Goal: Communication & Community: Answer question/provide support

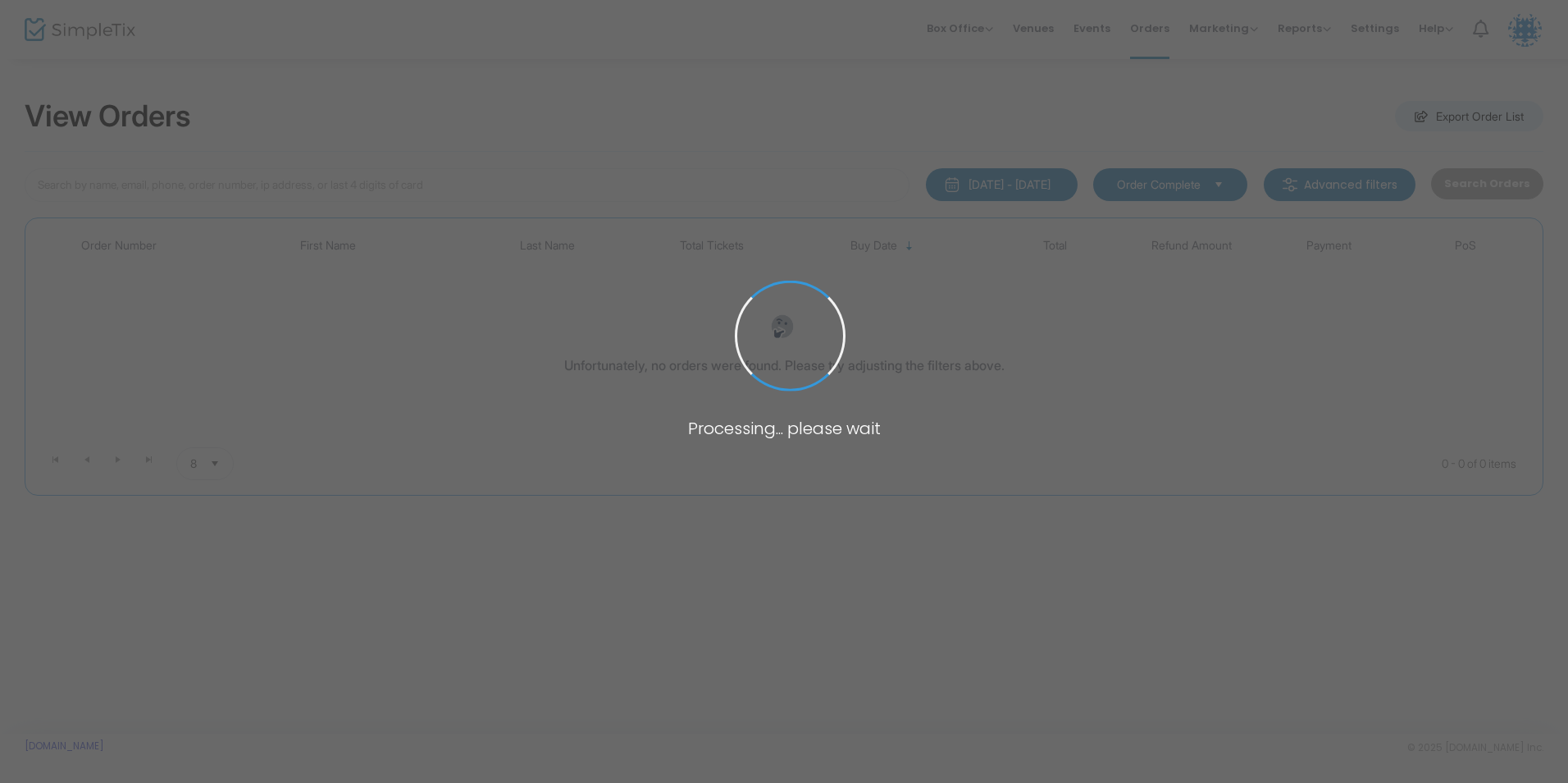
type input "dworman"
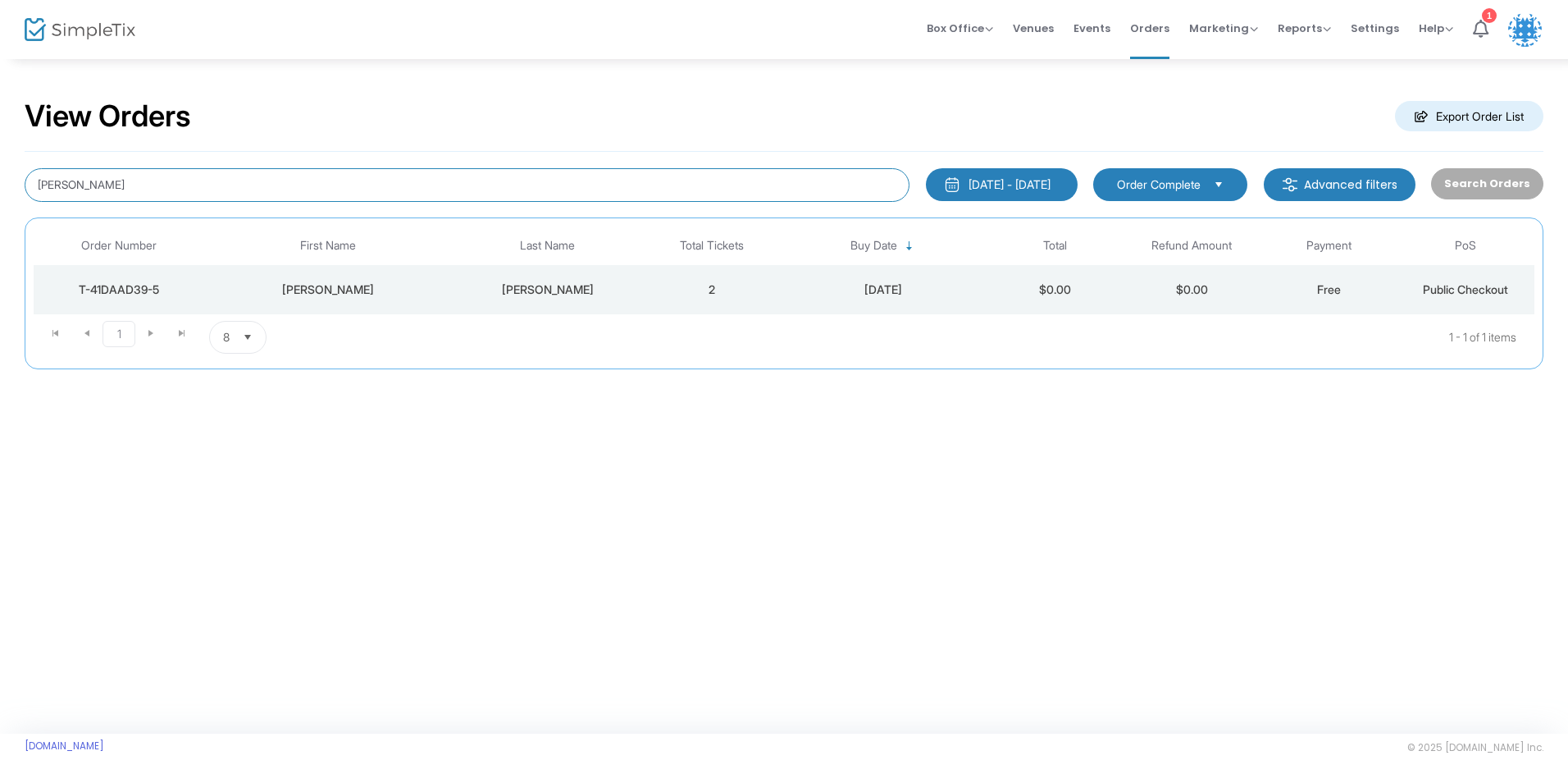
drag, startPoint x: 251, startPoint y: 176, endPoint x: -3, endPoint y: 186, distance: 254.2
click at [0, 186] on html "Processing... please wait Box Office Sell Tickets Bookings Sell Season Pass Ven…" at bounding box center [784, 391] width 1568 height 783
type input "hirsch"
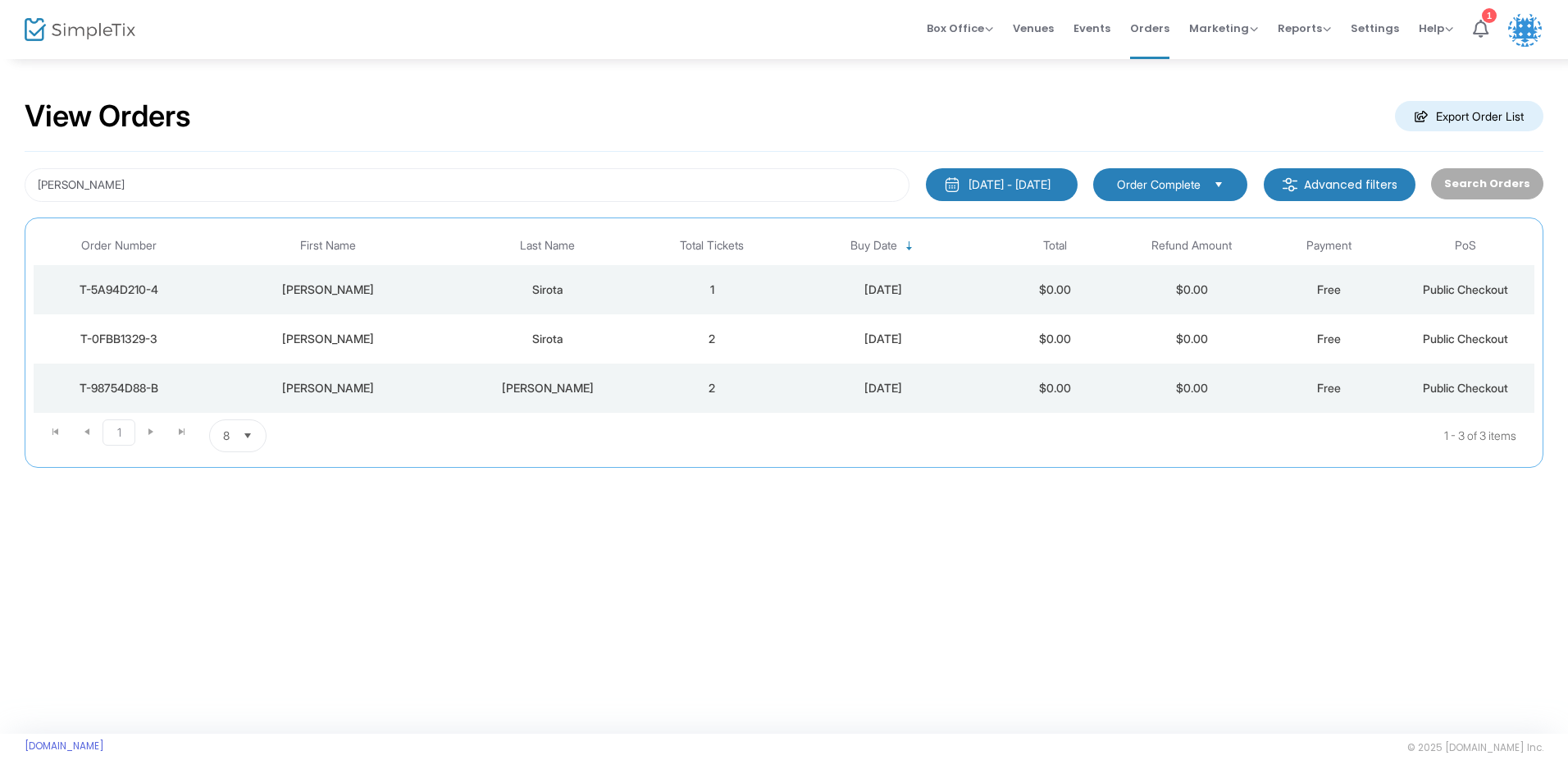
click at [481, 398] on td "Hirsch" at bounding box center [547, 388] width 192 height 49
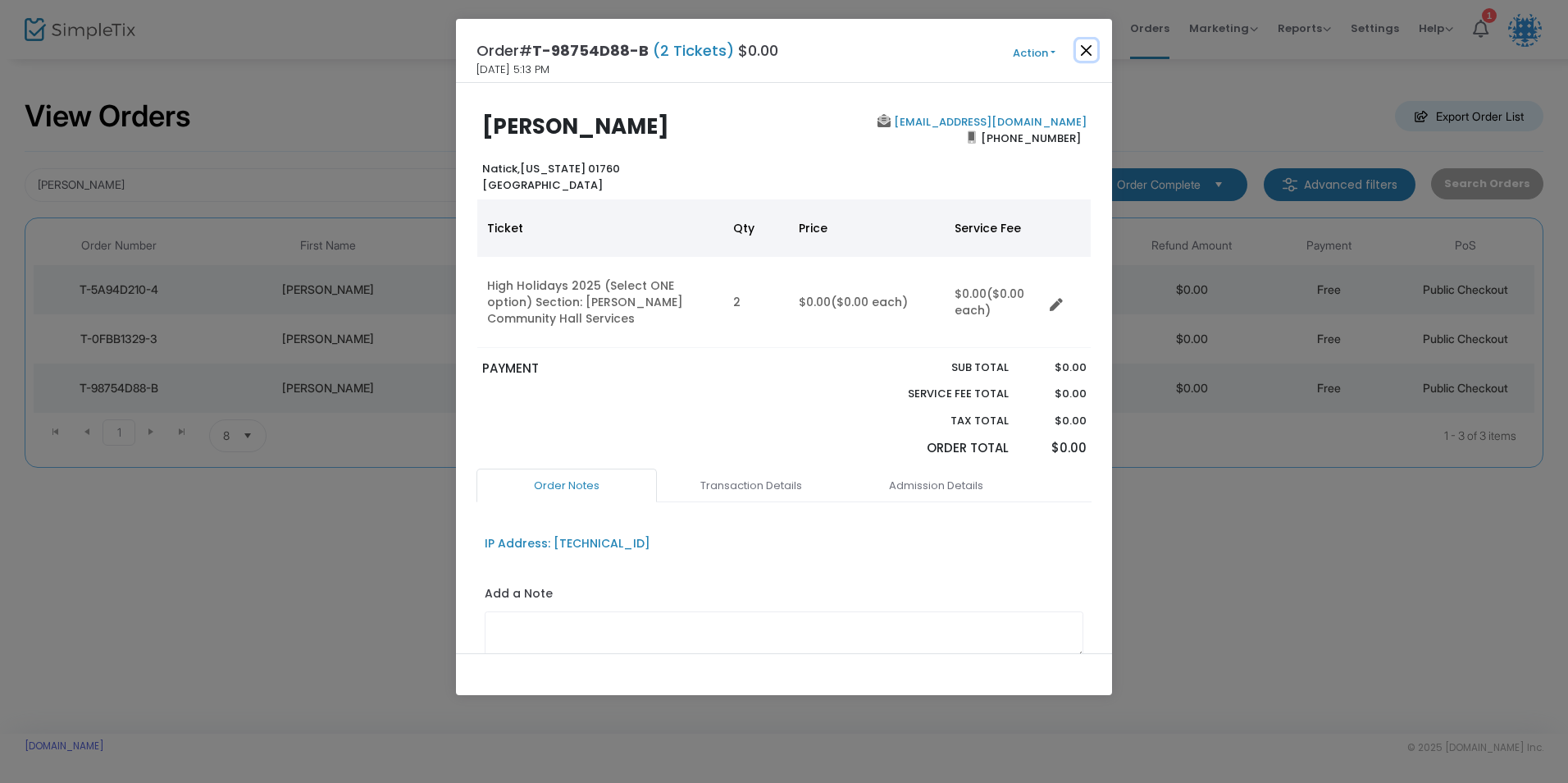
click at [1078, 44] on button "Close" at bounding box center [1087, 50] width 22 height 22
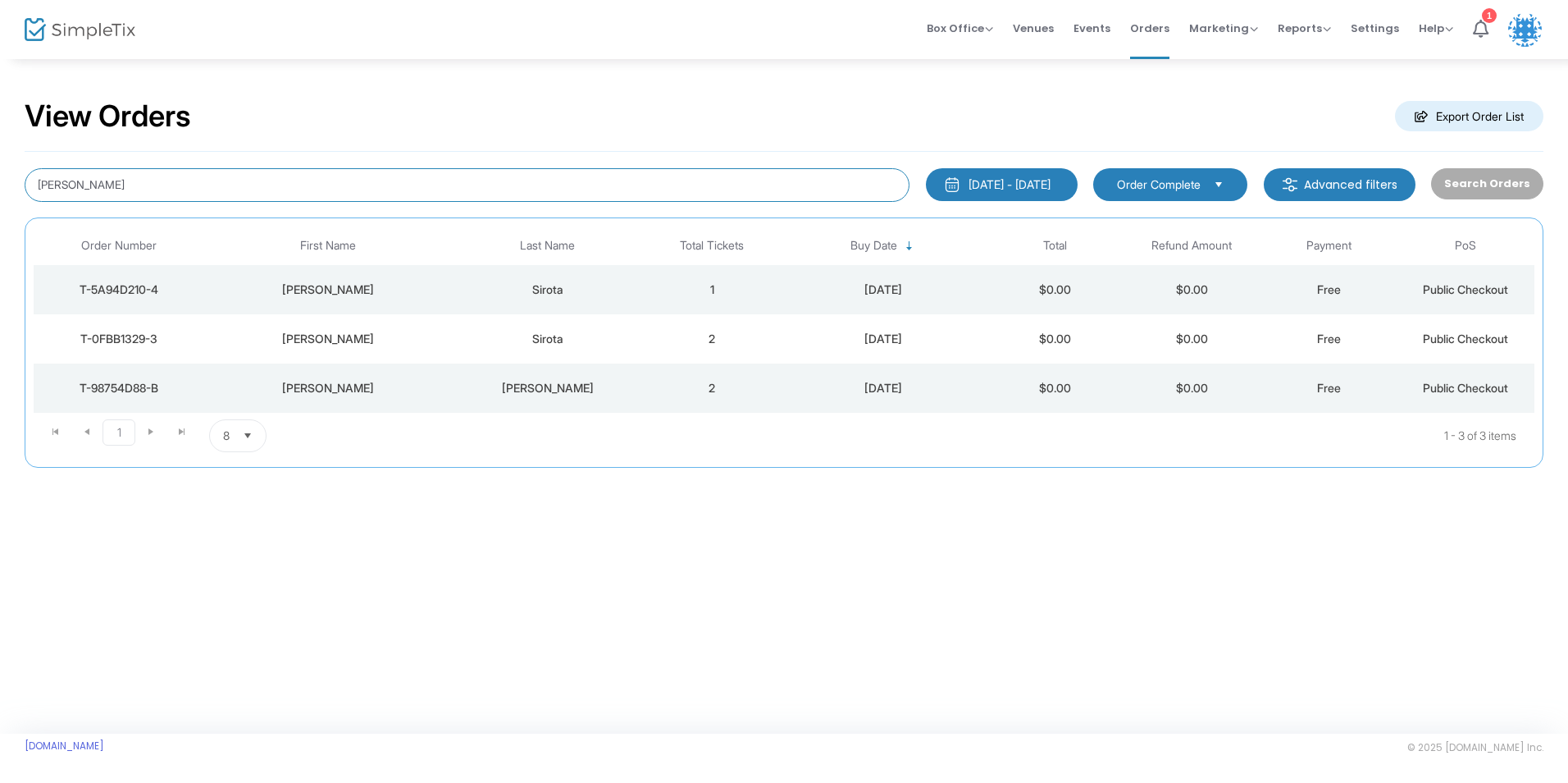
click at [136, 178] on input "hirsch" at bounding box center [466, 185] width 884 height 33
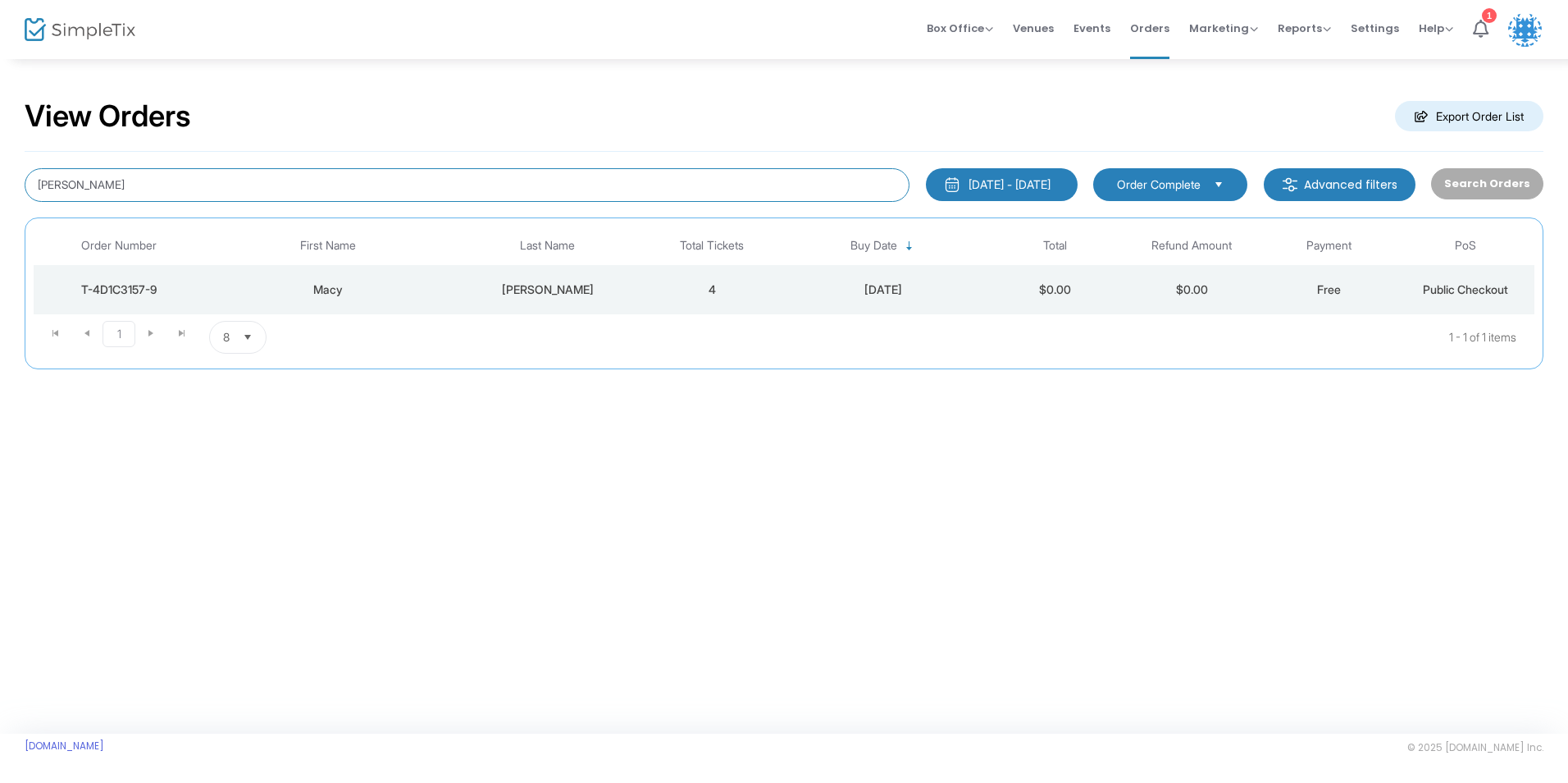
click at [262, 179] on input "[PERSON_NAME]" at bounding box center [466, 185] width 884 height 33
click at [373, 277] on td "Macy" at bounding box center [328, 289] width 247 height 49
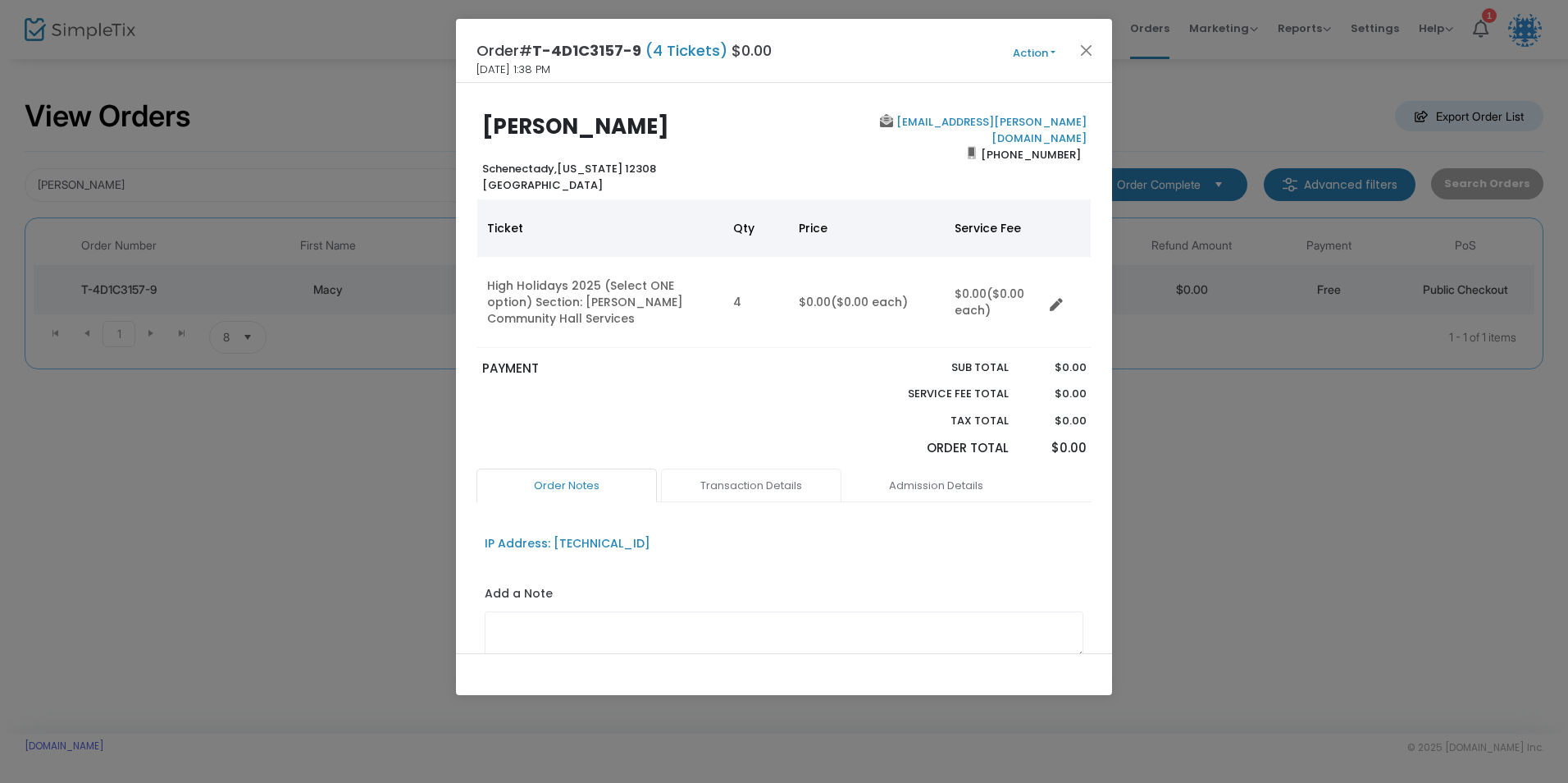
click at [769, 478] on link "Transaction Details" at bounding box center [751, 485] width 180 height 34
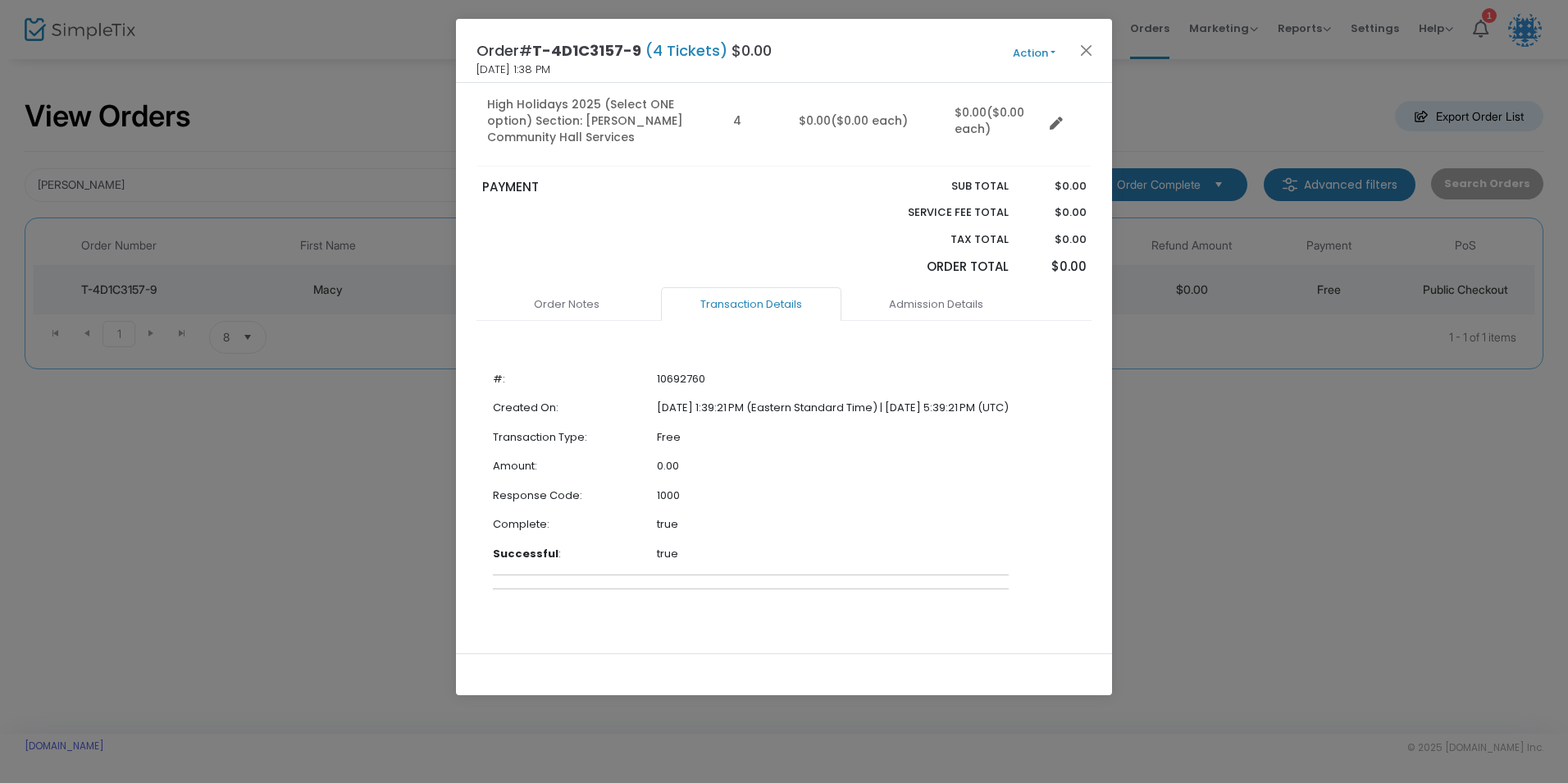
scroll to position [192, 0]
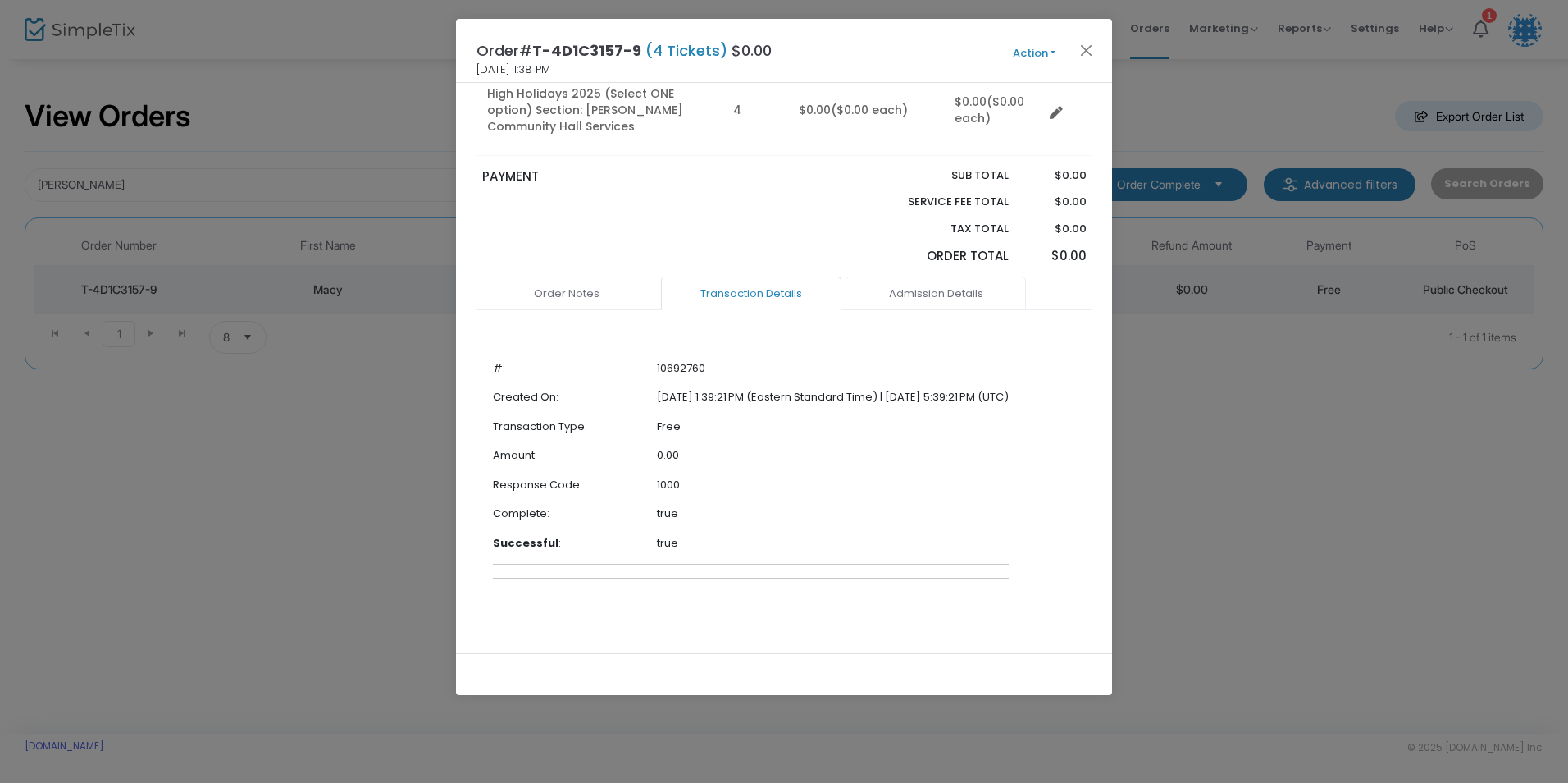
click at [920, 304] on link "Admission Details" at bounding box center [935, 293] width 180 height 34
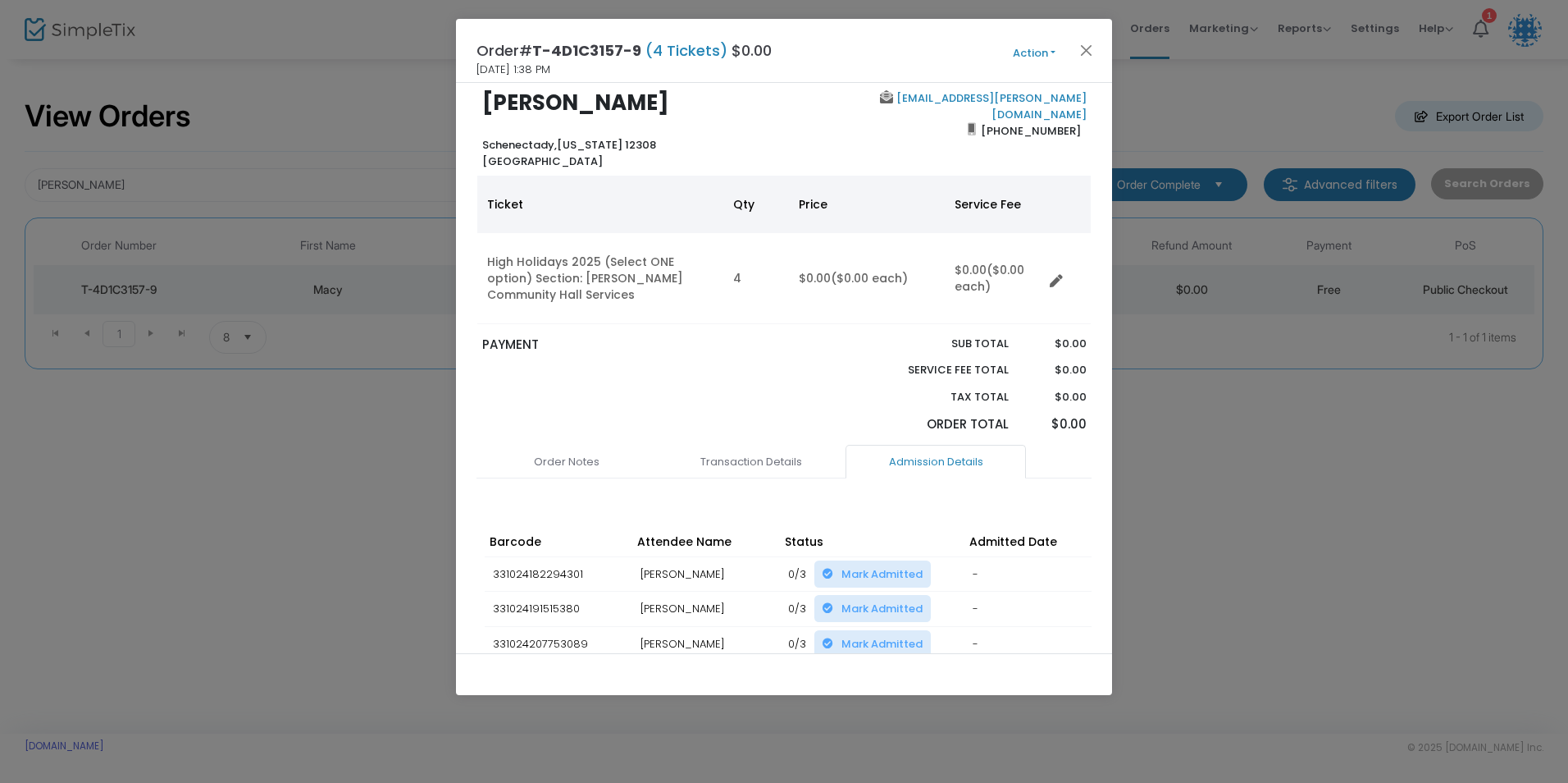
scroll to position [0, 0]
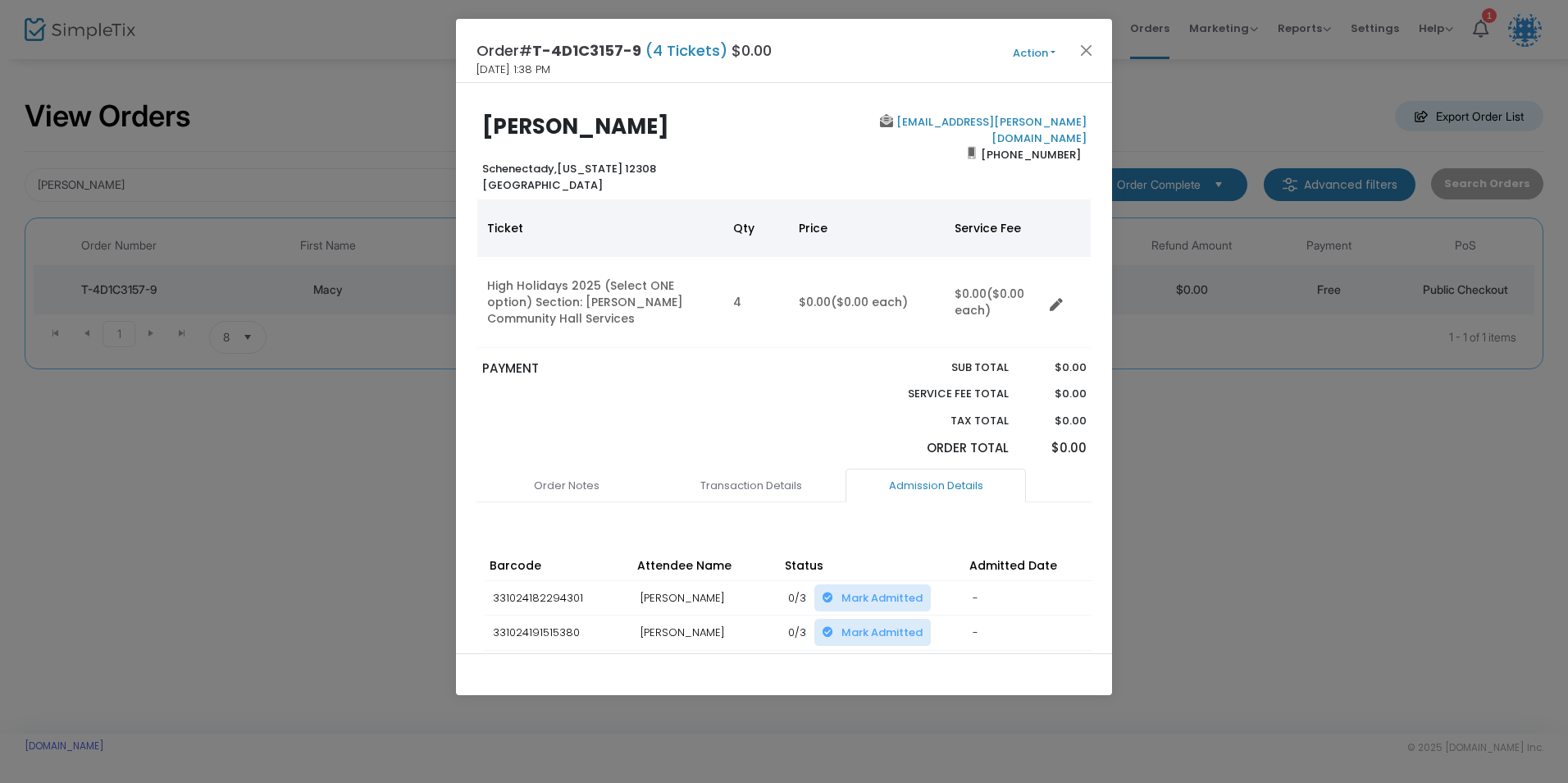
click at [1025, 56] on button "Action" at bounding box center [1034, 53] width 98 height 18
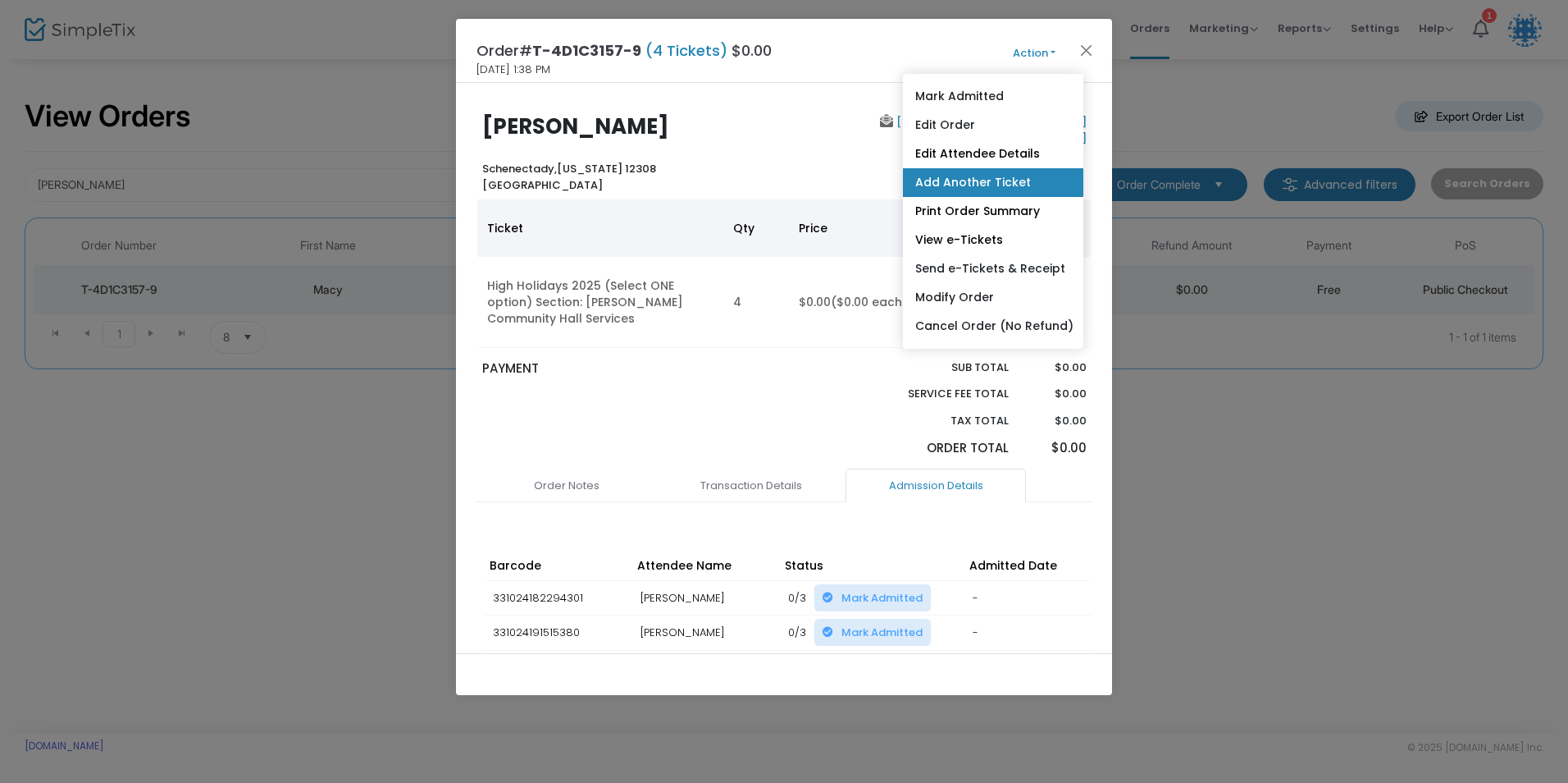
click at [996, 185] on link "Add Another Ticket" at bounding box center [993, 182] width 180 height 28
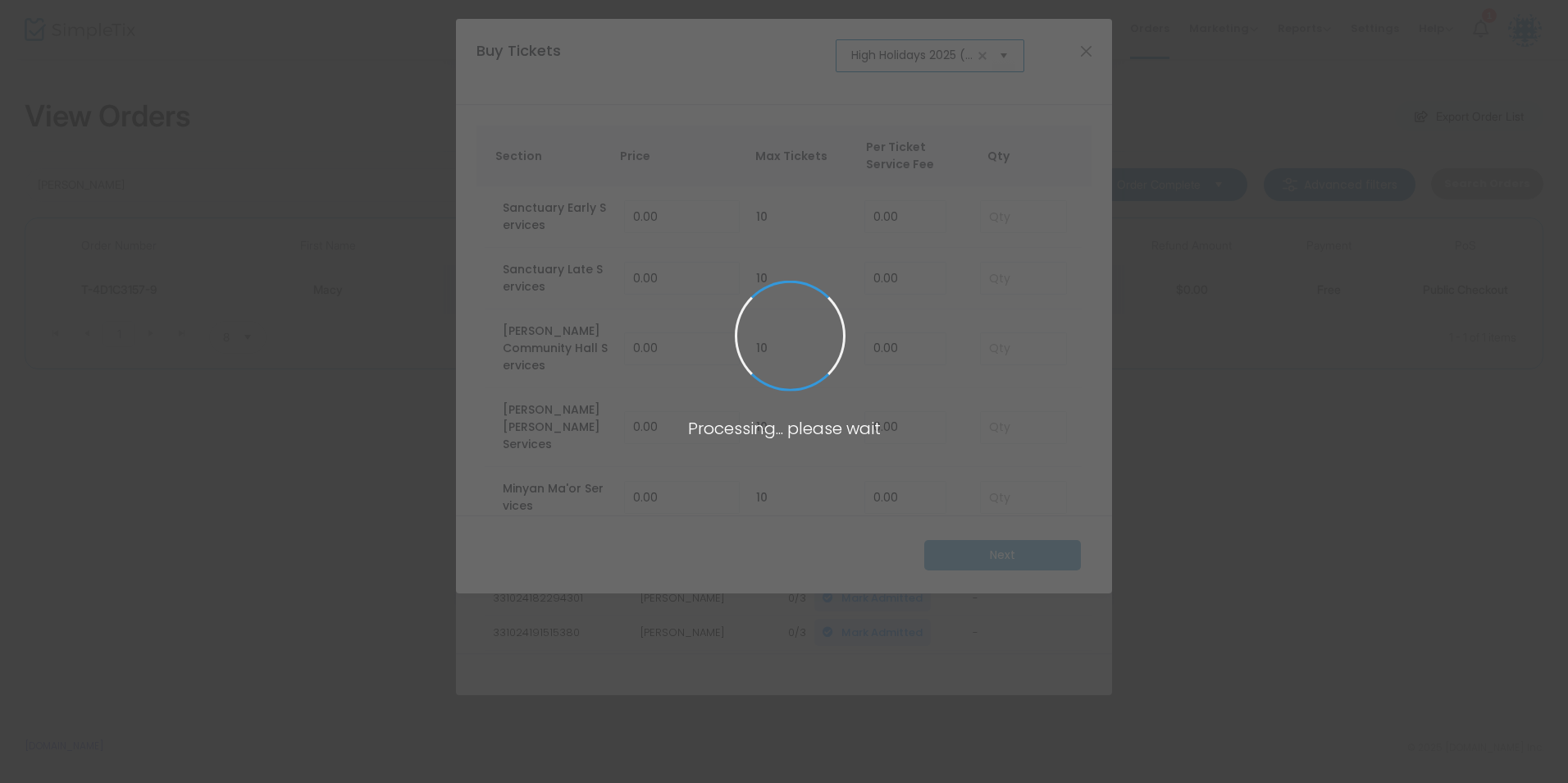
scroll to position [0, 101]
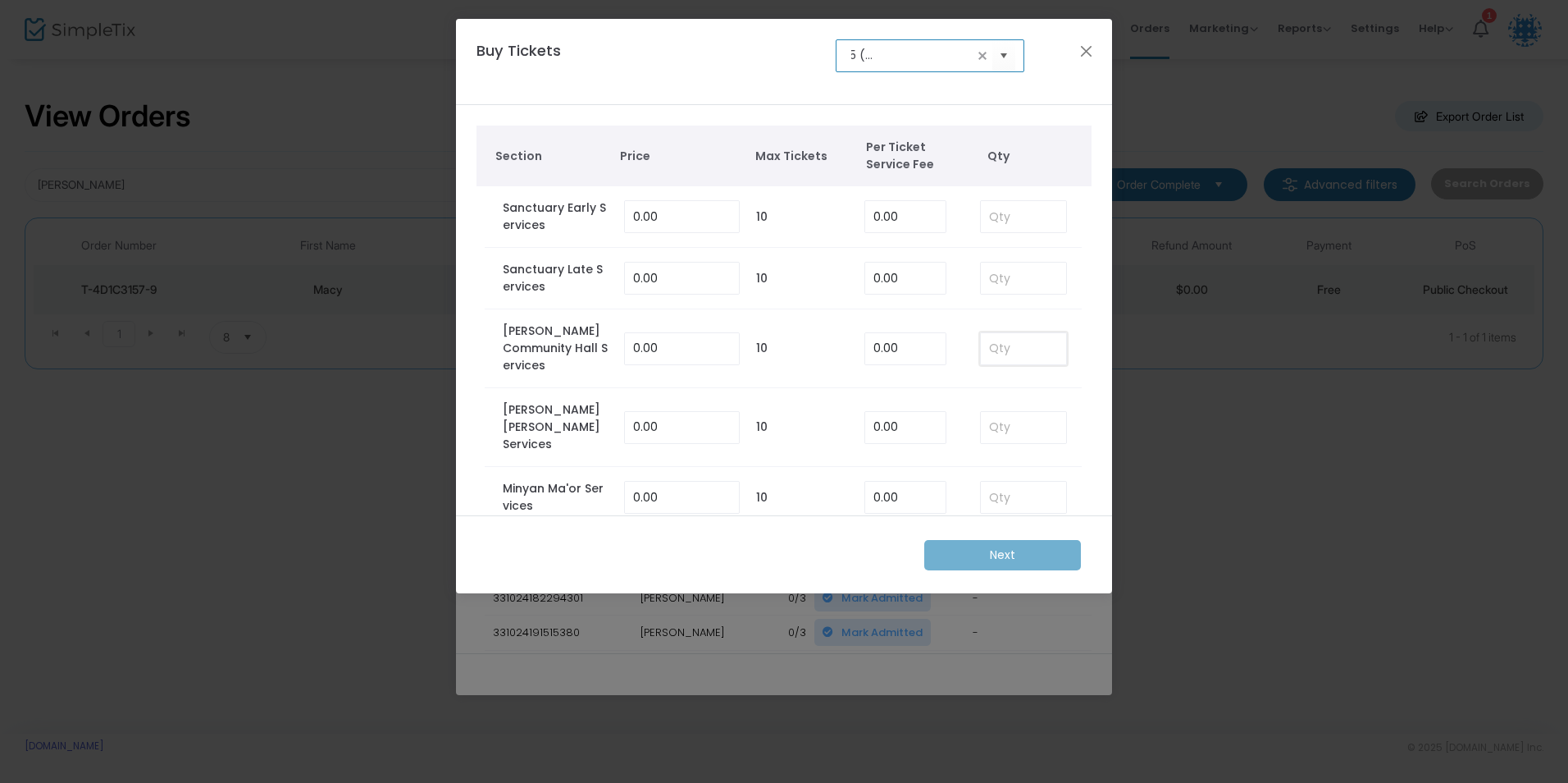
click at [1008, 334] on input at bounding box center [1022, 349] width 85 height 31
type input "4"
click at [1069, 361] on td "4" at bounding box center [1022, 349] width 119 height 78
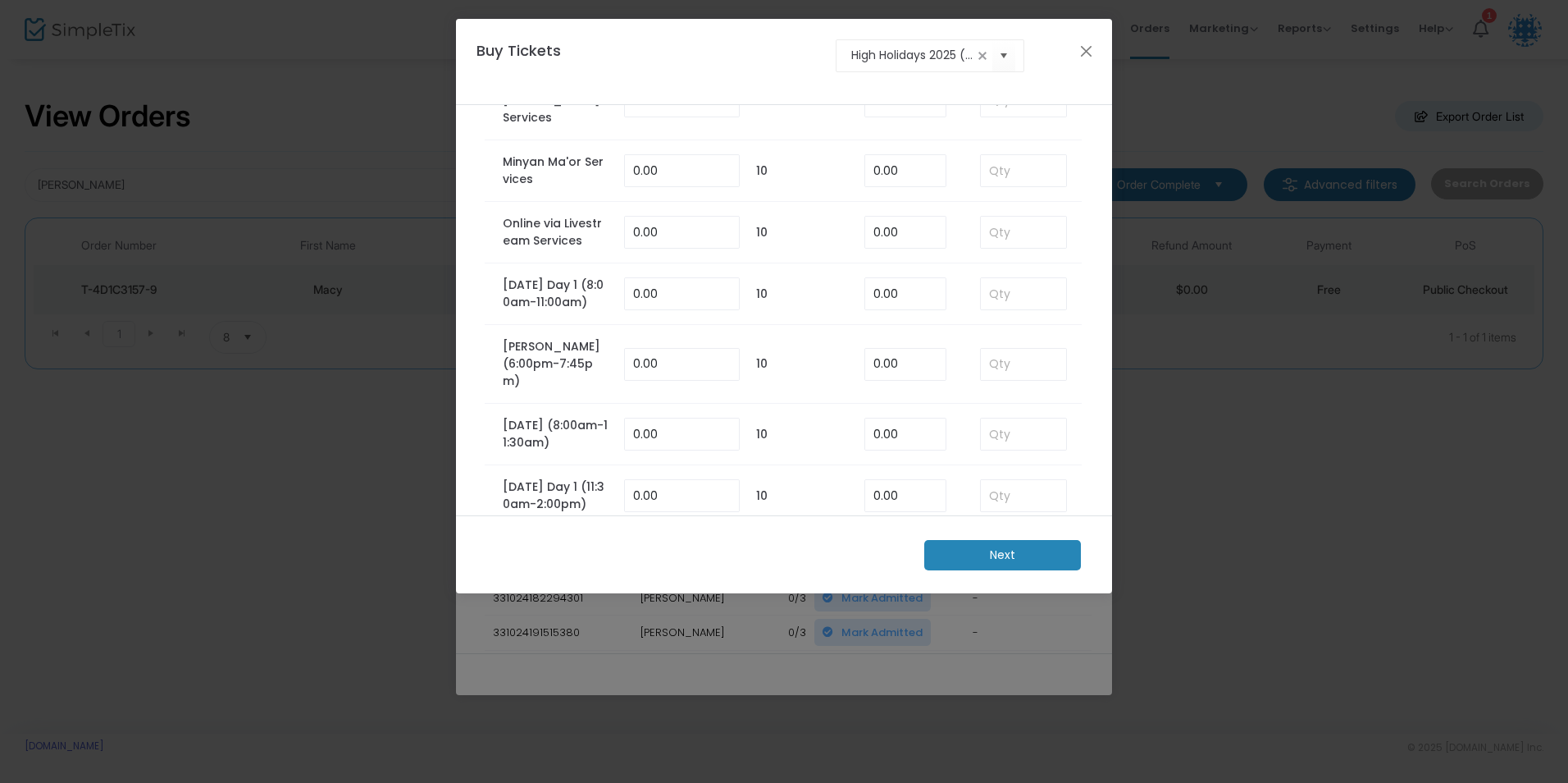
scroll to position [328, 0]
click at [1020, 546] on m-button "Next" at bounding box center [1003, 555] width 157 height 30
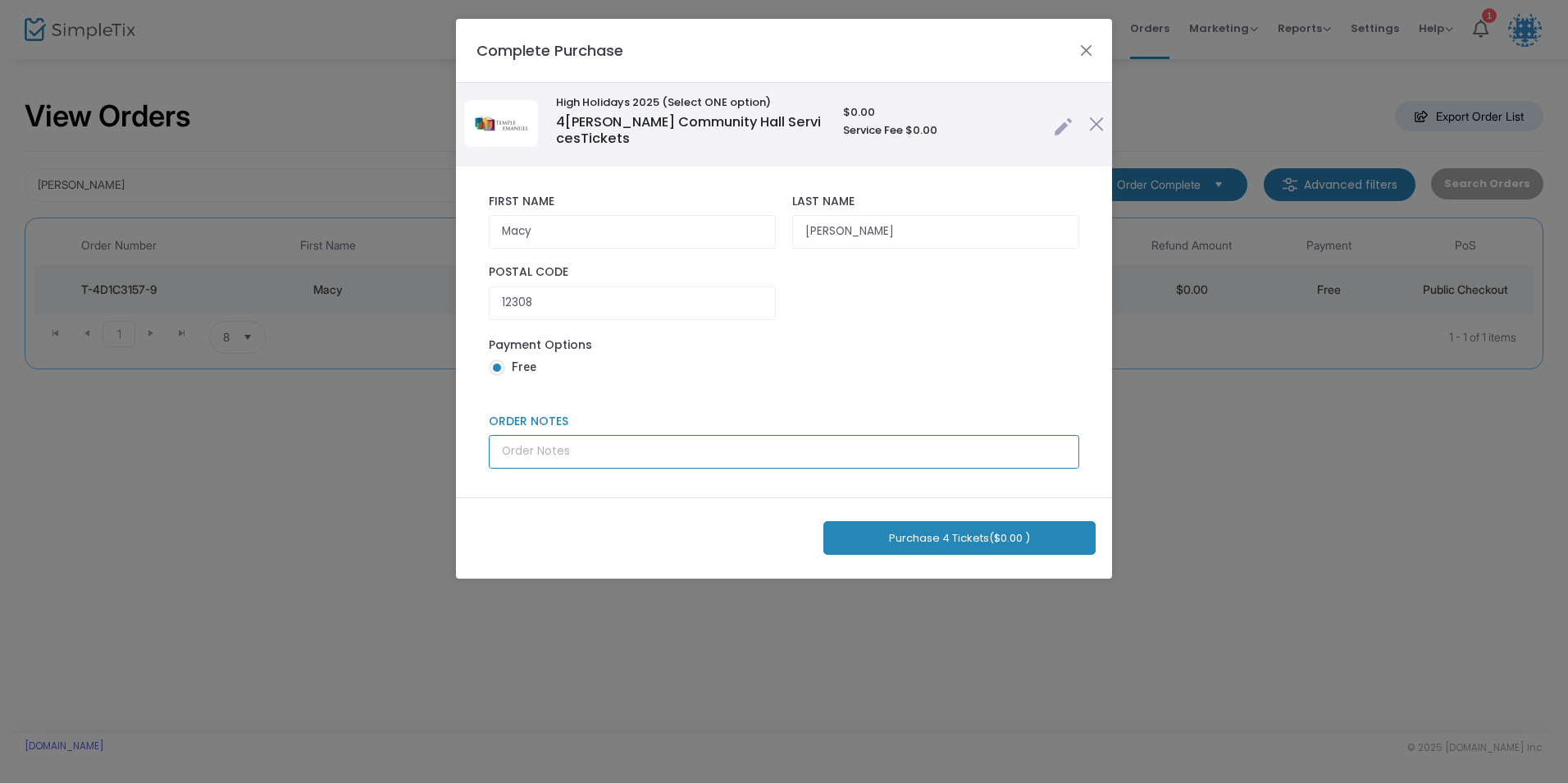
click at [681, 436] on input "Order Notes" at bounding box center [784, 452] width 591 height 33
type input "Andrea Scheff, Edward (Woody) Greenberg, Barbara Winnerman, Jim Winnerman"
click at [568, 454] on input "Andrea Scheff, Edward (Woody) Greenberg, Barbara Winnerman, Jim Winnerman" at bounding box center [784, 452] width 591 height 33
click at [615, 448] on input "Andrea Scheff, Edward (Woody) Greenberg, Barbara Winnerman, Jim Winnerman" at bounding box center [784, 452] width 591 height 33
click at [758, 448] on input "Andrea Scheff, Edward (Woody) Greenberg, Barbara Winnerman, Jim Winnerman" at bounding box center [784, 452] width 591 height 33
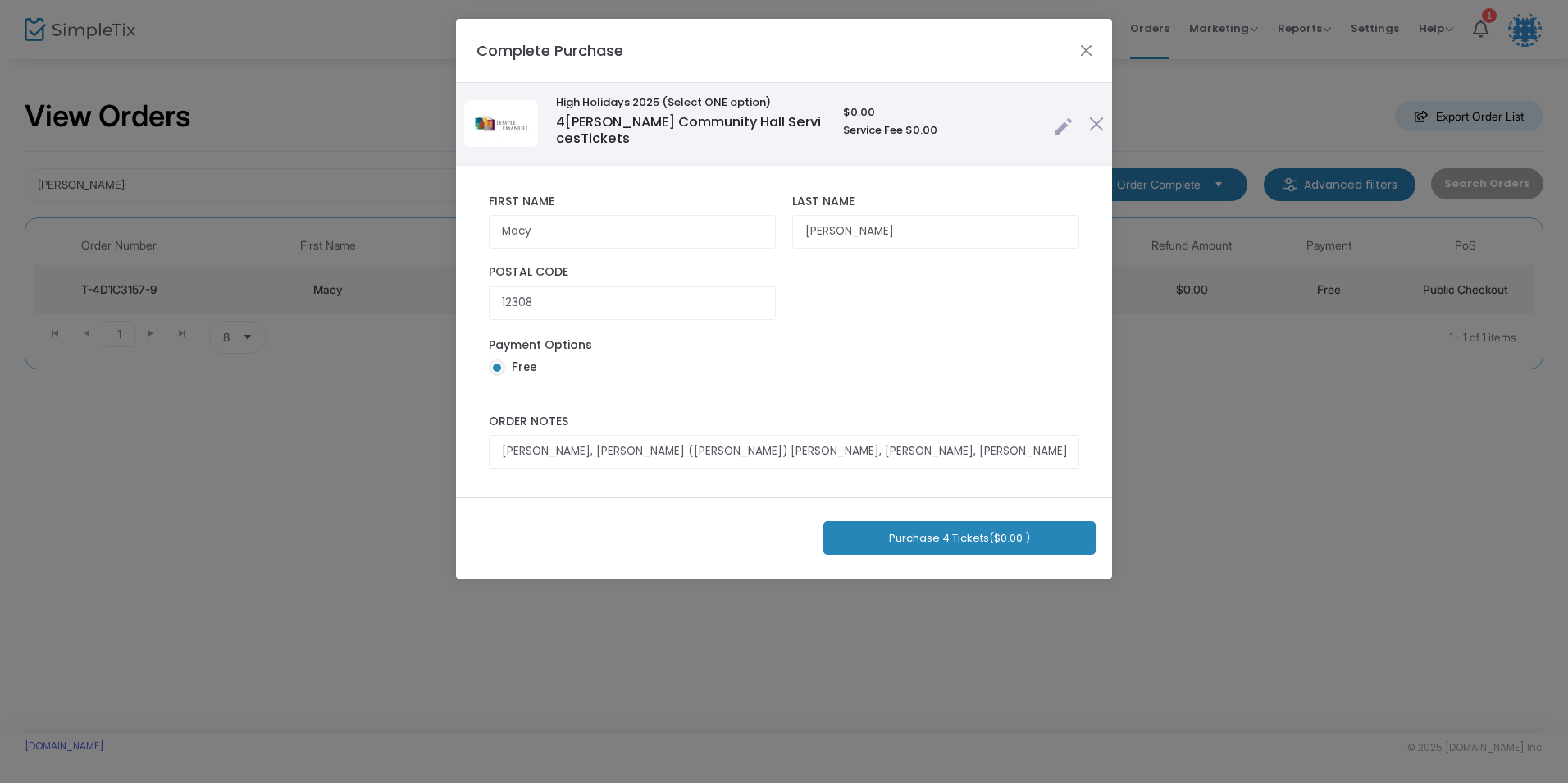
click at [1085, 472] on div "Andrea Scheff, Edward (Woody) Greenberg, Barbara Winnerman, Jim Winnerman Order…" at bounding box center [784, 441] width 607 height 71
click at [993, 539] on button "Purchase 4 Tickets ($0.00 )" at bounding box center [960, 538] width 272 height 33
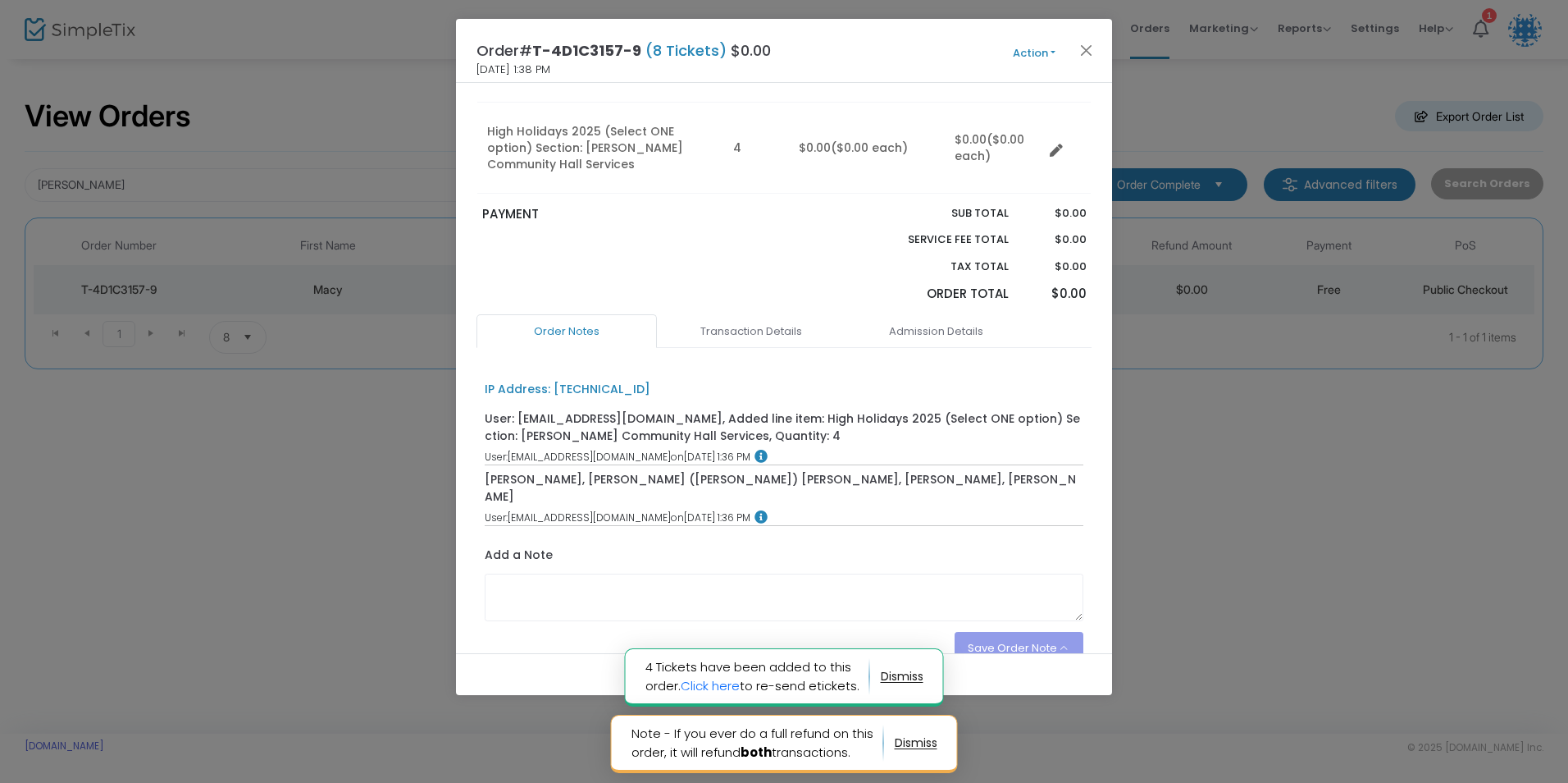
scroll to position [246, 0]
click at [899, 326] on link "Admission Details" at bounding box center [935, 330] width 180 height 34
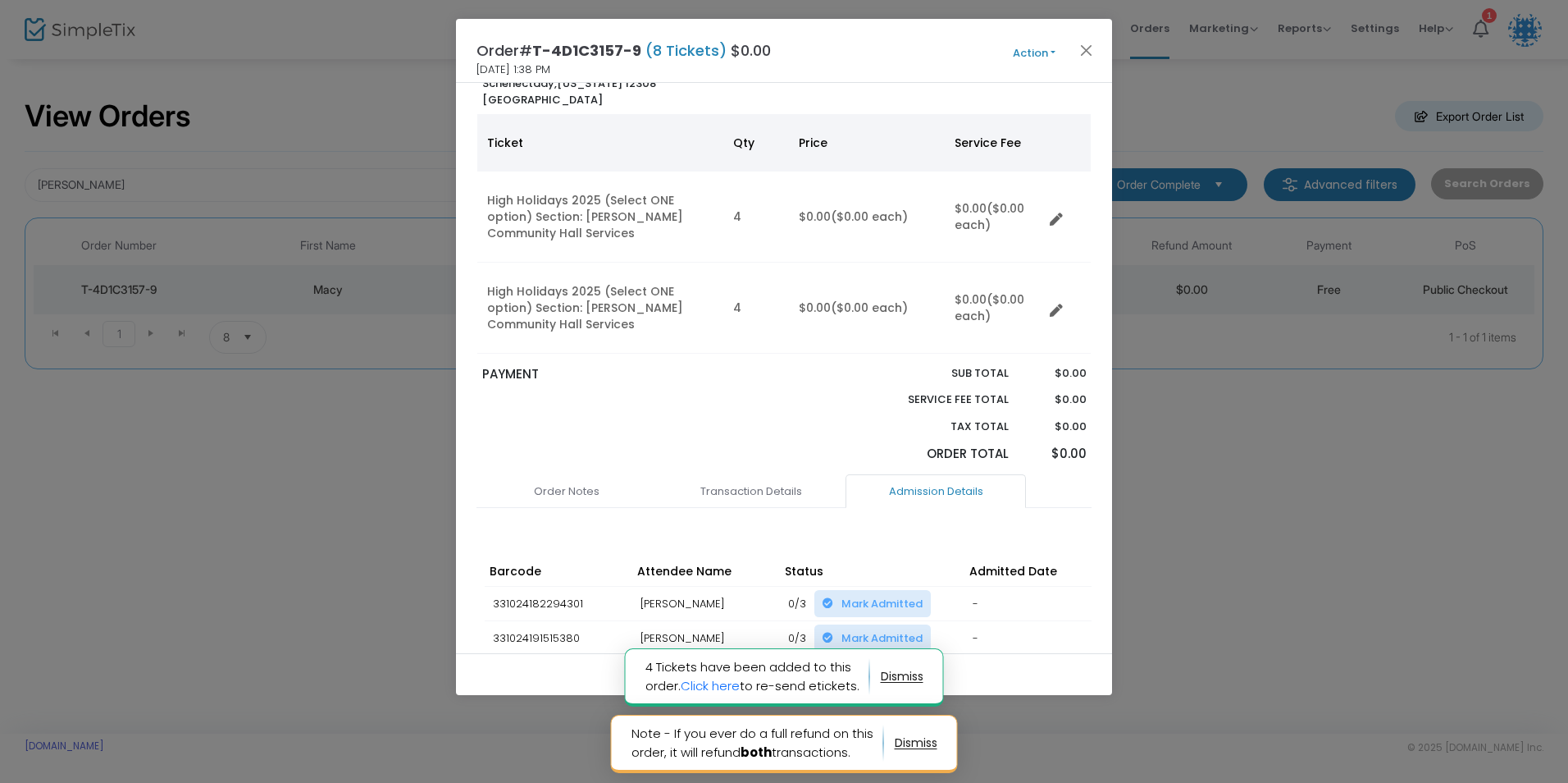
scroll to position [82, 0]
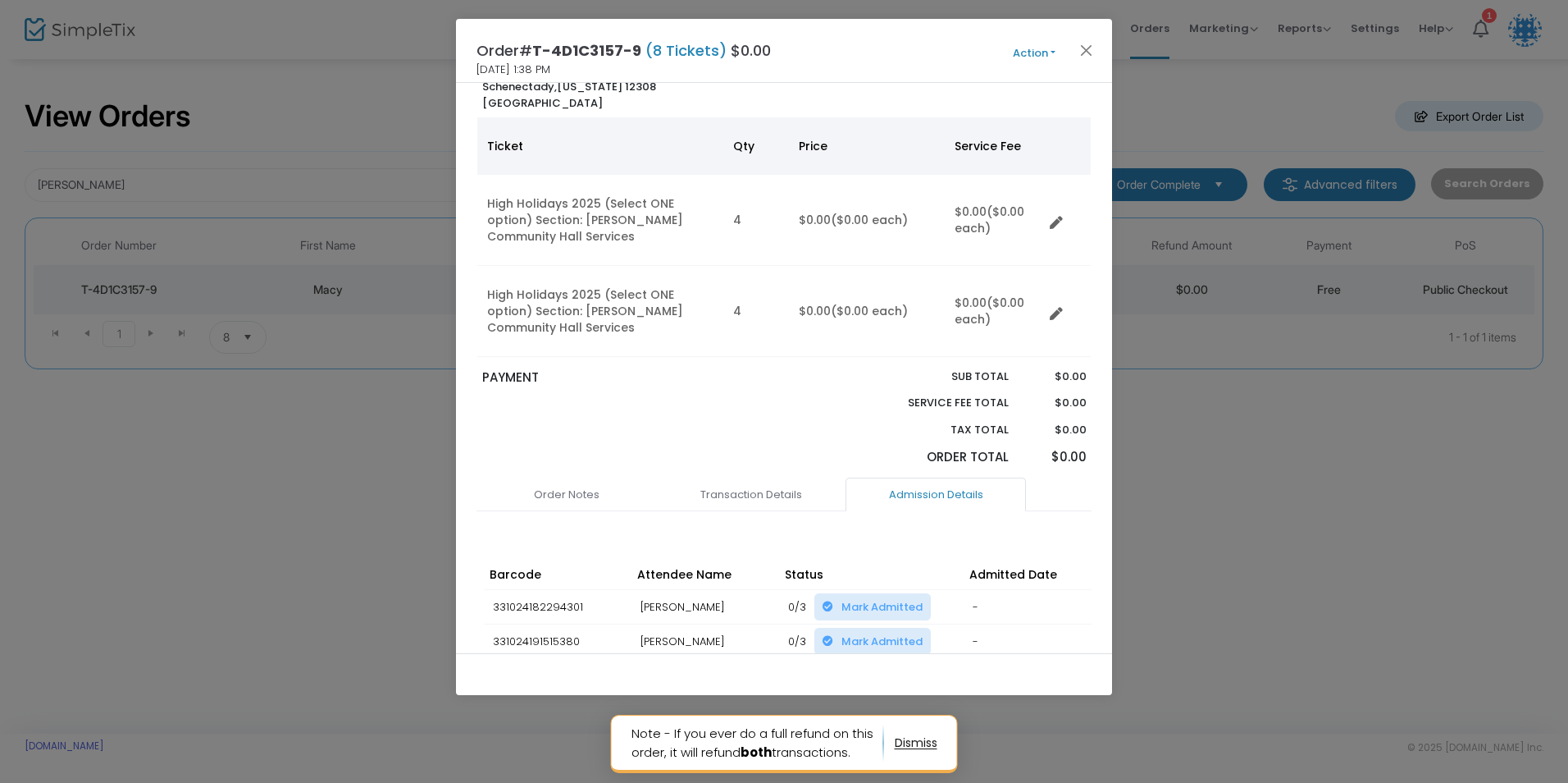
click at [1023, 58] on button "Action" at bounding box center [1034, 53] width 98 height 18
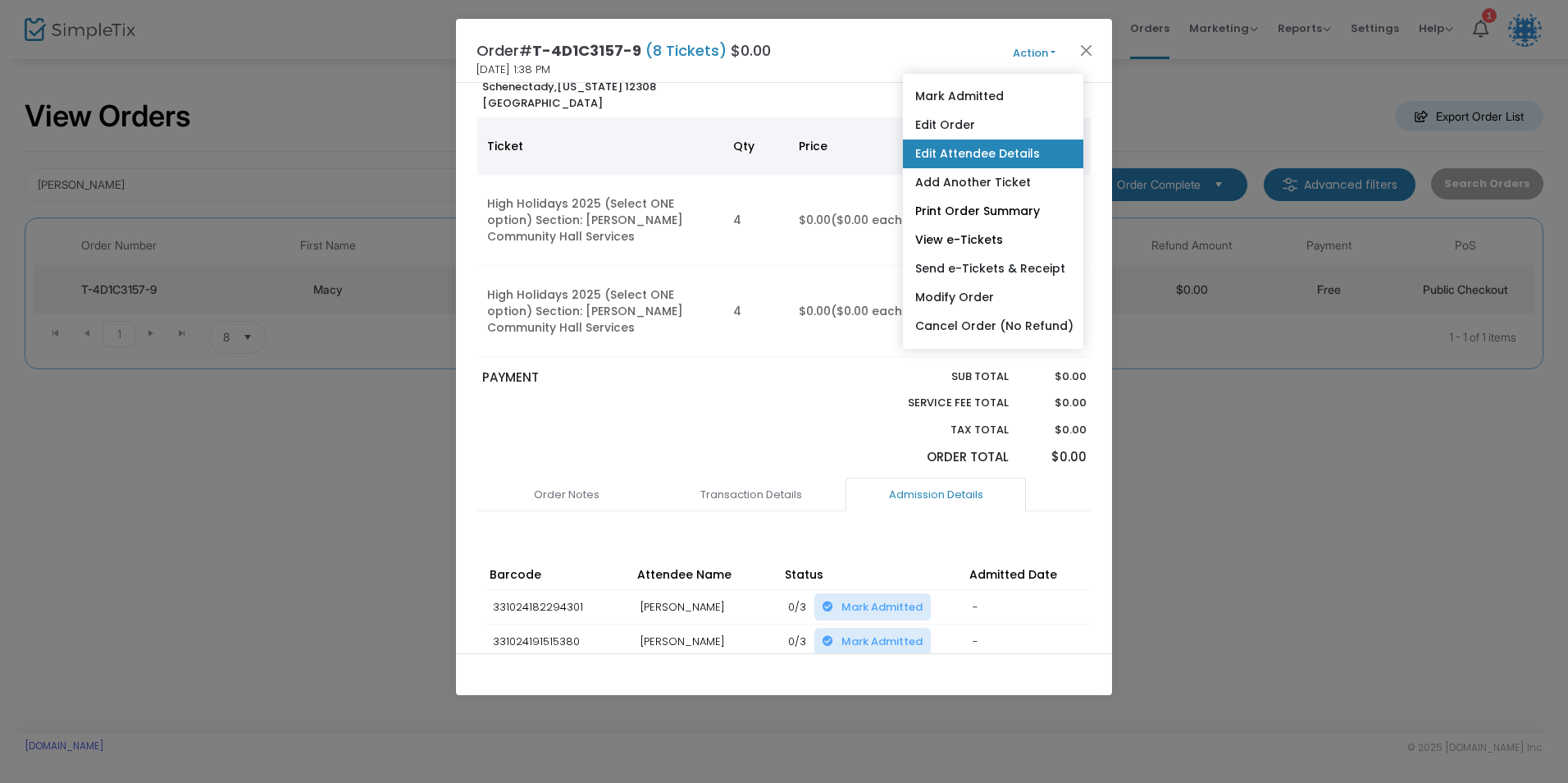
click at [946, 156] on link "Edit Attendee Details" at bounding box center [993, 153] width 180 height 28
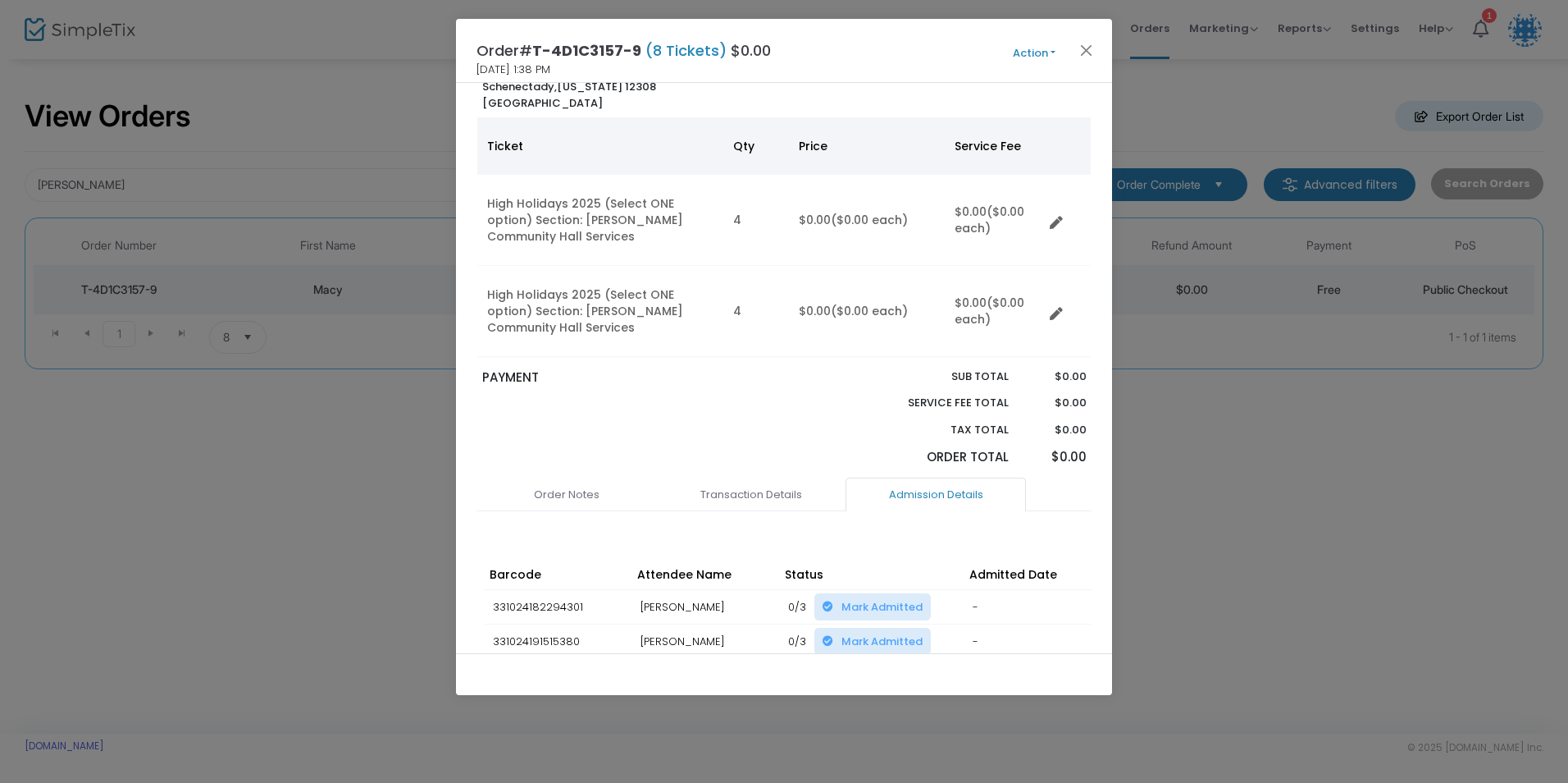
click at [1097, 46] on span "Action Mark Admitted Edit Order Edit Attendee Details Add Another Ticket Print …" at bounding box center [1065, 51] width 94 height 18
click at [1093, 48] on button "Close" at bounding box center [1087, 50] width 22 height 22
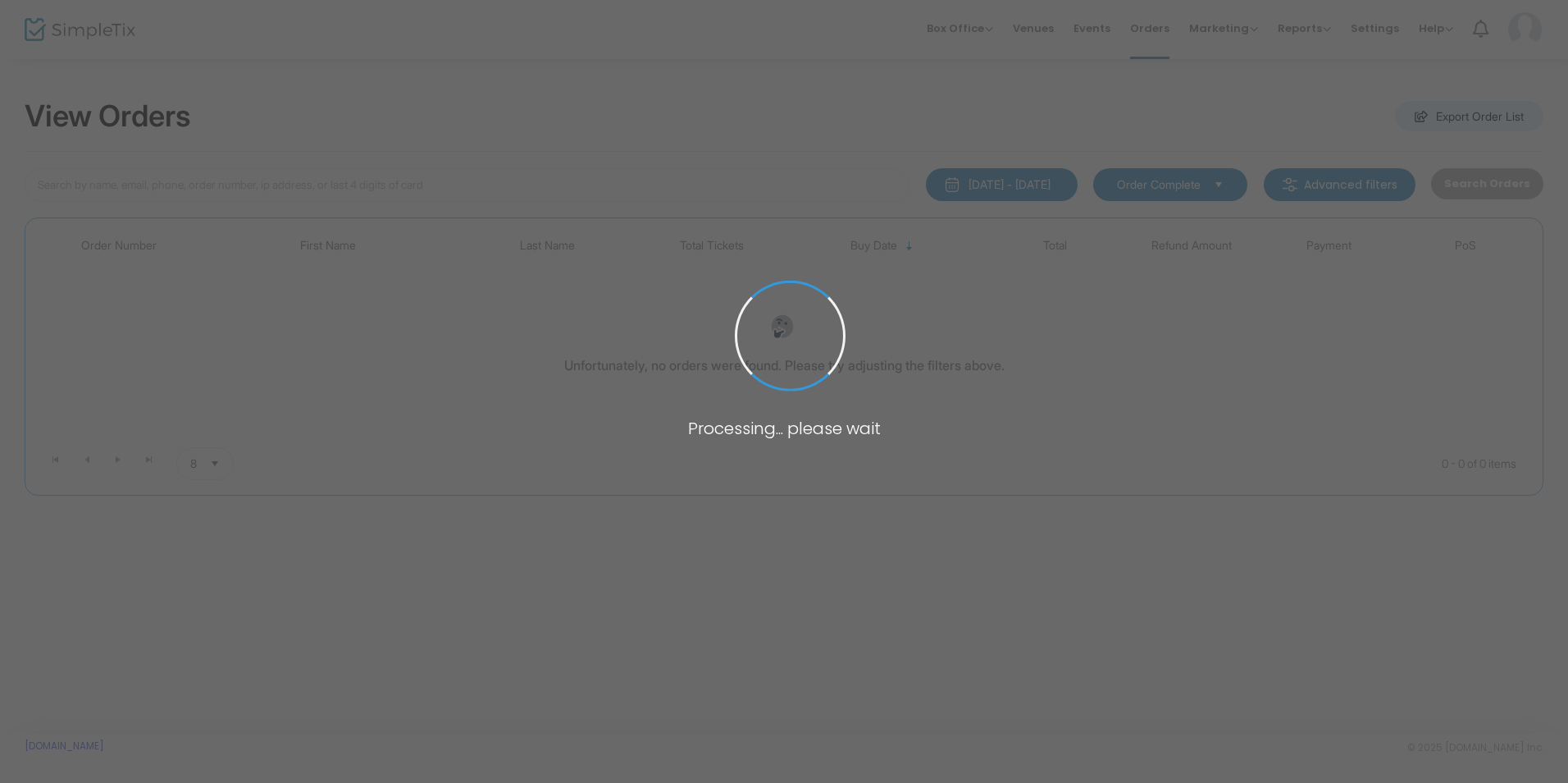
type input "[PERSON_NAME]"
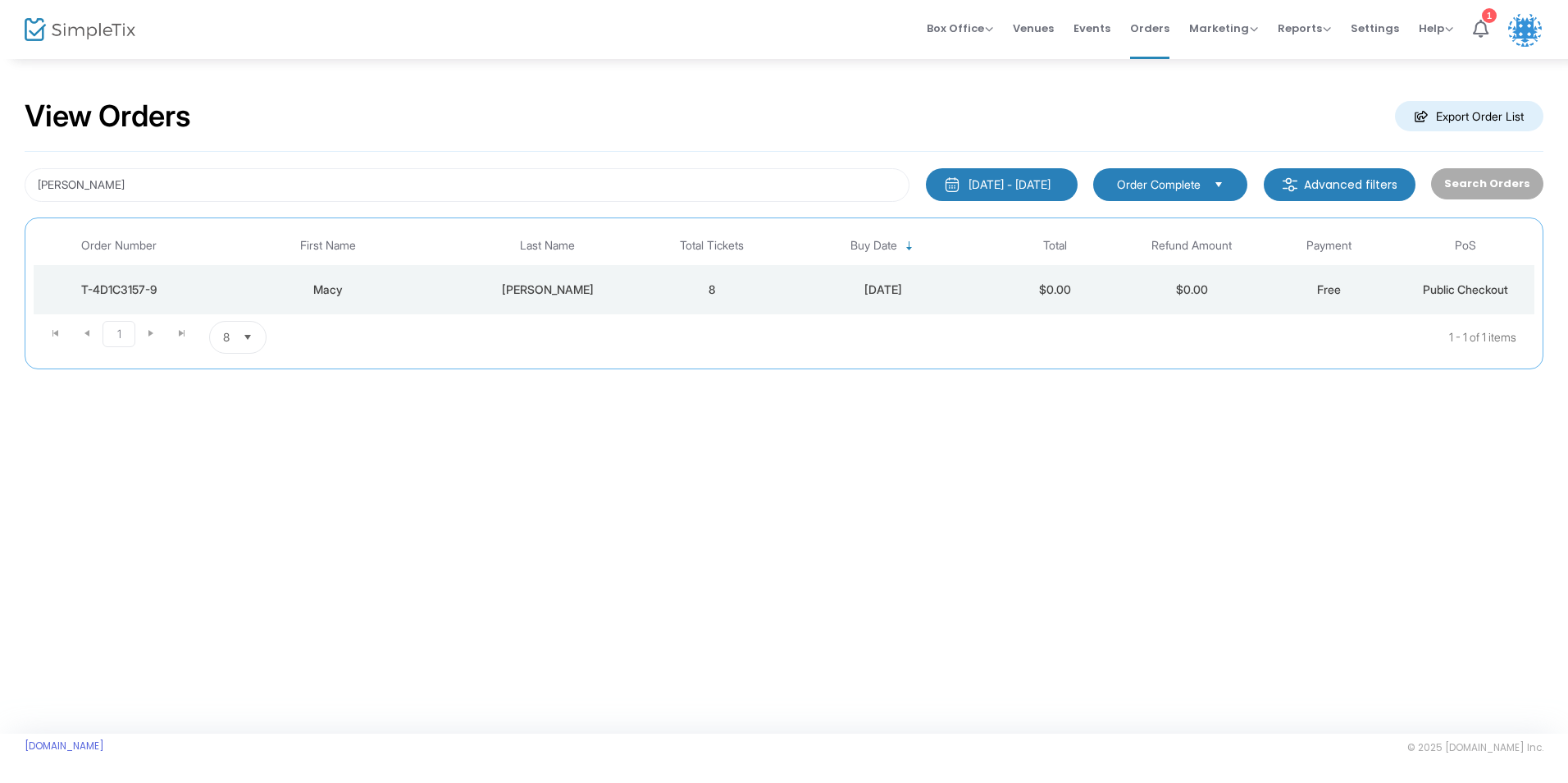
click at [404, 285] on div "Macy" at bounding box center [329, 289] width 239 height 17
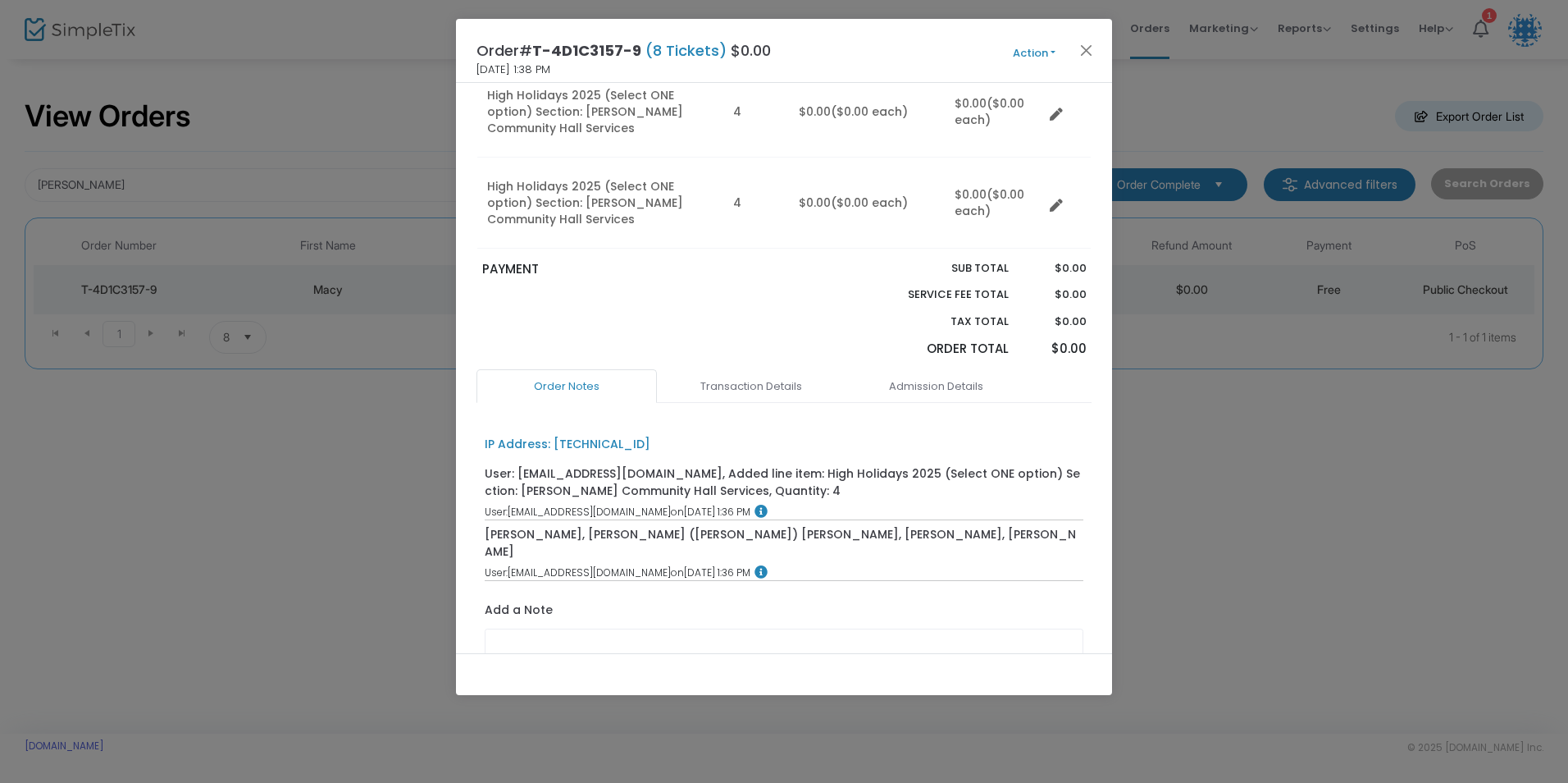
scroll to position [246, 0]
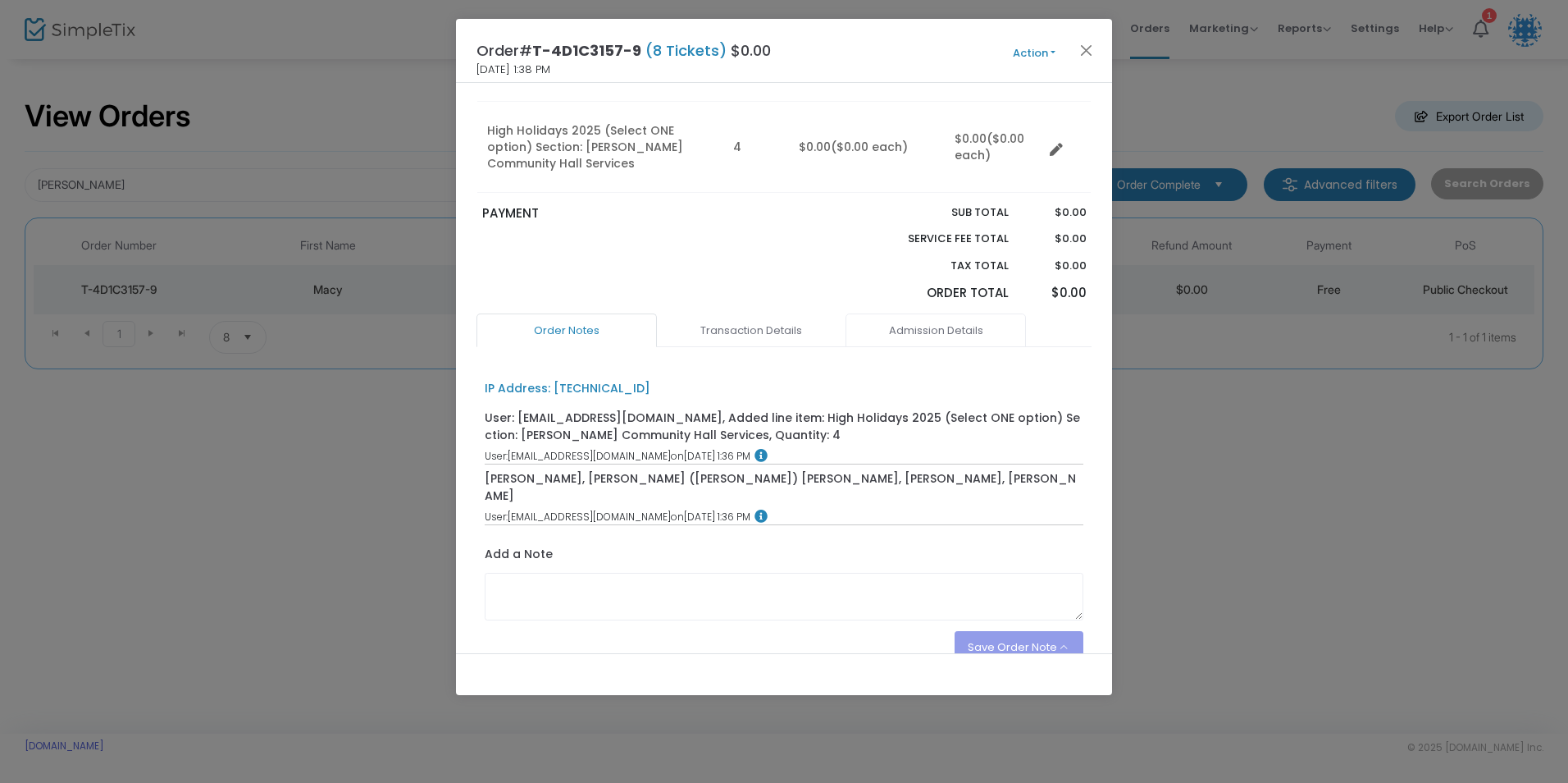
click at [911, 347] on div "Order Notes Transaction Details Admission Details IP Address: 70.109.199.40 Use…" at bounding box center [784, 497] width 615 height 367
click at [910, 340] on link "Admission Details" at bounding box center [935, 330] width 180 height 34
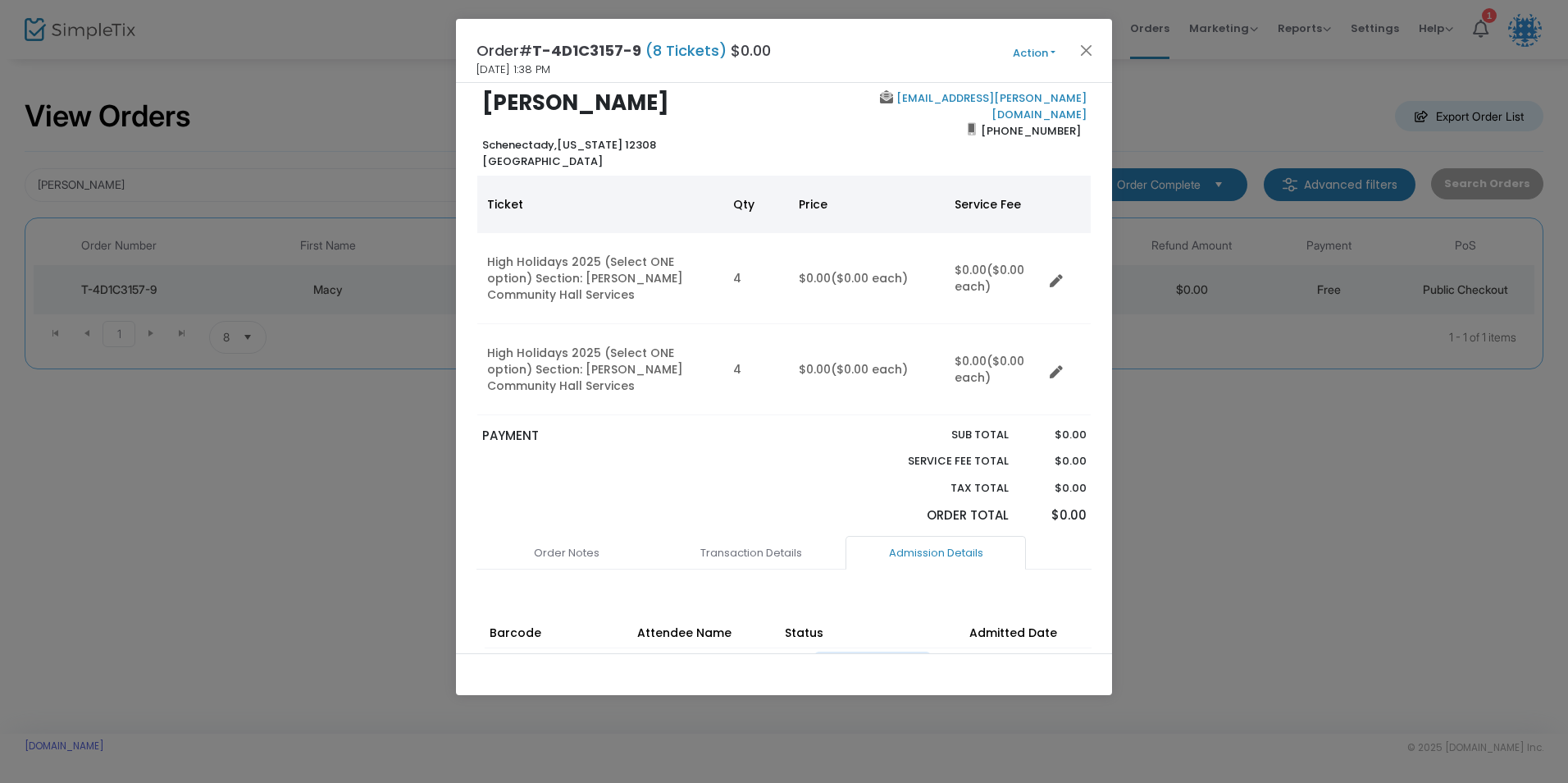
scroll to position [0, 0]
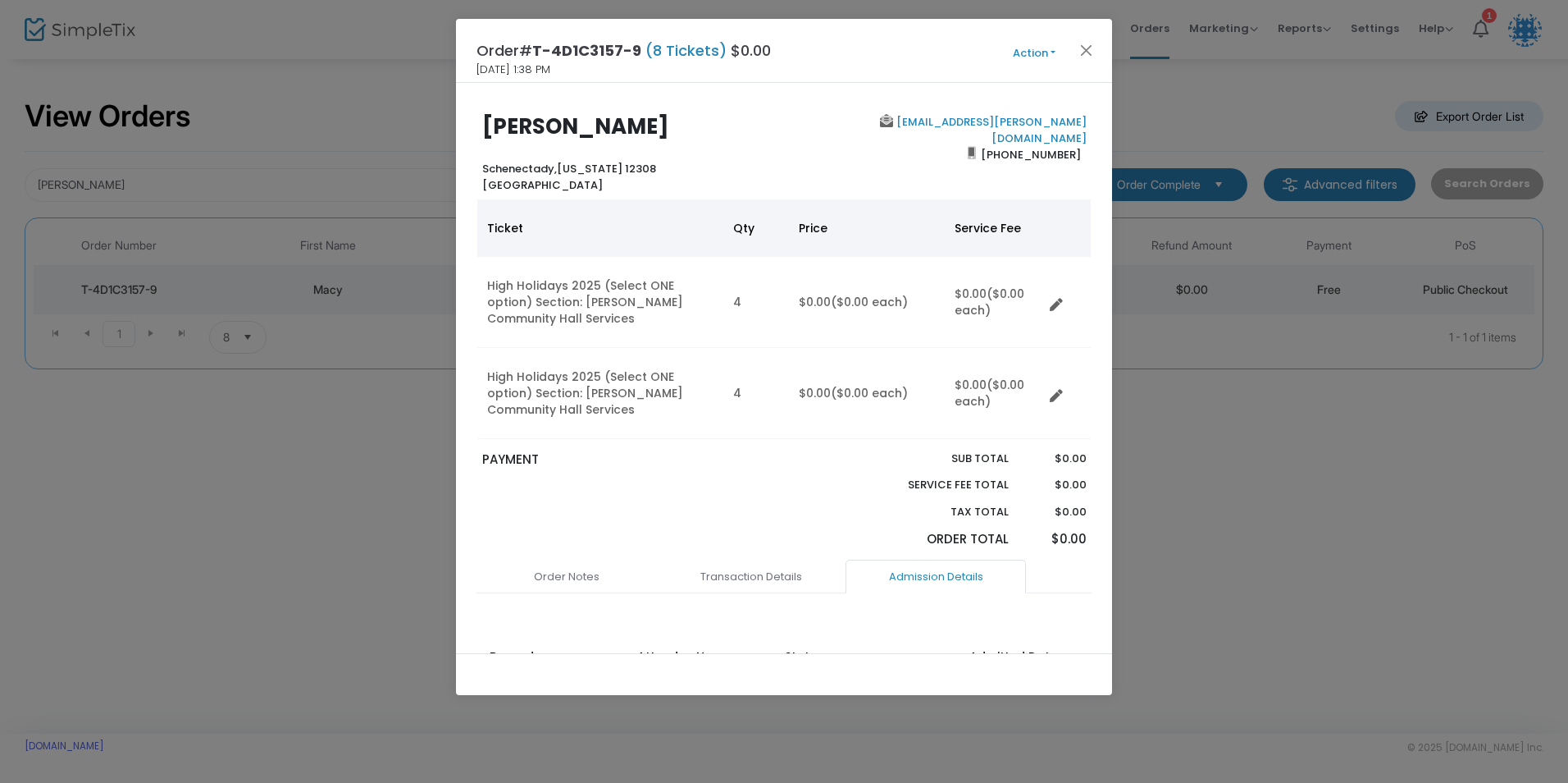
click at [1042, 52] on button "Action" at bounding box center [1034, 53] width 98 height 18
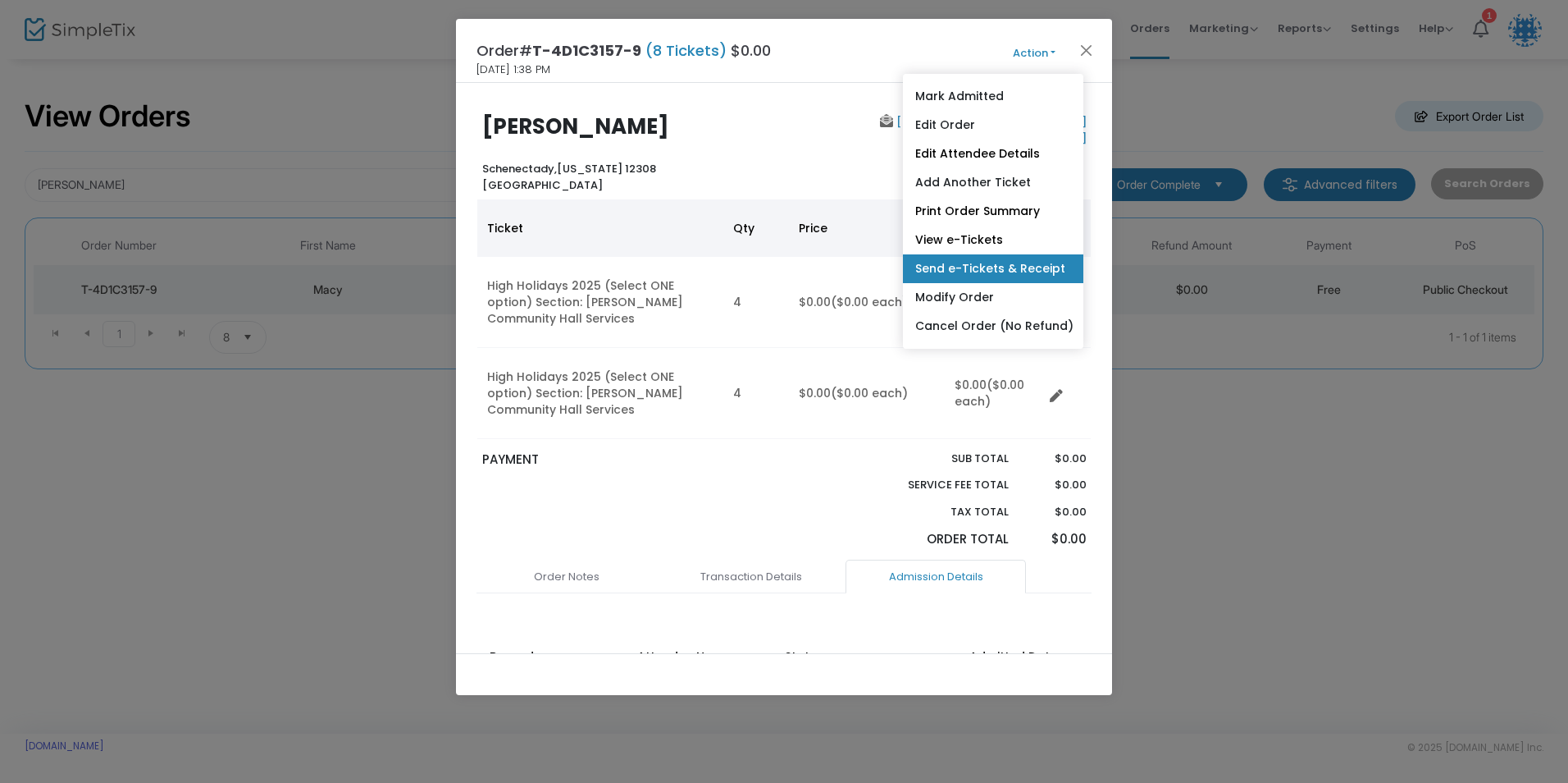
click at [988, 272] on link "Send e-Tickets & Receipt" at bounding box center [993, 269] width 180 height 28
type input "[EMAIL_ADDRESS][PERSON_NAME][DOMAIN_NAME]"
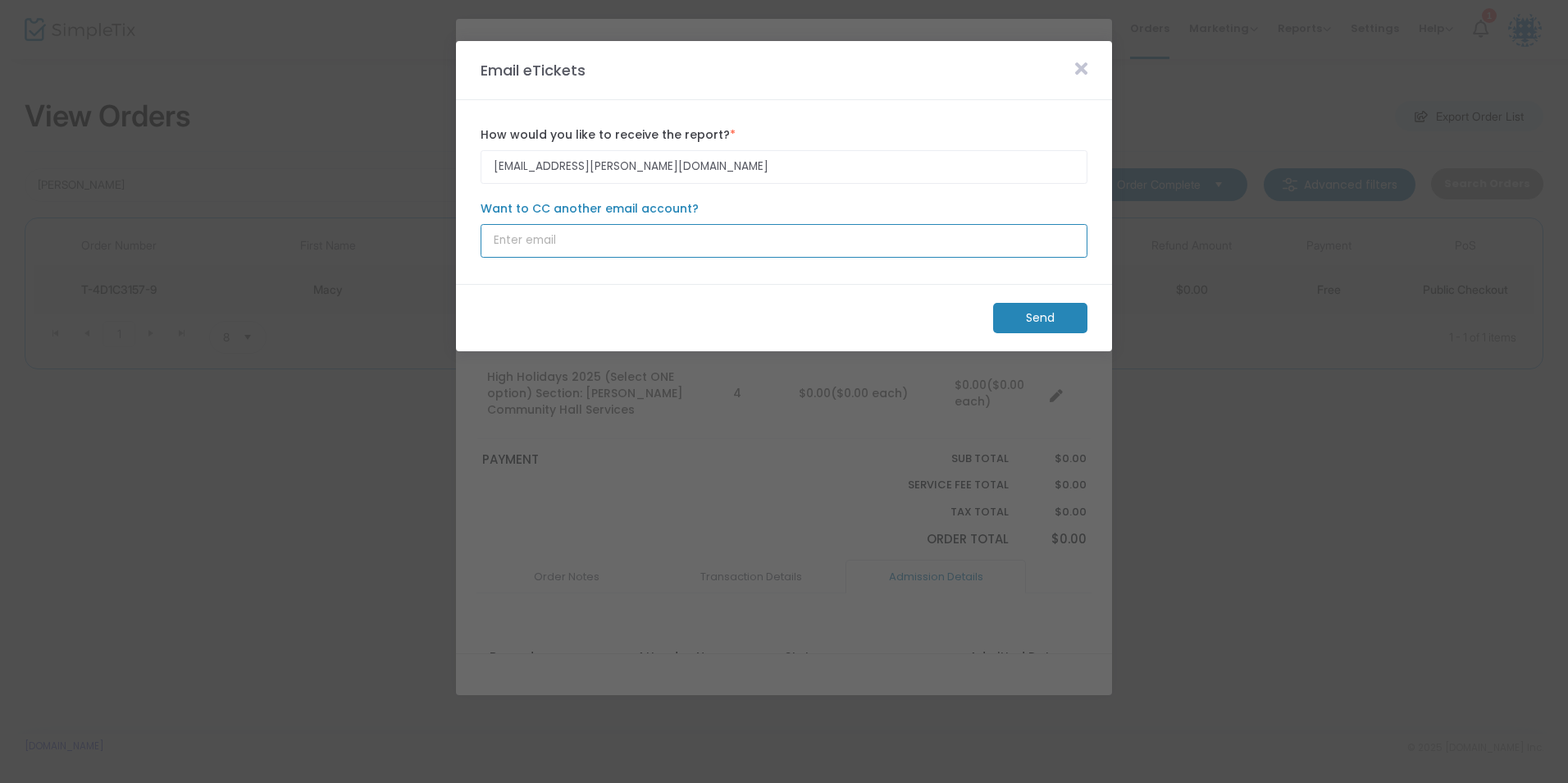
click at [608, 249] on input "Want to CC another email account?" at bounding box center [784, 241] width 607 height 33
click at [607, 274] on m-panel-content "macy.tubman@gmail.com How would you like to receive the report? * Email is requ…" at bounding box center [784, 192] width 656 height 184
click at [1076, 71] on icon at bounding box center [1081, 69] width 13 height 18
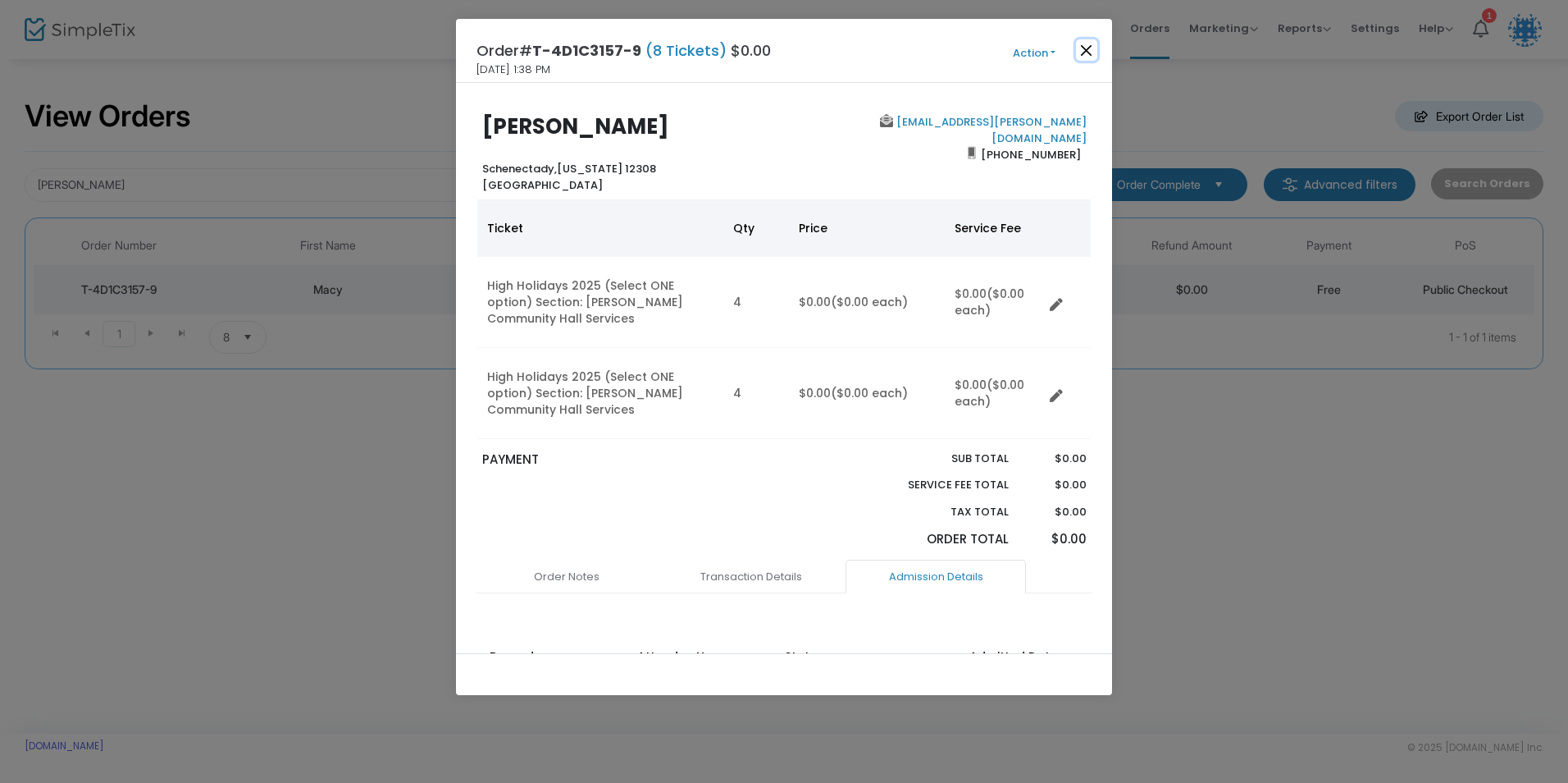
click at [1084, 48] on button "Close" at bounding box center [1087, 50] width 22 height 22
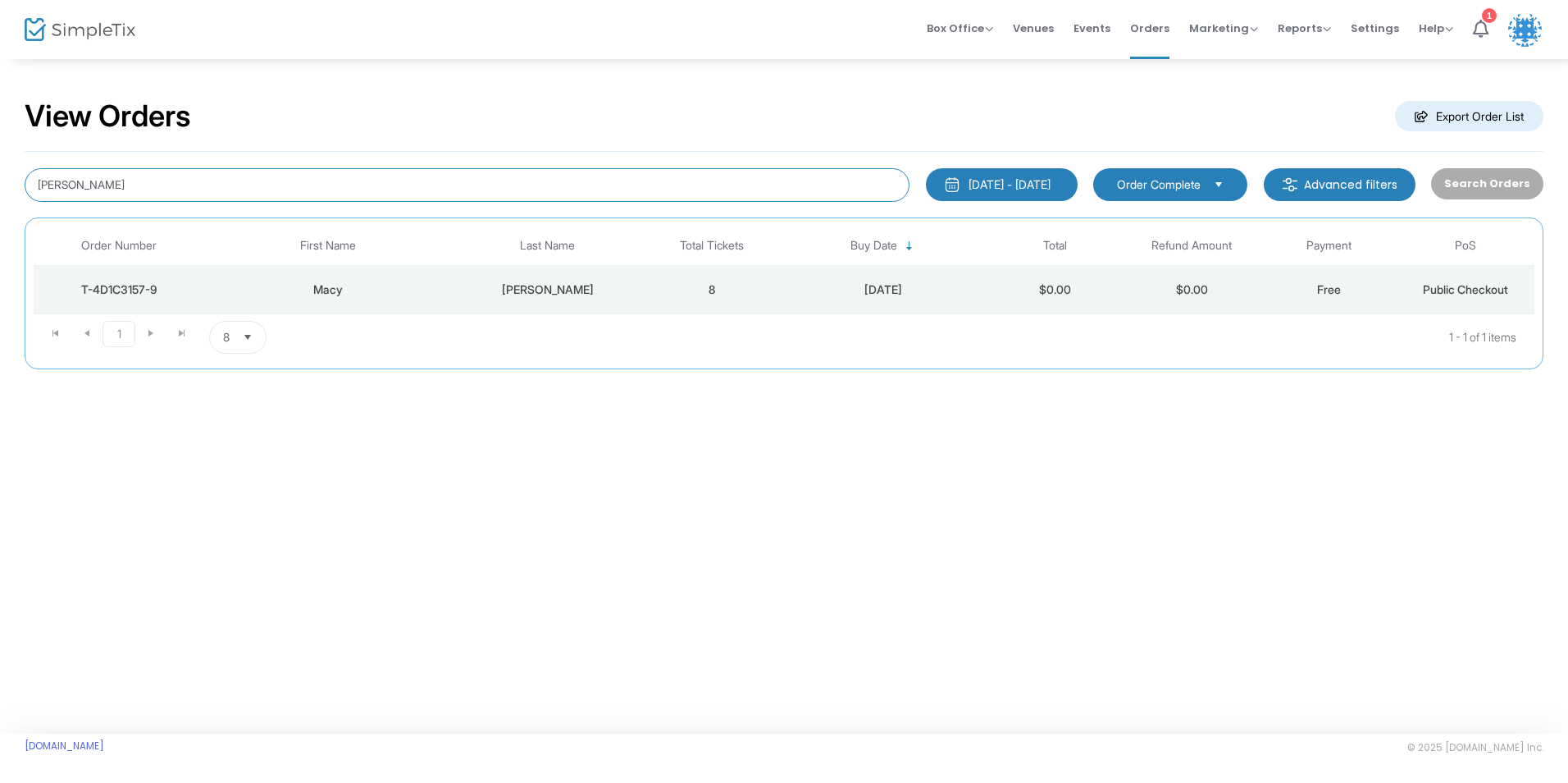
click at [235, 182] on input "[PERSON_NAME]" at bounding box center [466, 185] width 884 height 33
type input "t"
type input "willner"
click at [459, 281] on div "Willner" at bounding box center [548, 289] width 184 height 17
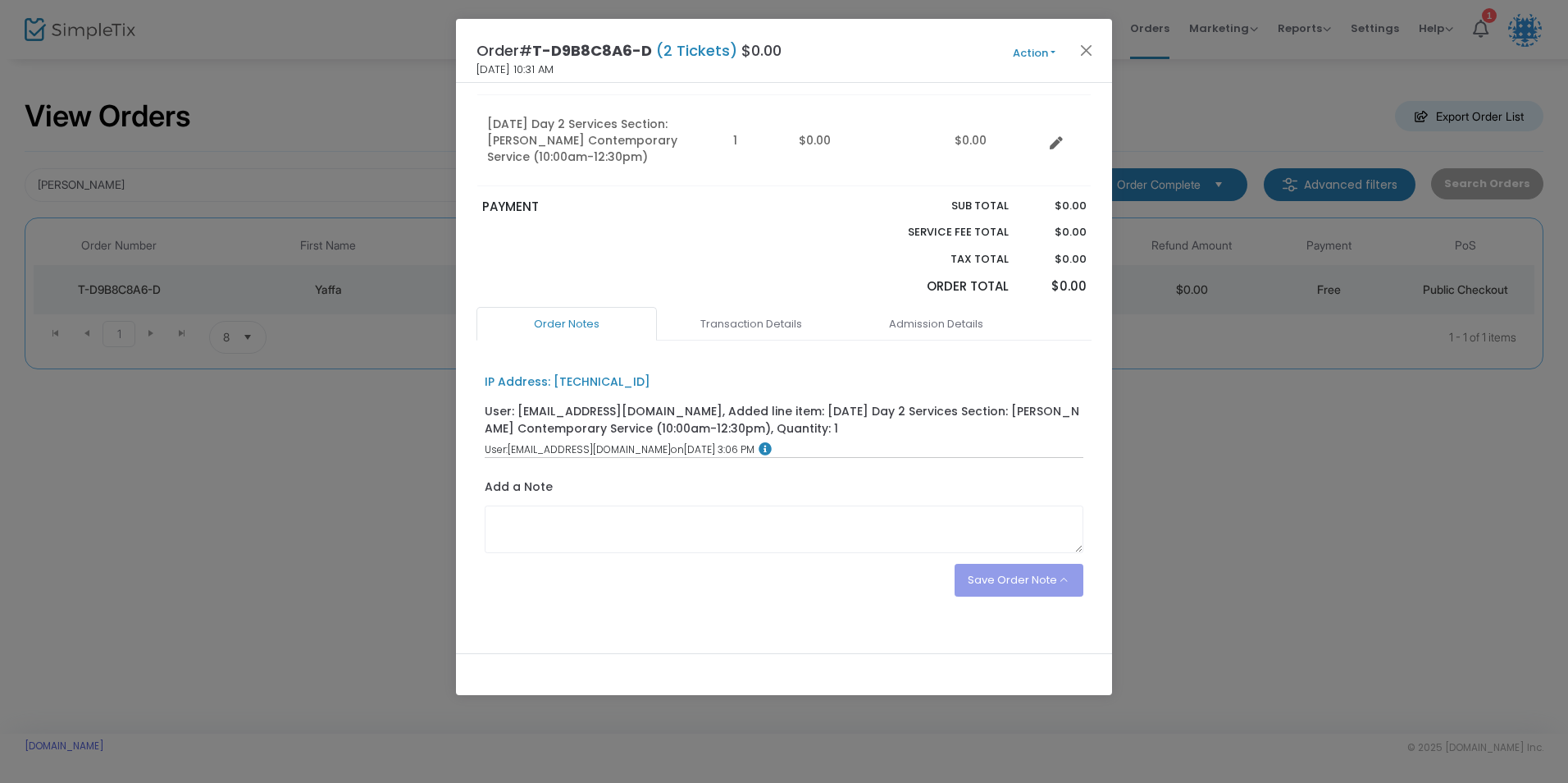
scroll to position [7, 0]
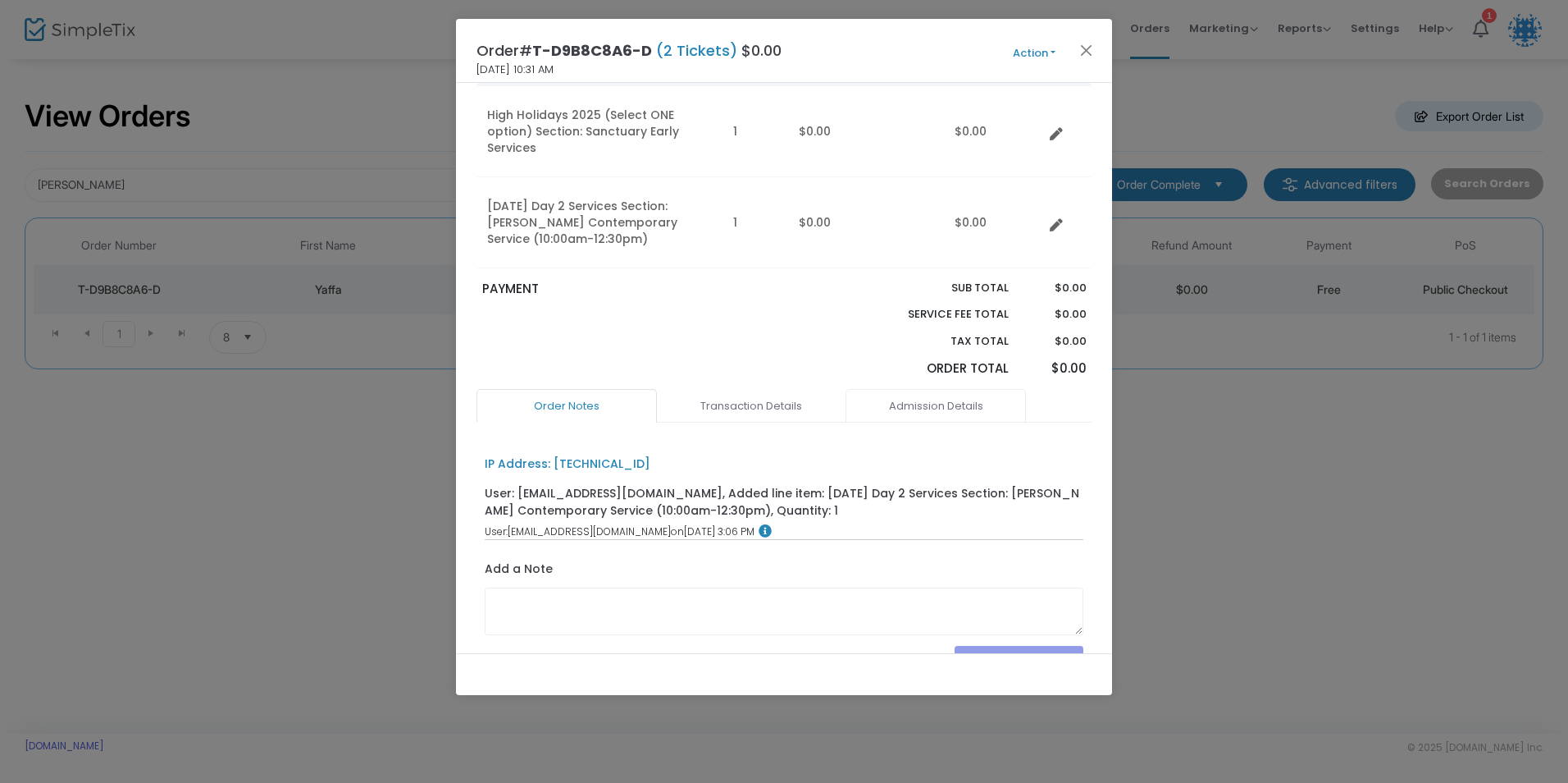
click at [913, 389] on link "Admission Details" at bounding box center [935, 406] width 180 height 34
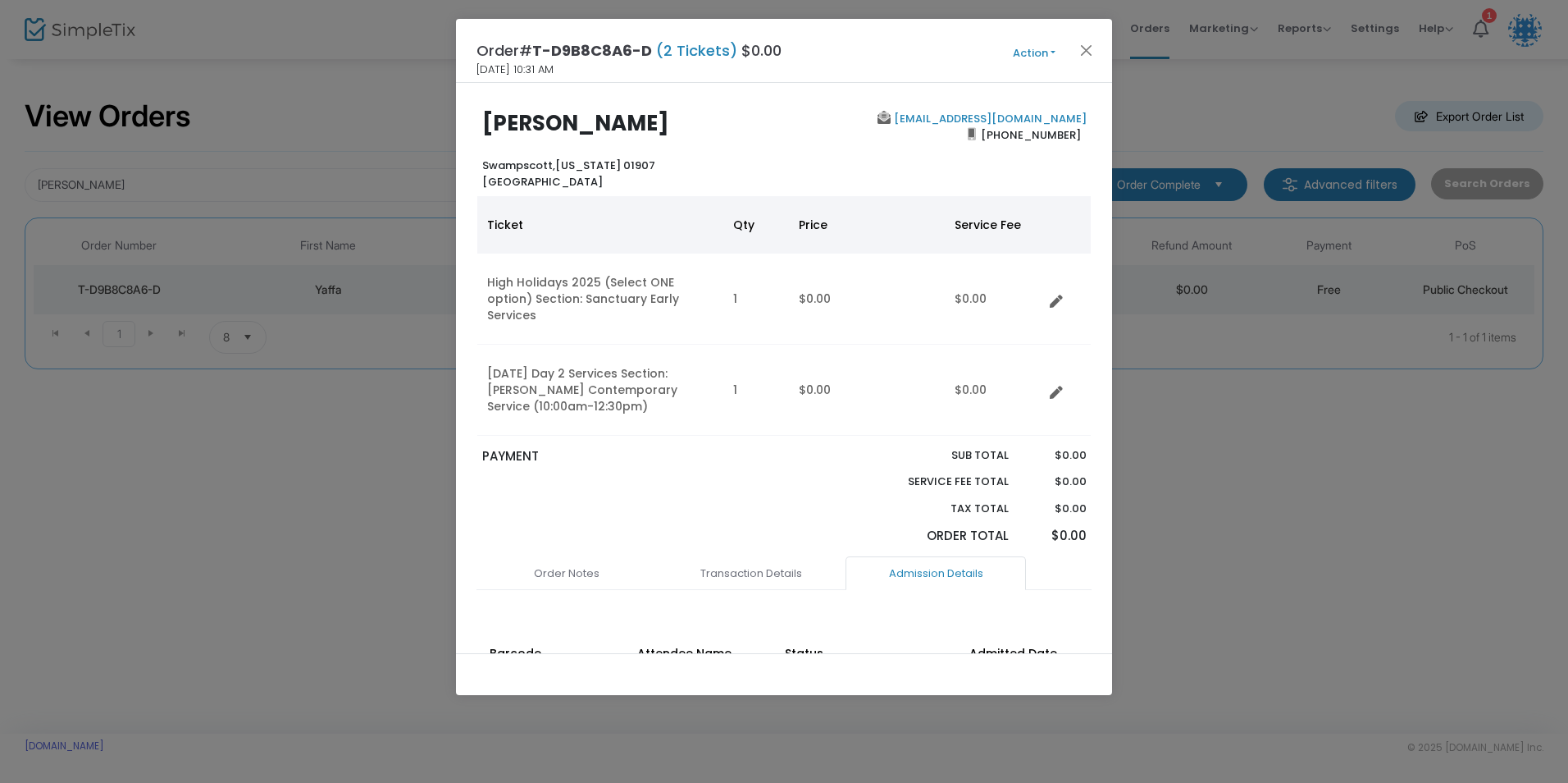
scroll to position [0, 0]
click at [1037, 55] on button "Action" at bounding box center [1034, 53] width 98 height 18
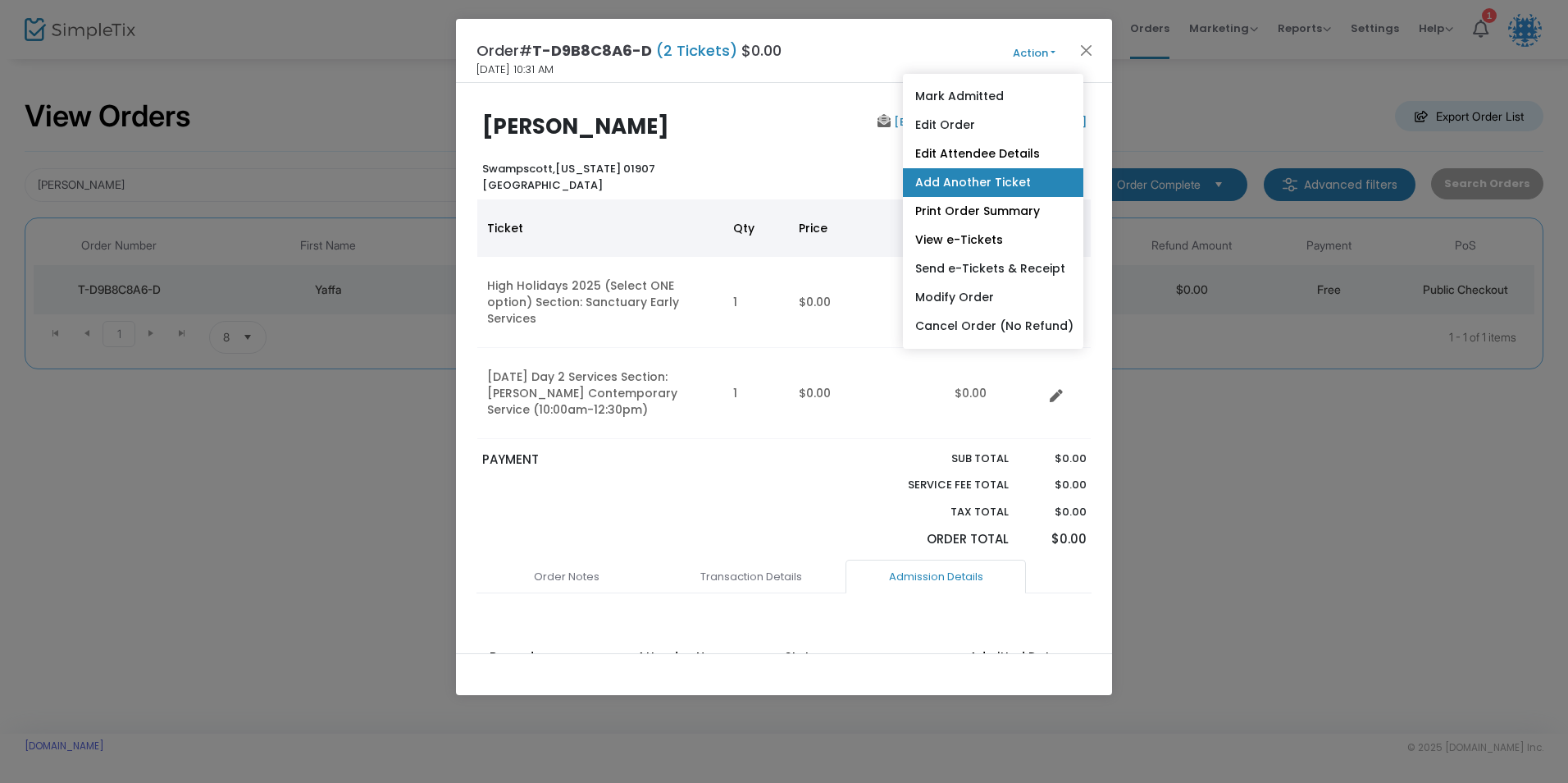
click at [971, 173] on link "Add Another Ticket" at bounding box center [993, 182] width 180 height 28
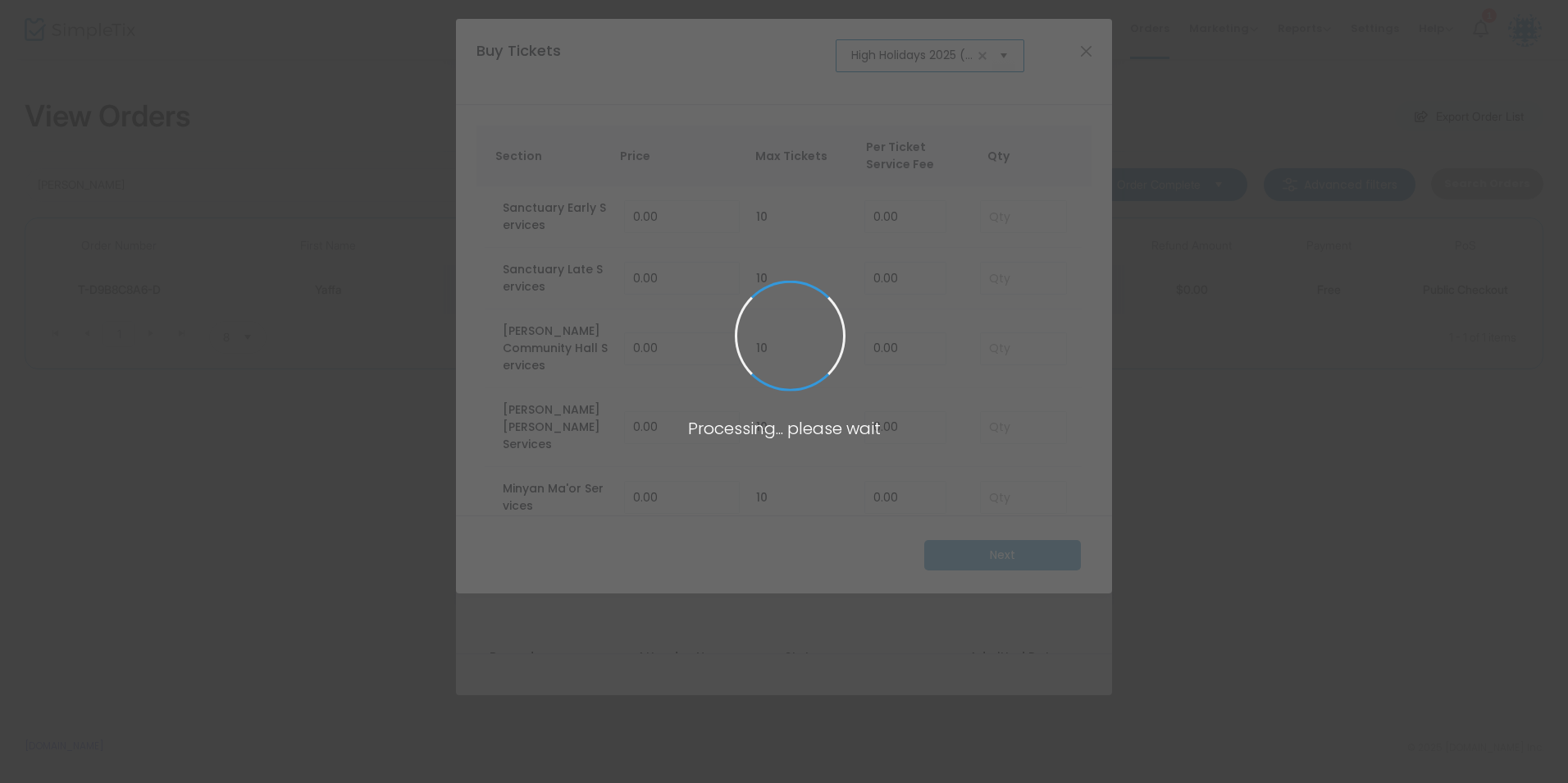
scroll to position [0, 101]
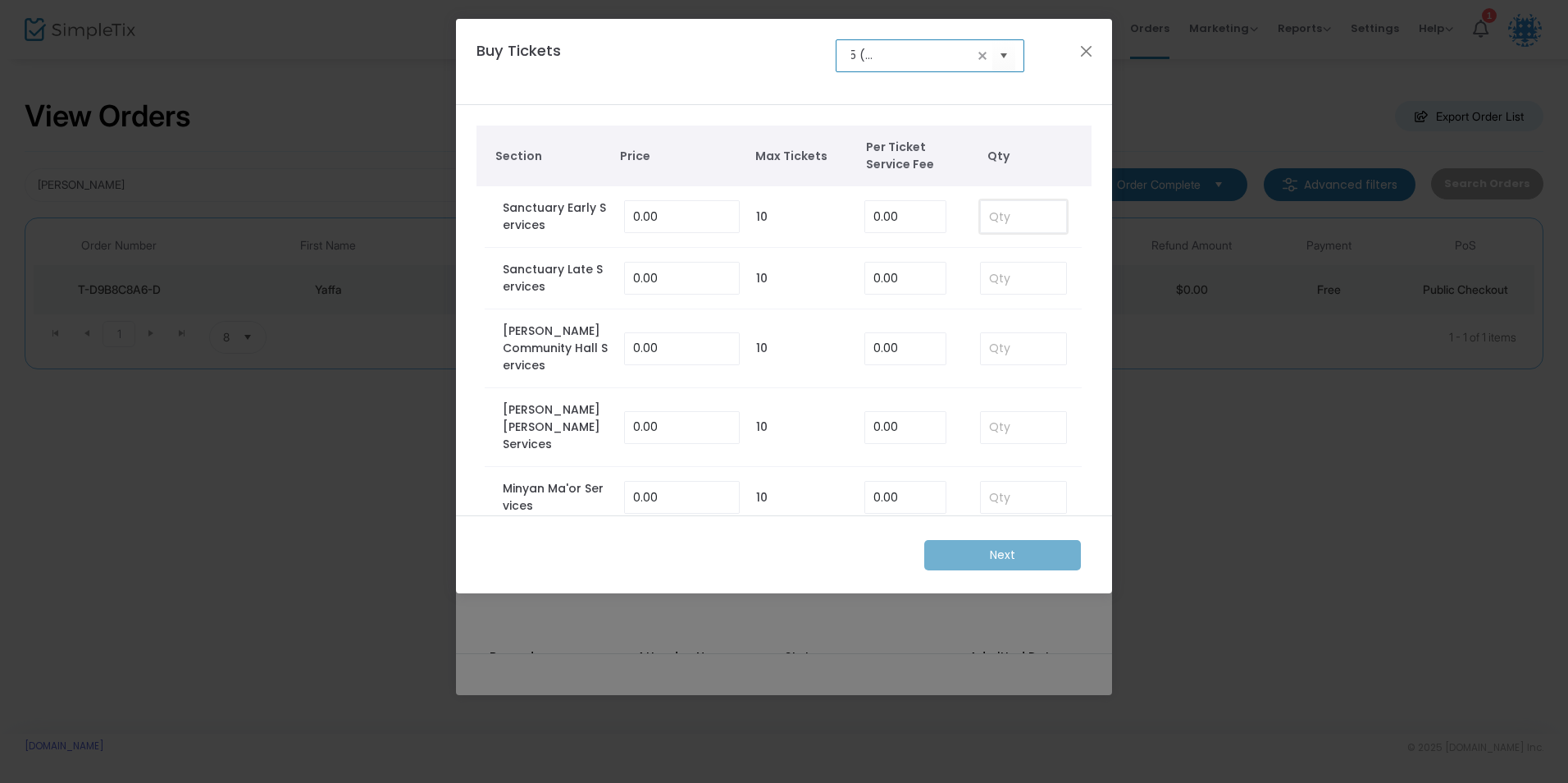
click at [1016, 218] on input at bounding box center [1022, 217] width 85 height 31
type input "1"
click at [1050, 249] on td at bounding box center [1022, 278] width 119 height 62
click at [933, 55] on input "High Holidays 2025 (Select ONE option)" at bounding box center [912, 56] width 122 height 18
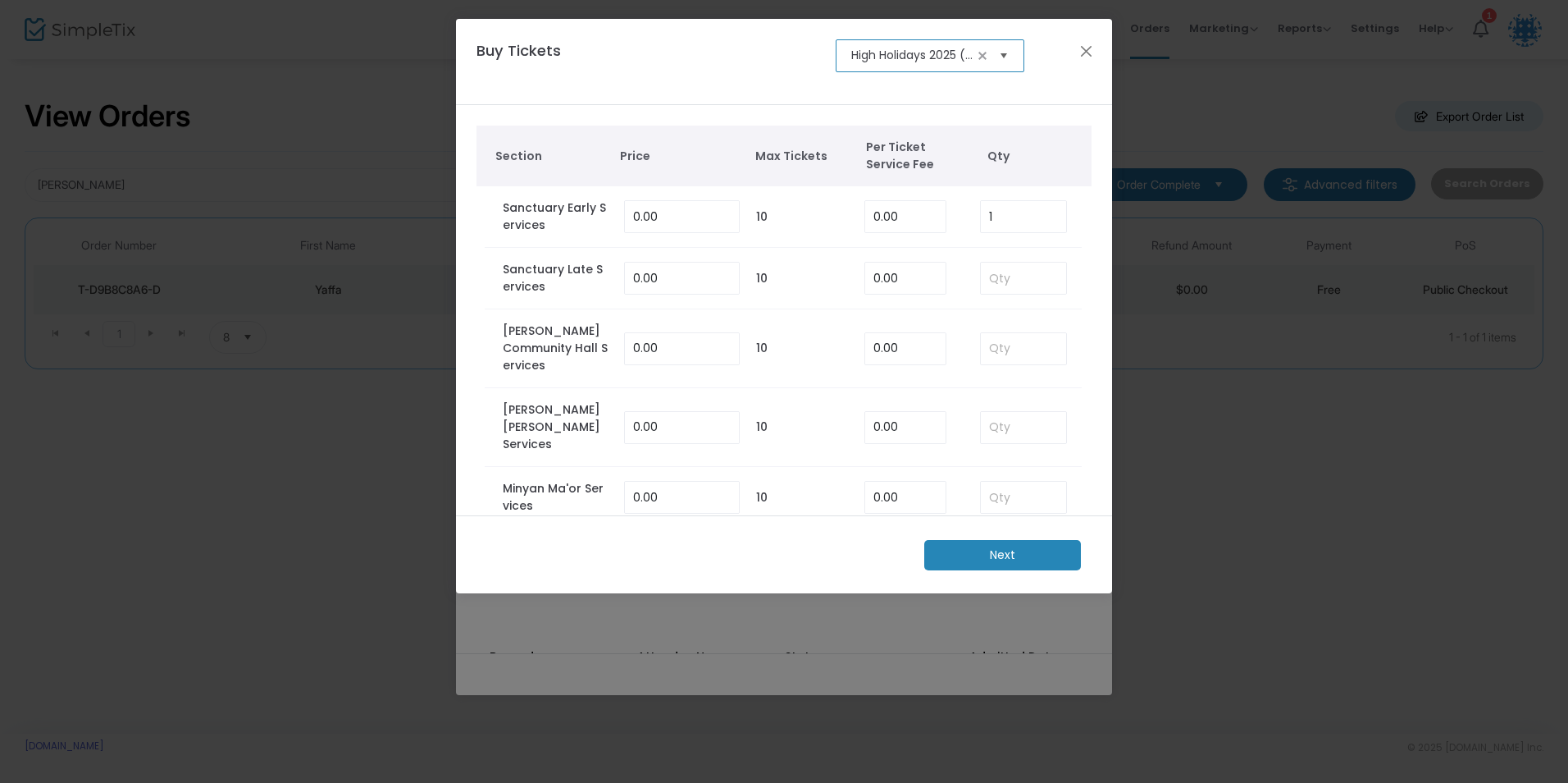
click at [1005, 56] on span "Select" at bounding box center [1004, 56] width 27 height 27
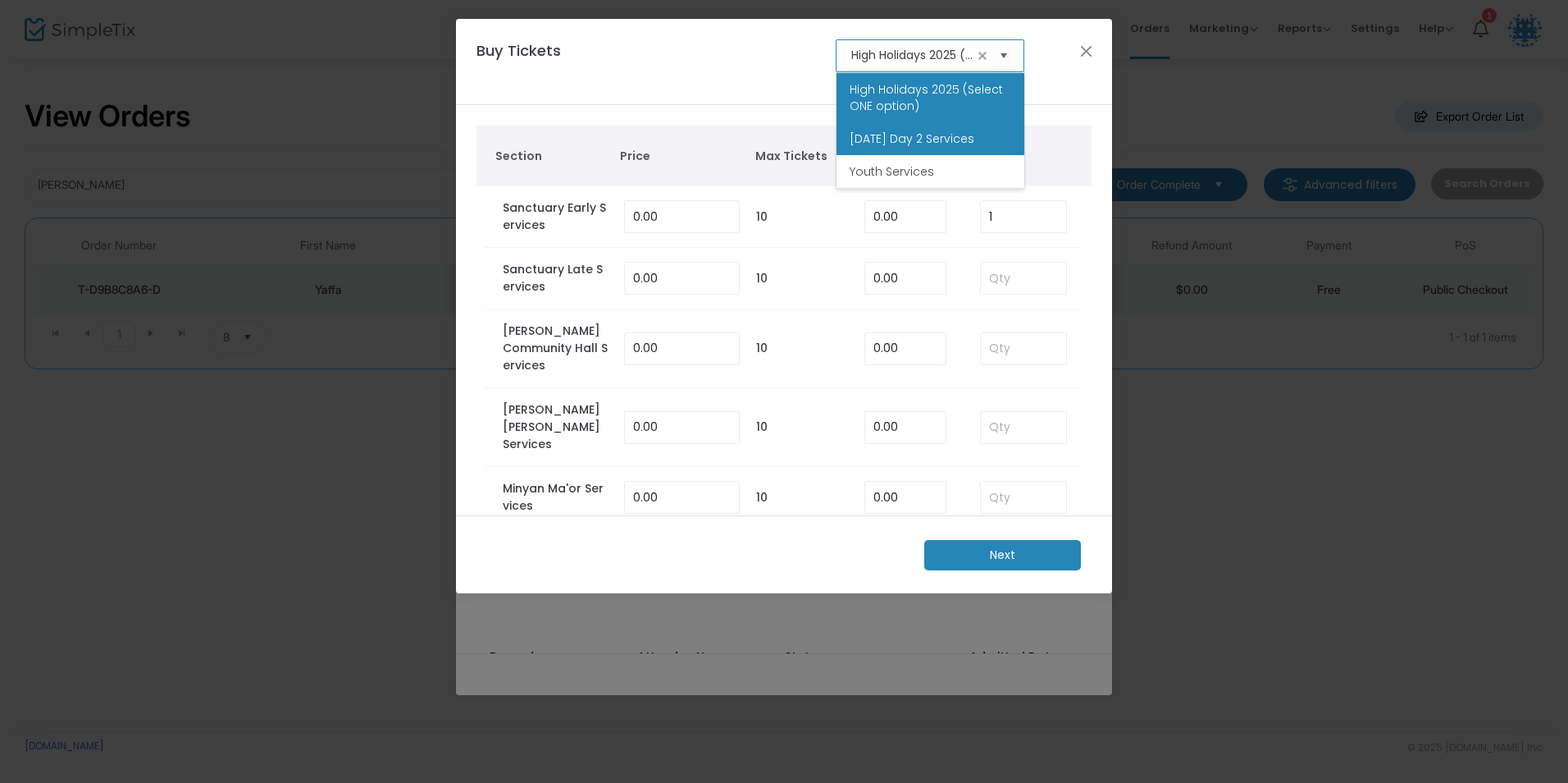
click at [919, 144] on span "[DATE] Day 2 Services" at bounding box center [911, 138] width 124 height 17
type input "[DATE] Day 2 Services"
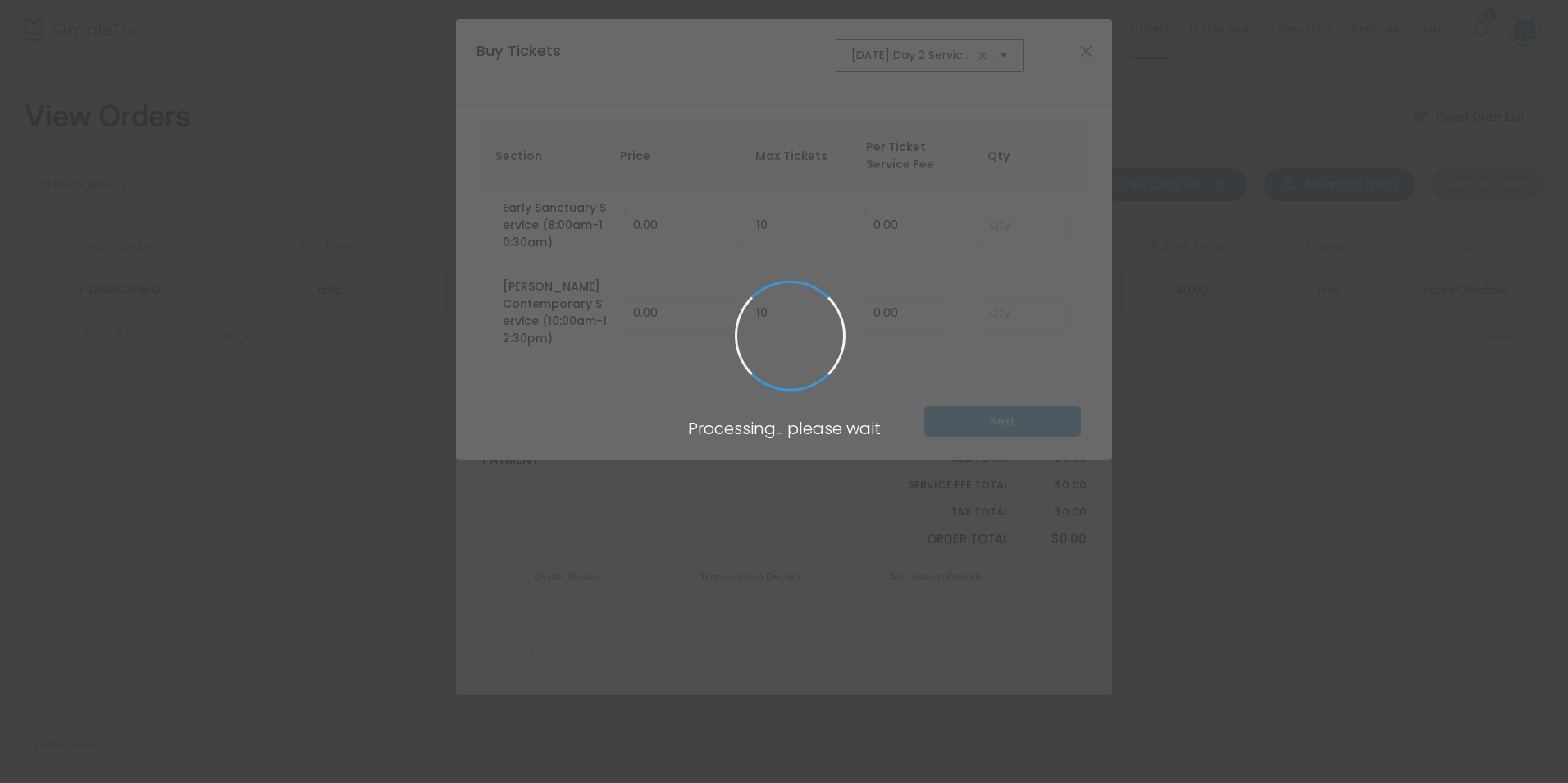
scroll to position [0, 53]
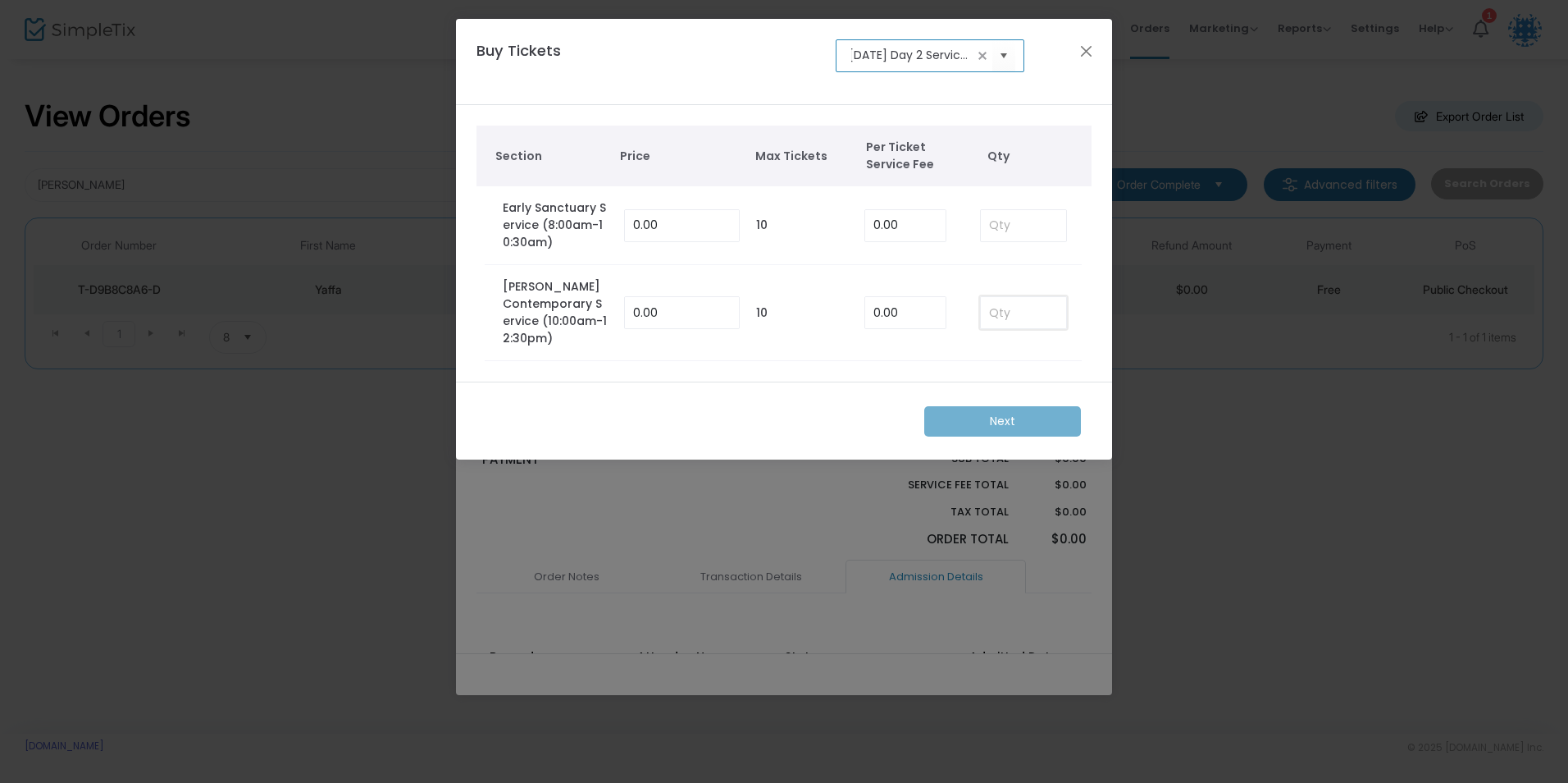
click at [1003, 302] on input at bounding box center [1022, 313] width 85 height 31
type input "1"
click at [1014, 406] on m-button "Next" at bounding box center [1003, 420] width 157 height 30
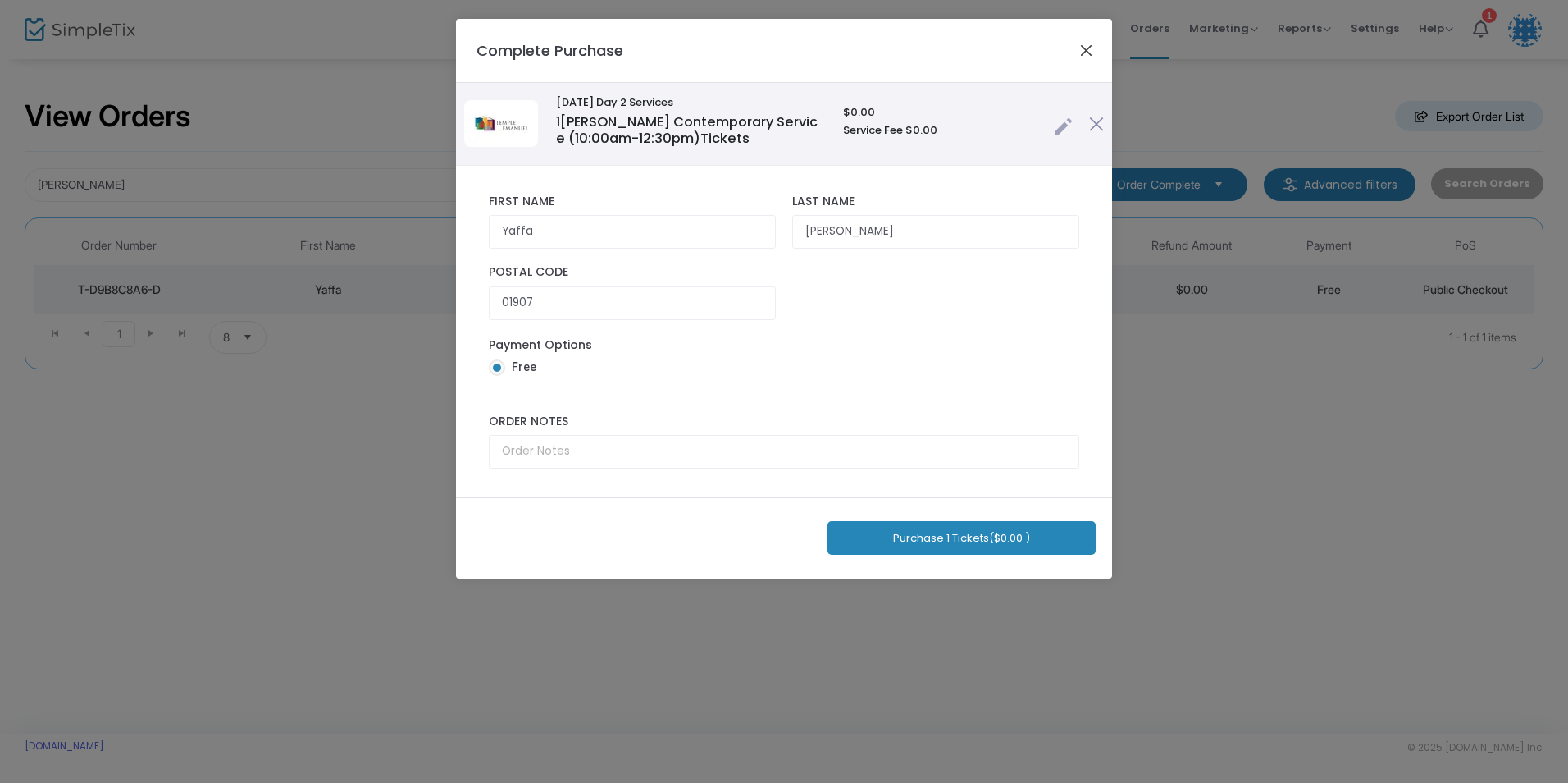
click at [1082, 53] on button "Close" at bounding box center [1087, 50] width 22 height 22
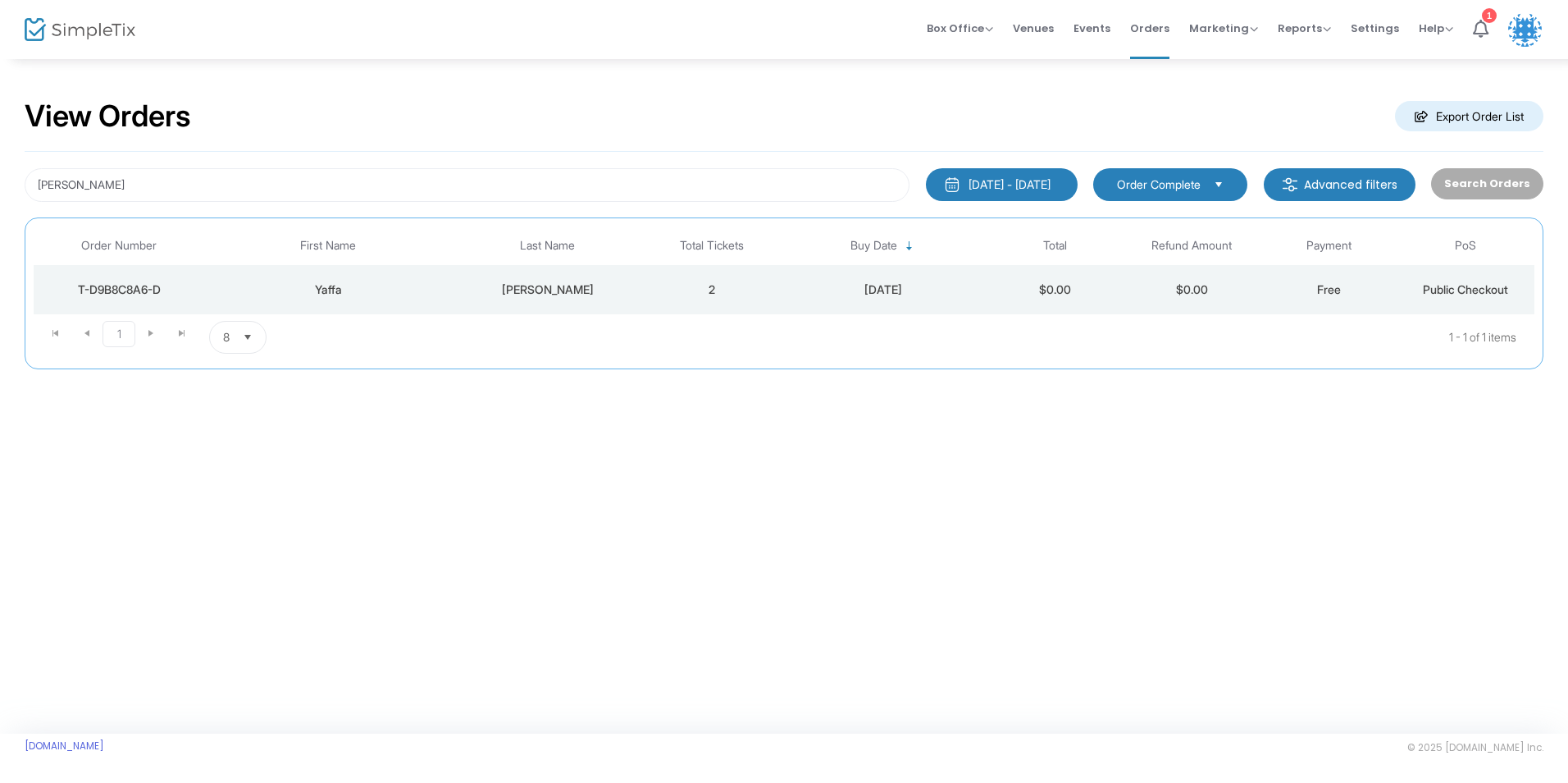
click at [644, 300] on td "2" at bounding box center [712, 289] width 137 height 49
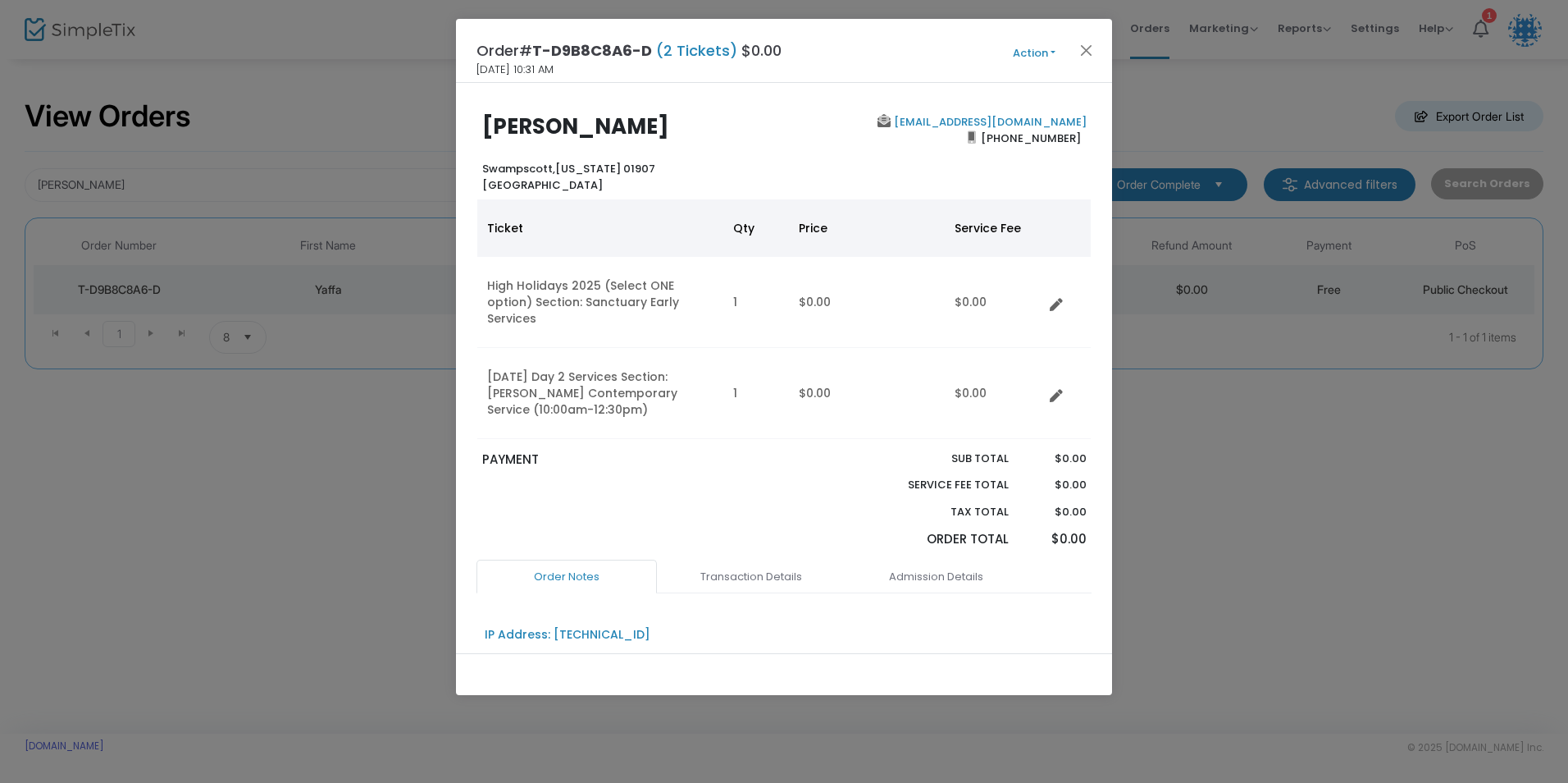
click at [1038, 59] on button "Action" at bounding box center [1034, 53] width 98 height 18
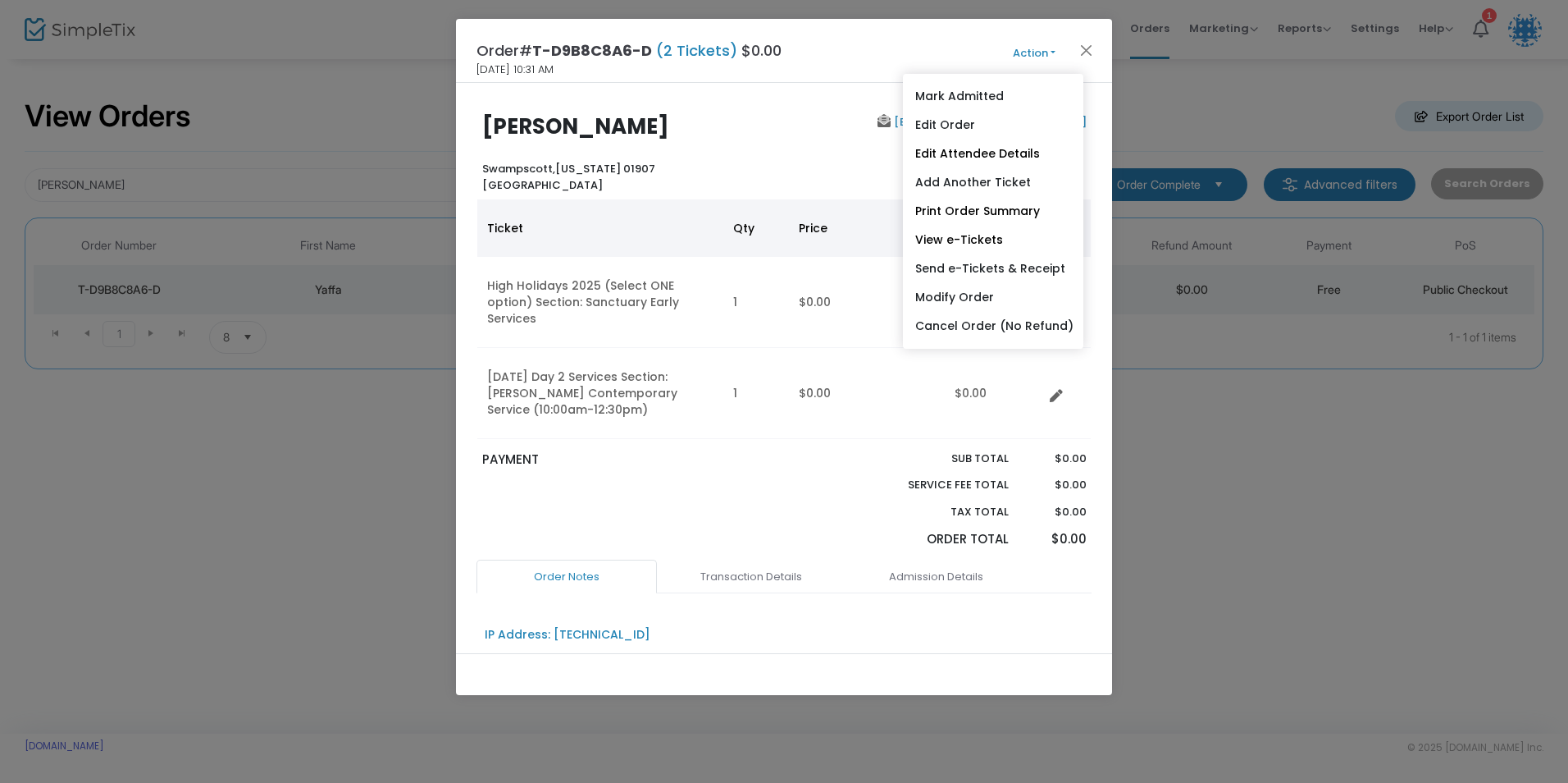
click at [975, 184] on link "Add Another Ticket" at bounding box center [993, 182] width 180 height 28
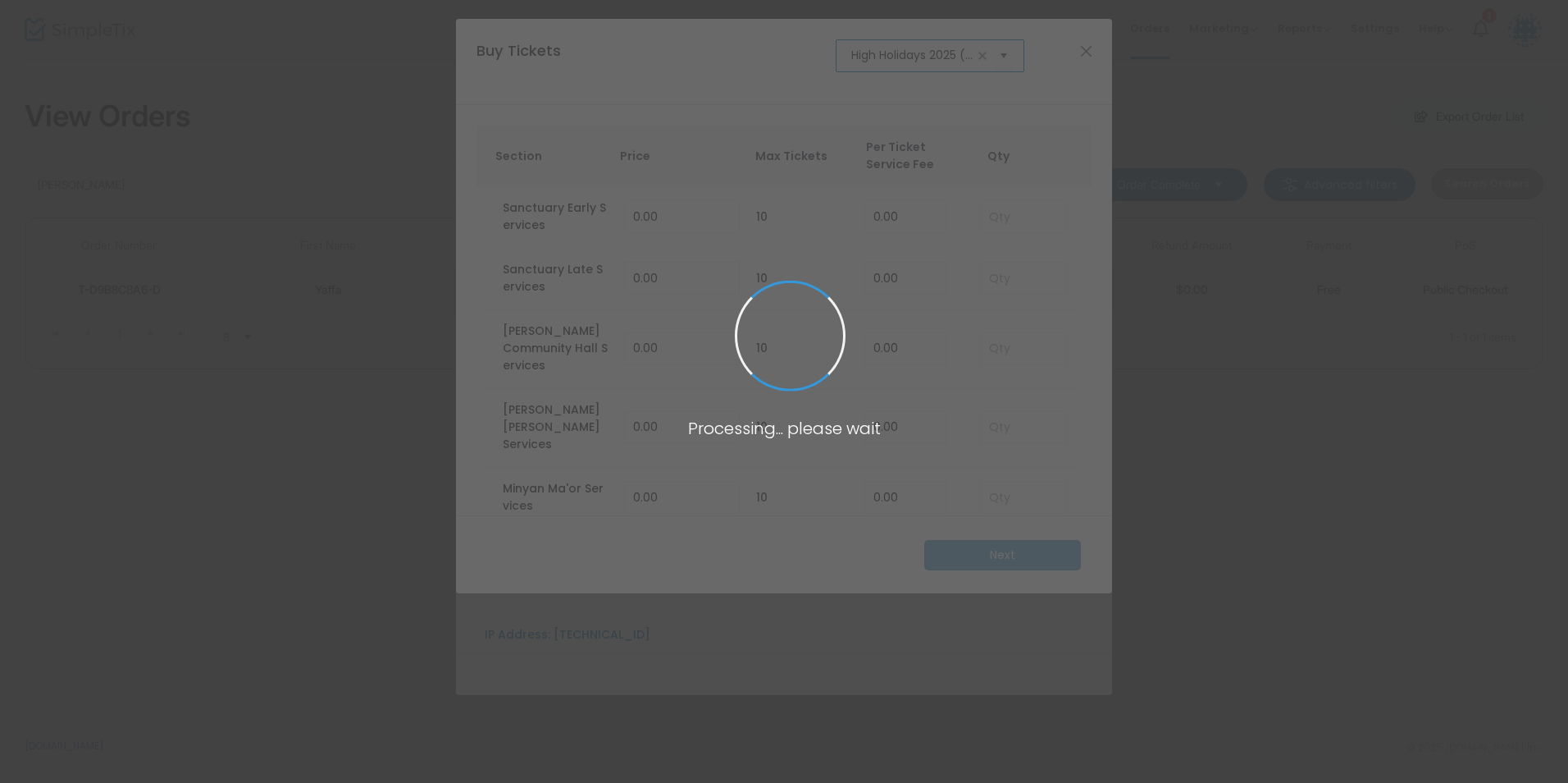
scroll to position [0, 101]
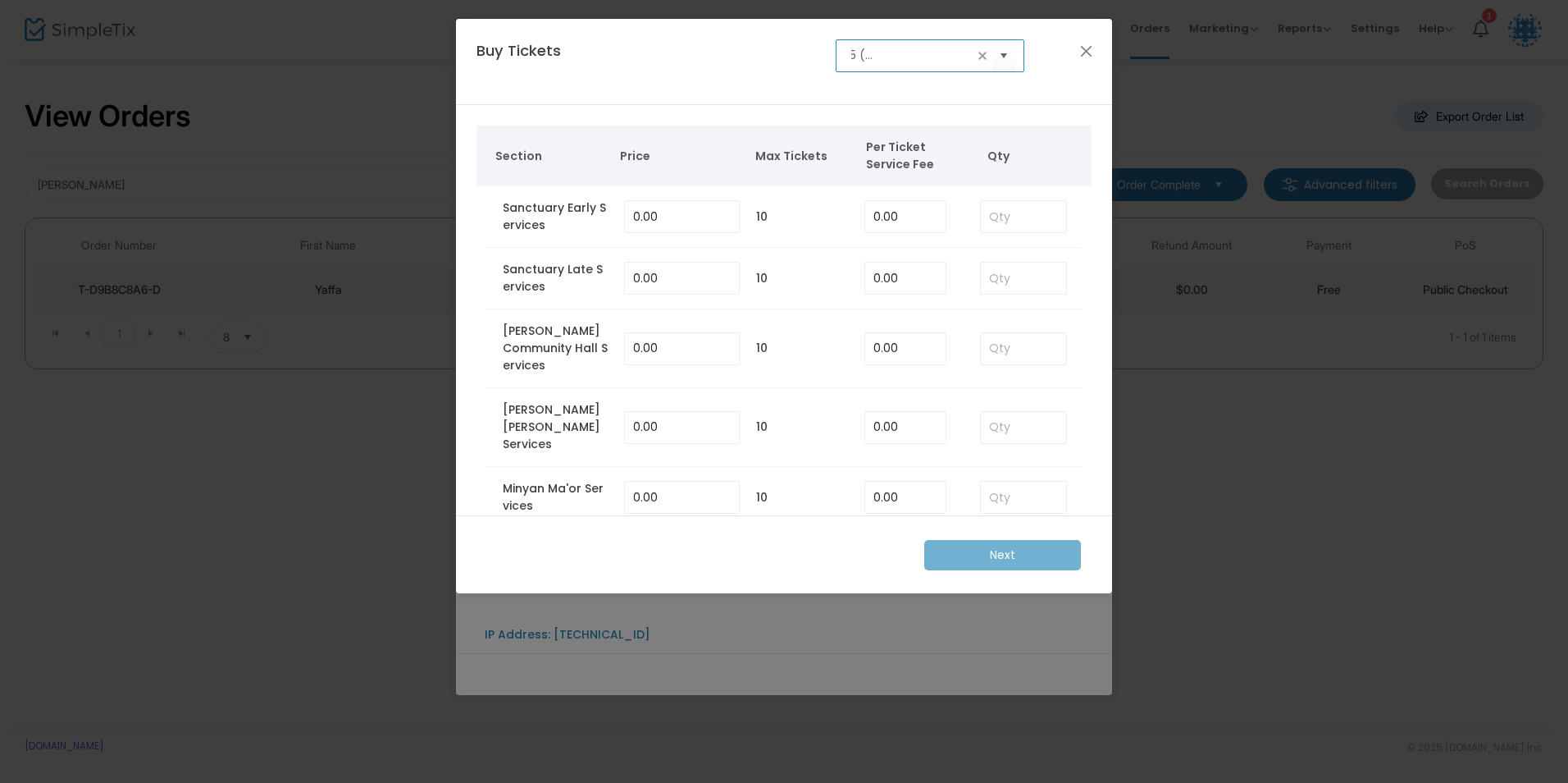
click at [909, 56] on input "High Holidays 2025 (Select ONE option)" at bounding box center [912, 56] width 122 height 18
click at [922, 98] on div "Buy Tickets High Holidays 2025 (Select ONE option)" at bounding box center [784, 62] width 656 height 87
click at [998, 55] on span "Select" at bounding box center [1004, 56] width 27 height 27
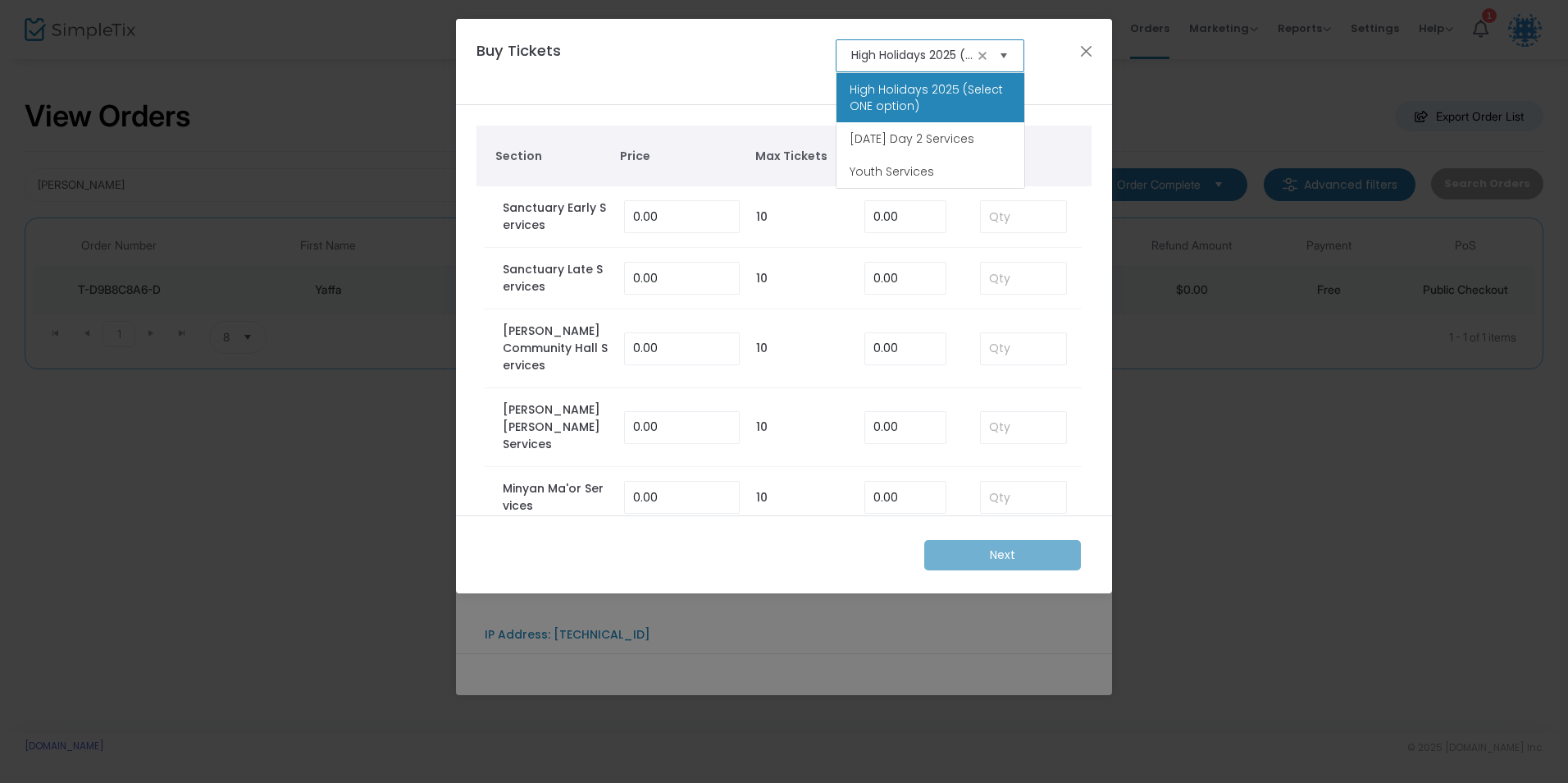
scroll to position [0, 93]
click at [940, 90] on span "High Holidays 2025 (Select ONE option)" at bounding box center [929, 97] width 162 height 32
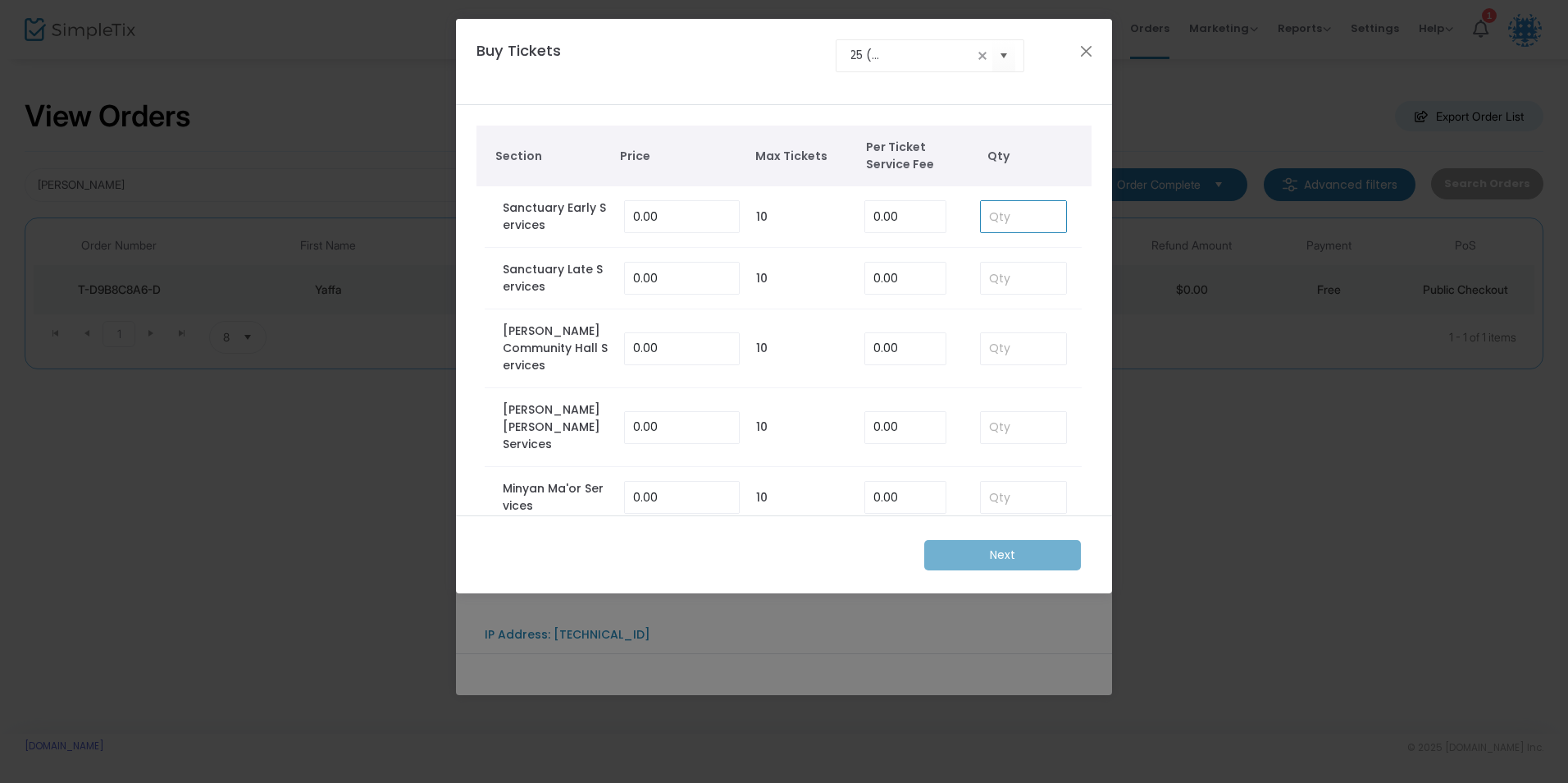
click at [992, 207] on input at bounding box center [1022, 217] width 85 height 31
type input "1"
click at [1070, 220] on td "1" at bounding box center [1022, 217] width 119 height 62
click at [1021, 548] on m-button "Next" at bounding box center [1003, 555] width 157 height 30
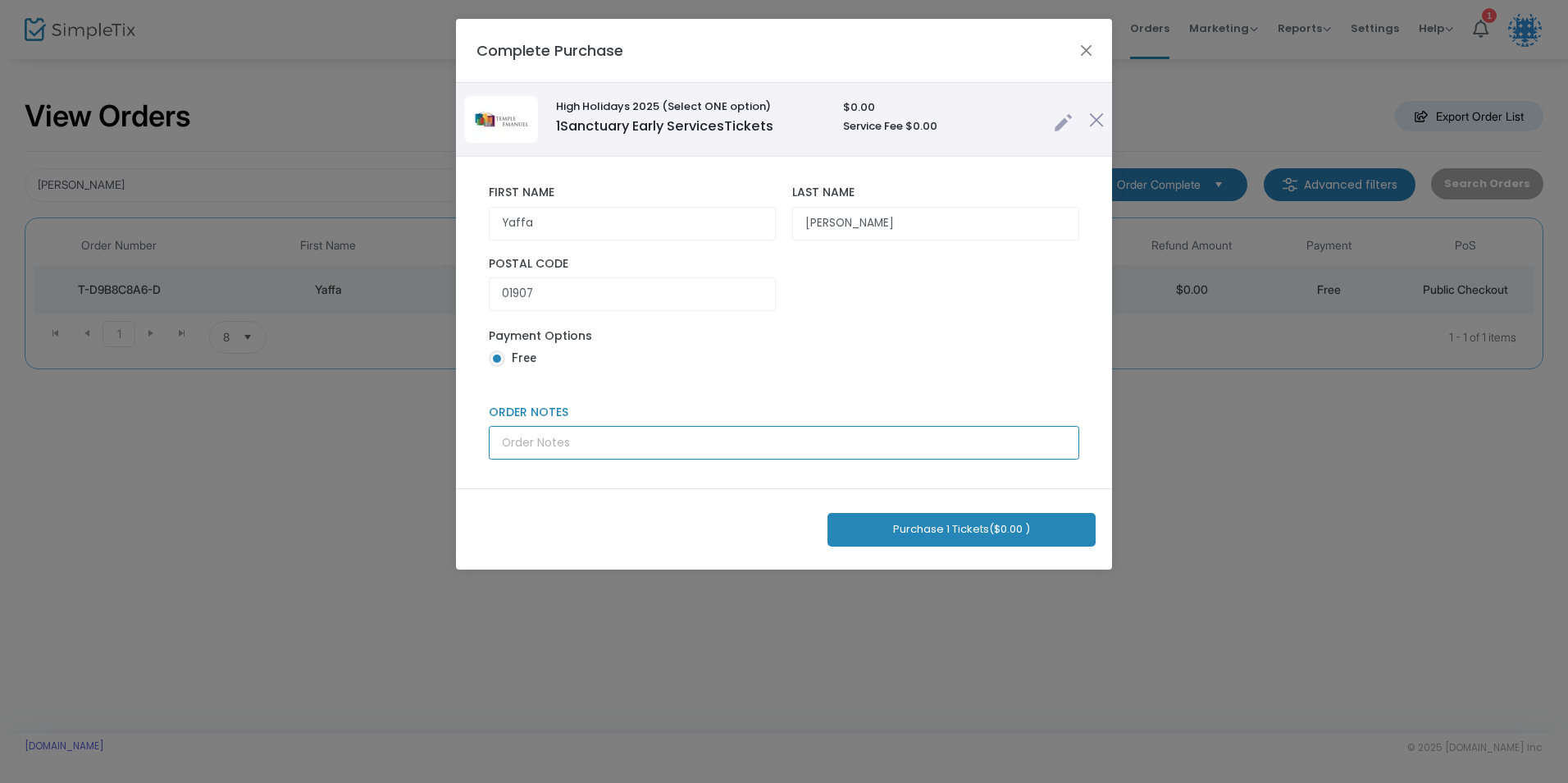
click at [567, 434] on input "Order Notes" at bounding box center [784, 443] width 591 height 33
type input "Barry Lewin"
click at [590, 474] on div "Yaffa First Name First Name is required. Willner Last Name Last Name is require…" at bounding box center [784, 322] width 656 height 331
click at [920, 532] on button "Purchase 1 Tickets ($0.00 )" at bounding box center [962, 529] width 268 height 33
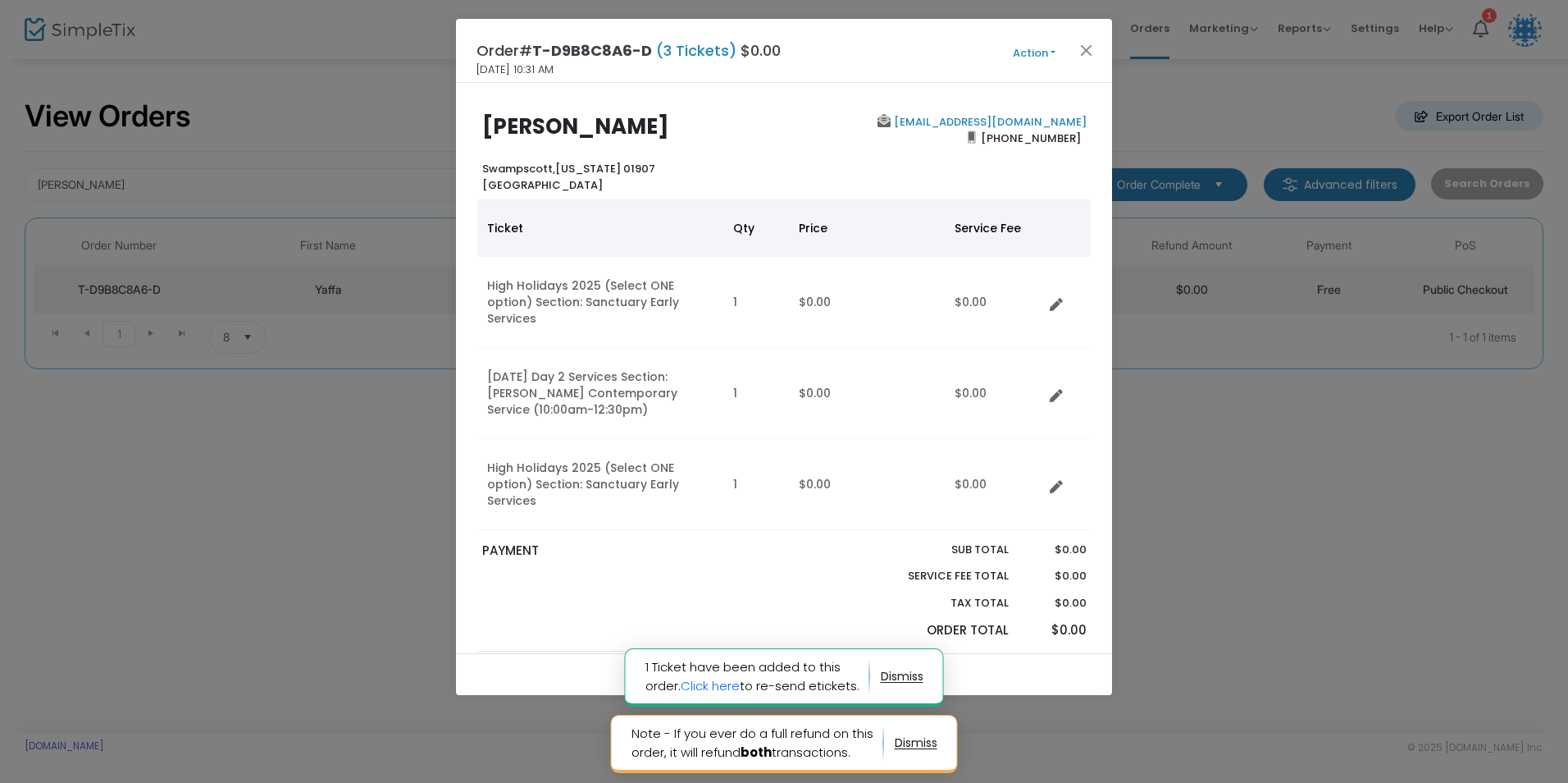
click at [1031, 56] on button "Action" at bounding box center [1034, 53] width 98 height 18
click at [1019, 53] on button "Action" at bounding box center [1034, 53] width 98 height 18
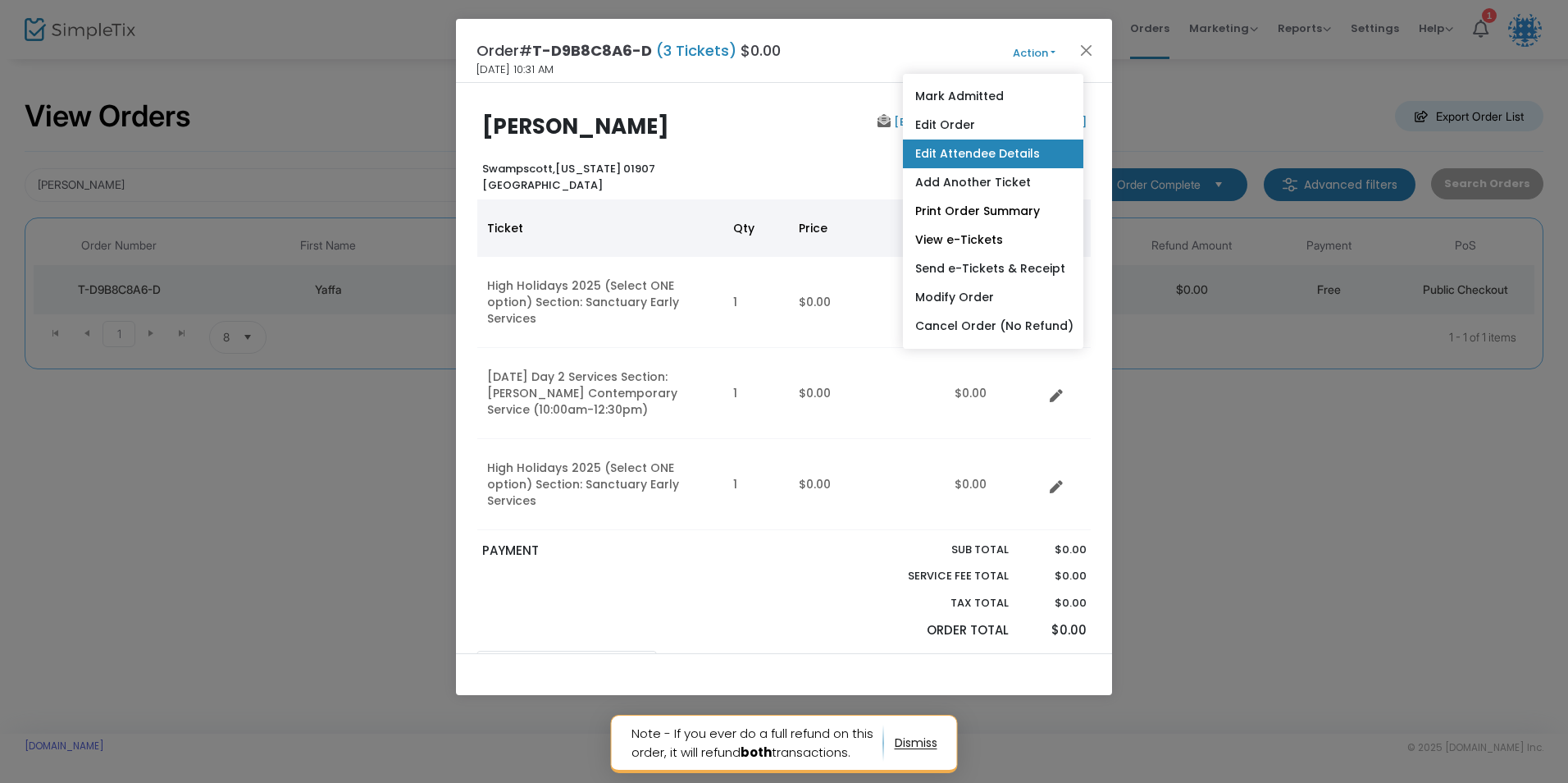
click at [1013, 151] on link "Edit Attendee Details" at bounding box center [993, 153] width 180 height 28
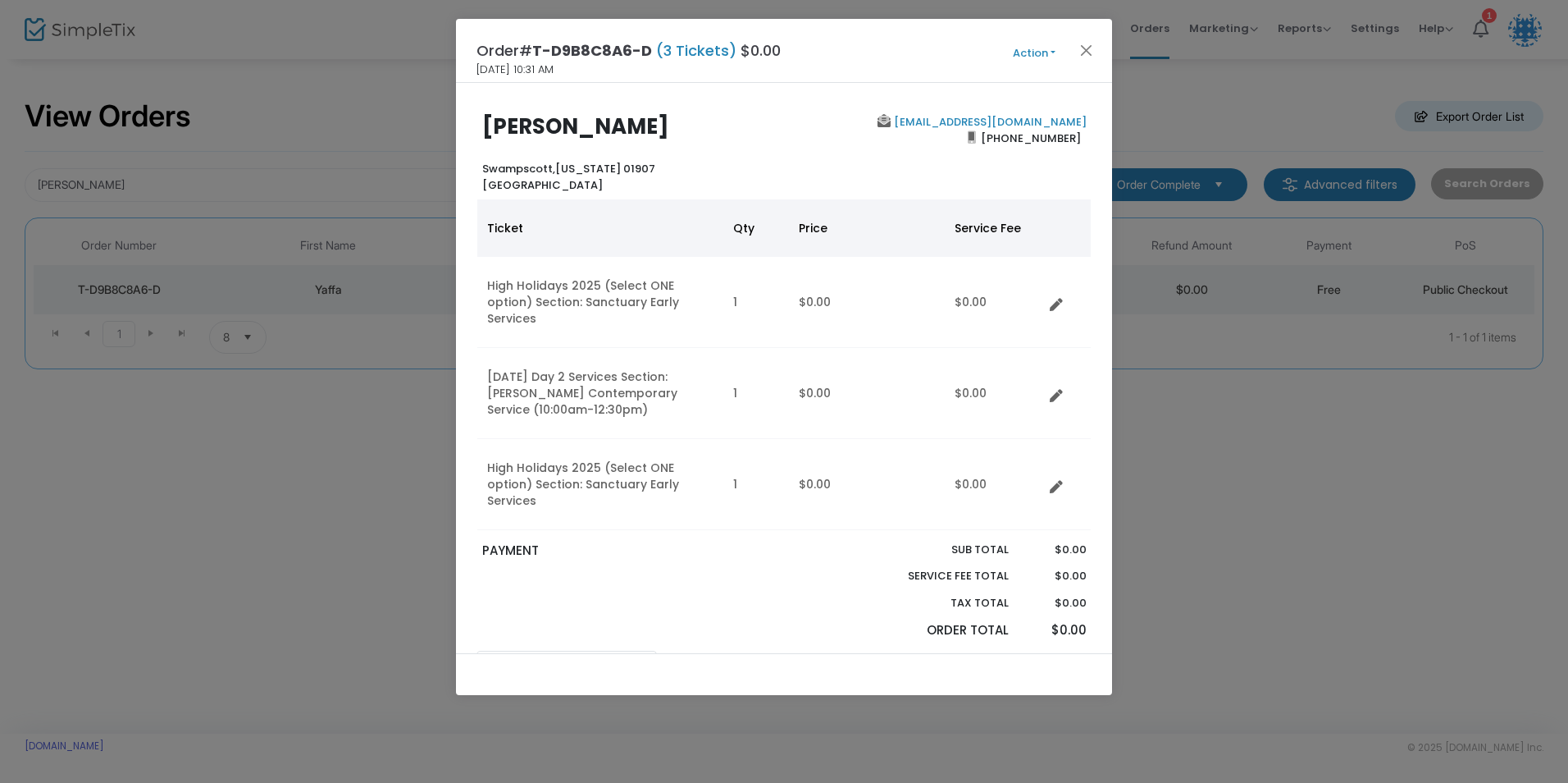
click at [1031, 48] on button "Action" at bounding box center [1034, 53] width 98 height 18
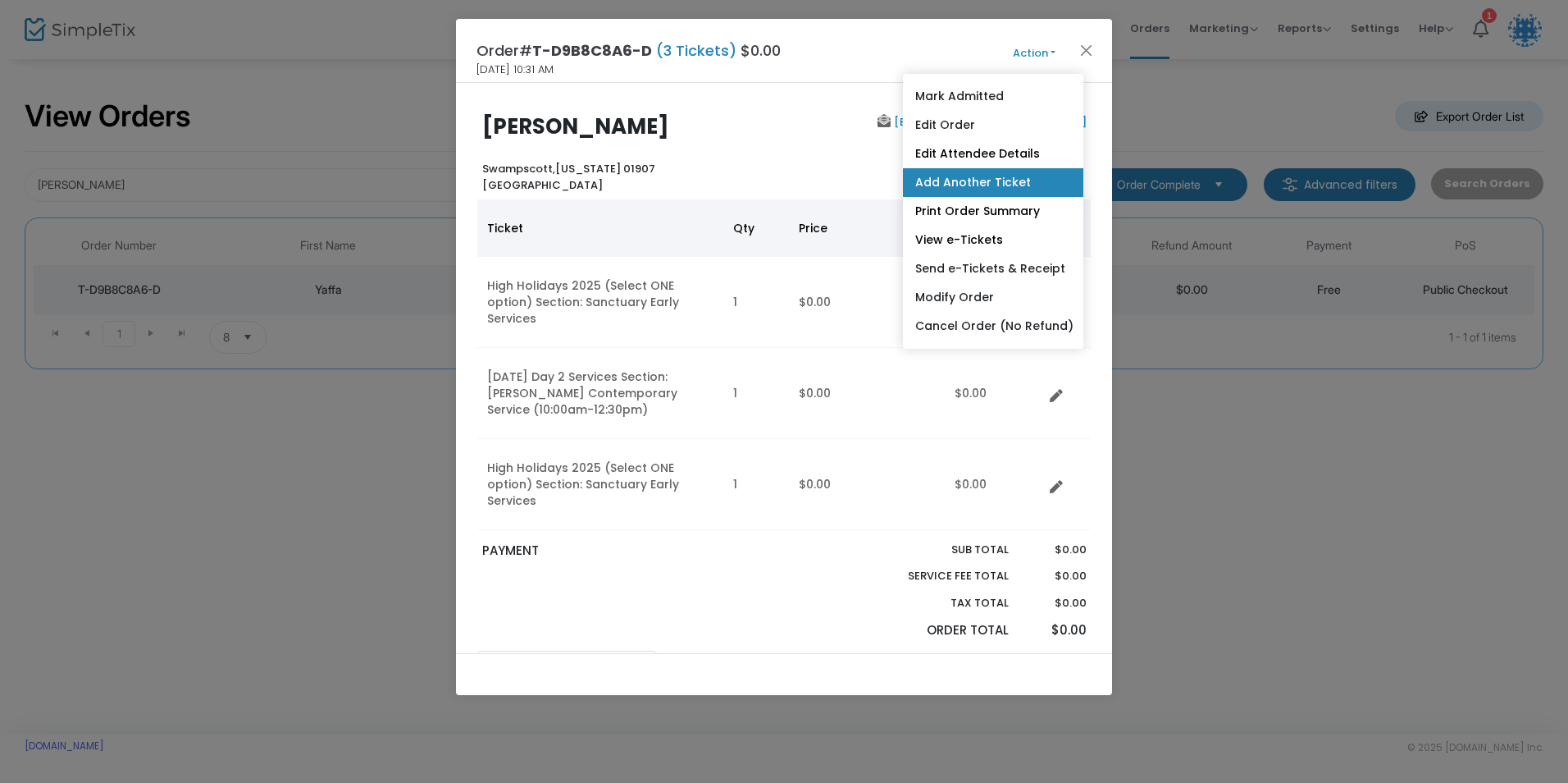
click at [1000, 172] on link "Add Another Ticket" at bounding box center [993, 182] width 180 height 28
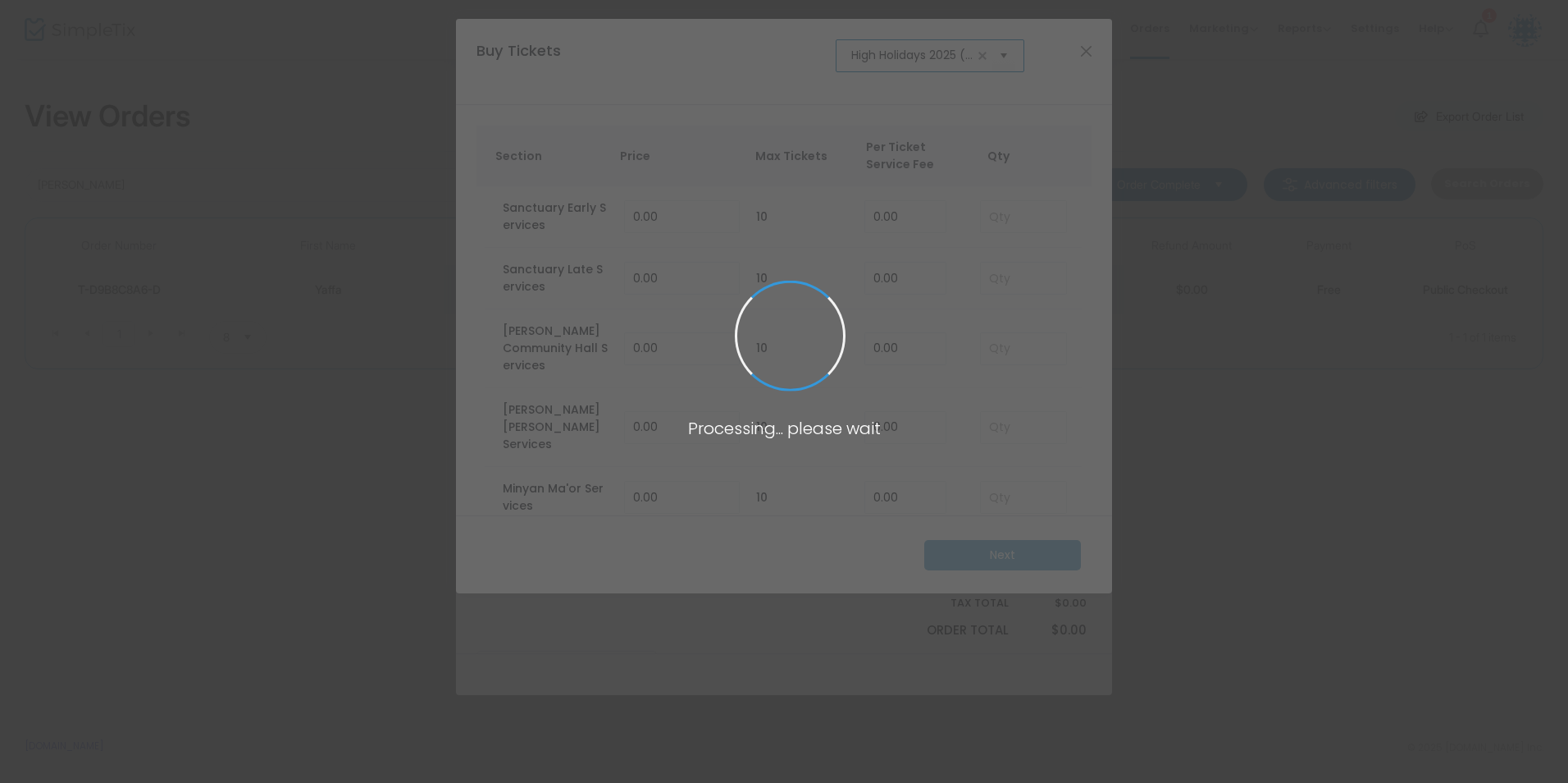
scroll to position [0, 101]
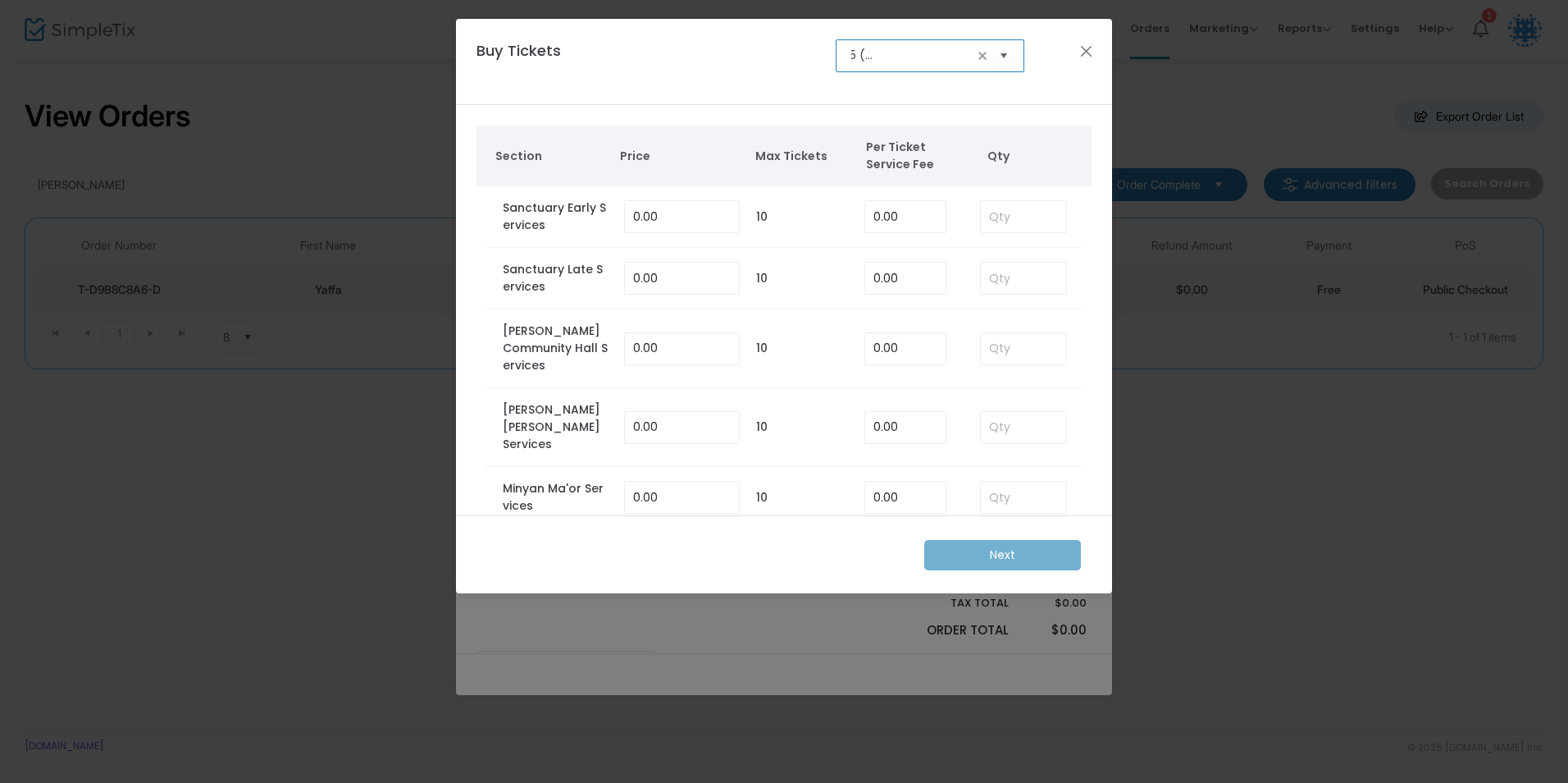
click at [902, 65] on kendo-combobox "High Holidays 2025 (Select ONE option)" at bounding box center [929, 55] width 189 height 32
click at [915, 60] on input "High Holidays 2025 (Select ONE option)" at bounding box center [912, 56] width 122 height 18
click at [999, 58] on span "Select" at bounding box center [1004, 56] width 27 height 27
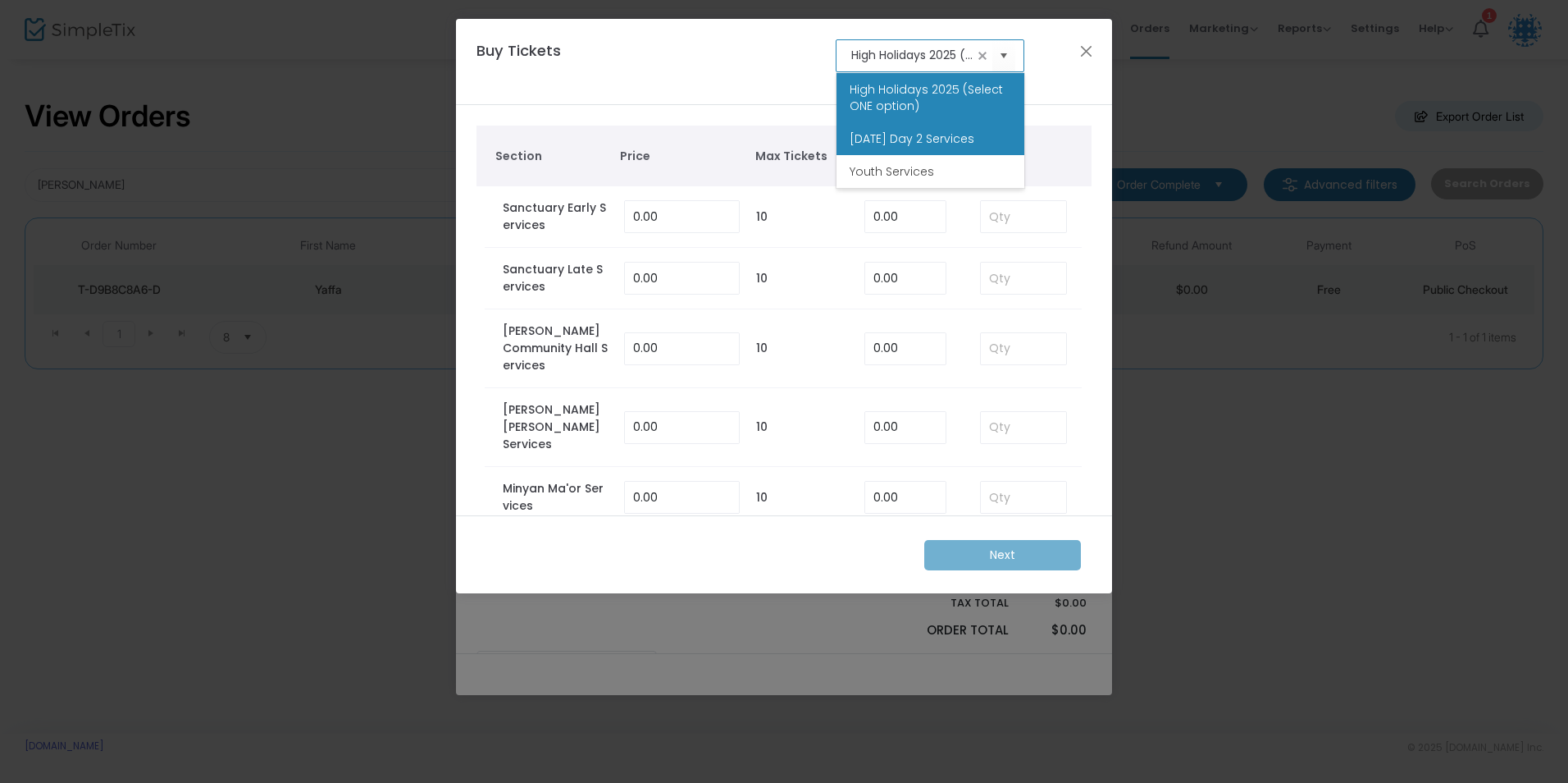
click at [903, 144] on span "Rosh Hashanah Day 2 Services" at bounding box center [911, 138] width 124 height 17
type input "Rosh Hashanah Day 2 Services"
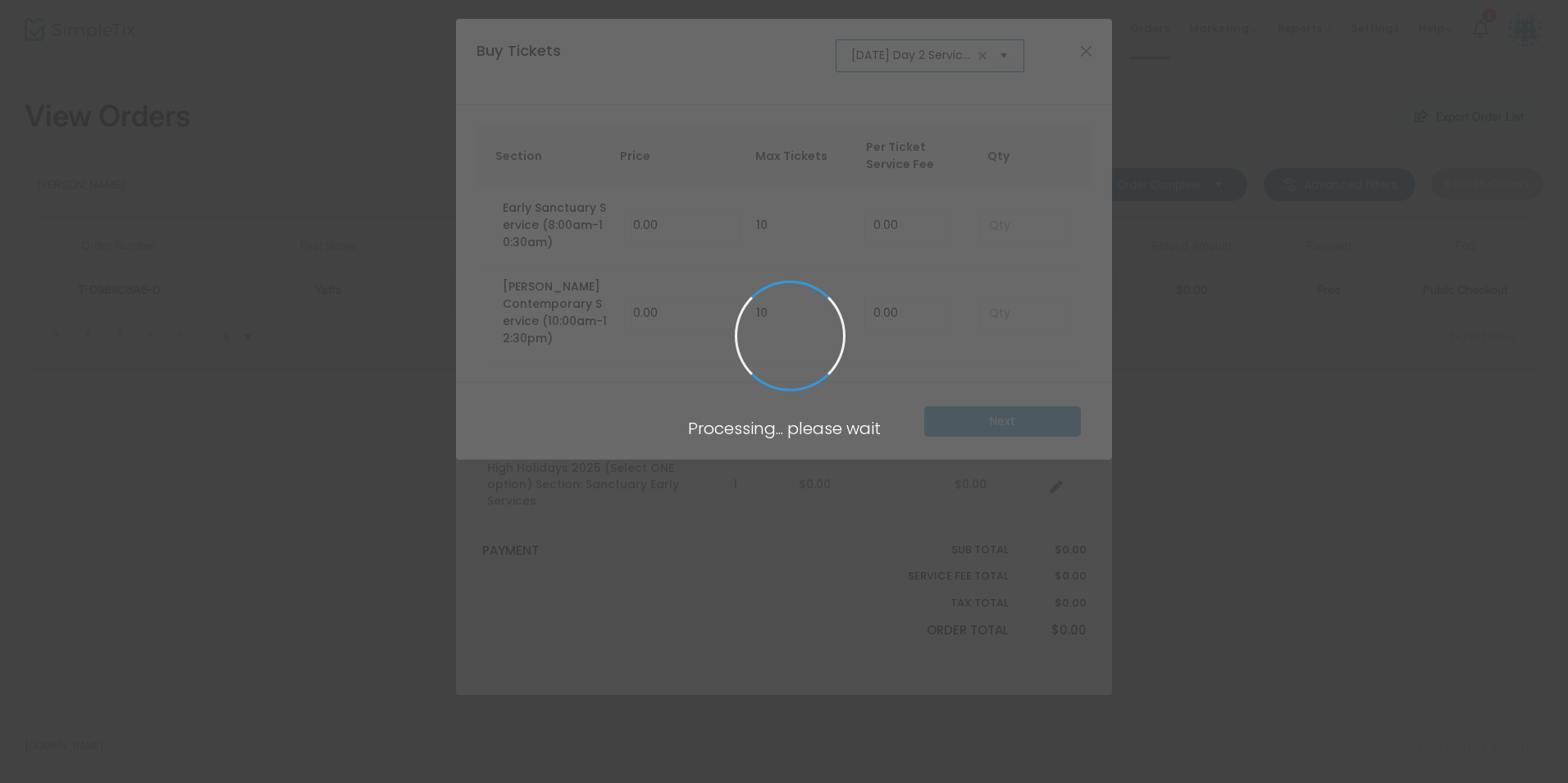
scroll to position [0, 53]
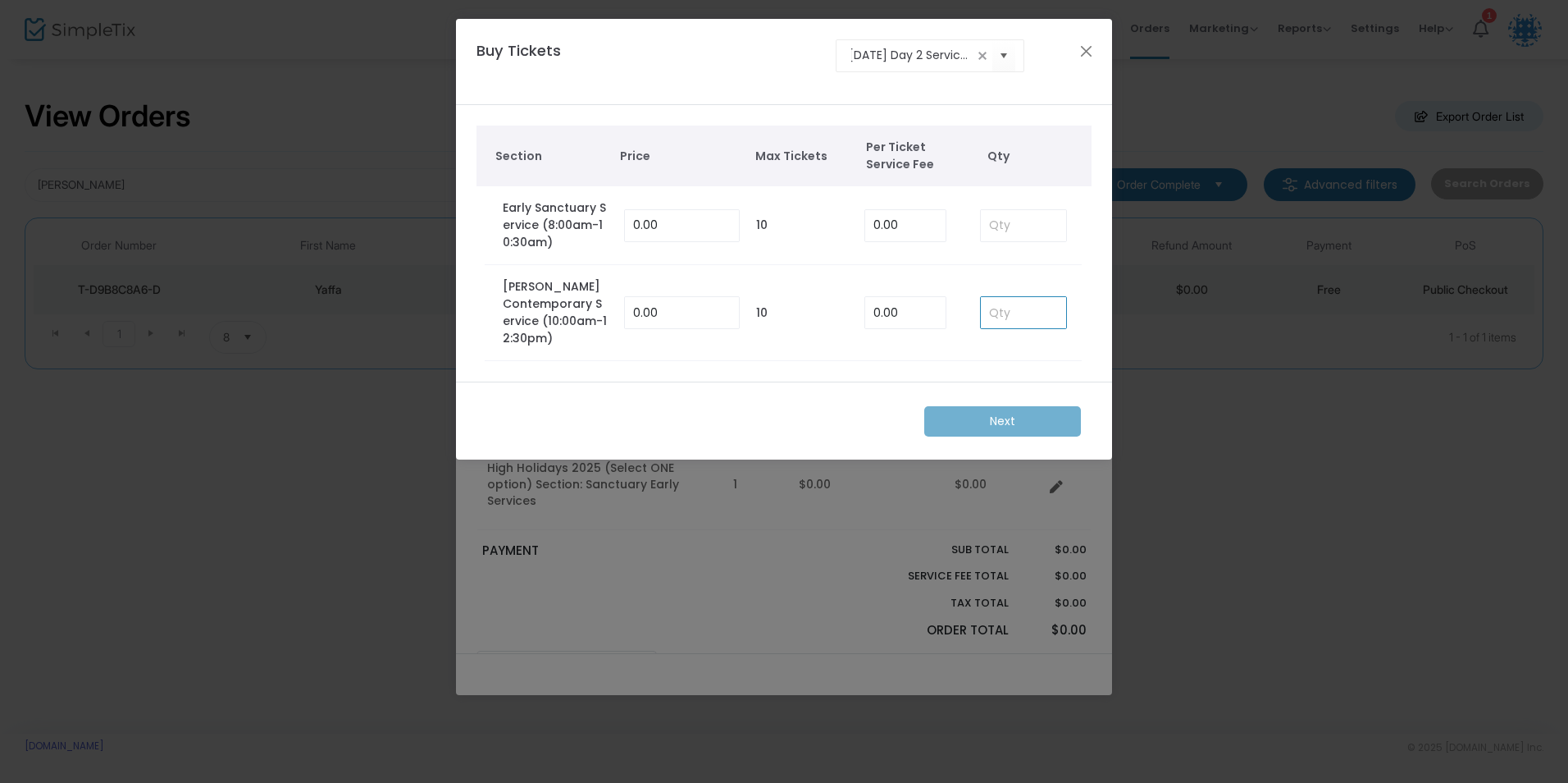
click at [997, 299] on input at bounding box center [1022, 313] width 85 height 31
type input "1"
click at [975, 332] on td "1" at bounding box center [1022, 313] width 119 height 96
click at [992, 406] on m-button "Next" at bounding box center [1003, 420] width 157 height 30
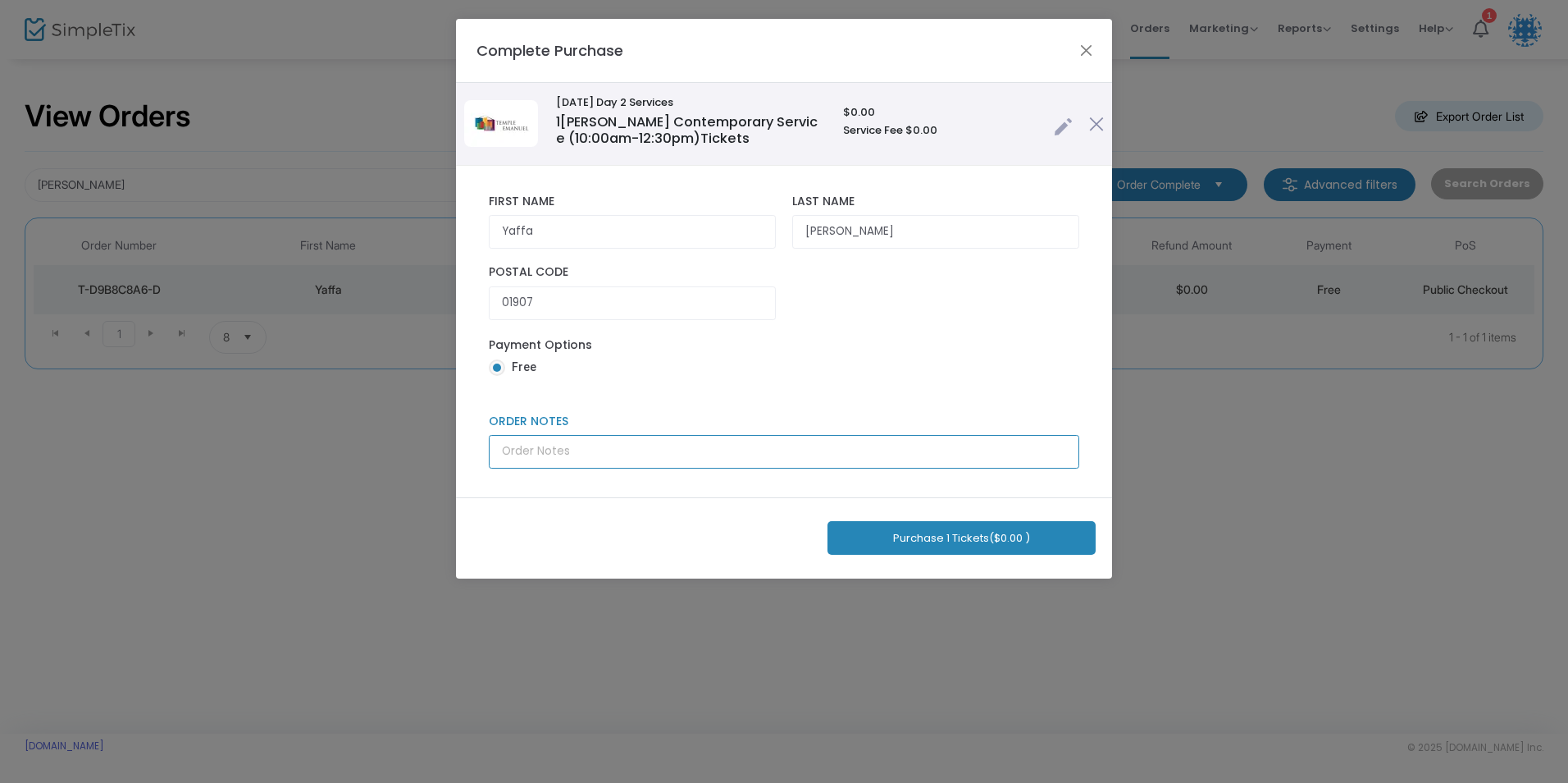
click at [661, 460] on input "Order Notes" at bounding box center [784, 452] width 591 height 33
type input "Barry Lewin"
click at [859, 518] on div "Purchase 1 Tickets ($0.00 )" at bounding box center [784, 537] width 656 height 81
click at [868, 532] on button "Purchase 1 Tickets ($0.00 )" at bounding box center [962, 538] width 268 height 33
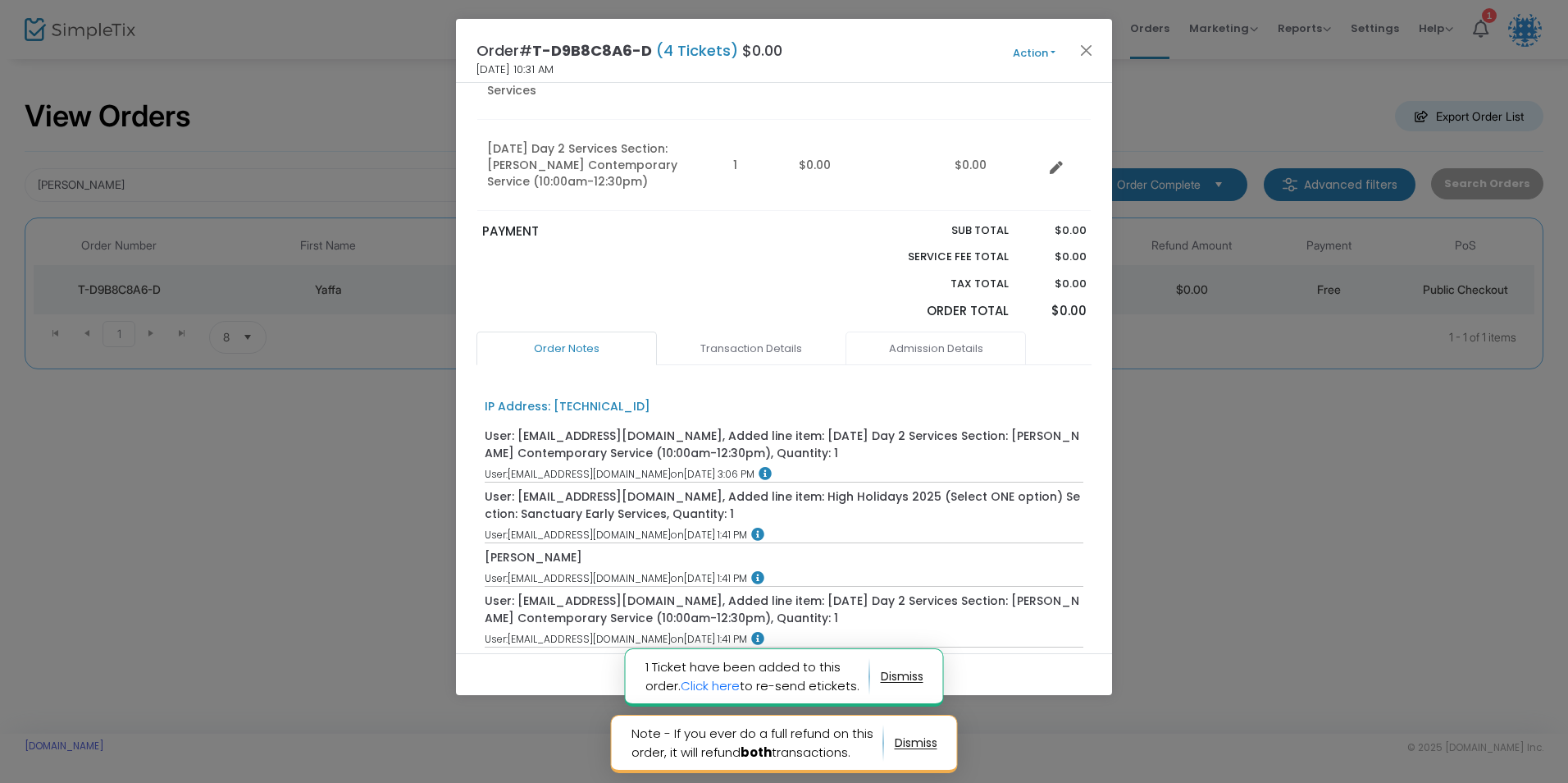
click at [897, 331] on link "Admission Details" at bounding box center [935, 348] width 180 height 34
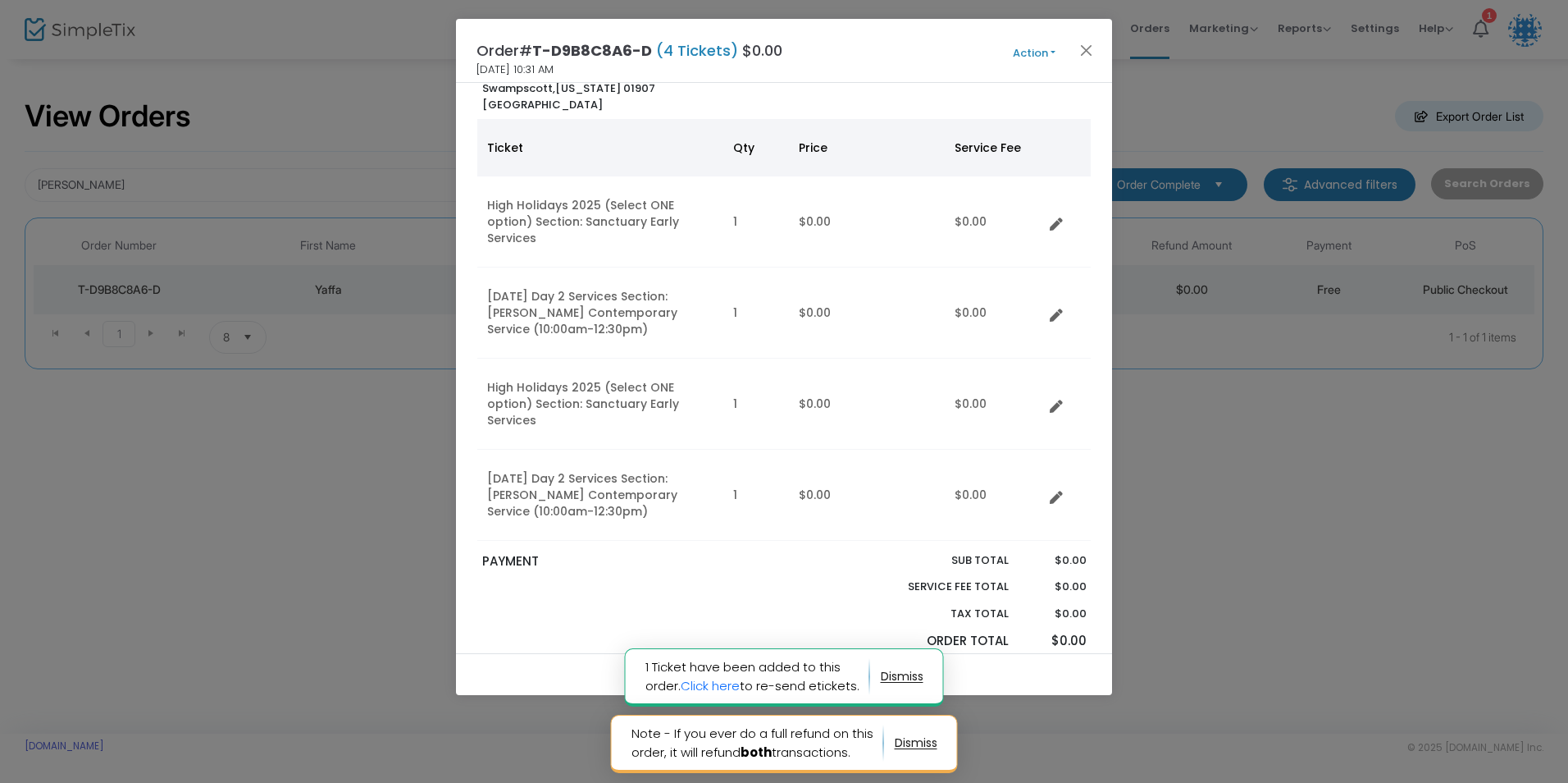
scroll to position [74, 0]
click at [1026, 52] on button "Action" at bounding box center [1034, 53] width 98 height 18
click at [1024, 48] on button "Action" at bounding box center [1034, 53] width 98 height 18
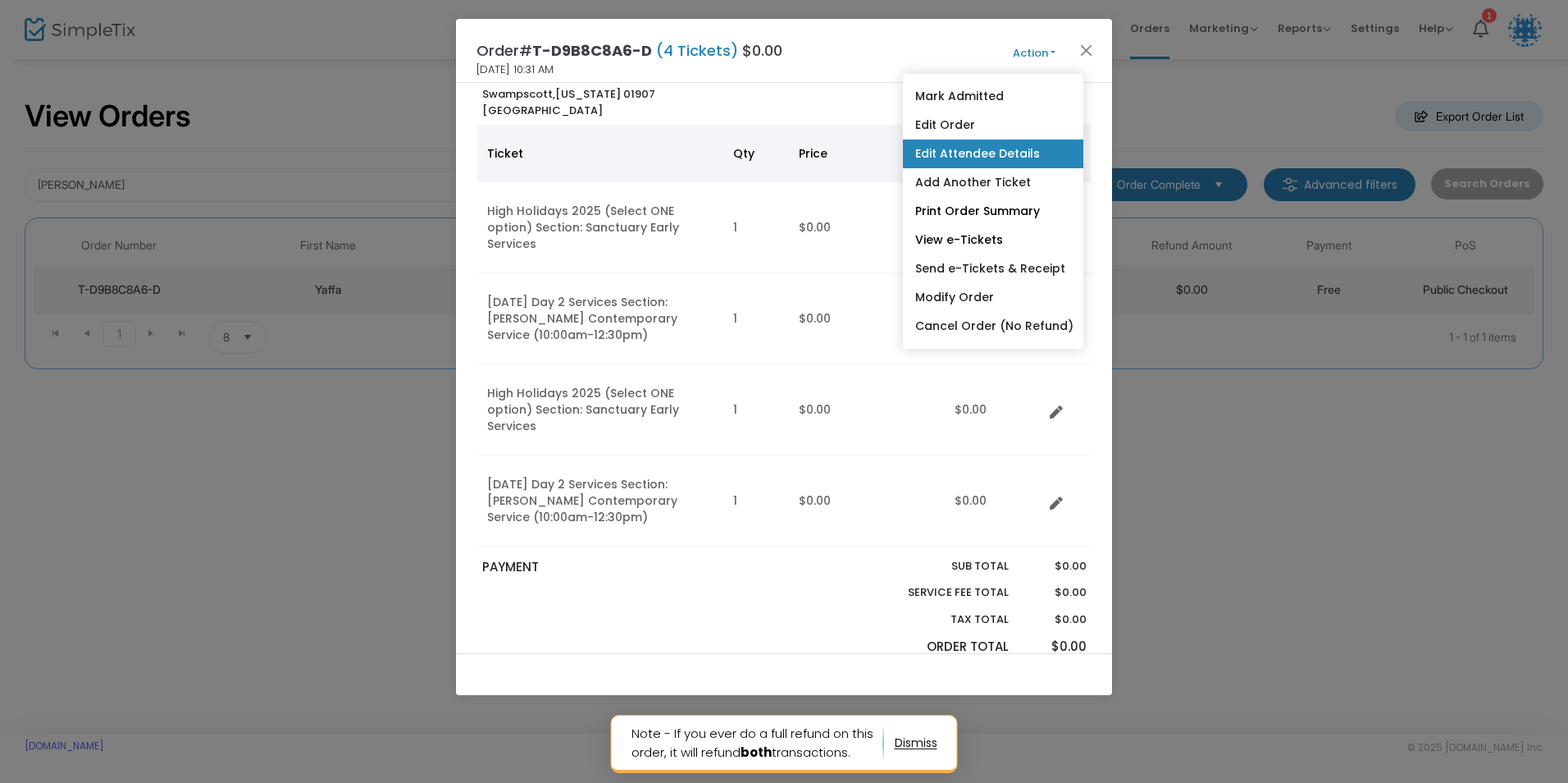
click at [976, 154] on link "Edit Attendee Details" at bounding box center [993, 153] width 180 height 28
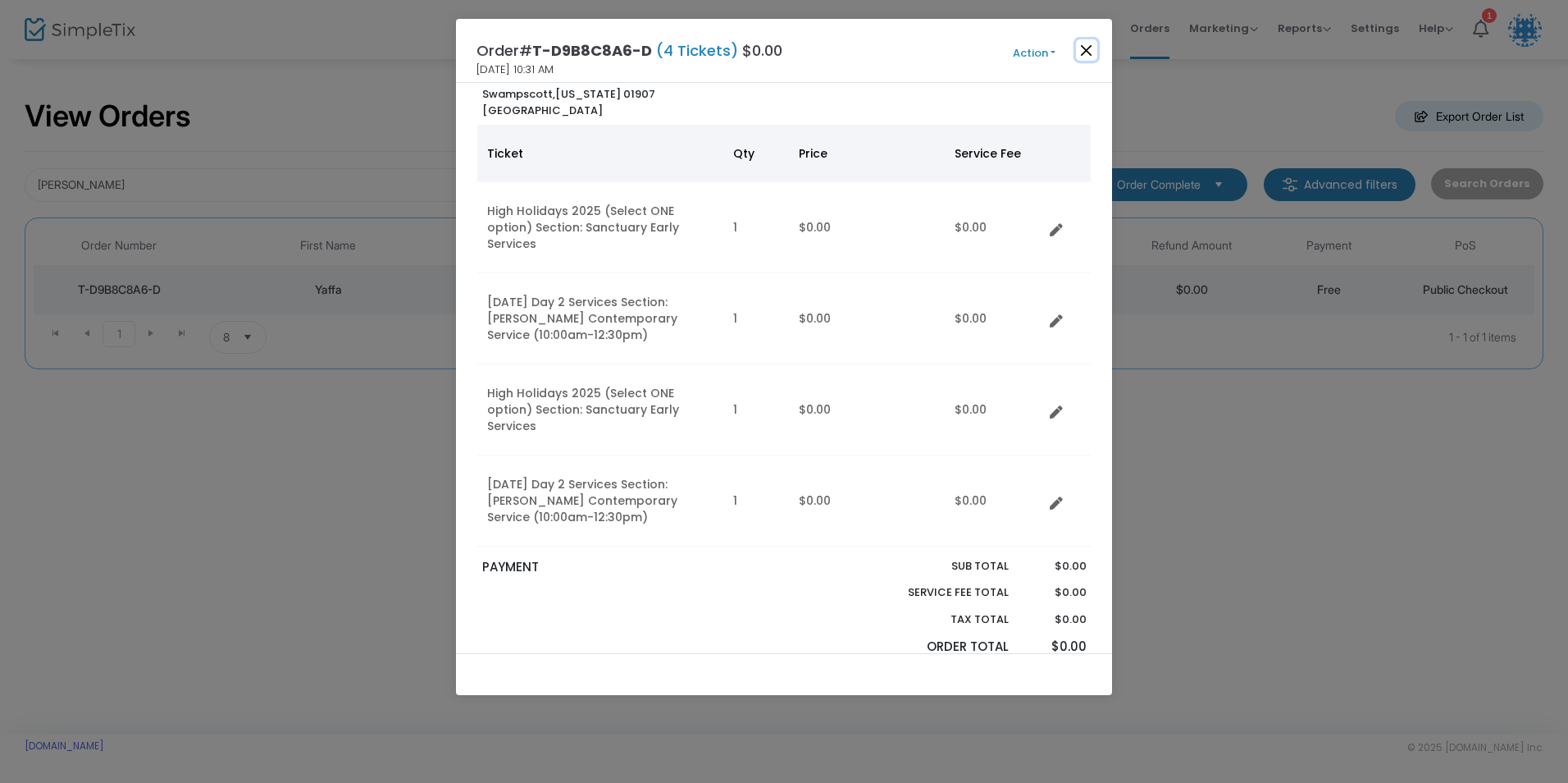
click at [1081, 48] on button "Close" at bounding box center [1087, 50] width 22 height 22
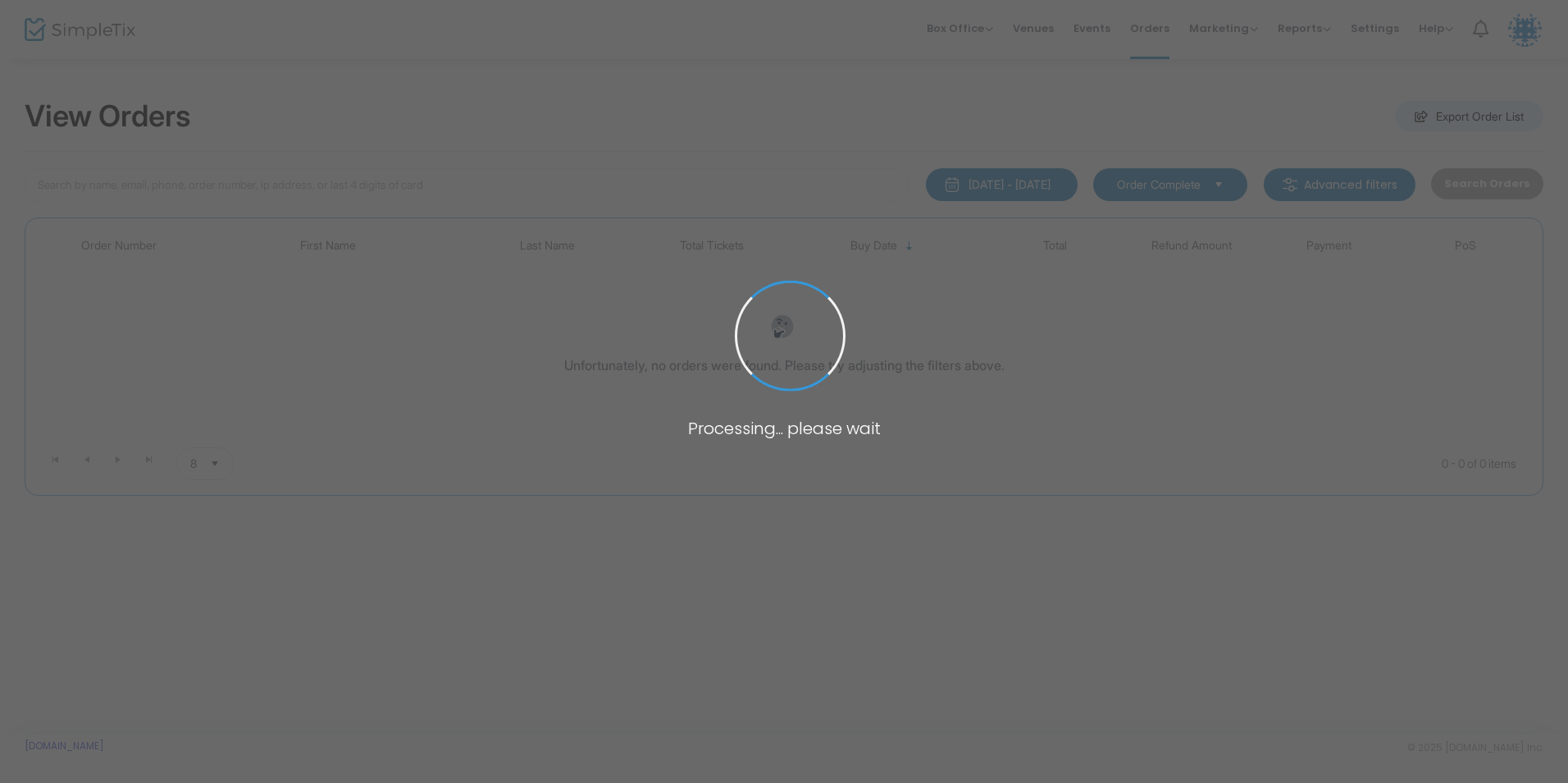
type input "[PERSON_NAME]"
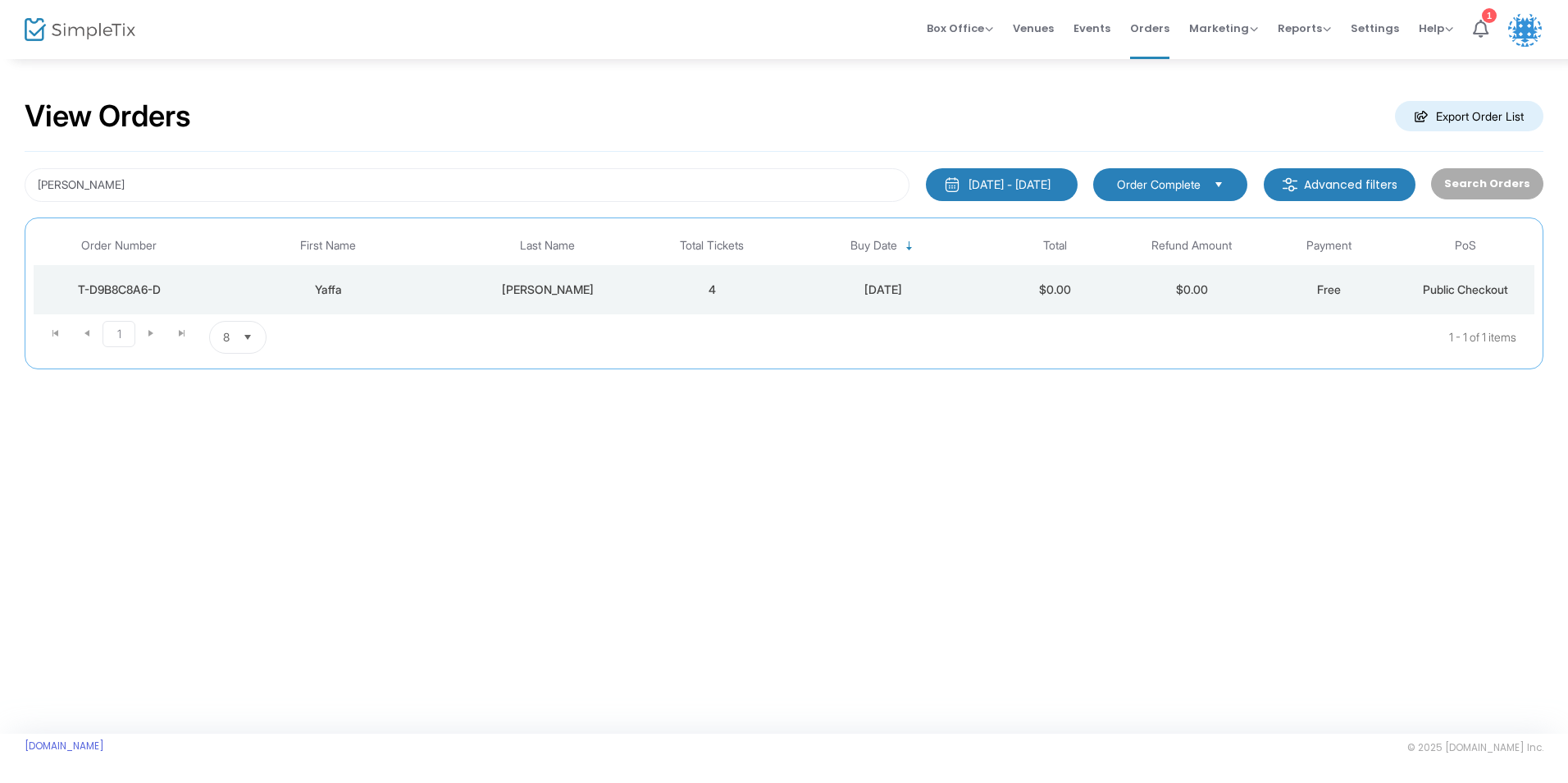
click at [461, 285] on div "[PERSON_NAME]" at bounding box center [548, 289] width 184 height 17
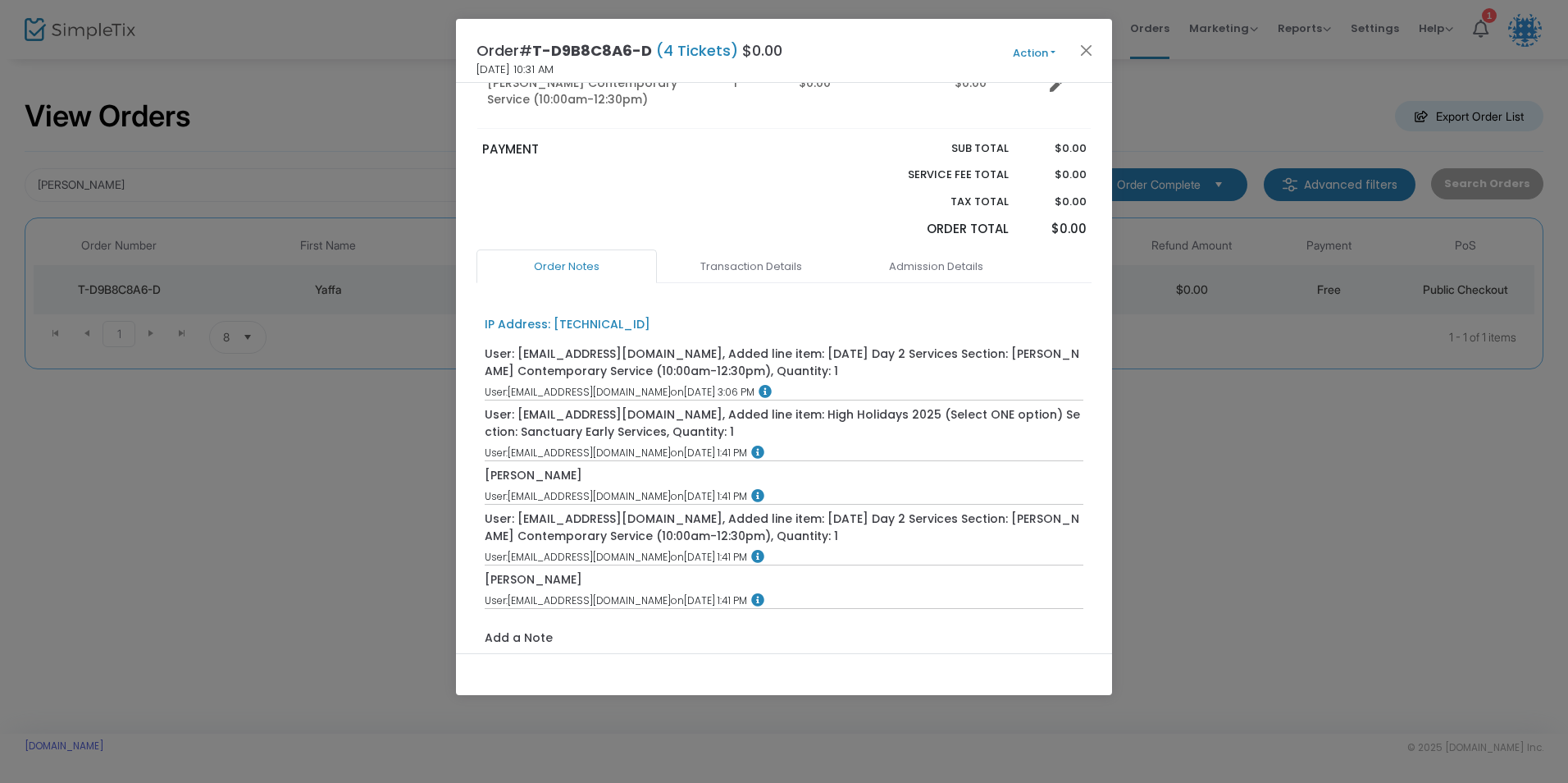
click at [927, 250] on link "Admission Details" at bounding box center [935, 267] width 180 height 34
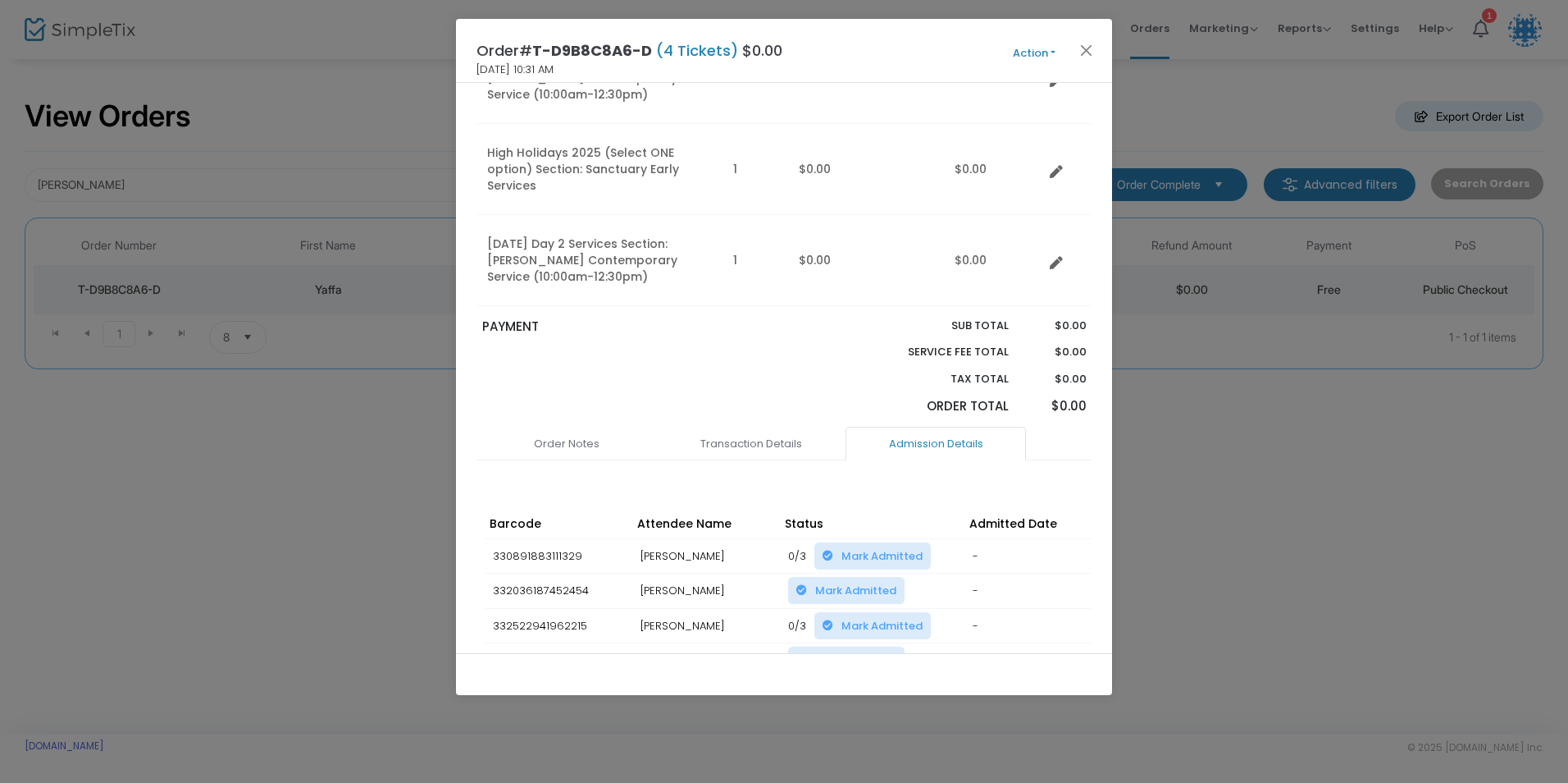
scroll to position [320, 0]
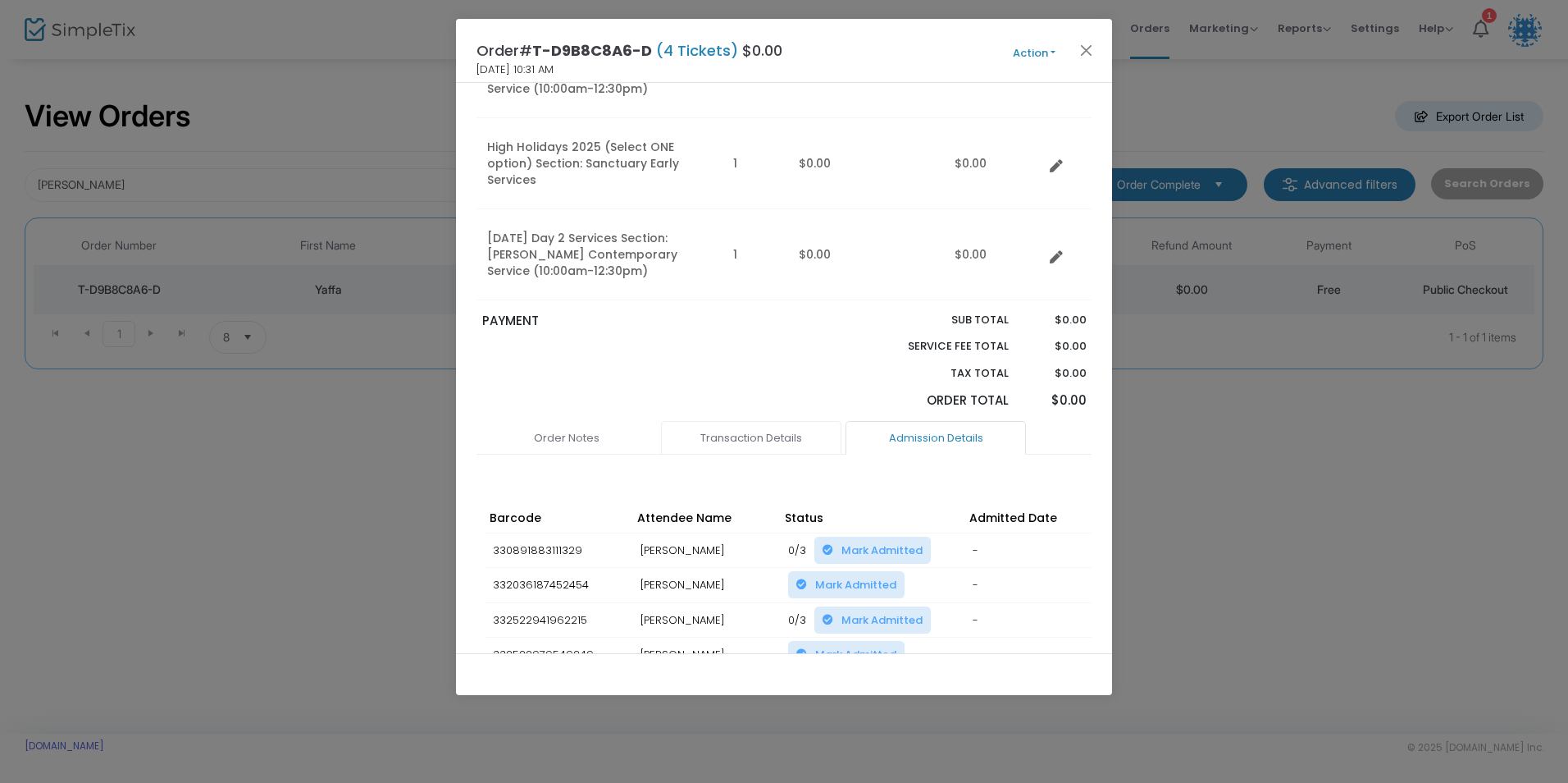
click at [764, 421] on link "Transaction Details" at bounding box center [751, 438] width 180 height 34
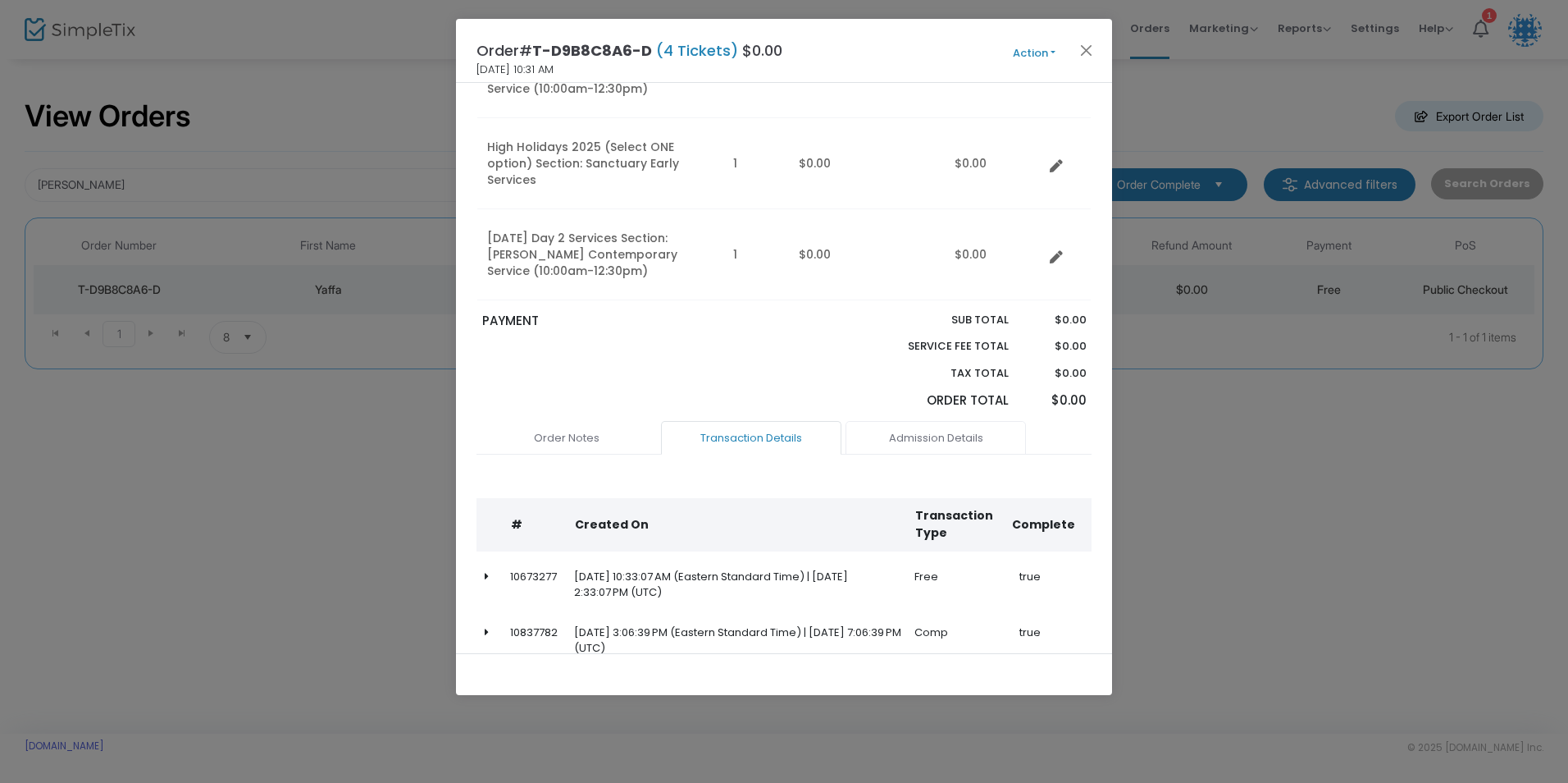
click at [915, 421] on link "Admission Details" at bounding box center [935, 438] width 180 height 34
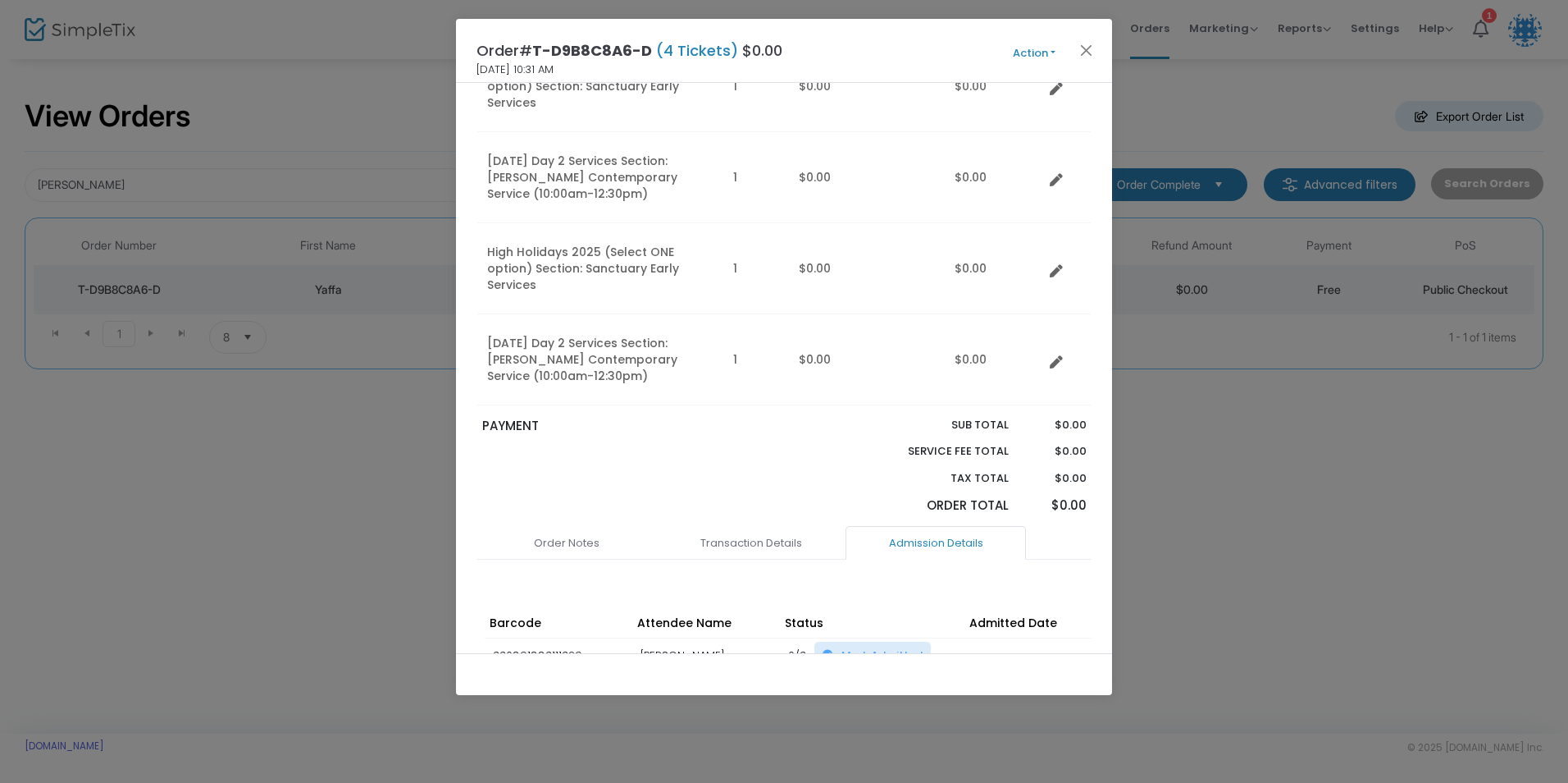
scroll to position [0, 0]
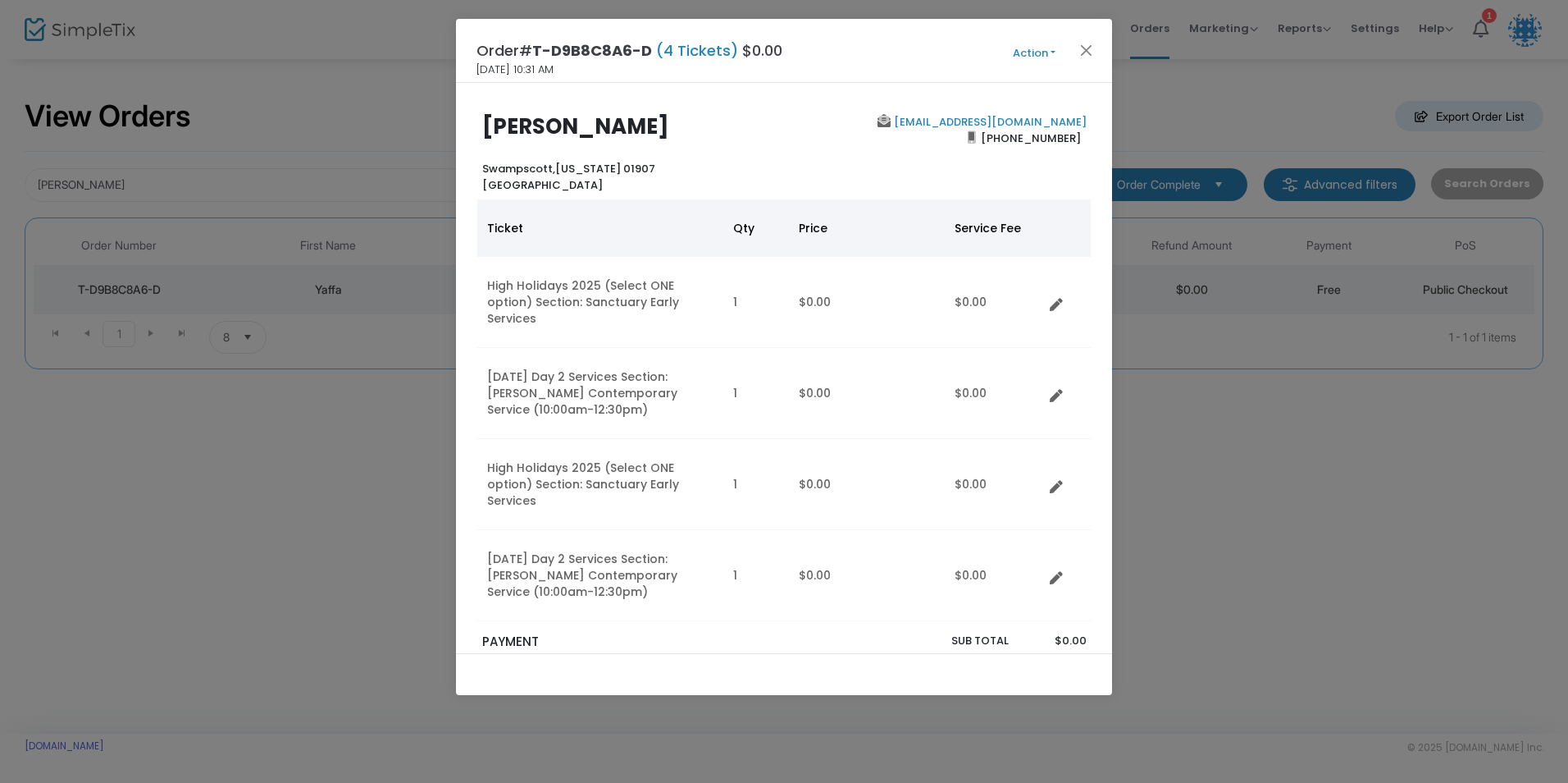
click at [1039, 46] on button "Action" at bounding box center [1034, 53] width 98 height 18
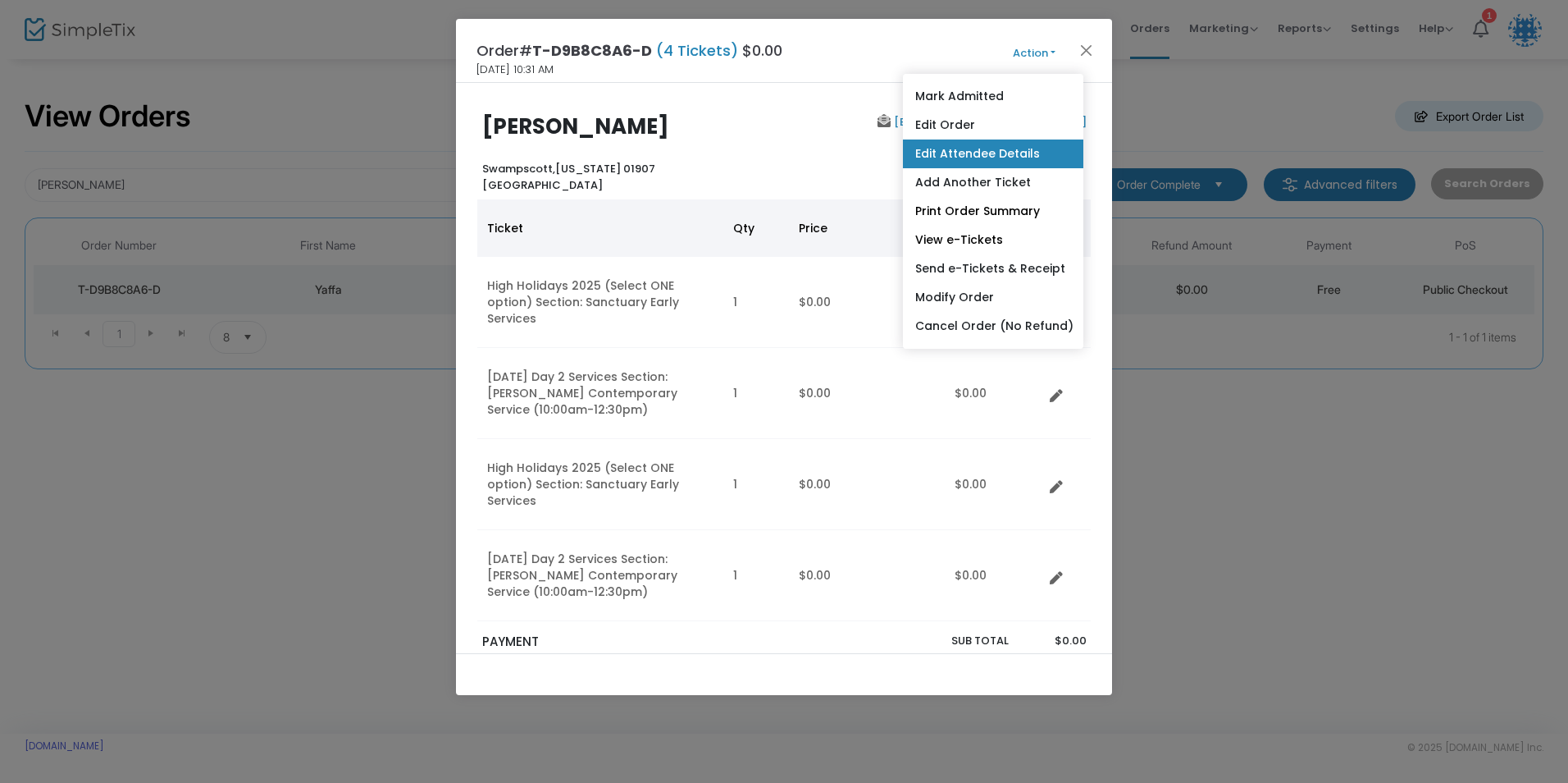
click at [990, 154] on link "Edit Attendee Details" at bounding box center [993, 153] width 180 height 28
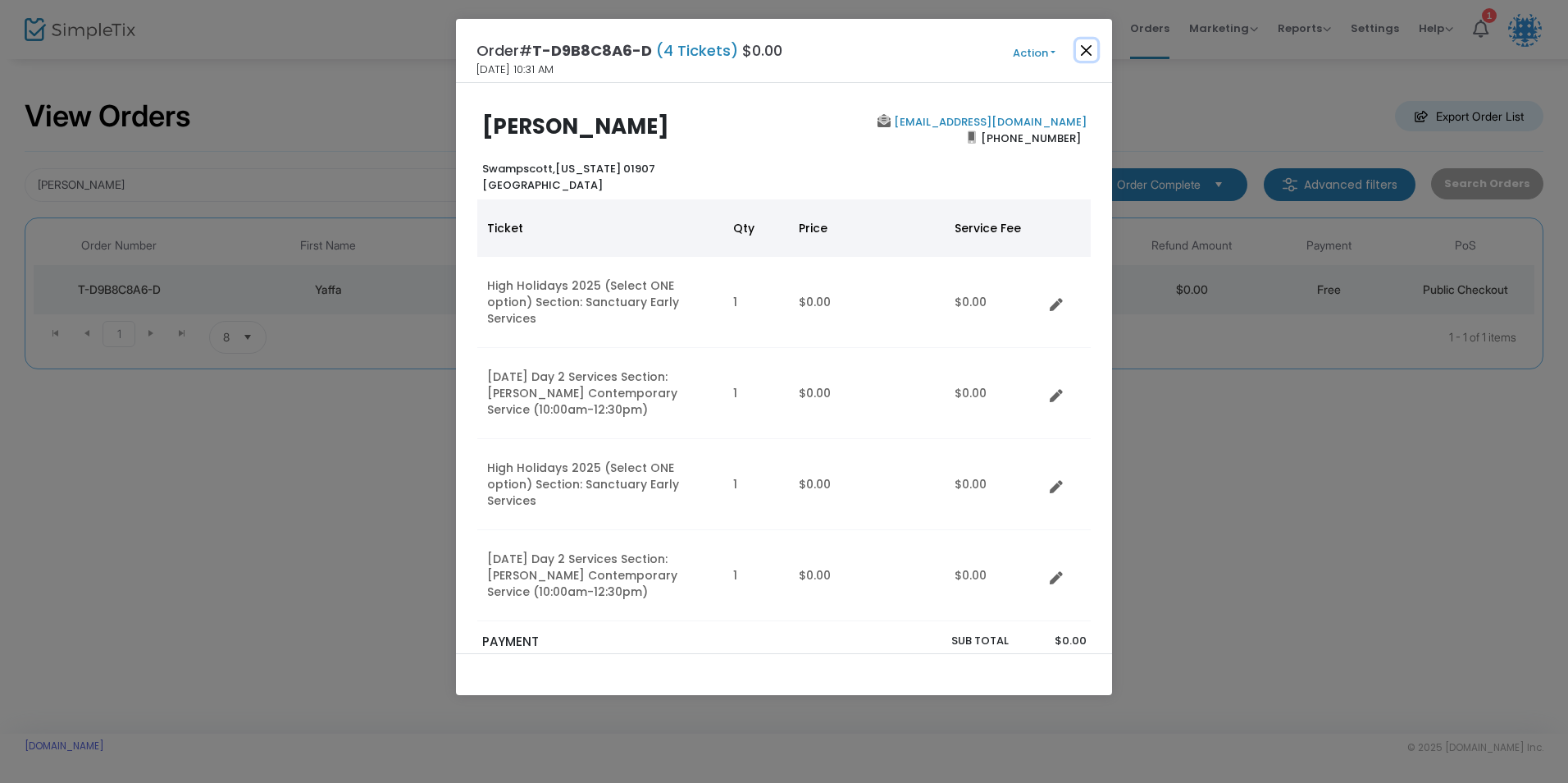
click at [1078, 51] on button "Close" at bounding box center [1087, 50] width 22 height 22
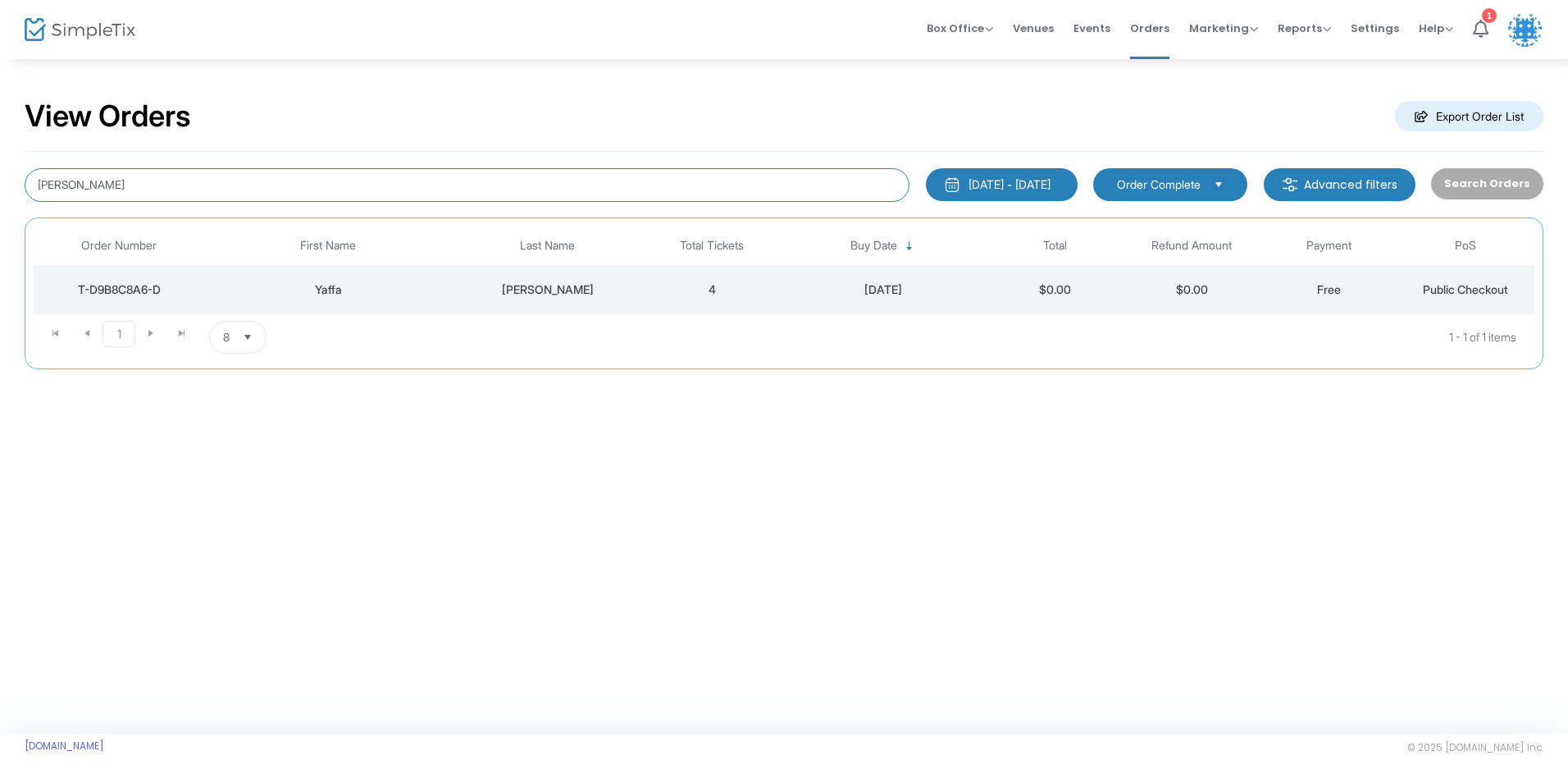
drag, startPoint x: 454, startPoint y: 192, endPoint x: 30, endPoint y: 155, distance: 425.6
click at [34, 157] on div "willner 8/16/2025 - 9/15/2025 Last 30 Days Today Yesterday This week This Month…" at bounding box center [784, 261] width 1519 height 218
type input "[PERSON_NAME]"
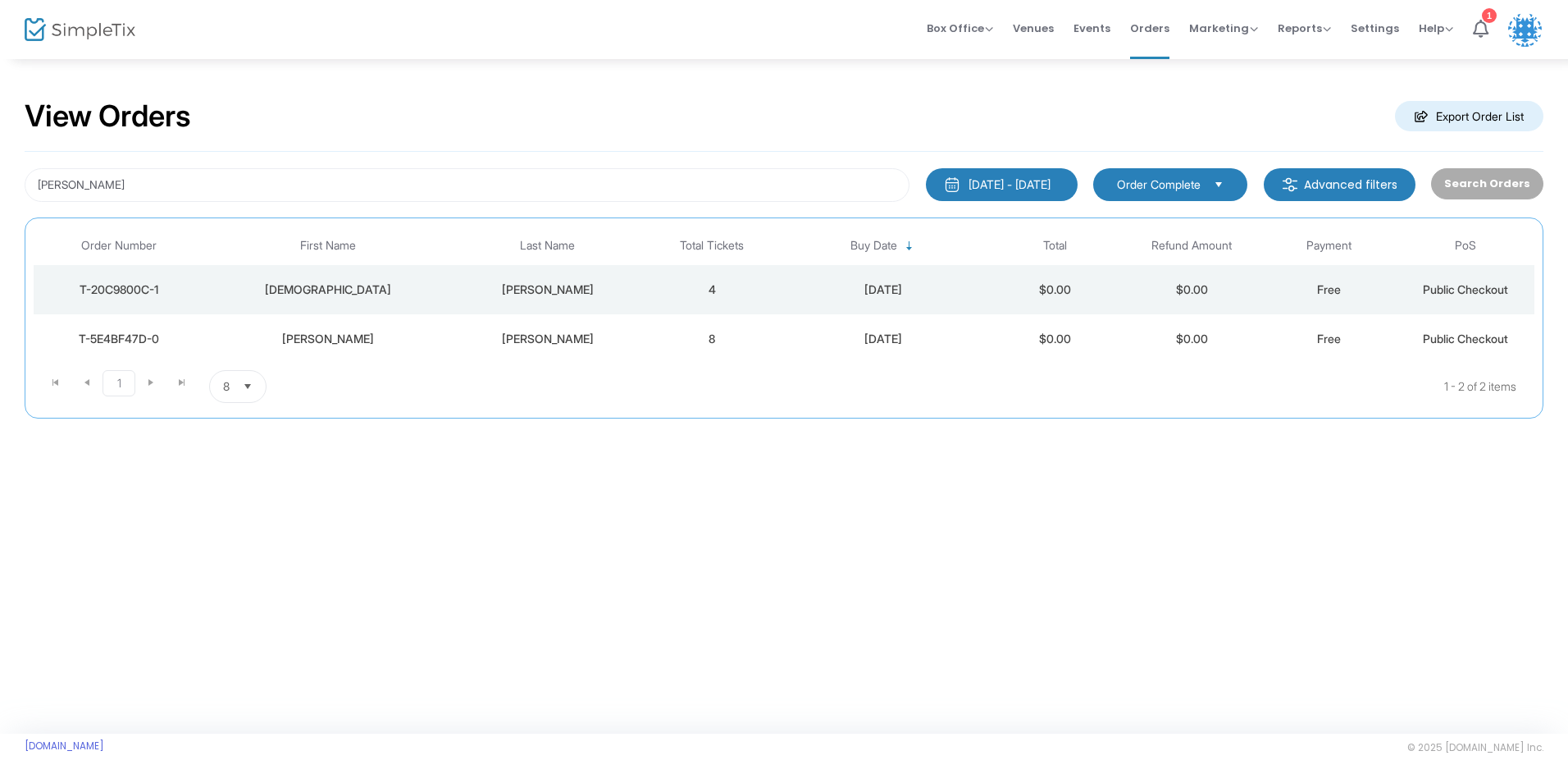
click at [504, 331] on div "[PERSON_NAME]" at bounding box center [548, 338] width 184 height 17
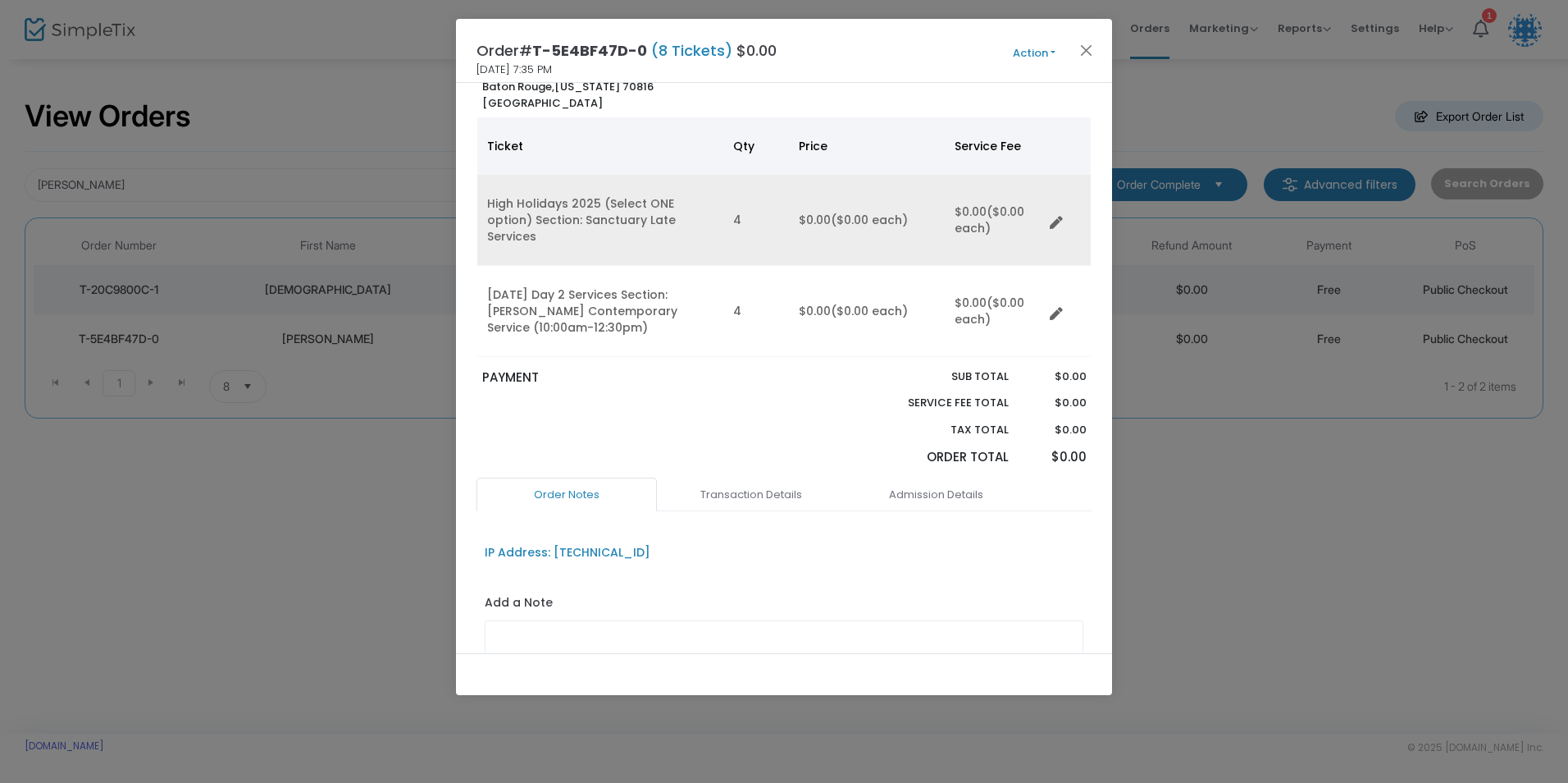
scroll to position [164, 0]
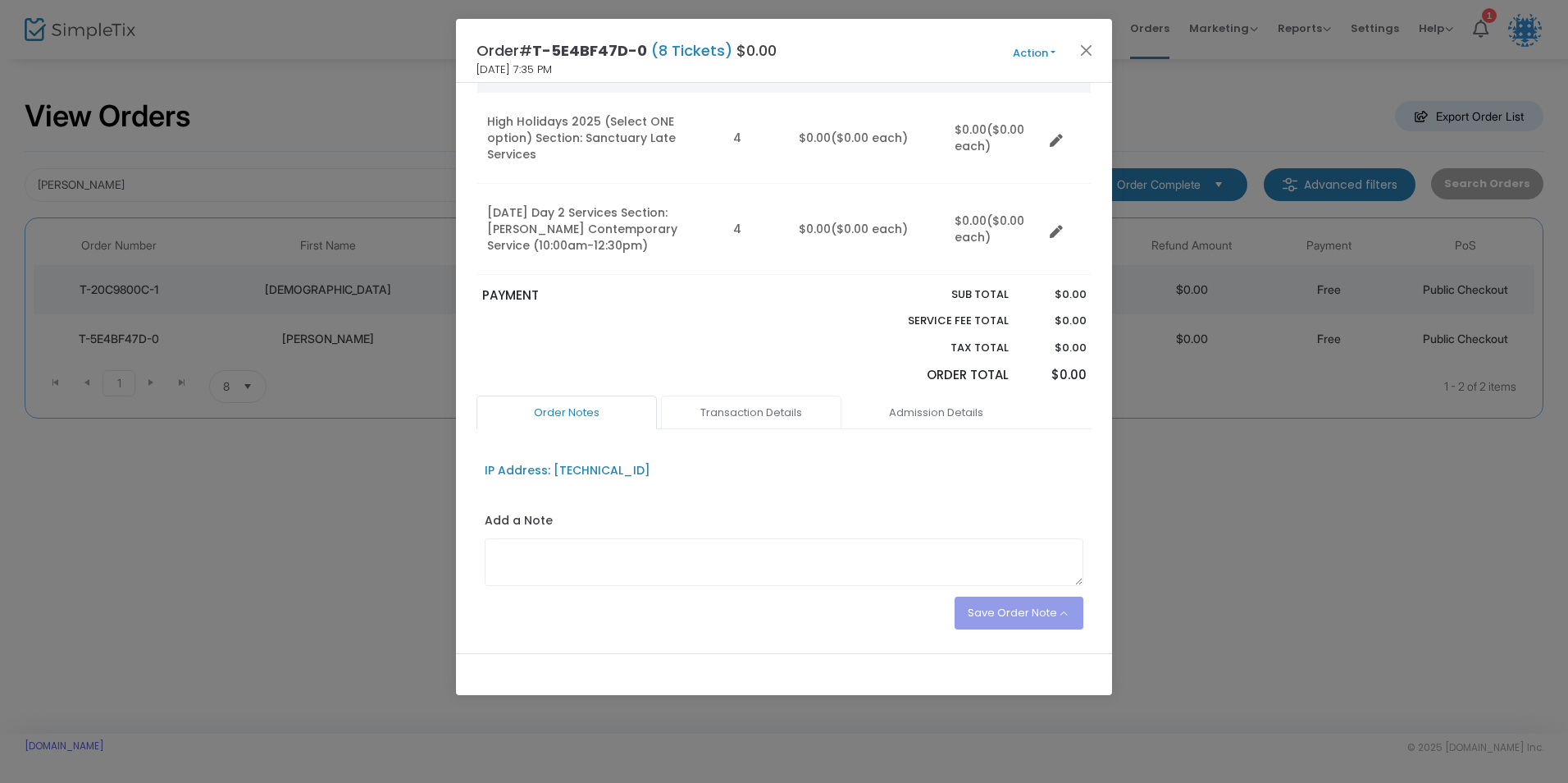
click at [764, 397] on link "Transaction Details" at bounding box center [751, 413] width 180 height 34
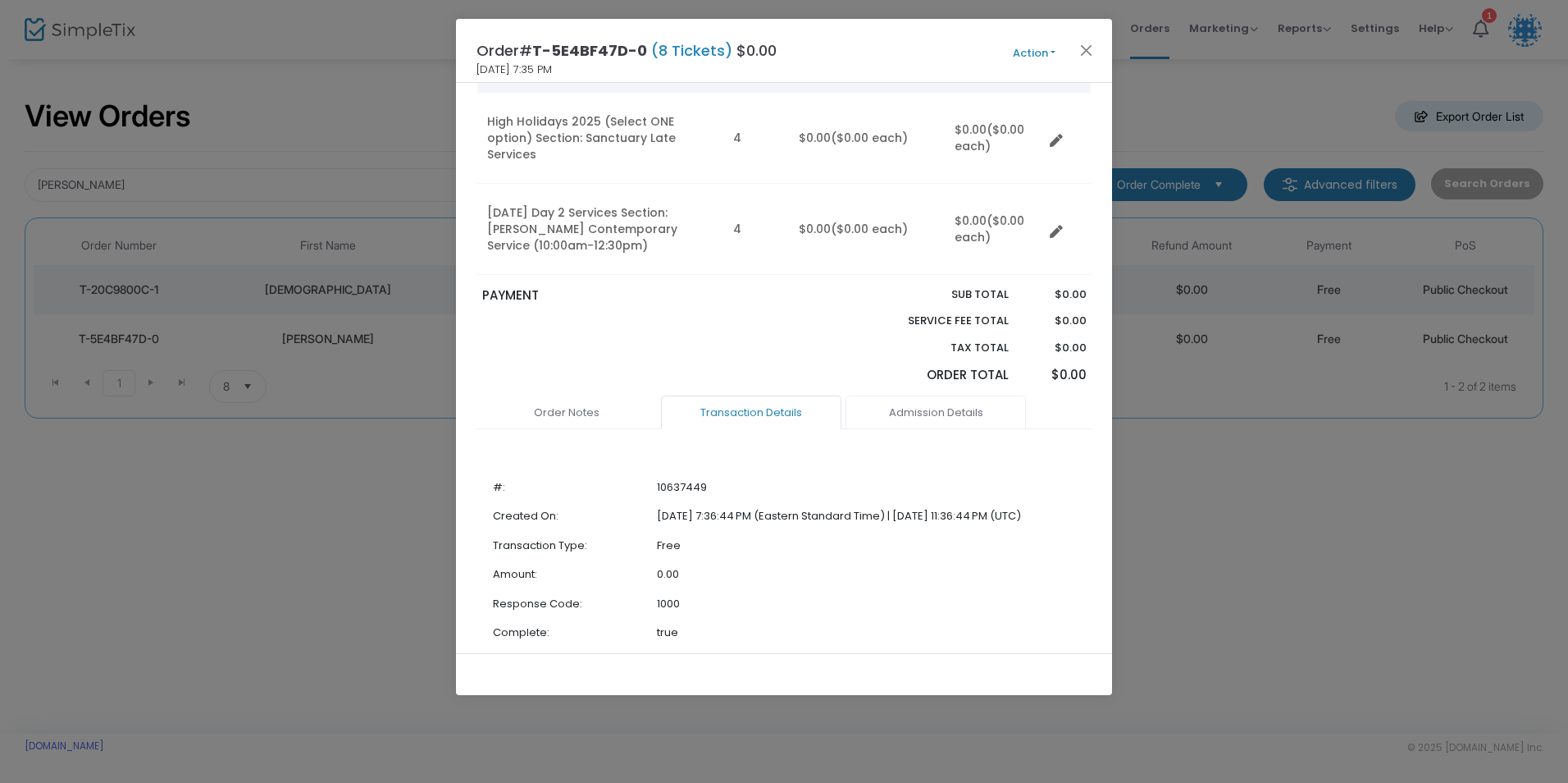
click at [930, 396] on link "Admission Details" at bounding box center [935, 413] width 180 height 34
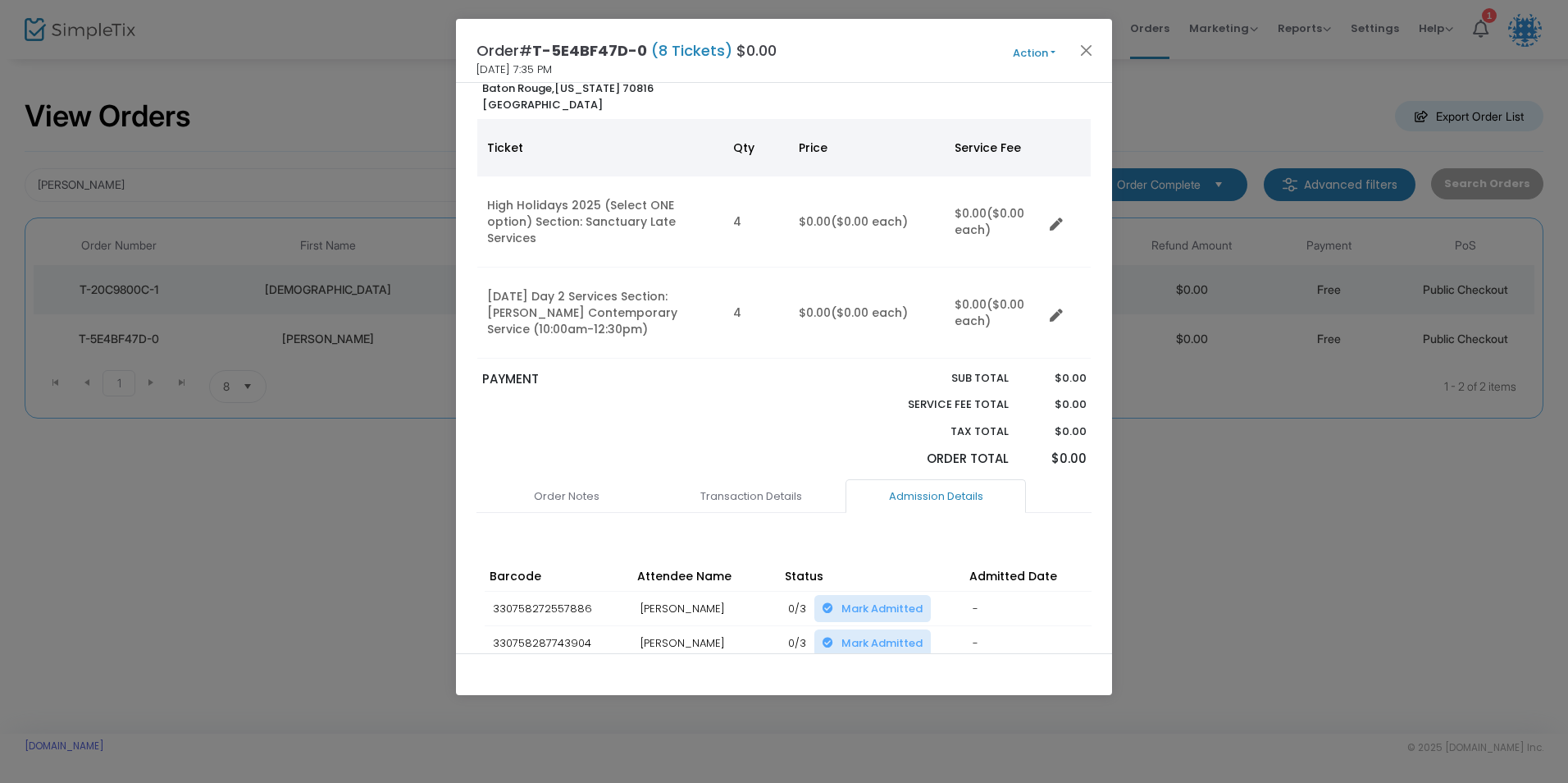
scroll to position [0, 0]
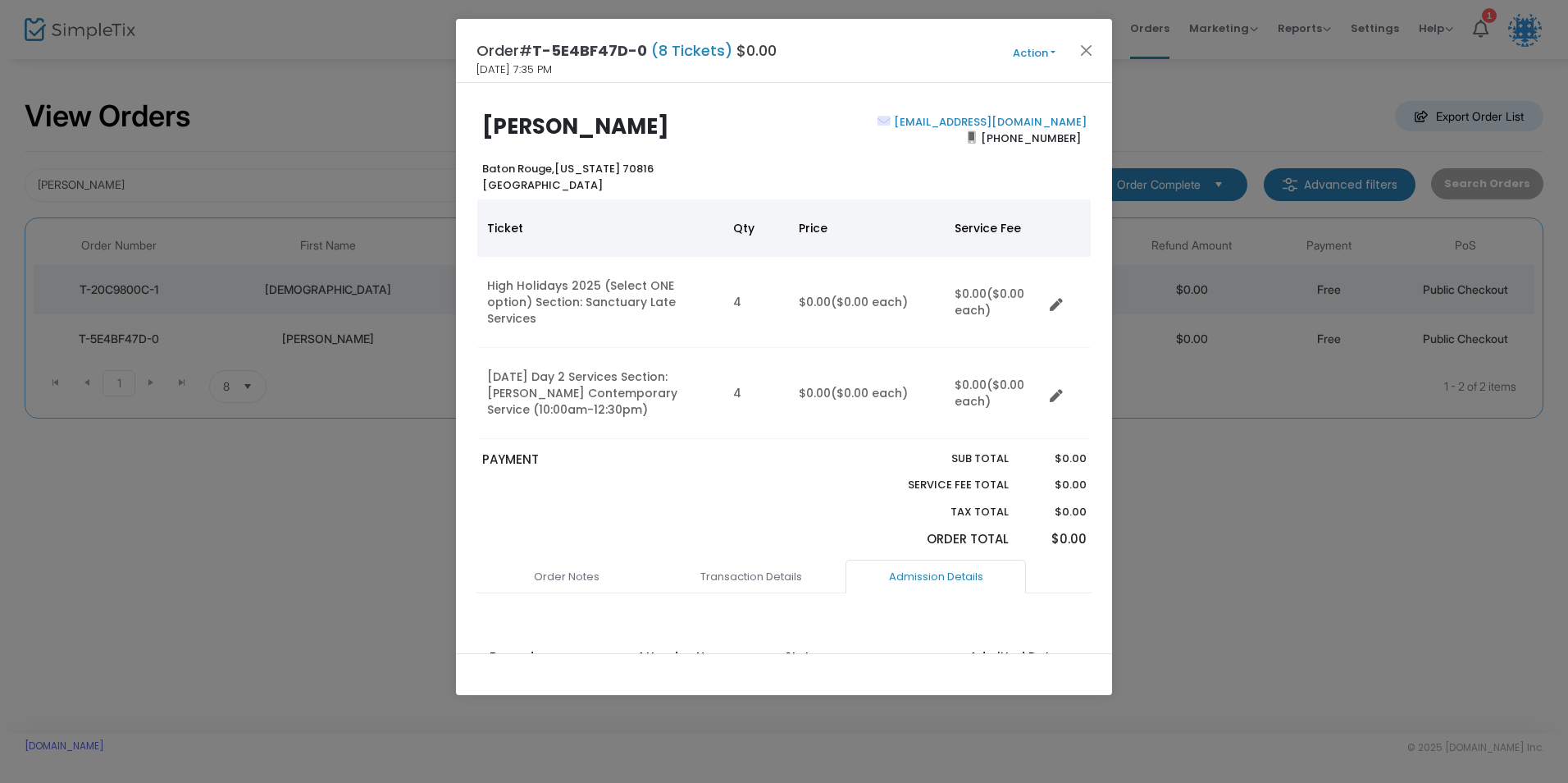
click at [1027, 54] on button "Action" at bounding box center [1034, 53] width 98 height 18
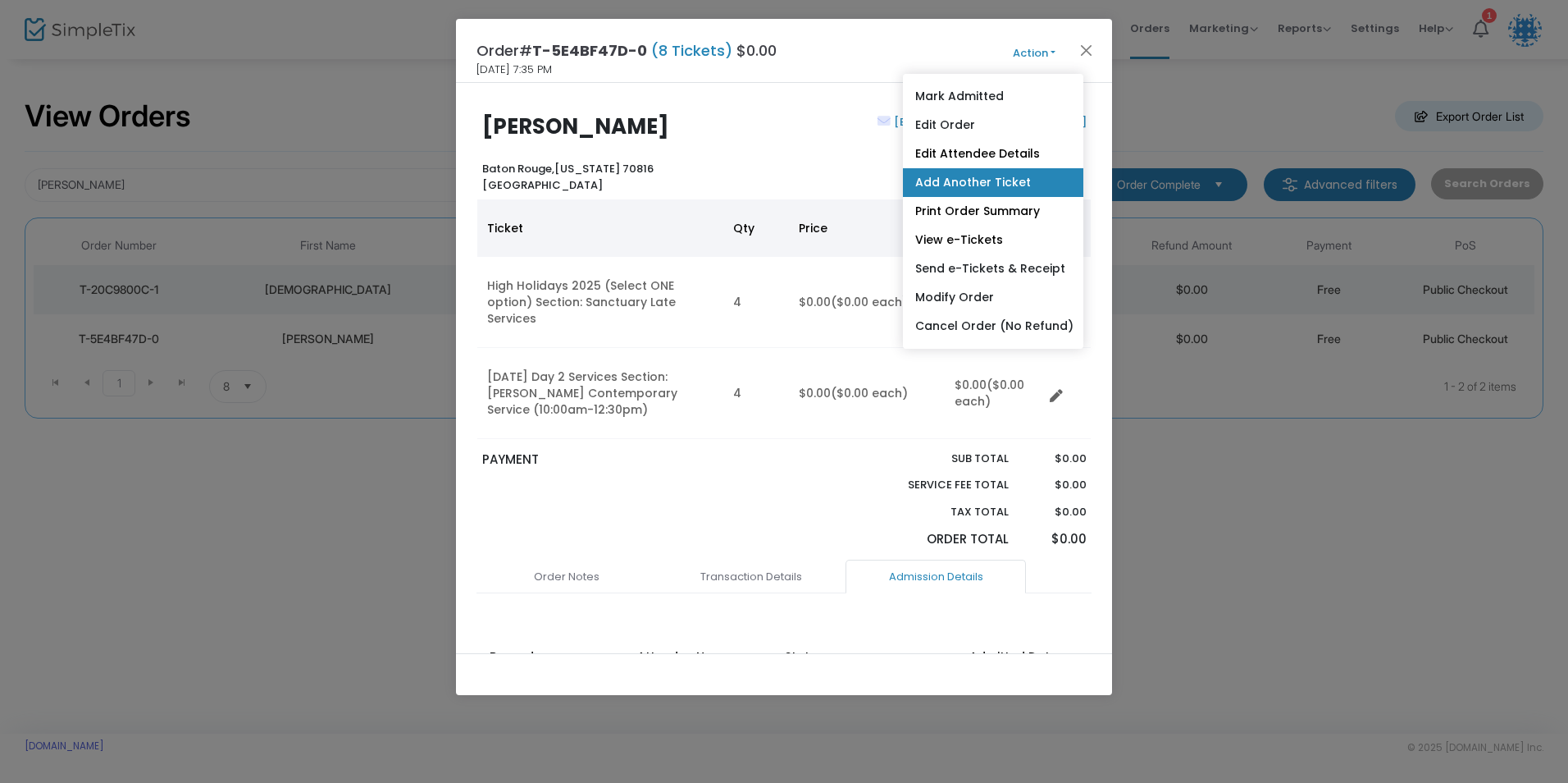
click at [992, 179] on link "Add Another Ticket" at bounding box center [993, 182] width 180 height 28
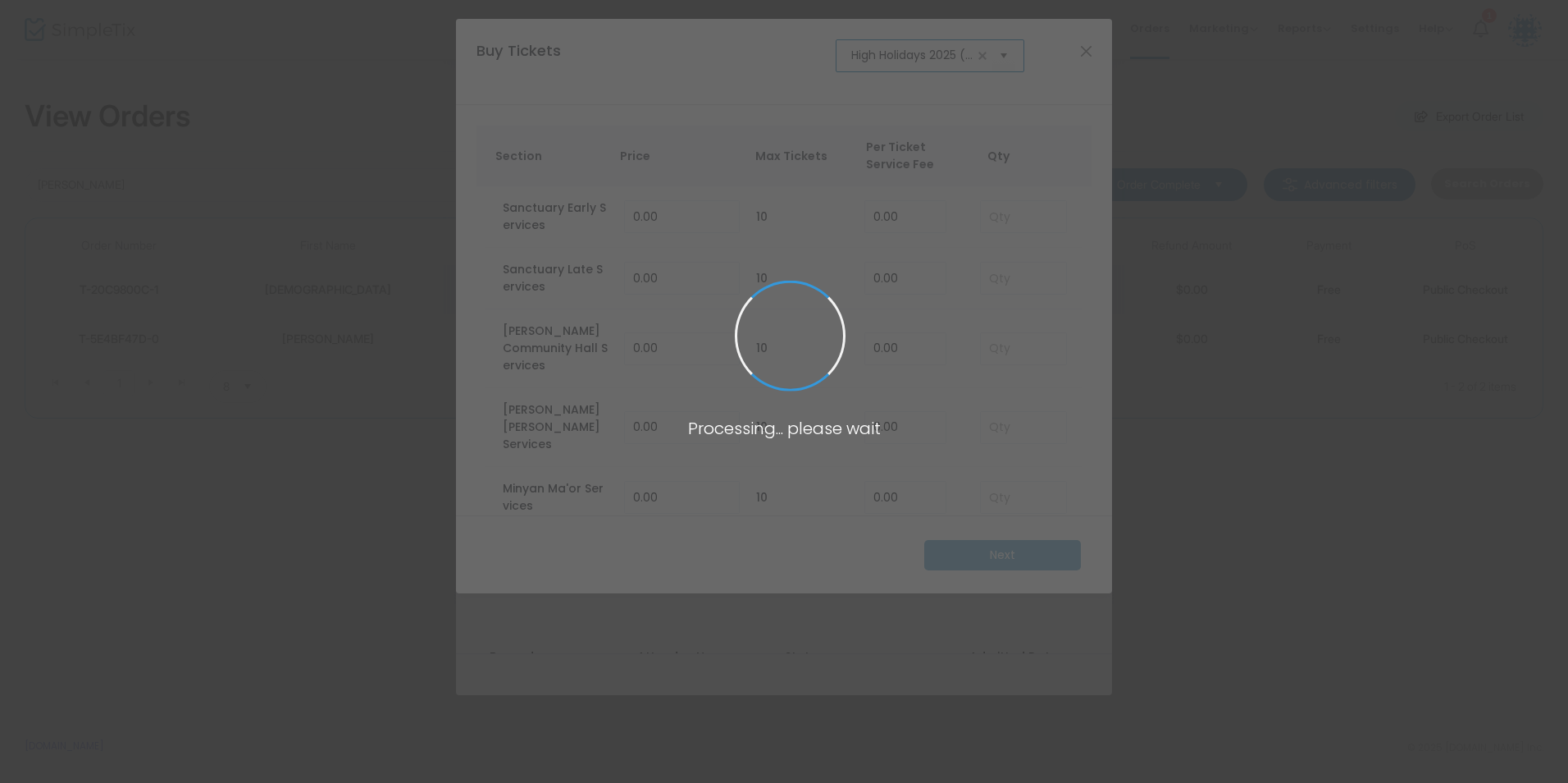
scroll to position [0, 101]
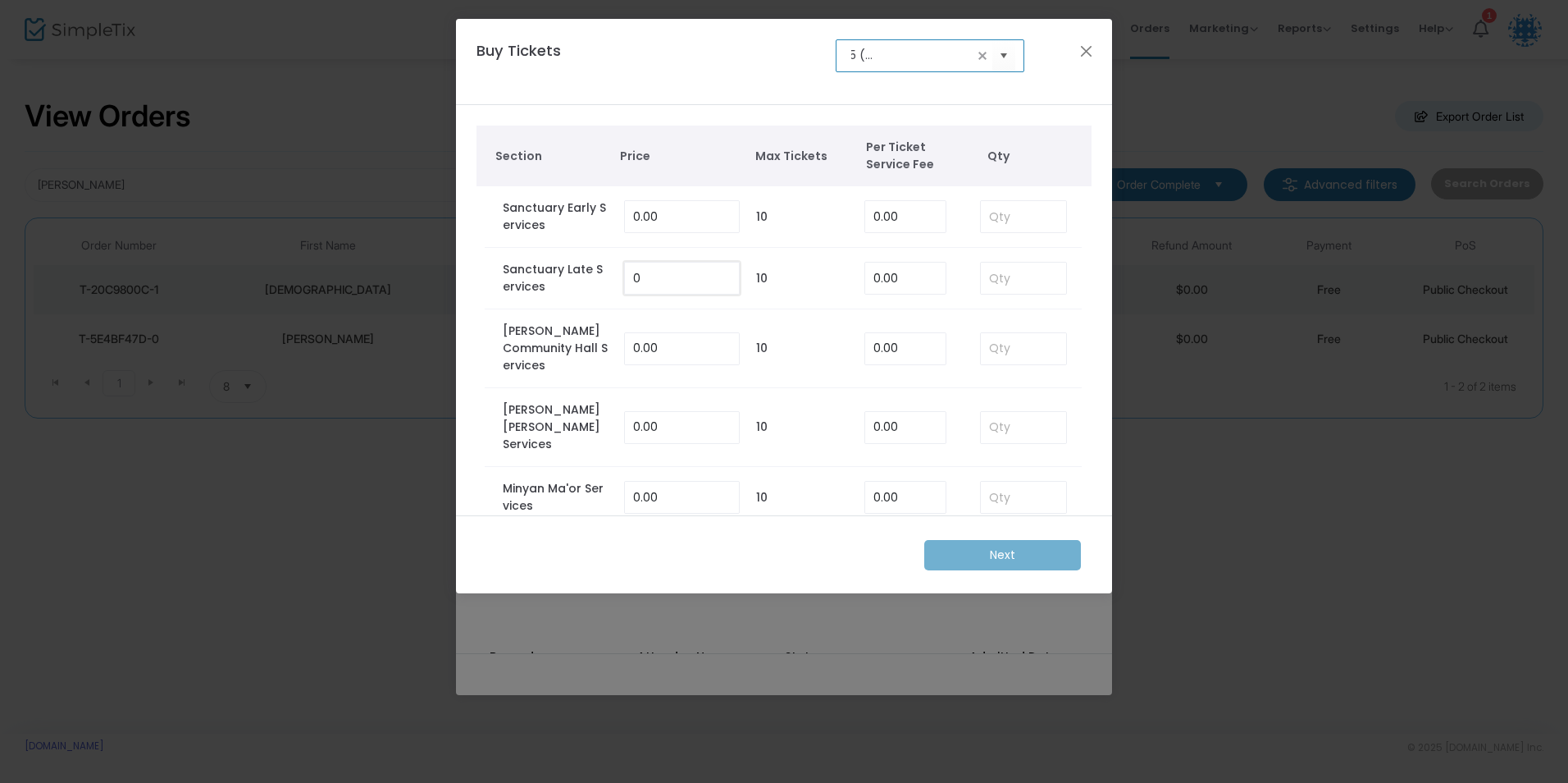
click at [665, 269] on input "0" at bounding box center [682, 278] width 114 height 31
type input "0.00"
click at [1025, 274] on input at bounding box center [1022, 278] width 85 height 31
type input "1"
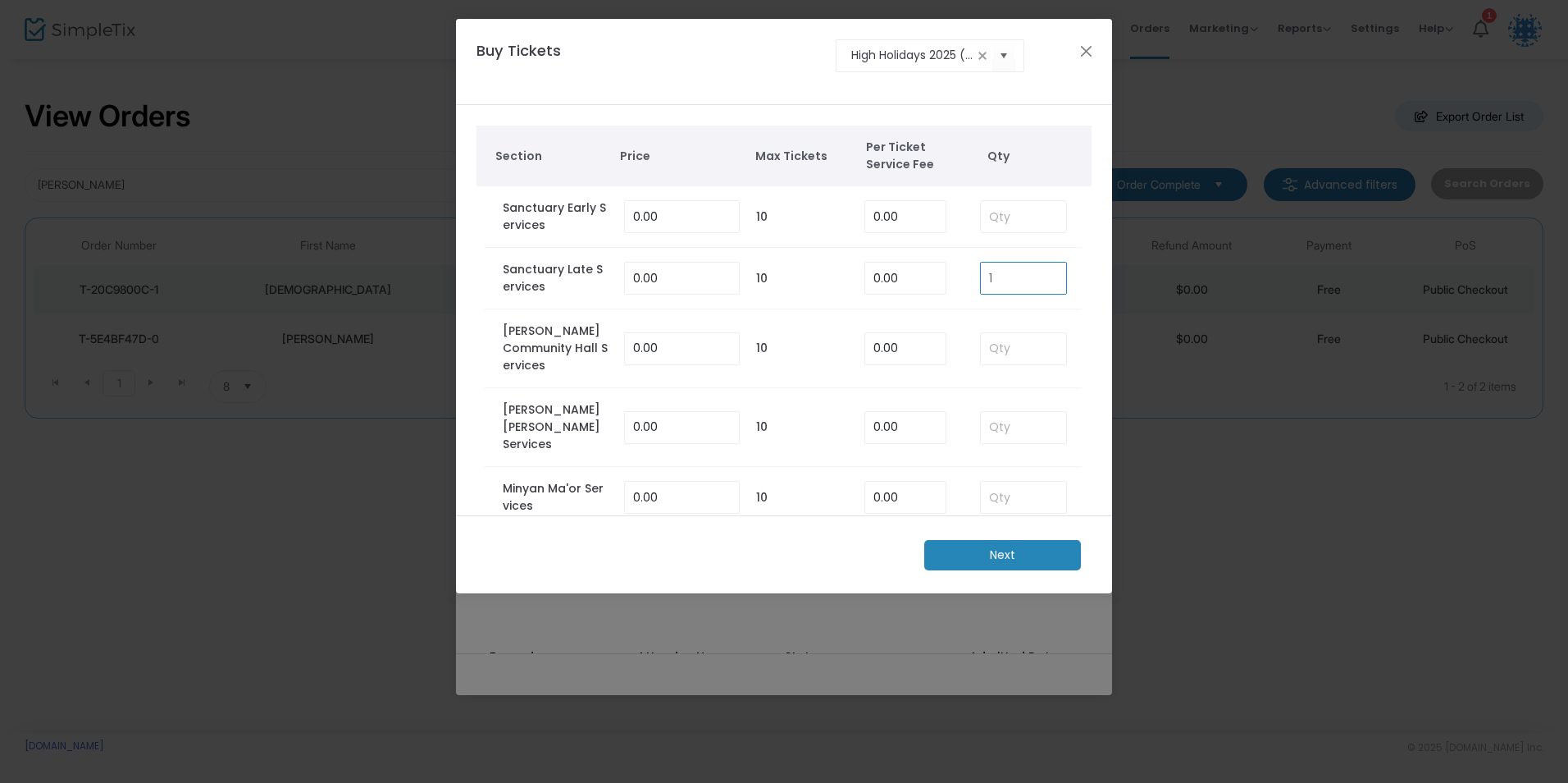
click at [1070, 298] on td "1" at bounding box center [1022, 278] width 119 height 62
click at [1084, 50] on button "Close" at bounding box center [1087, 51] width 22 height 22
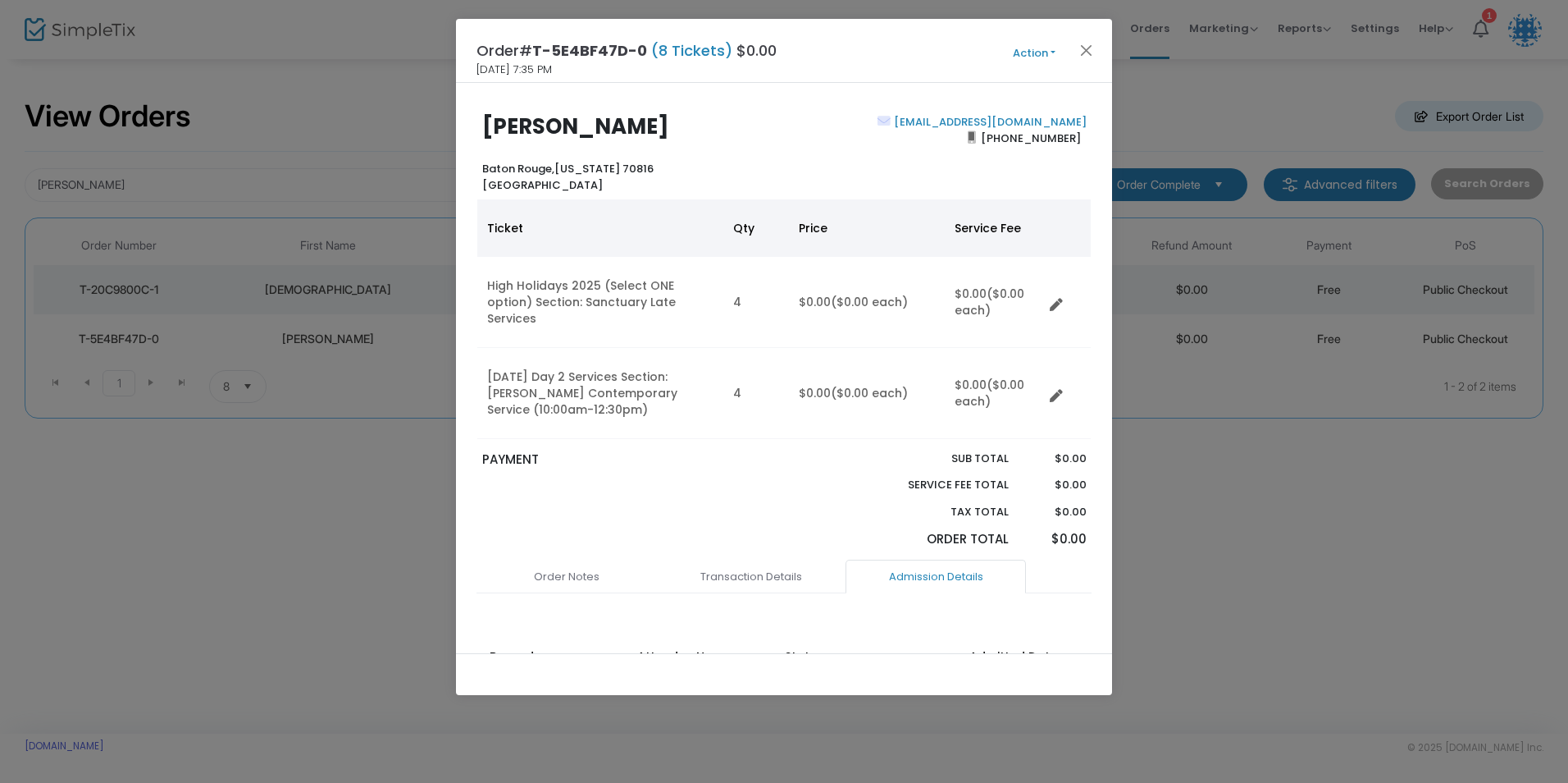
click at [1046, 50] on button "Action" at bounding box center [1034, 53] width 98 height 18
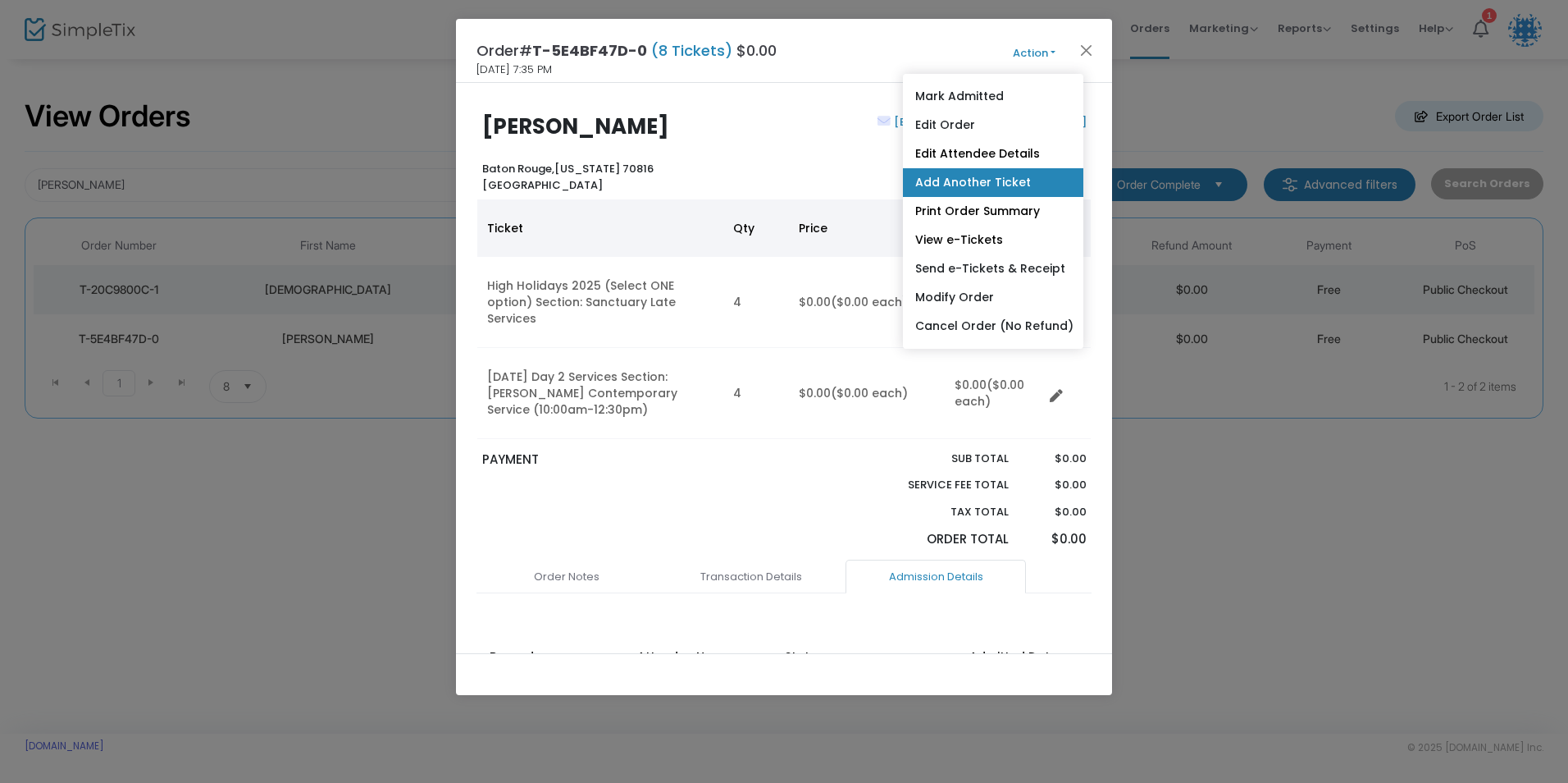
click at [996, 181] on link "Add Another Ticket" at bounding box center [993, 182] width 180 height 28
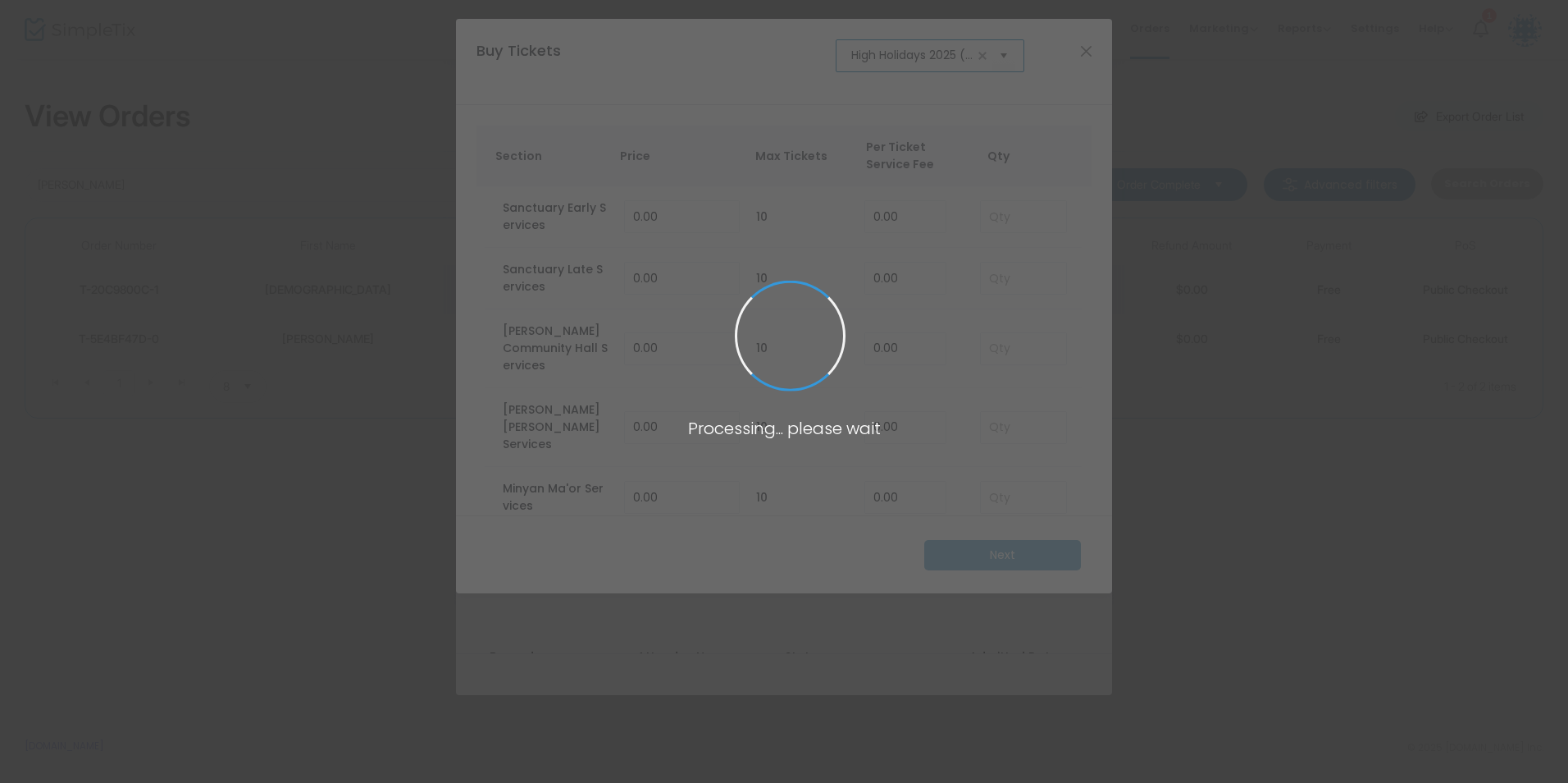
scroll to position [0, 101]
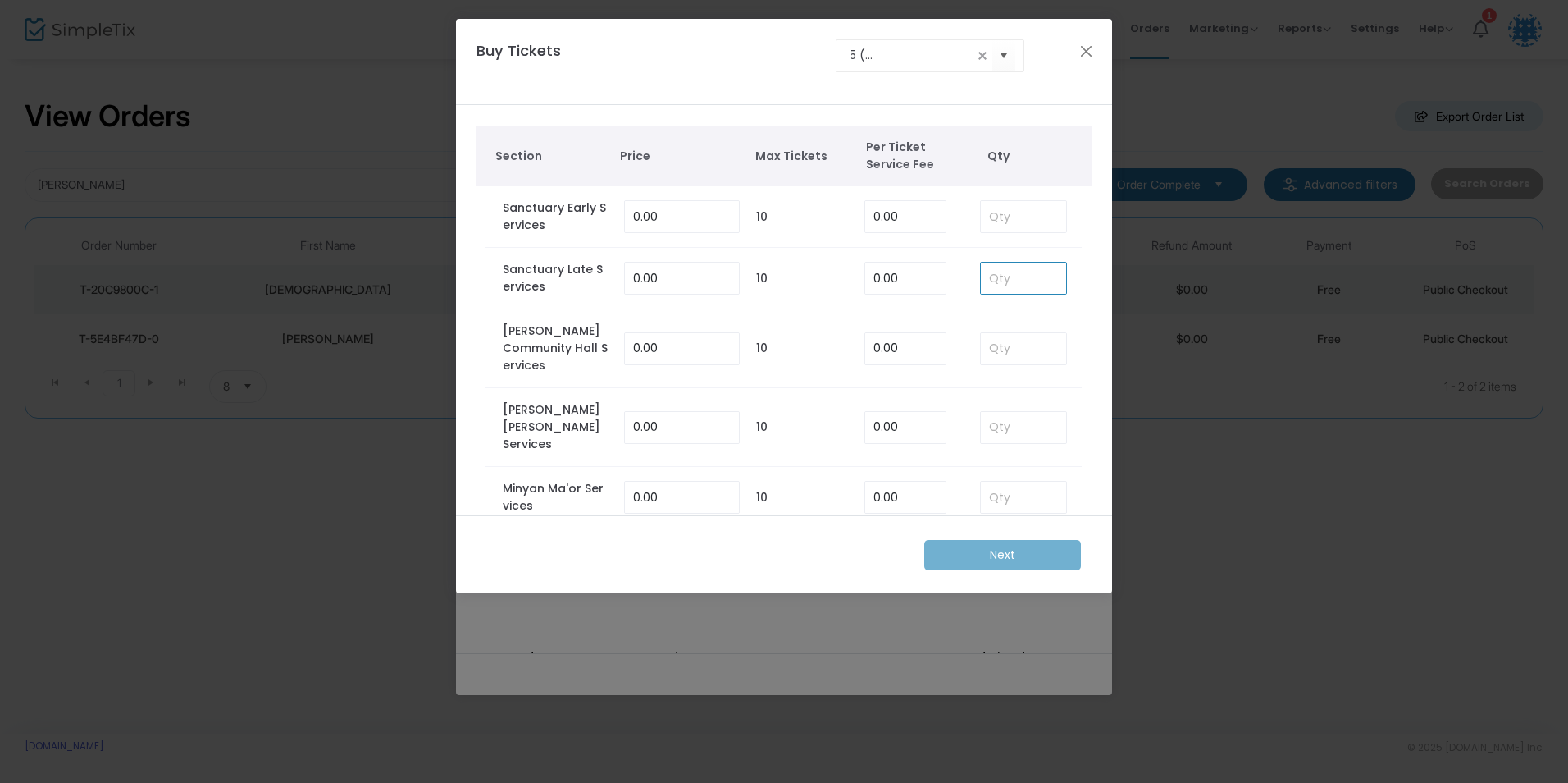
click at [1000, 269] on input at bounding box center [1022, 278] width 85 height 31
type input "1"
click at [1022, 551] on m-button "Next" at bounding box center [1003, 555] width 157 height 30
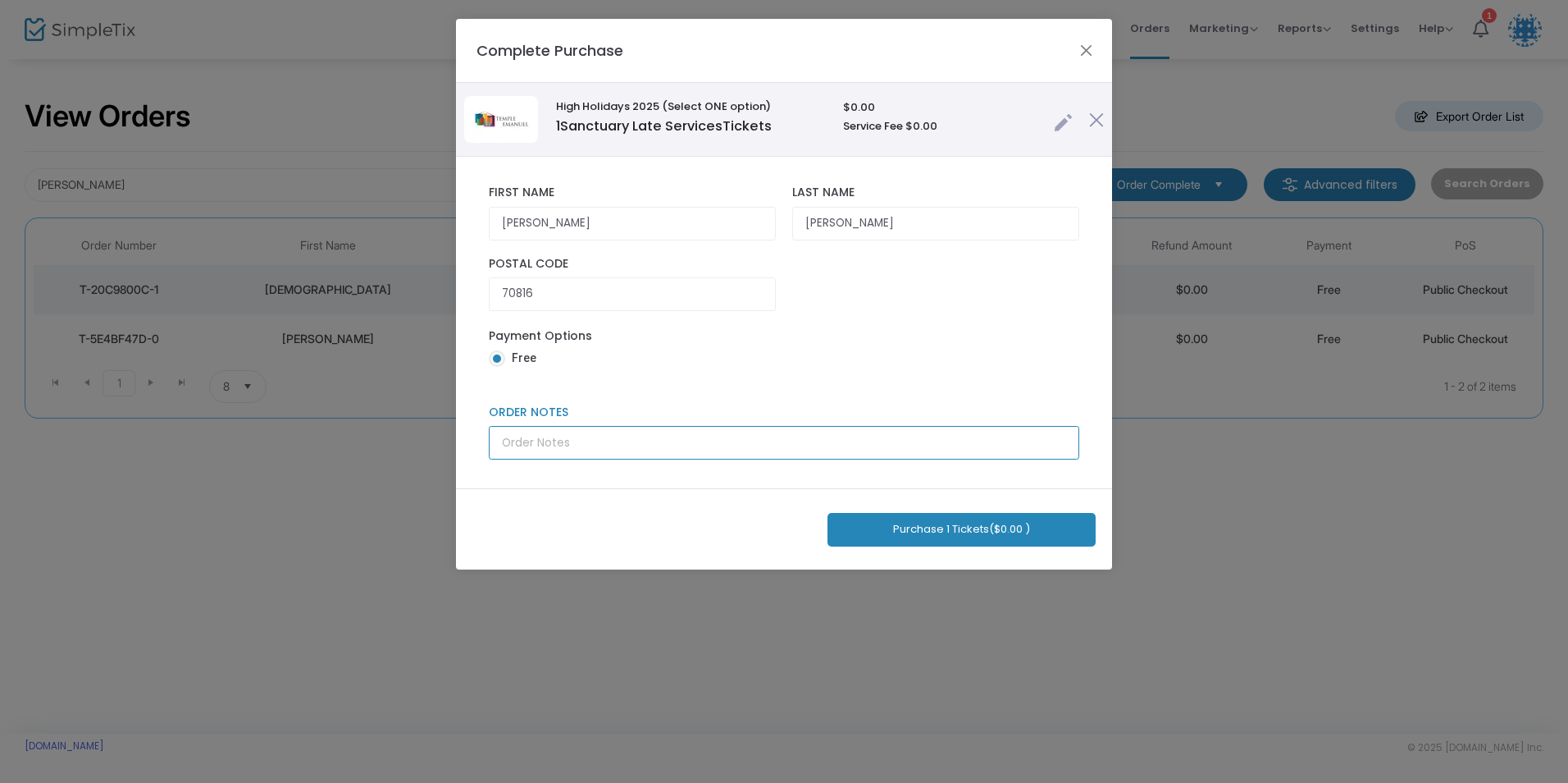
click at [653, 443] on input "Order Notes" at bounding box center [784, 443] width 591 height 33
type input "Ronnie Haynes"
click at [870, 522] on button "Purchase 1 Tickets ($0.00 )" at bounding box center [962, 529] width 268 height 33
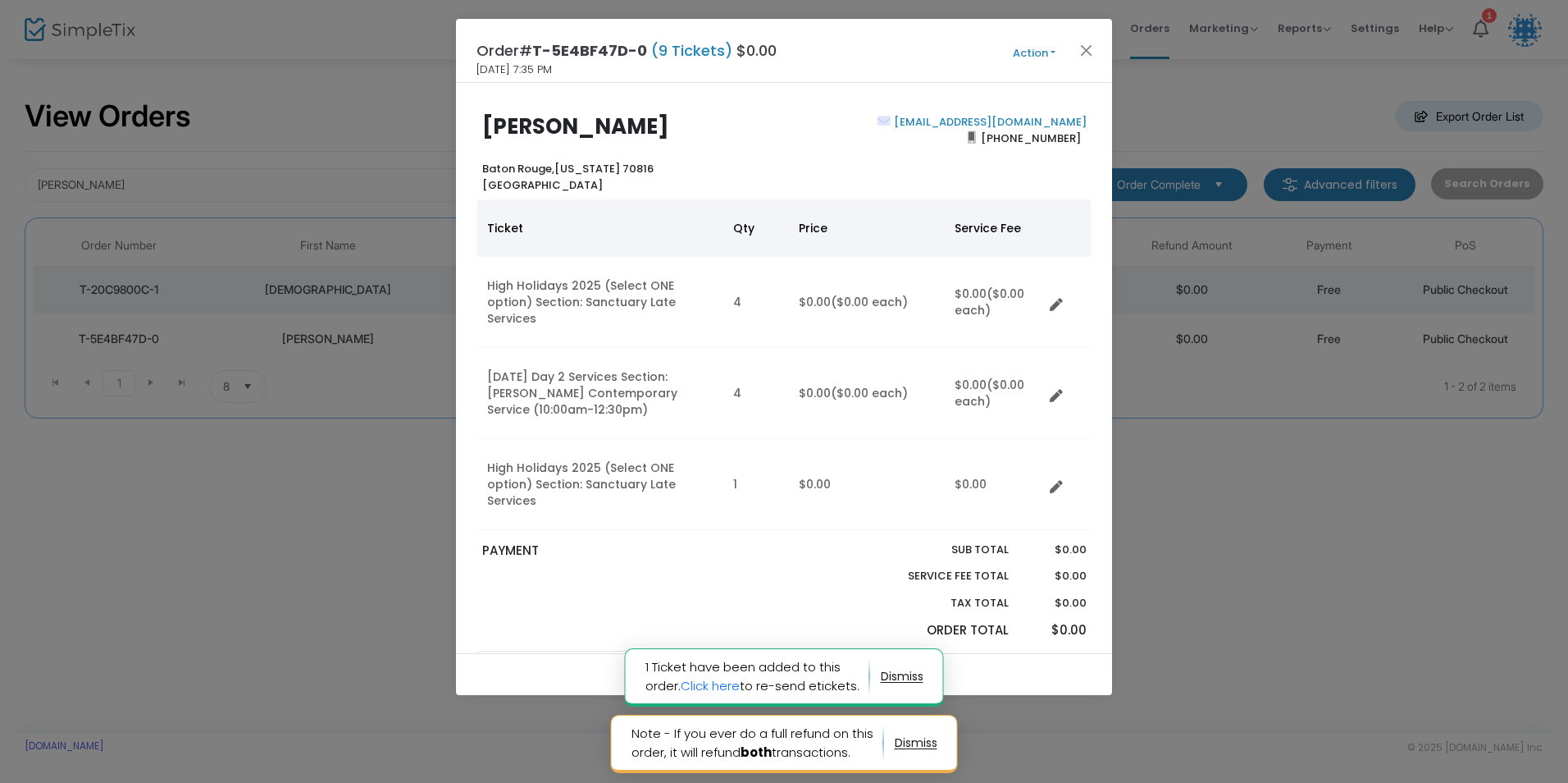
click at [1026, 47] on button "Action" at bounding box center [1034, 53] width 98 height 18
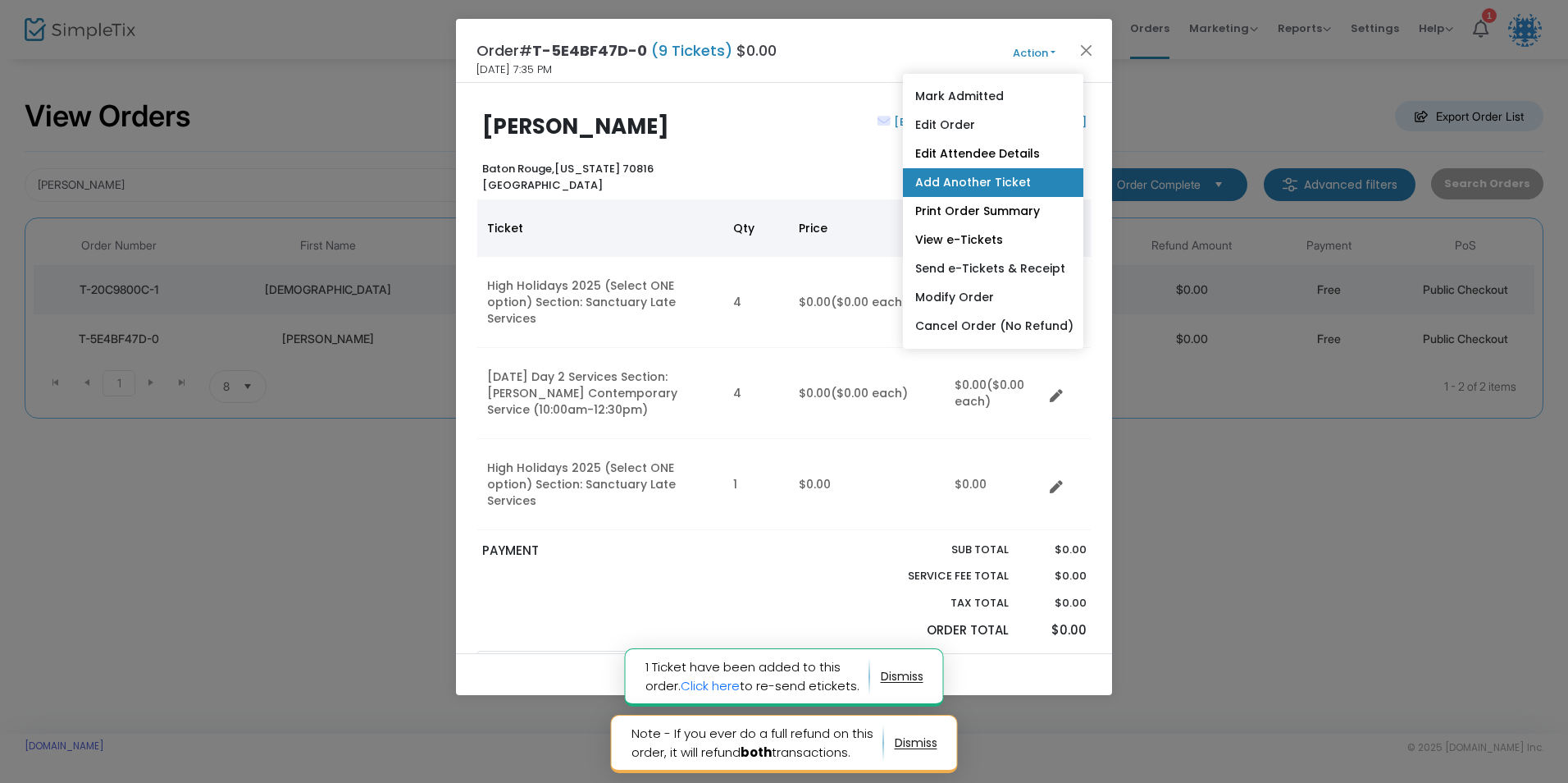
click at [952, 179] on link "Add Another Ticket" at bounding box center [993, 182] width 180 height 28
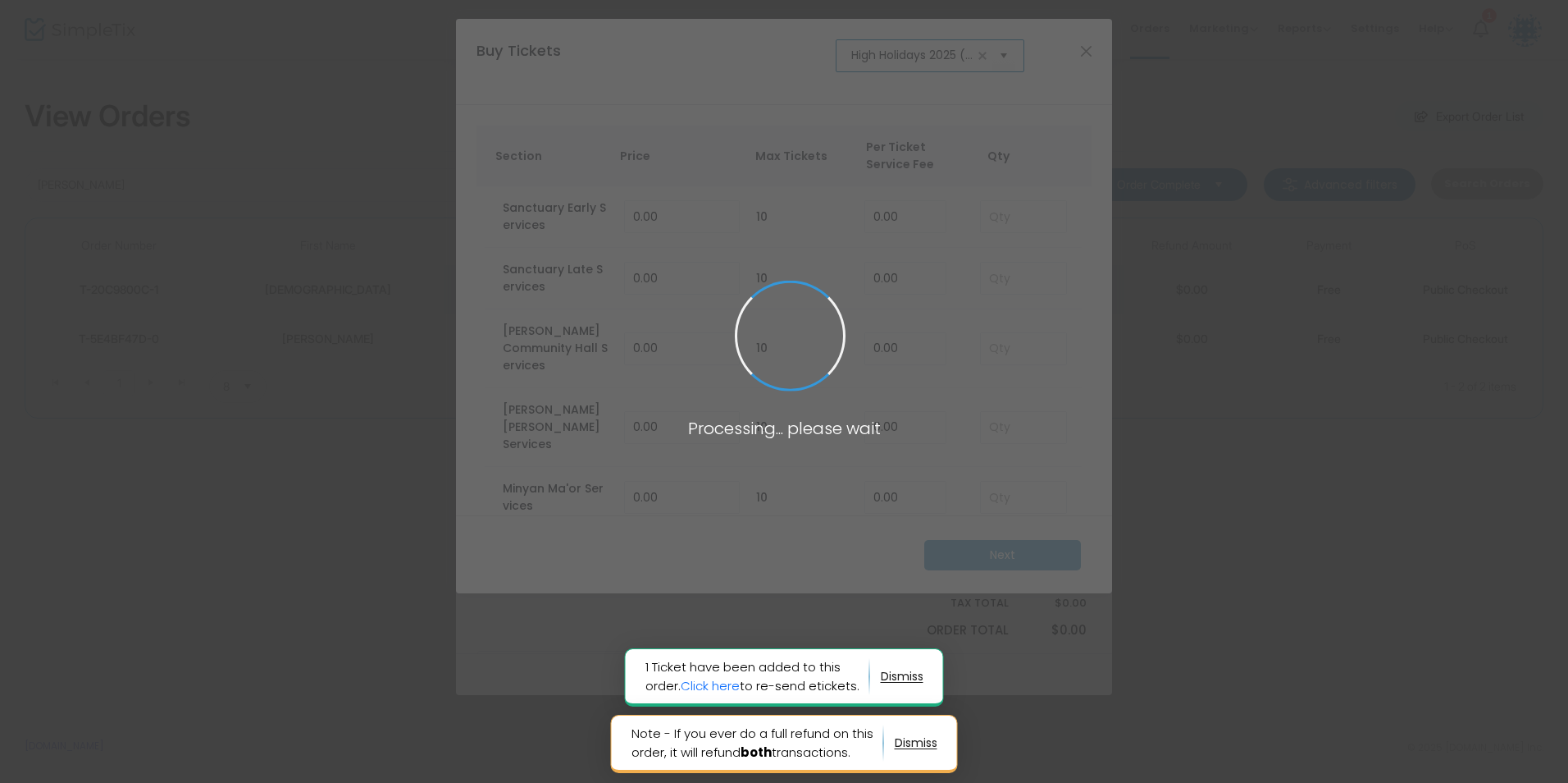
scroll to position [0, 101]
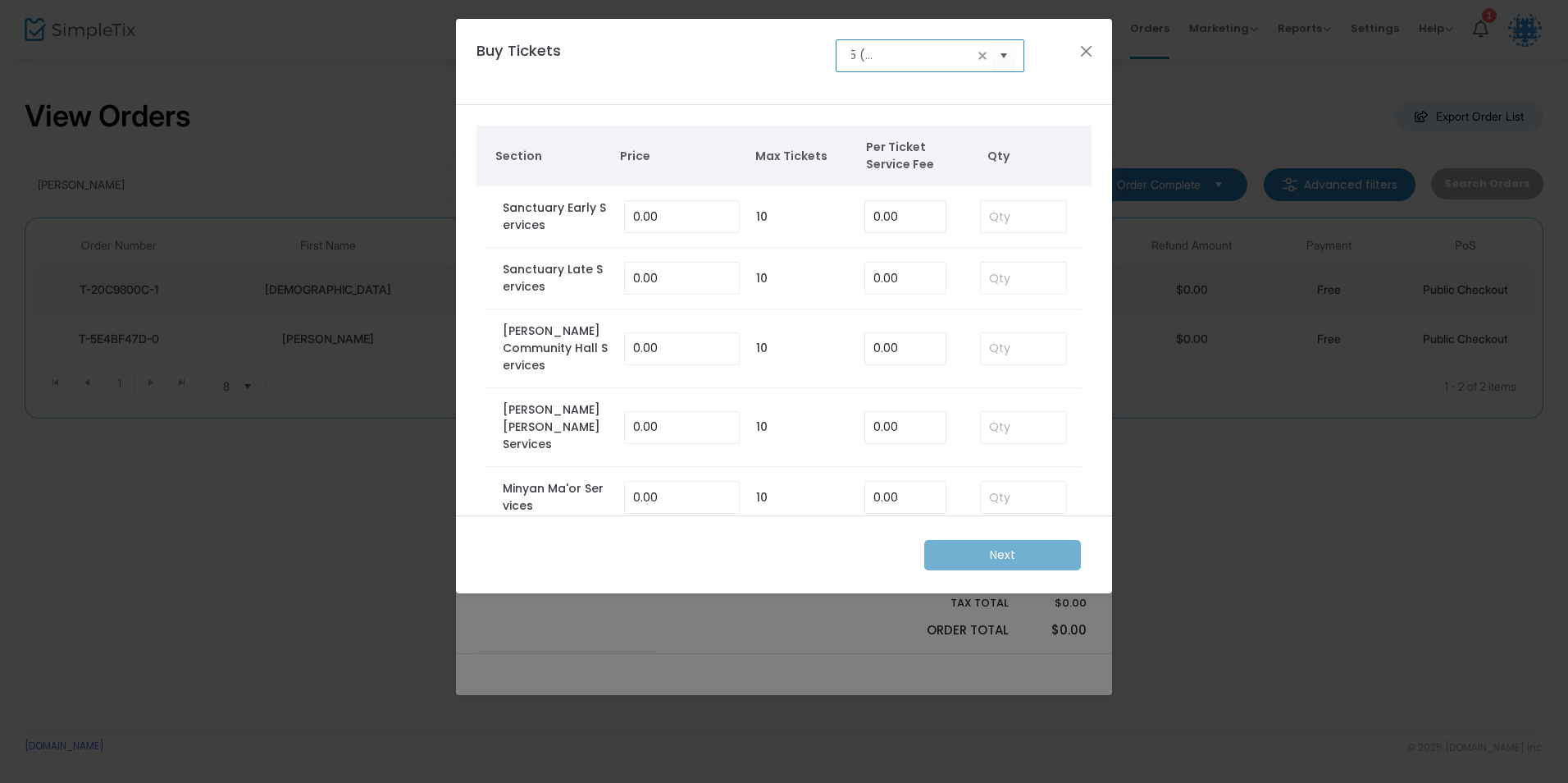
click at [928, 54] on input "High Holidays 2025 (Select ONE option)" at bounding box center [912, 56] width 122 height 18
click at [1001, 57] on span "Select" at bounding box center [1004, 56] width 27 height 27
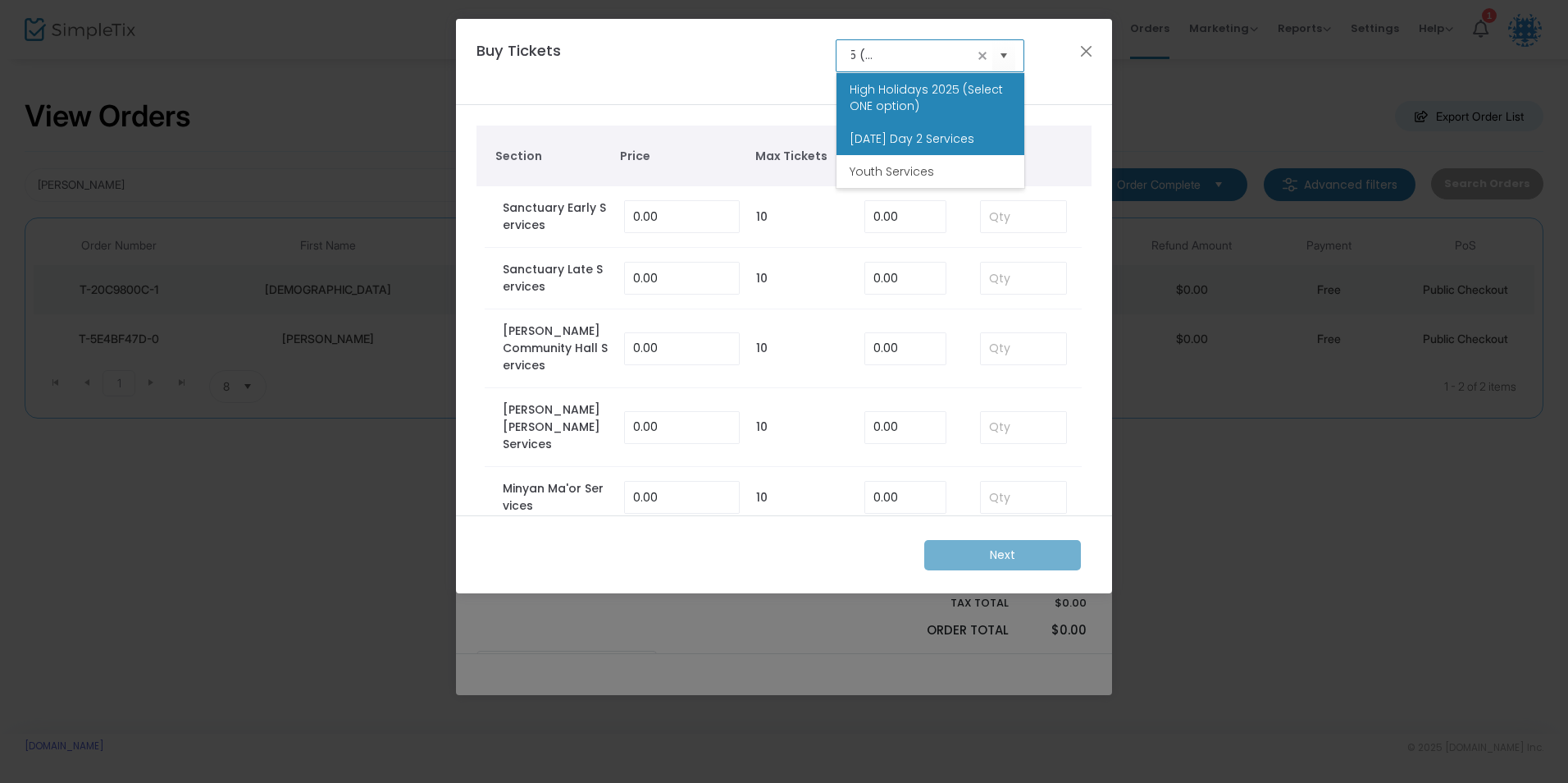
click at [921, 134] on span "Rosh Hashanah Day 2 Services" at bounding box center [911, 138] width 124 height 17
type input "Rosh Hashanah Day 2 Services"
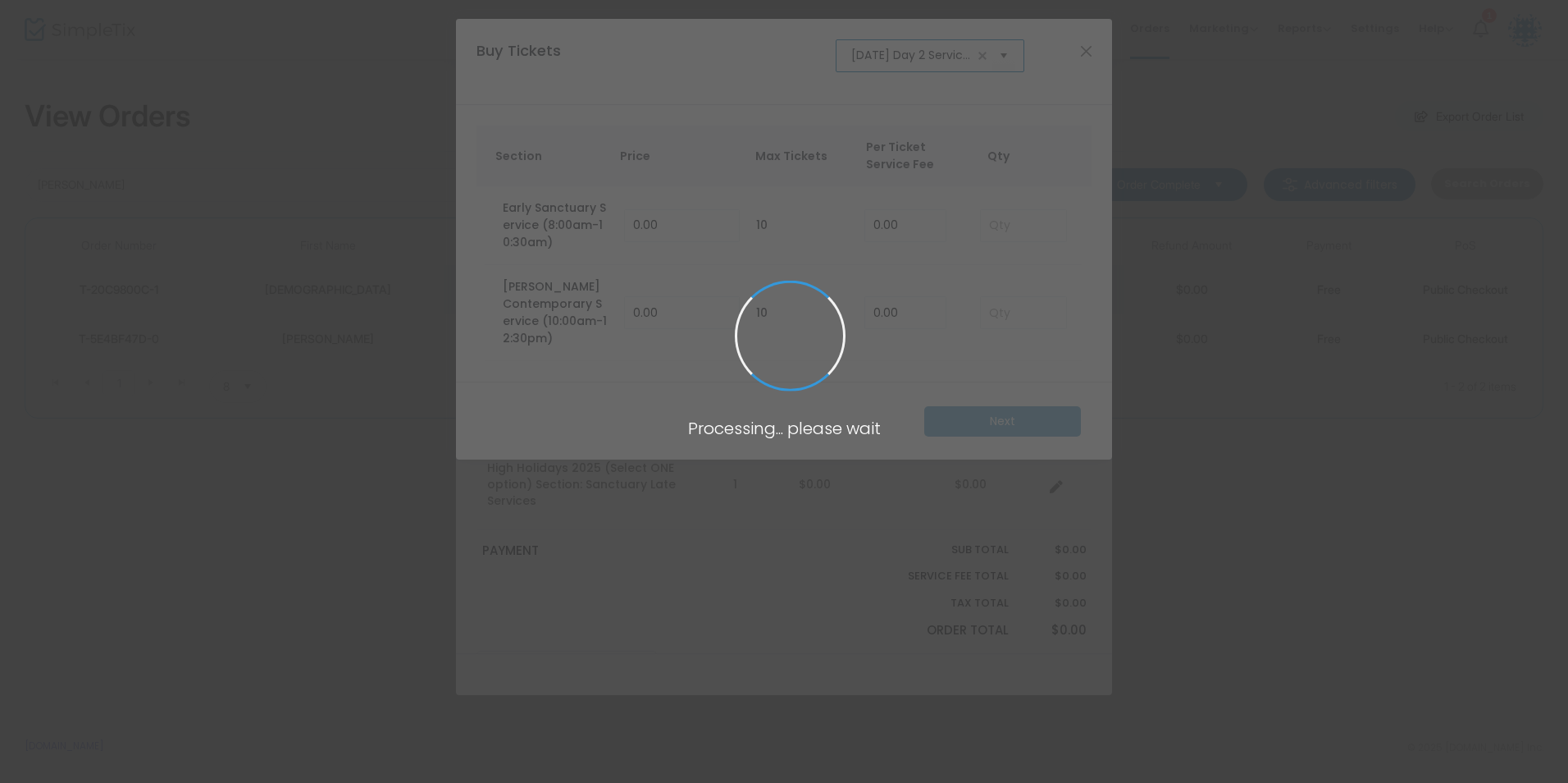
scroll to position [0, 53]
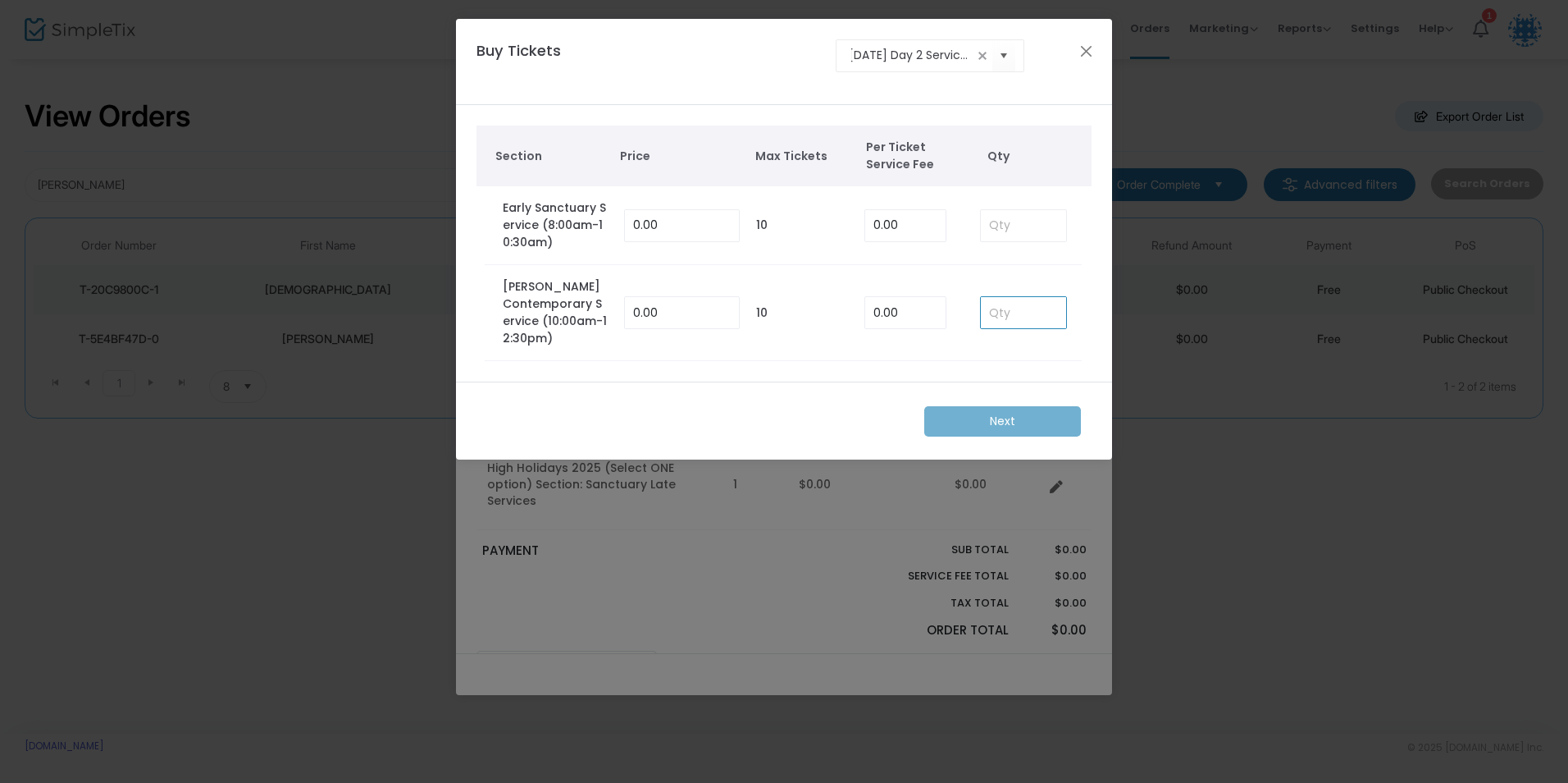
click at [999, 304] on input at bounding box center [1022, 313] width 85 height 31
type input "1"
click at [983, 342] on td "1" at bounding box center [1022, 313] width 119 height 96
click at [995, 406] on m-button "Next" at bounding box center [1003, 420] width 157 height 30
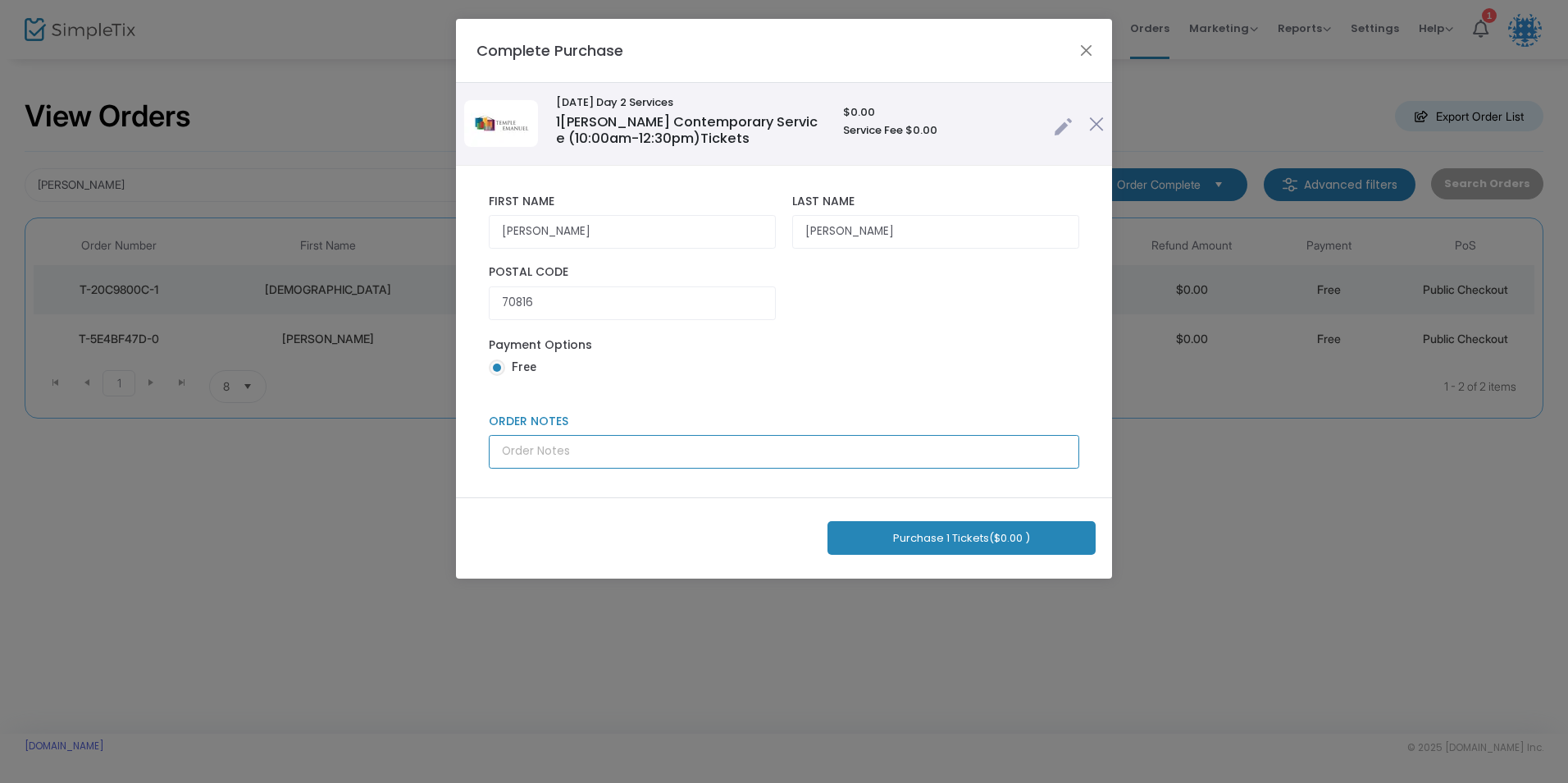
click at [658, 456] on input "Order Notes" at bounding box center [784, 452] width 591 height 33
type input "Ronnie Haynes"
click at [902, 519] on div "Purchase 1 Tickets ($0.00 )" at bounding box center [784, 537] width 656 height 81
click at [910, 534] on button "Purchase 1 Tickets ($0.00 )" at bounding box center [962, 538] width 268 height 33
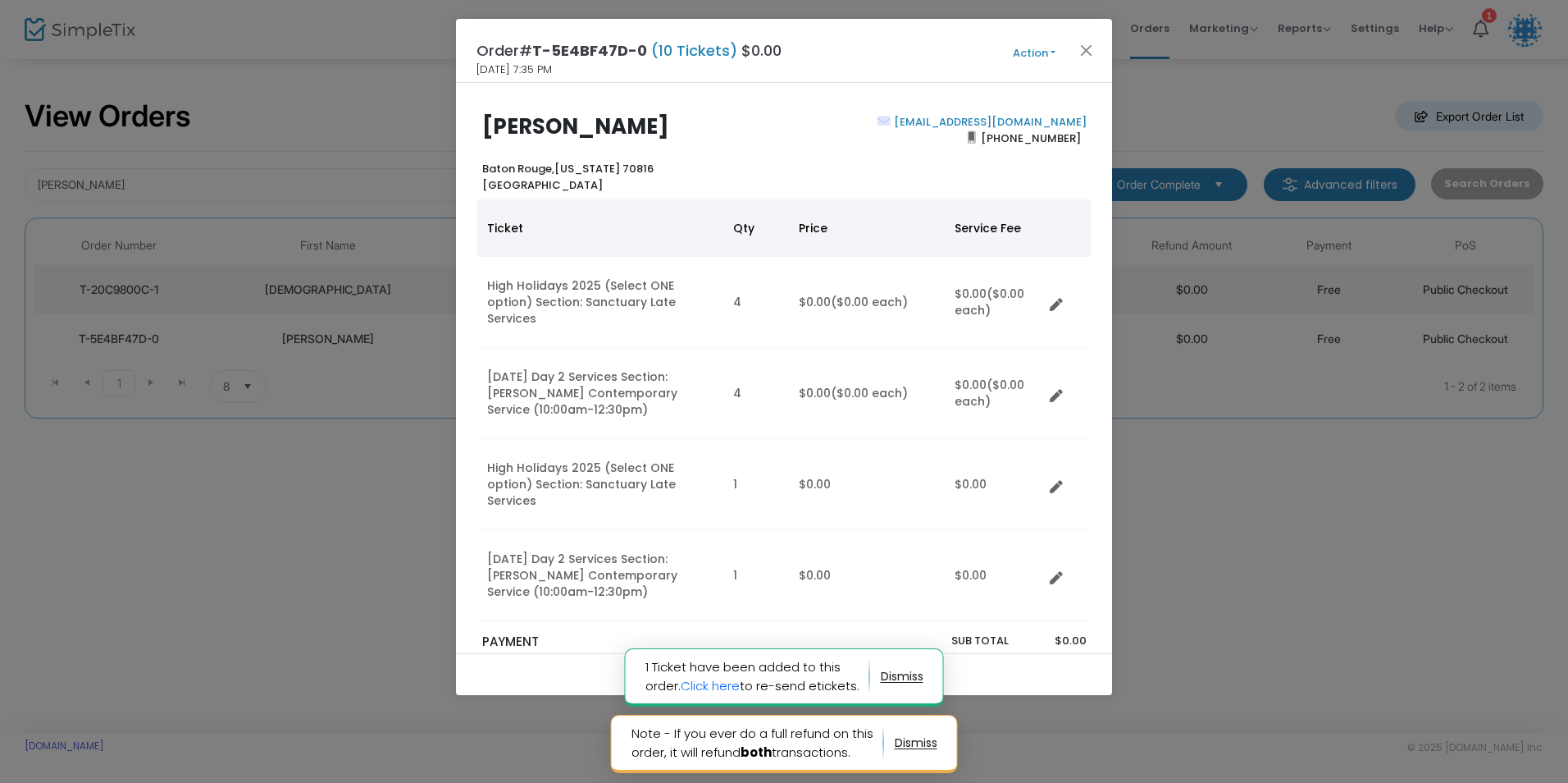
click at [1017, 53] on button "Action" at bounding box center [1034, 53] width 98 height 18
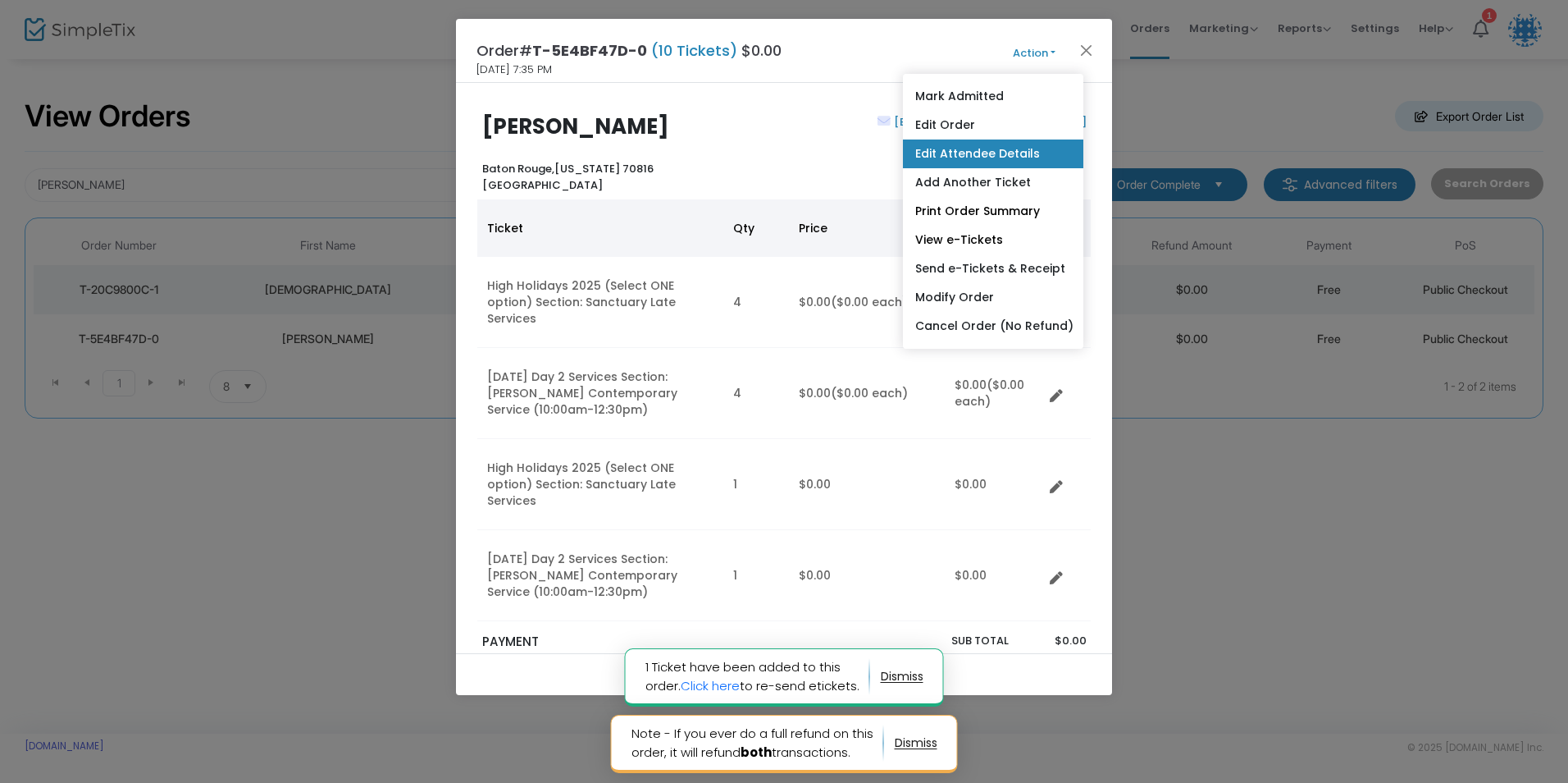
click at [963, 152] on link "Edit Attendee Details" at bounding box center [993, 153] width 180 height 28
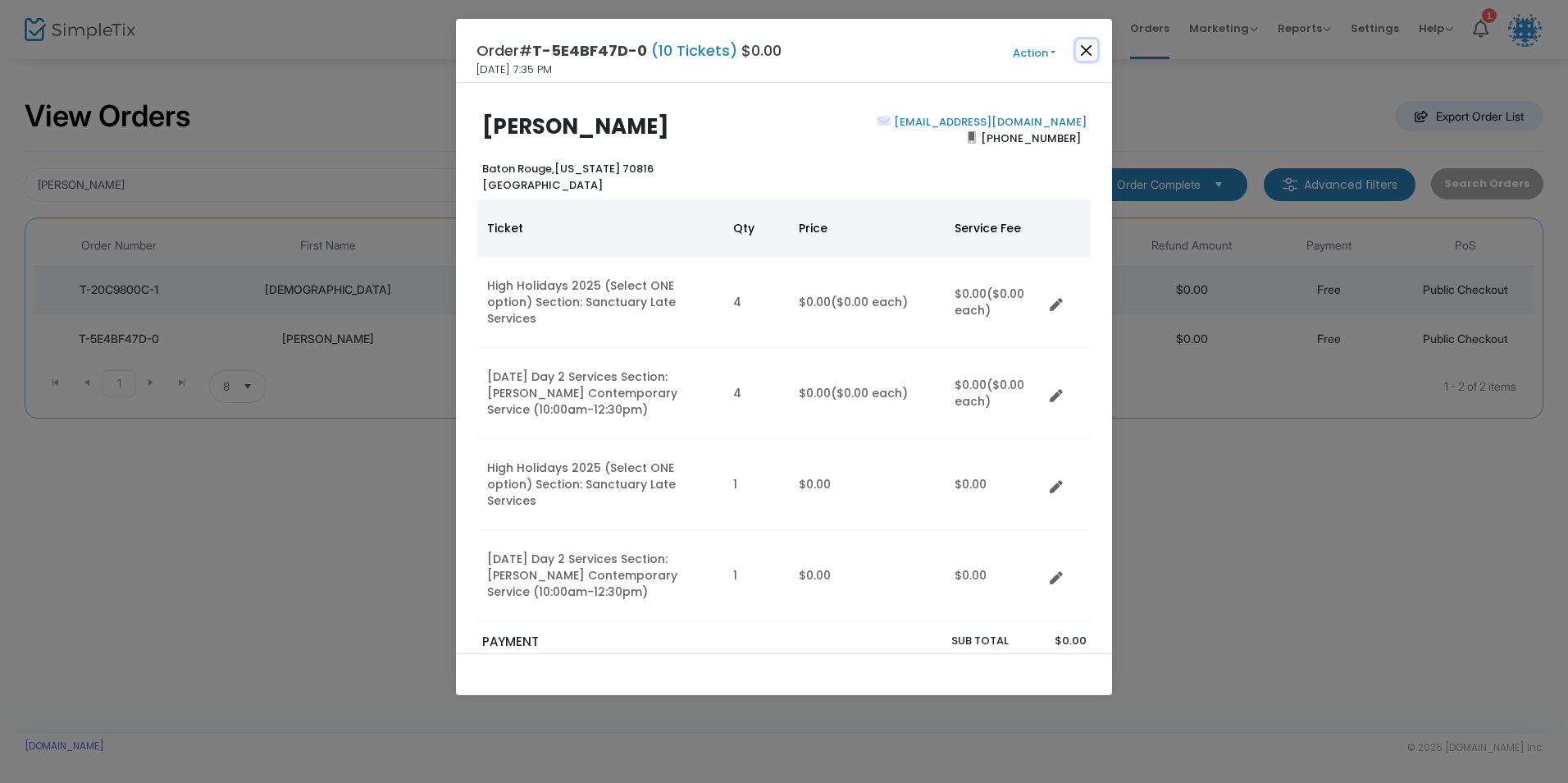
click at [1077, 44] on button "Close" at bounding box center [1087, 50] width 22 height 22
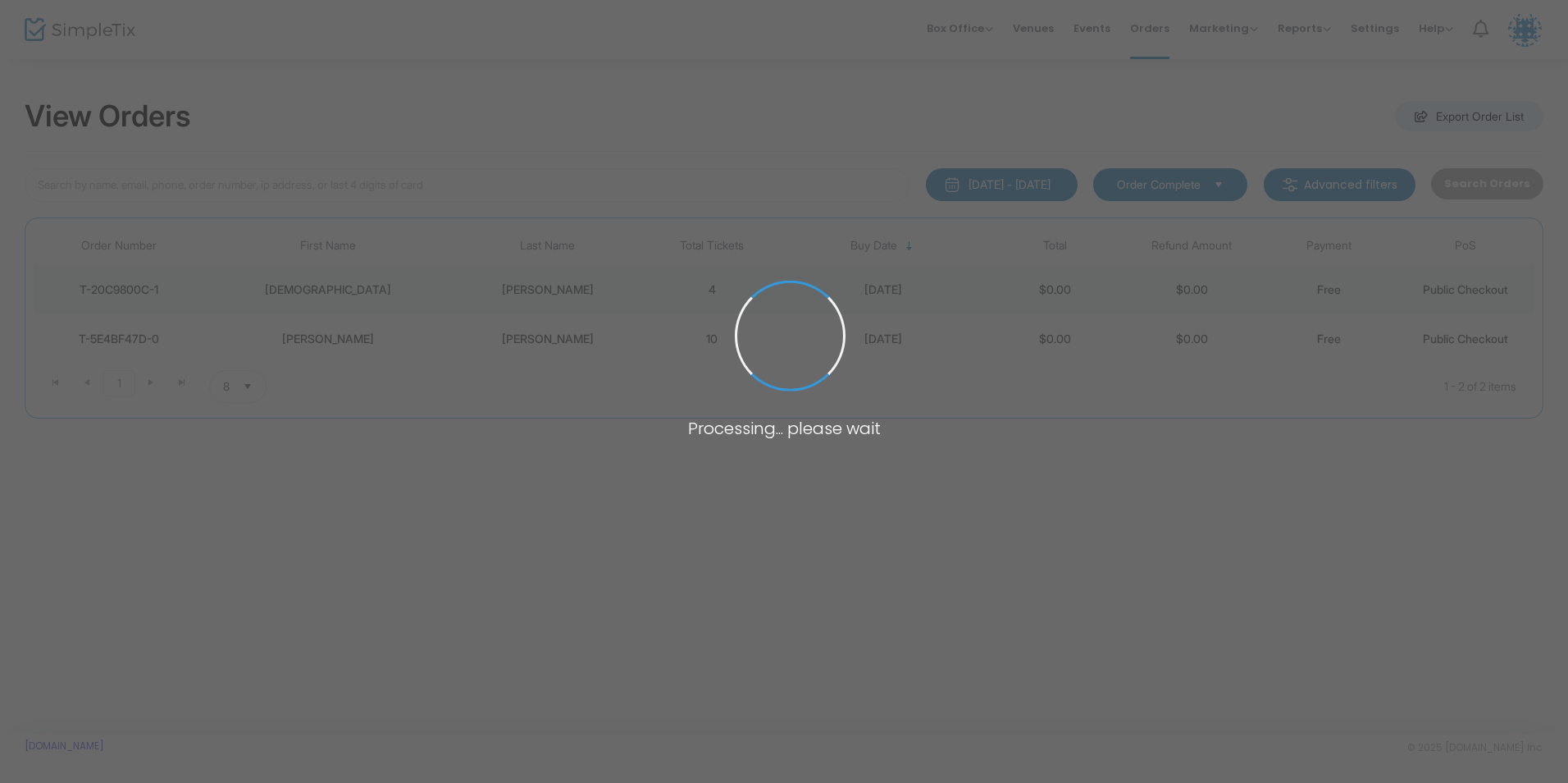
type input "[PERSON_NAME]"
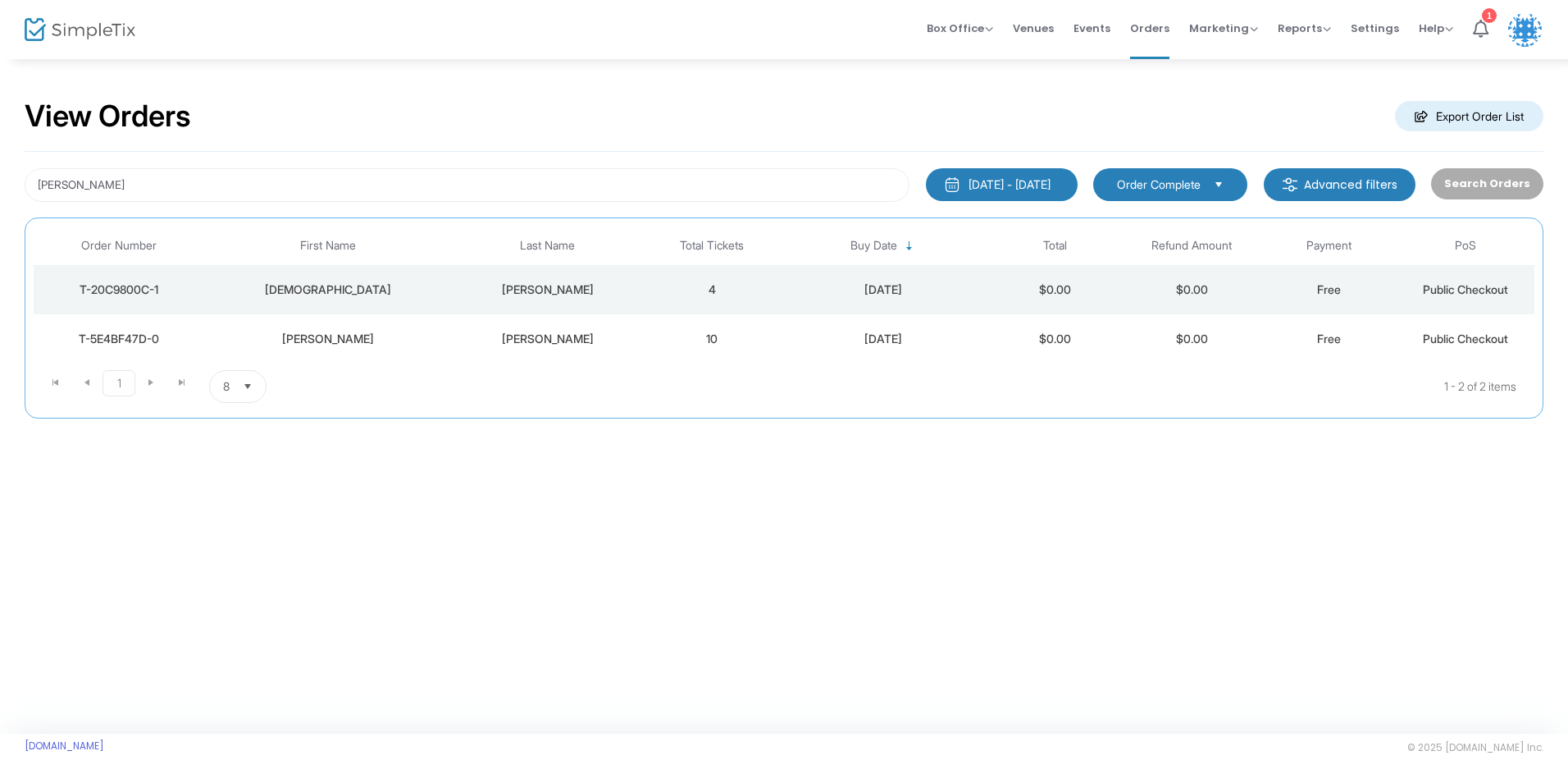
click at [427, 345] on div "[PERSON_NAME]" at bounding box center [329, 338] width 239 height 17
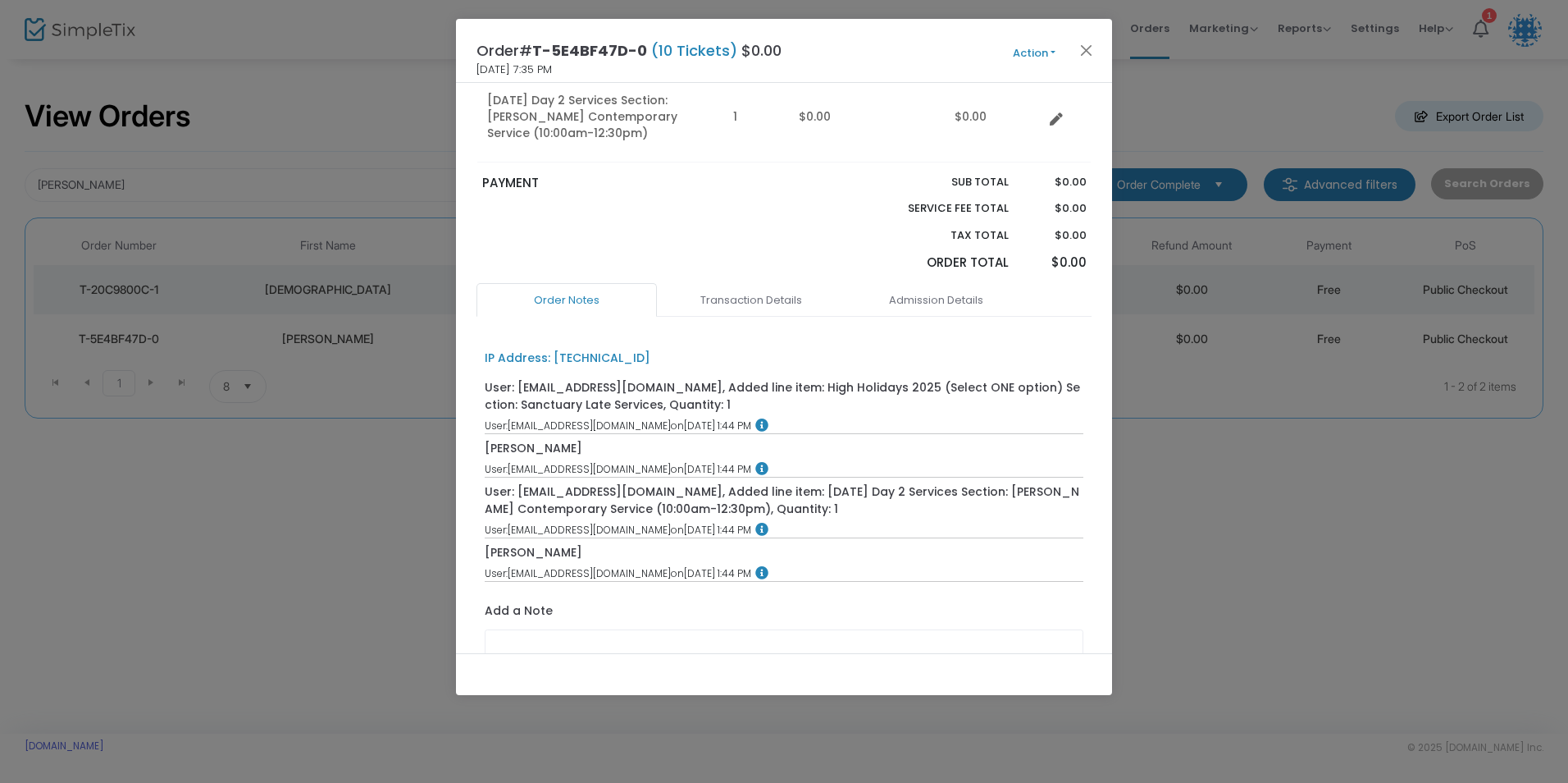
scroll to position [320, 0]
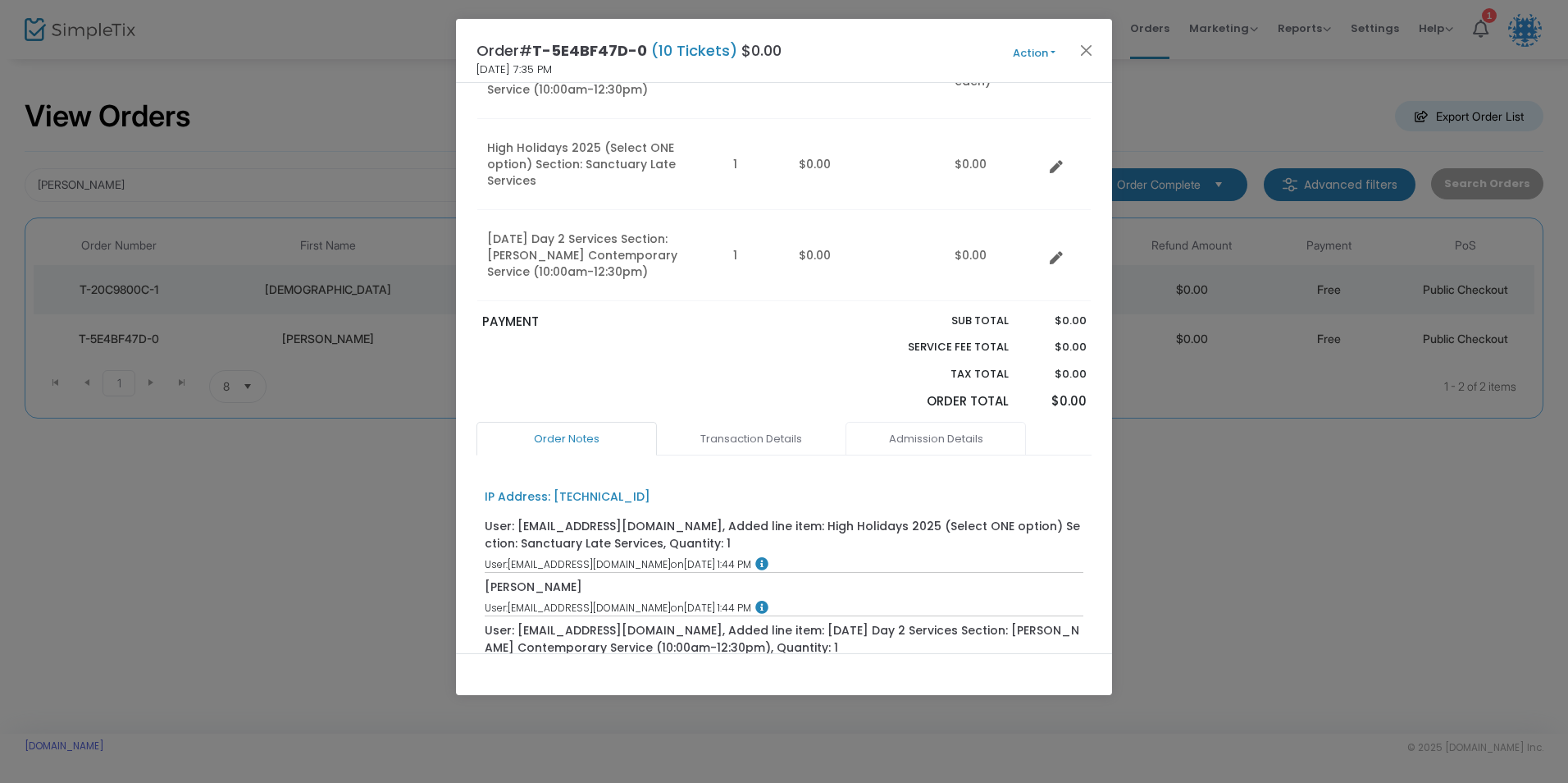
click at [923, 421] on link "Admission Details" at bounding box center [935, 438] width 180 height 34
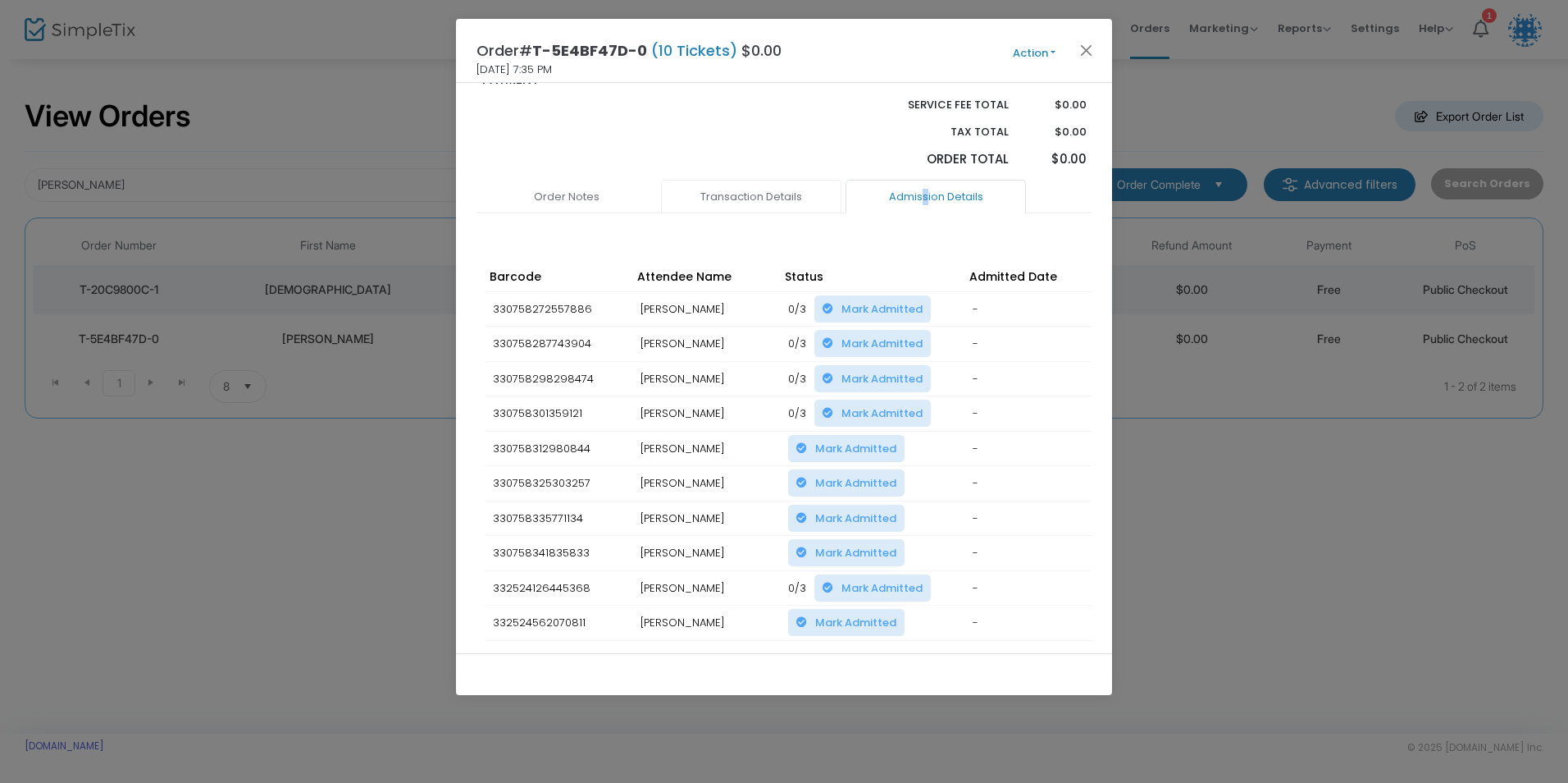
scroll to position [566, 0]
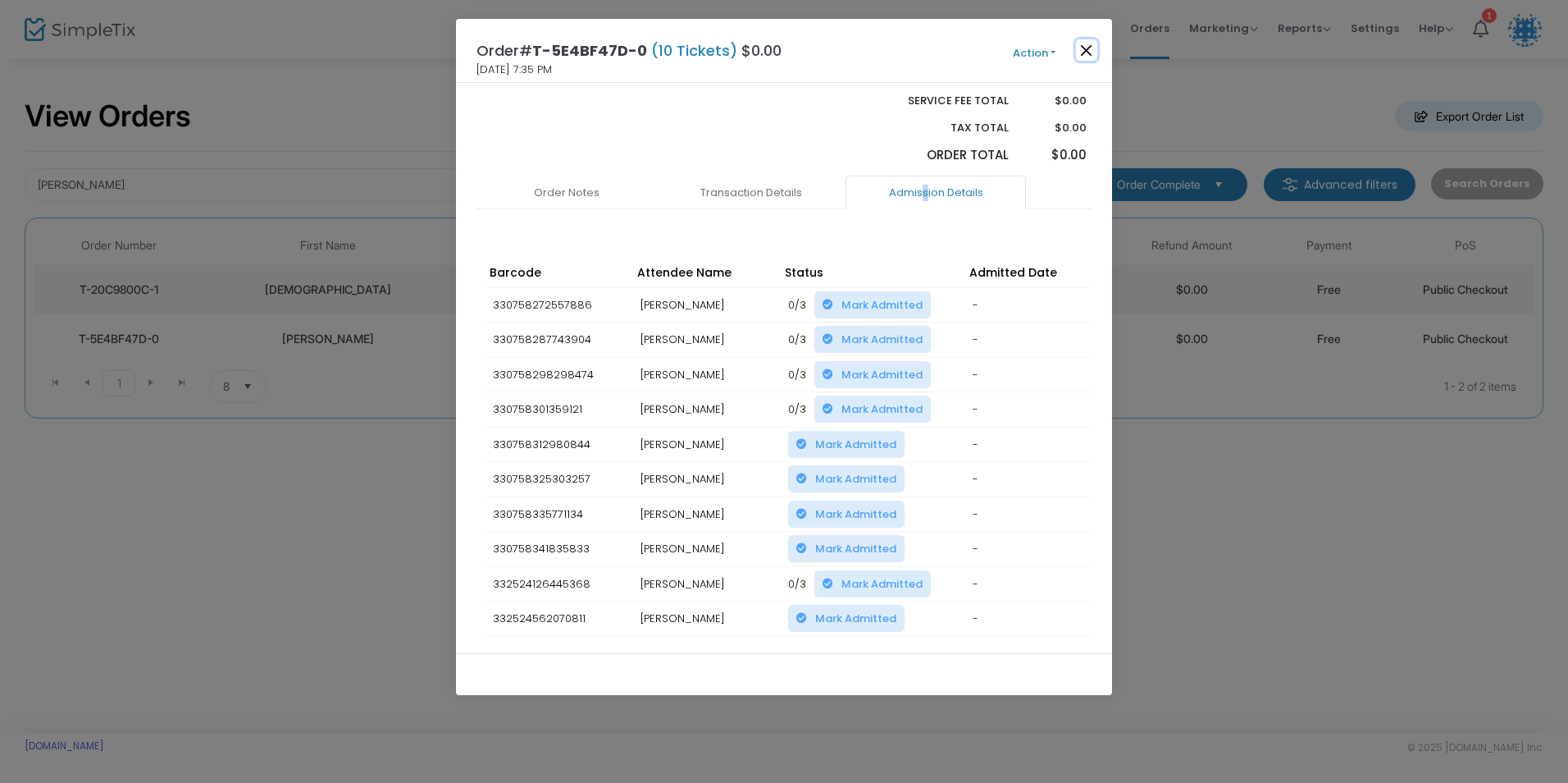
click at [1087, 52] on button "Close" at bounding box center [1087, 50] width 22 height 22
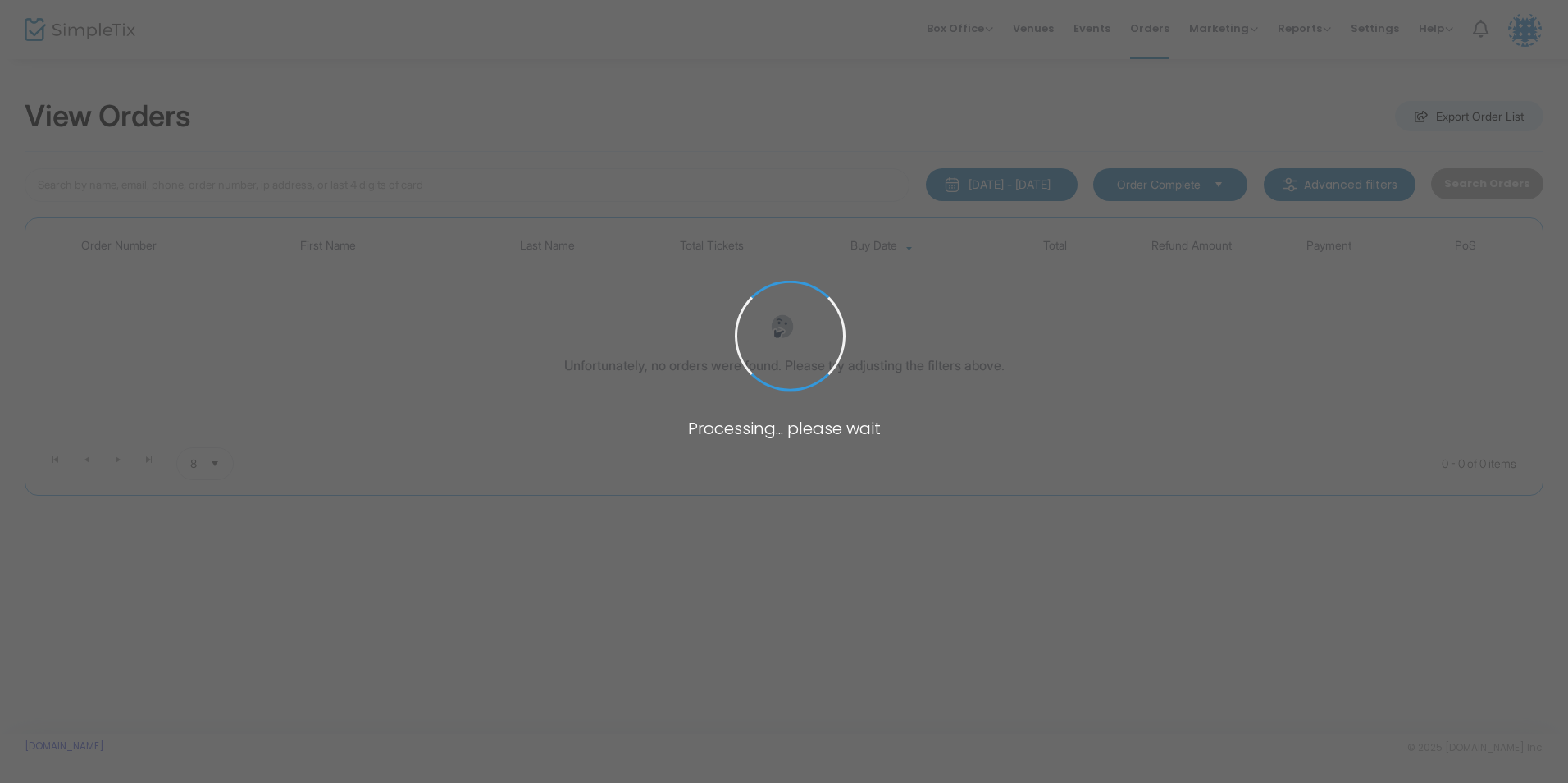
type input "[PERSON_NAME]"
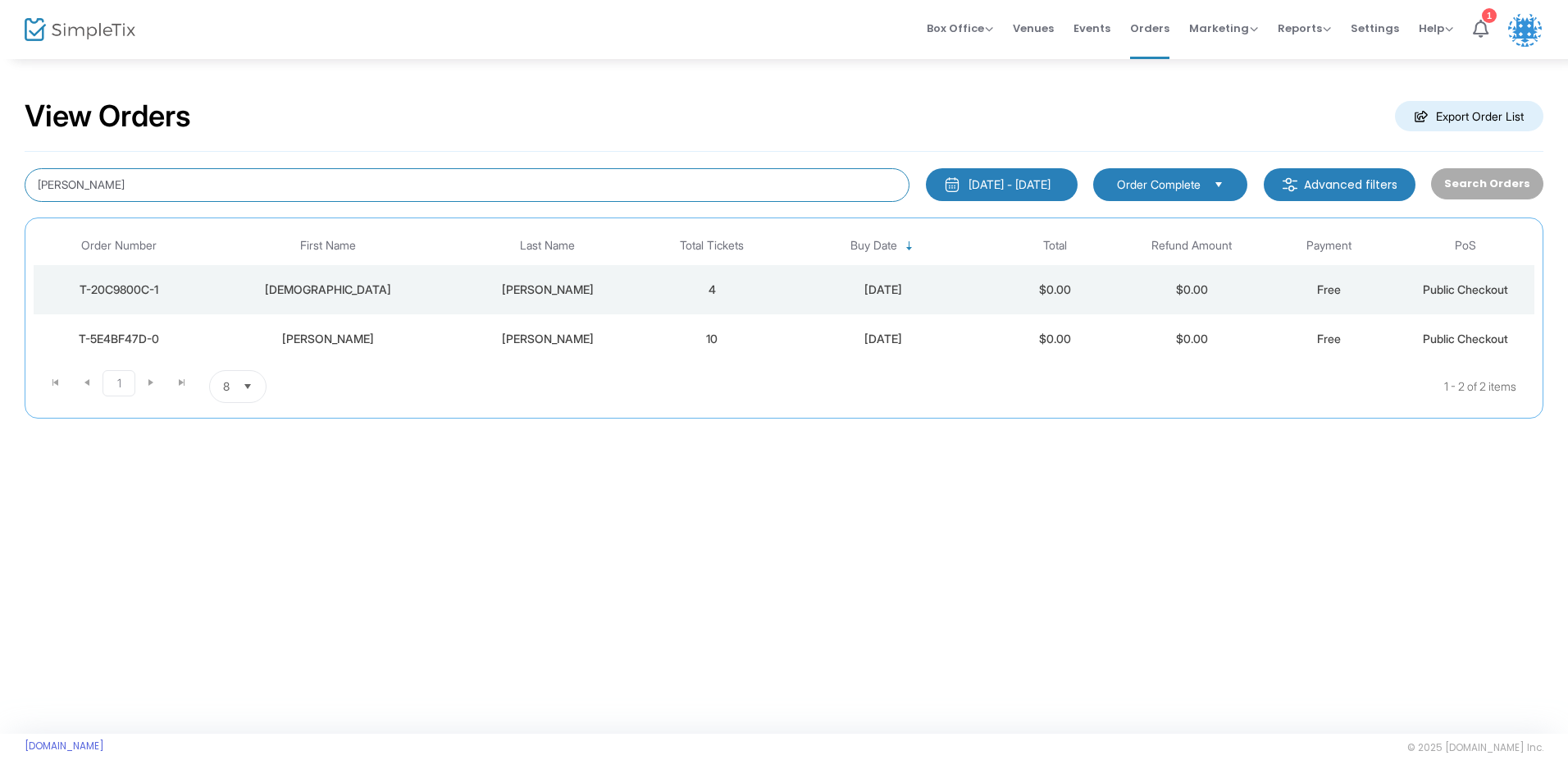
drag, startPoint x: 272, startPoint y: 188, endPoint x: 31, endPoint y: 192, distance: 241.0
click at [31, 192] on input "[PERSON_NAME]" at bounding box center [466, 185] width 884 height 33
type input "colch"
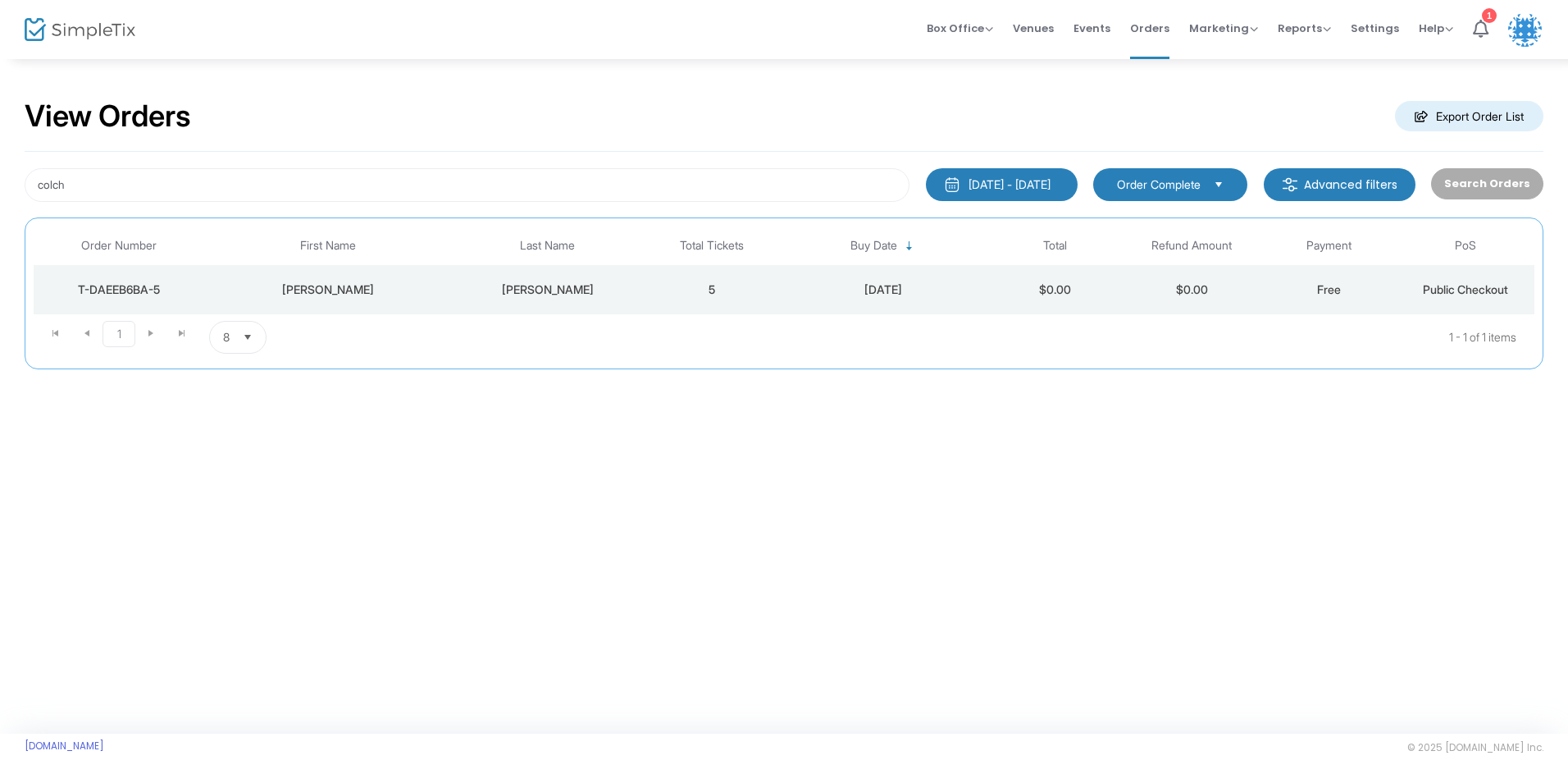
click at [400, 281] on div "[PERSON_NAME]" at bounding box center [329, 289] width 239 height 17
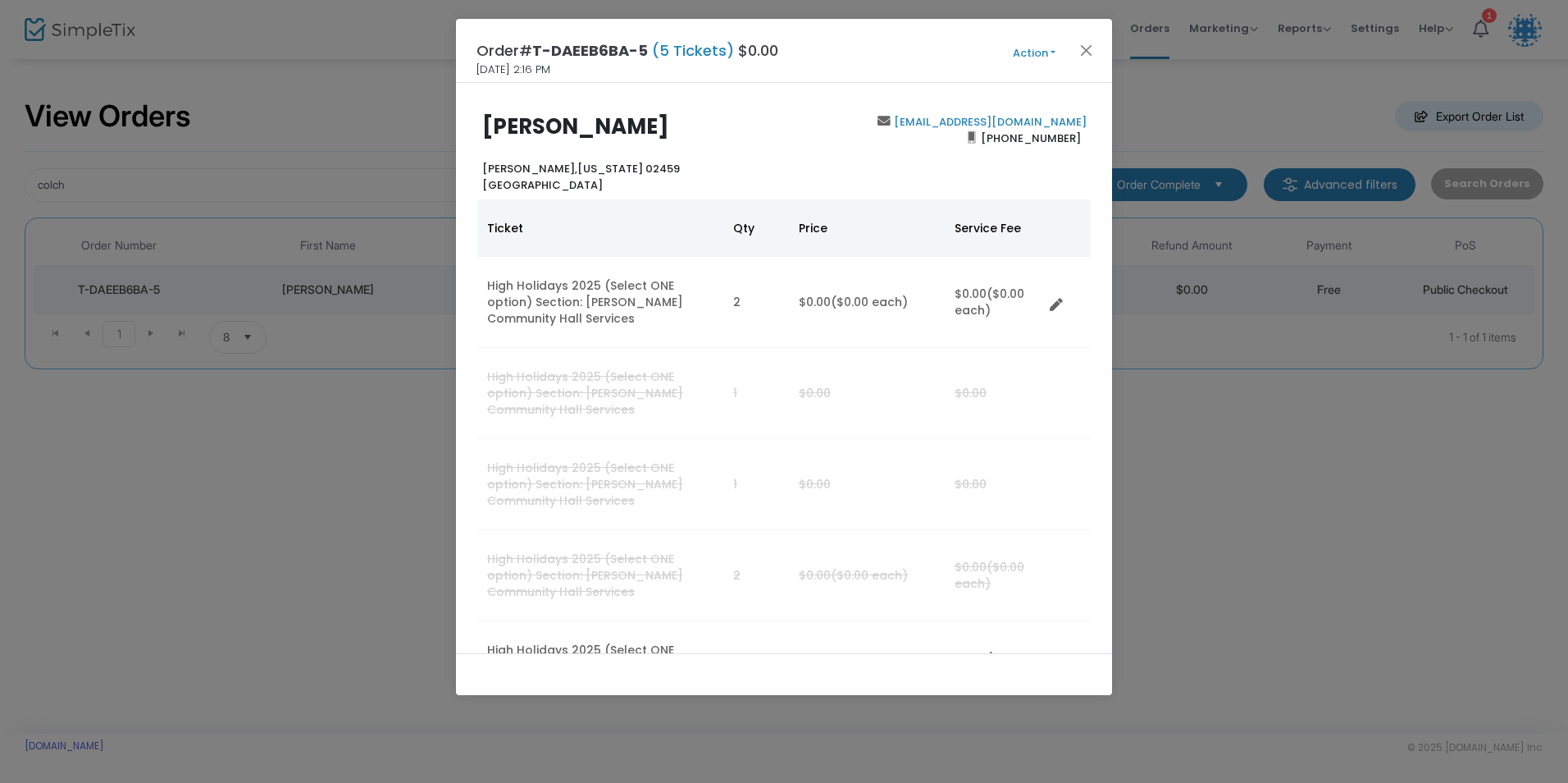
click at [1043, 56] on button "Action" at bounding box center [1034, 53] width 98 height 18
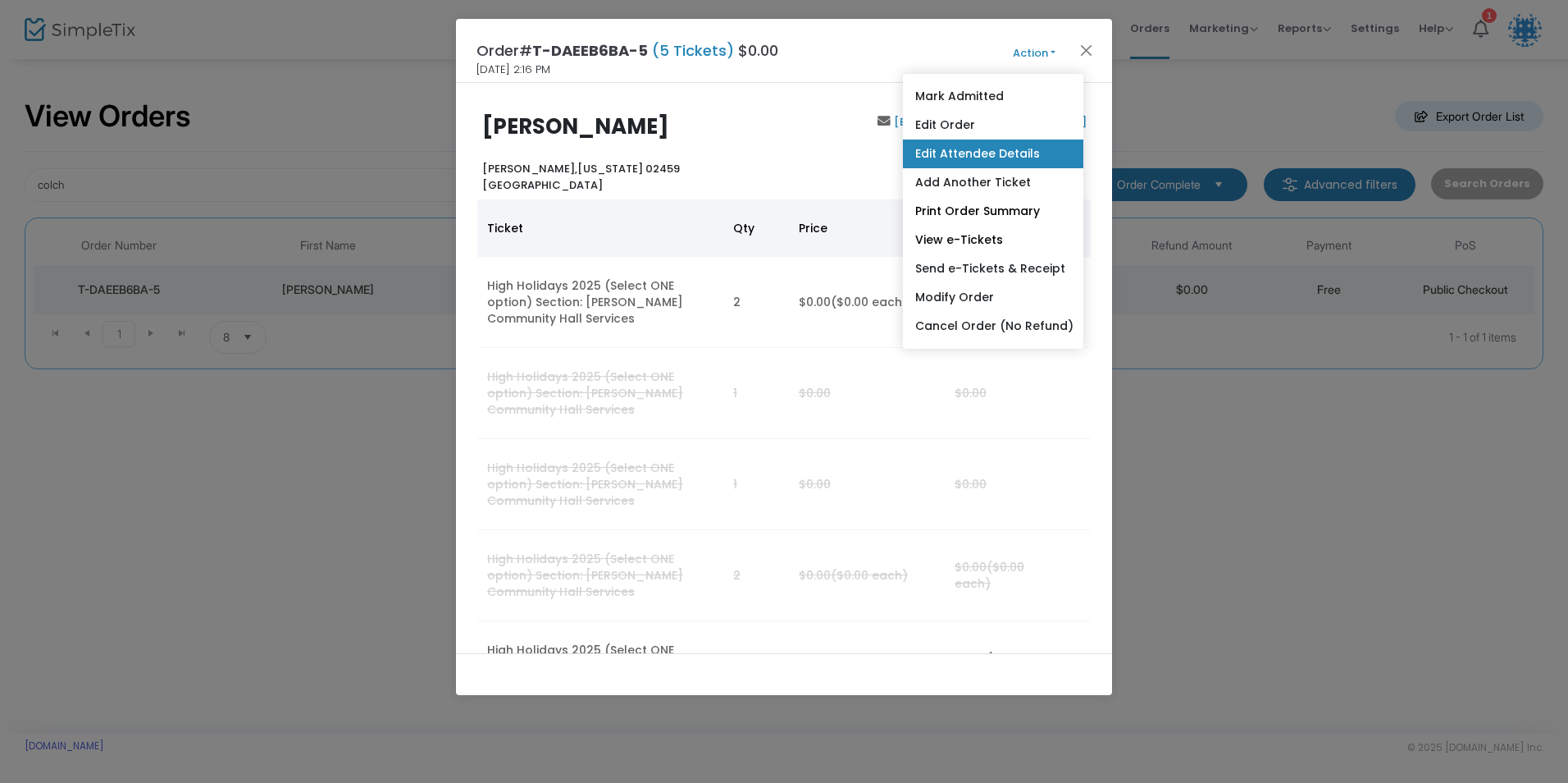
click at [957, 154] on link "Edit Attendee Details" at bounding box center [993, 153] width 180 height 28
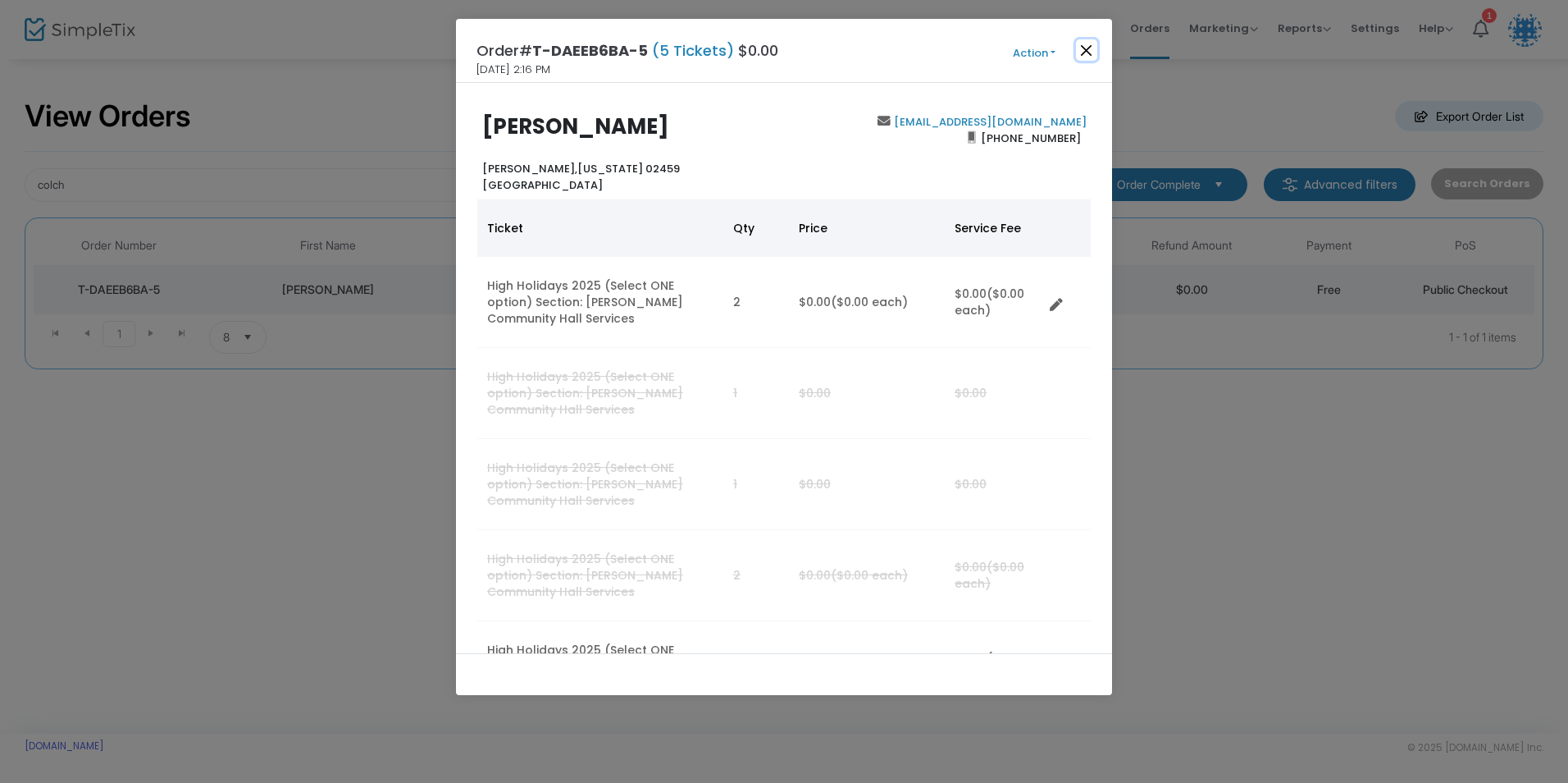
click at [1093, 52] on button "Close" at bounding box center [1087, 50] width 22 height 22
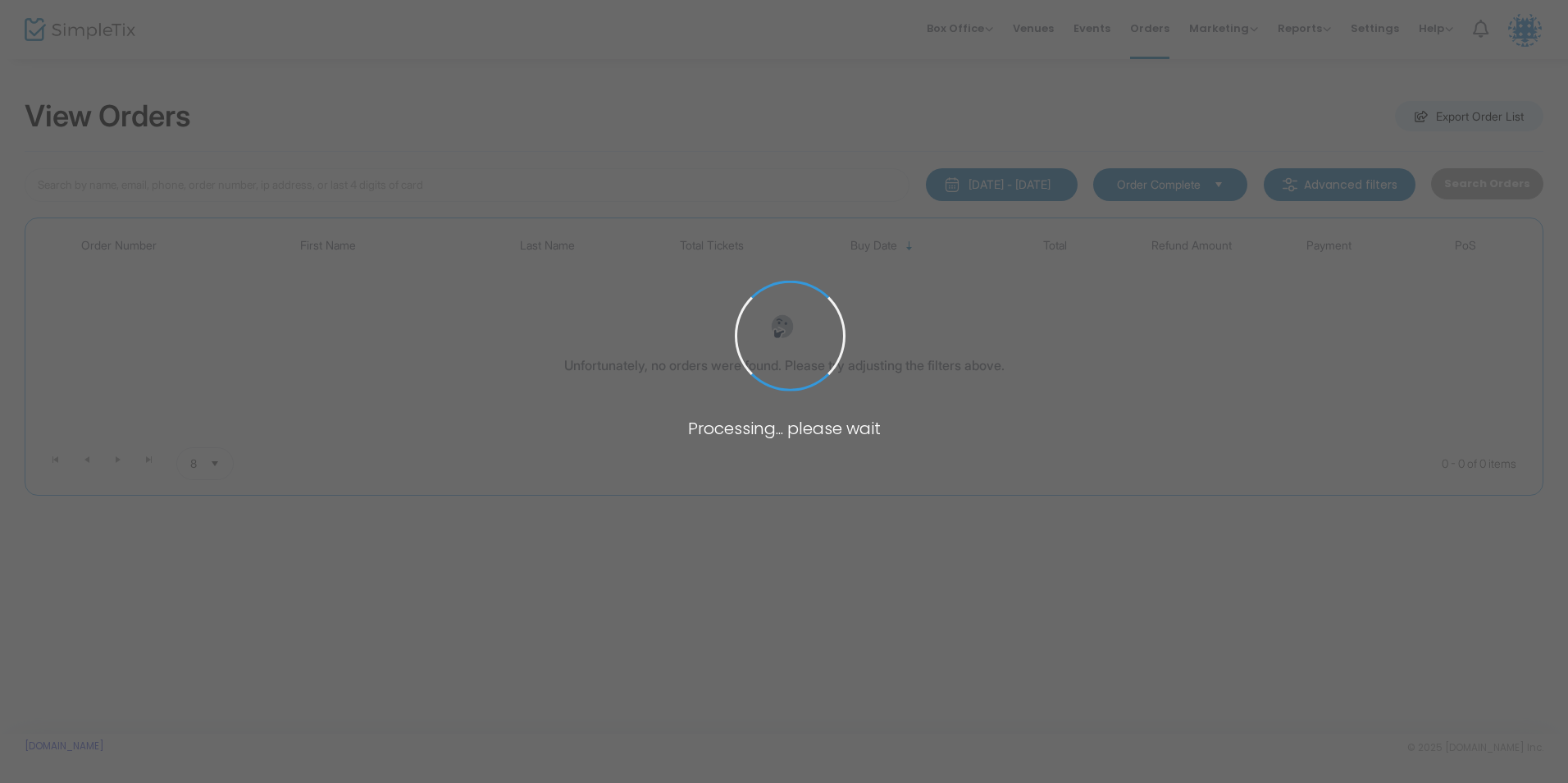
type input "colch"
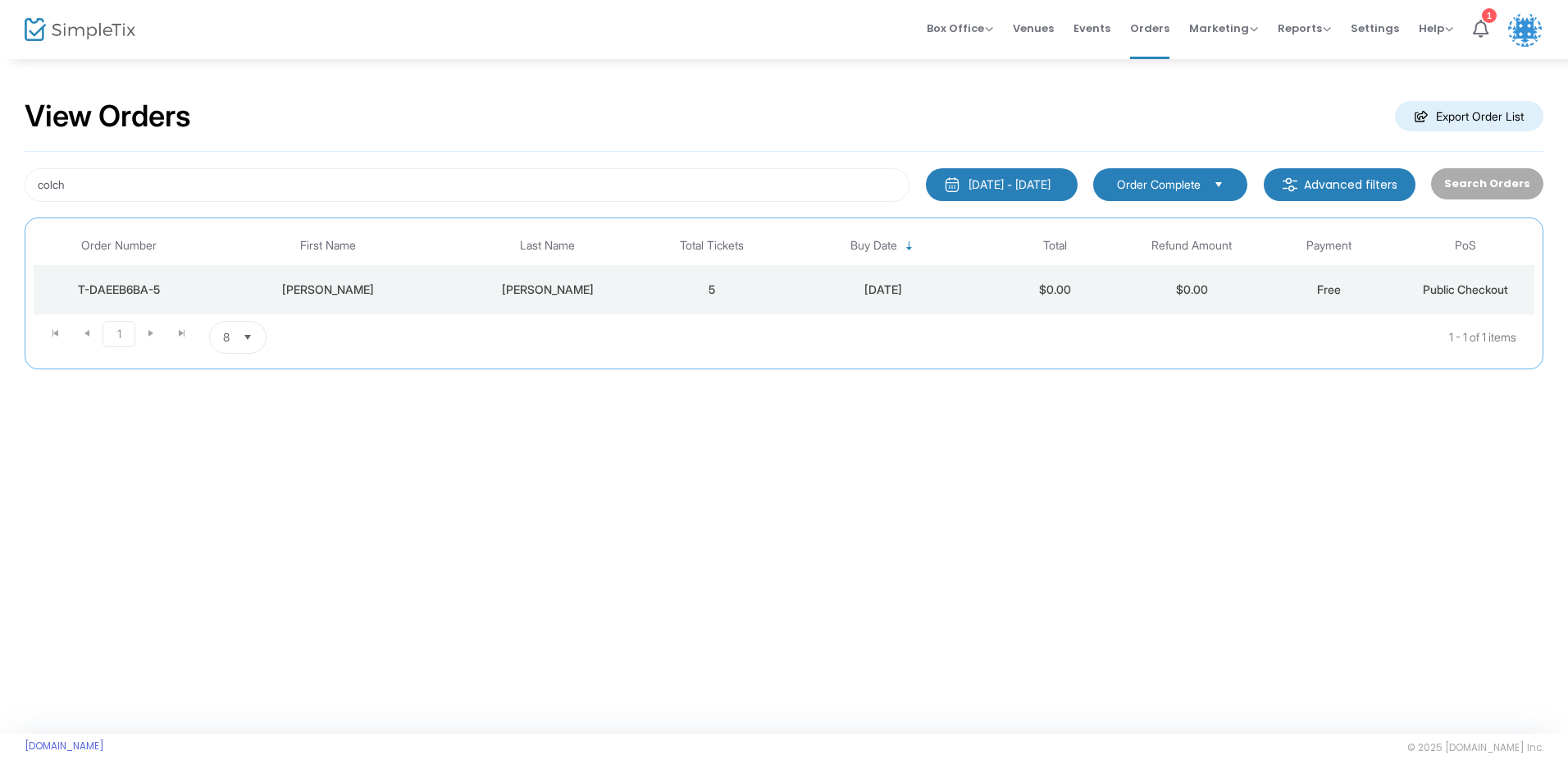
click at [636, 285] on div "[PERSON_NAME]" at bounding box center [548, 289] width 184 height 17
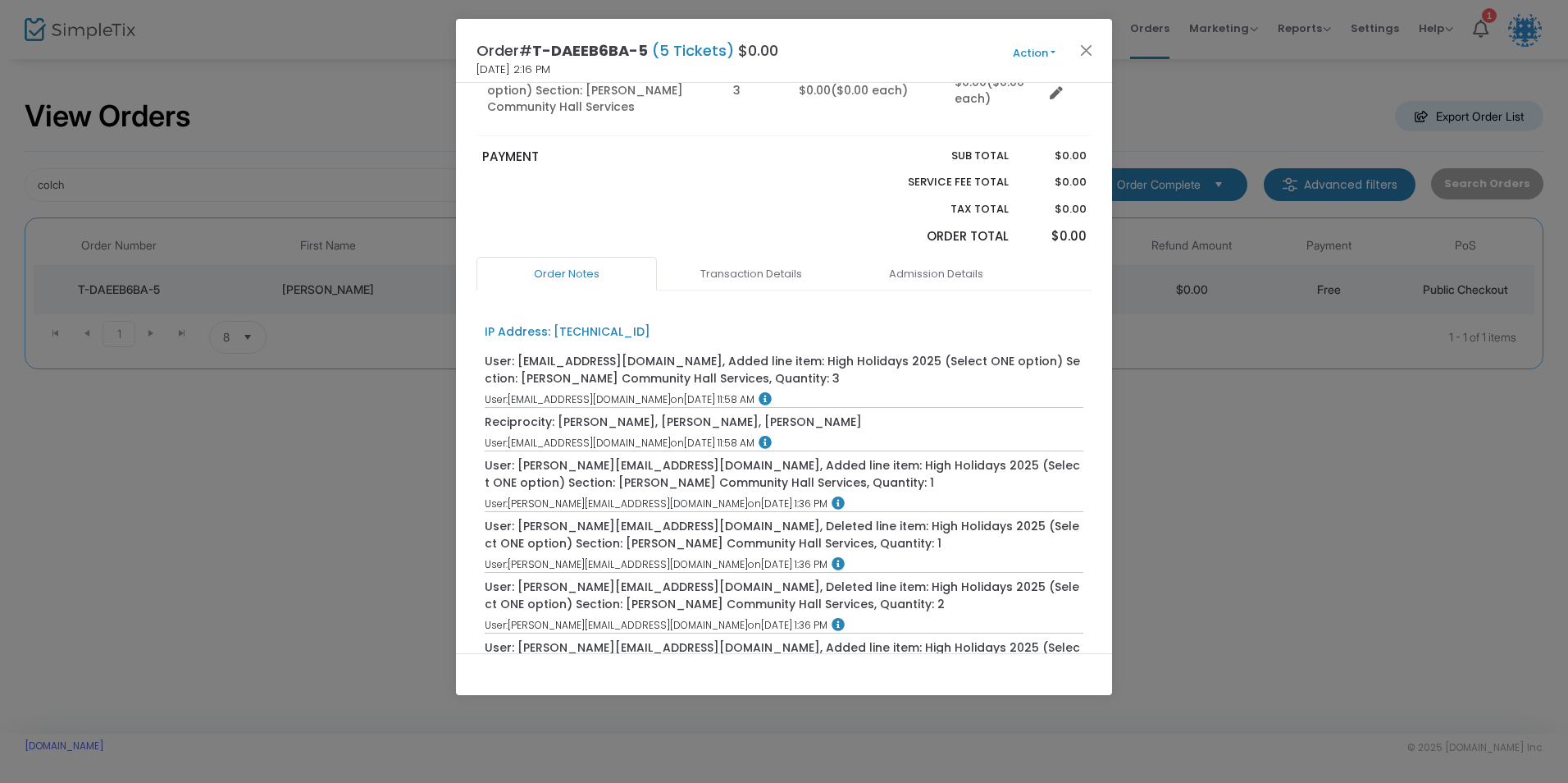
scroll to position [574, 0]
click at [757, 269] on link "Transaction Details" at bounding box center [751, 275] width 180 height 34
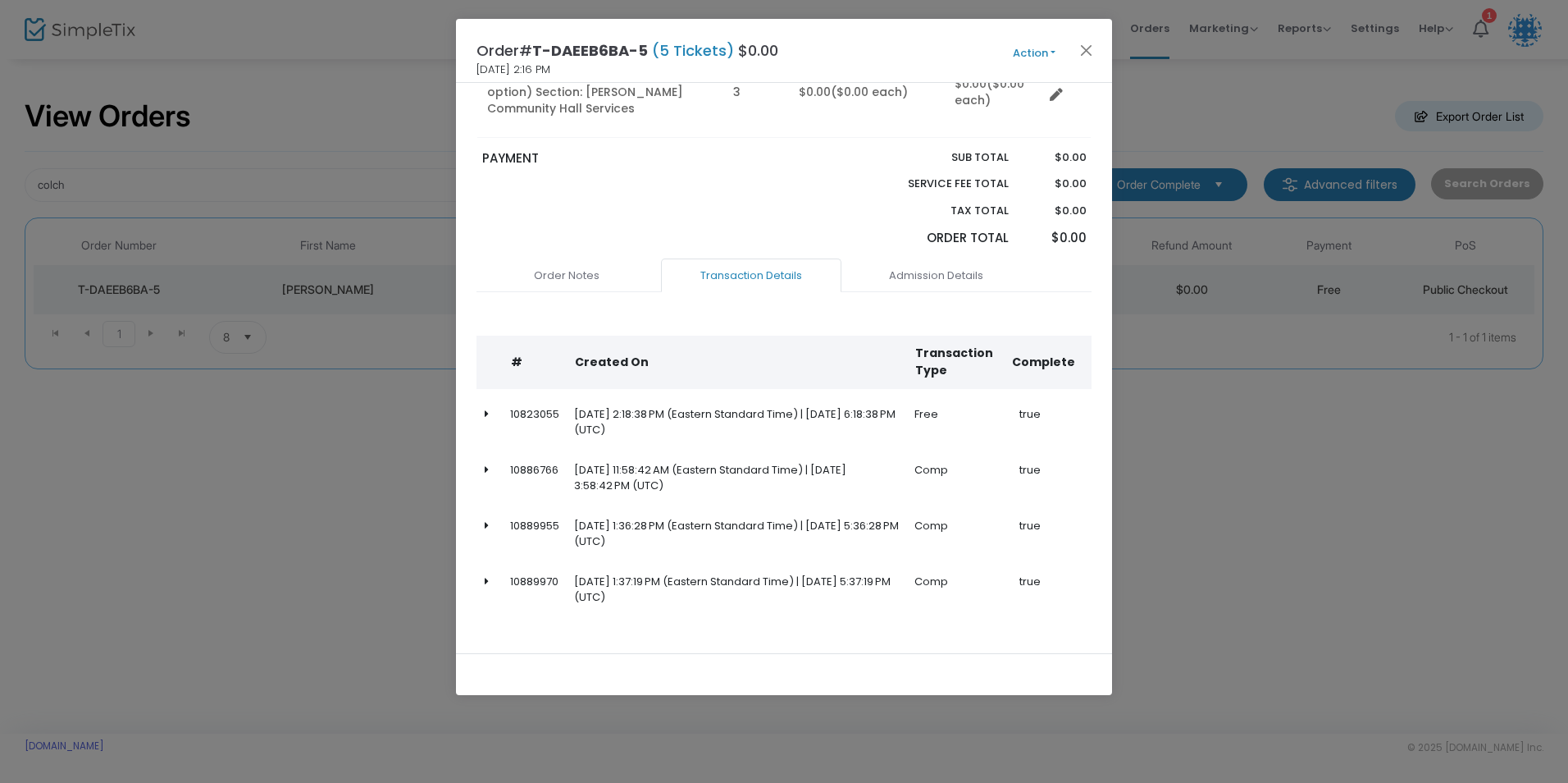
scroll to position [602, 0]
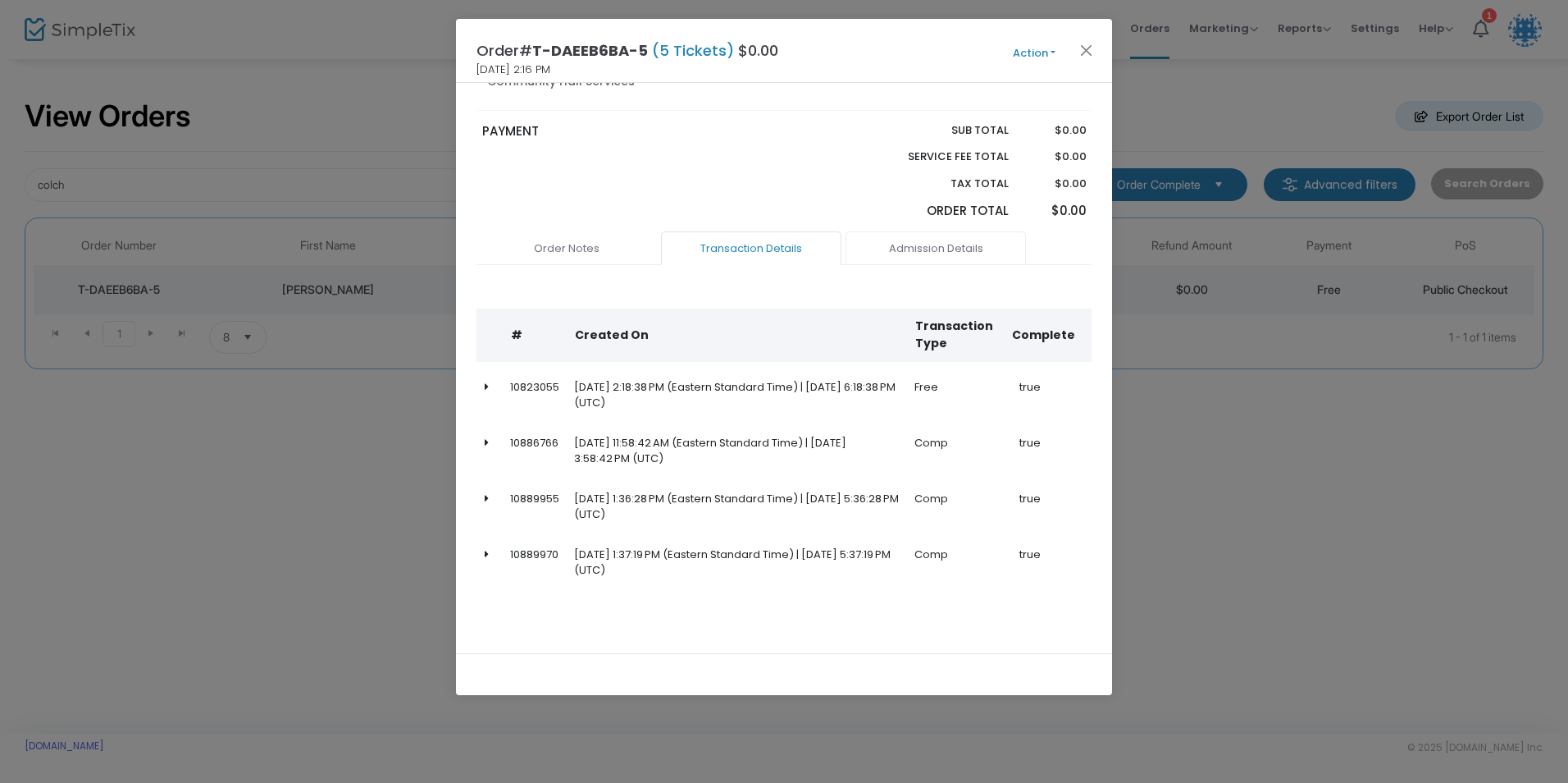
click at [899, 249] on link "Admission Details" at bounding box center [935, 248] width 180 height 34
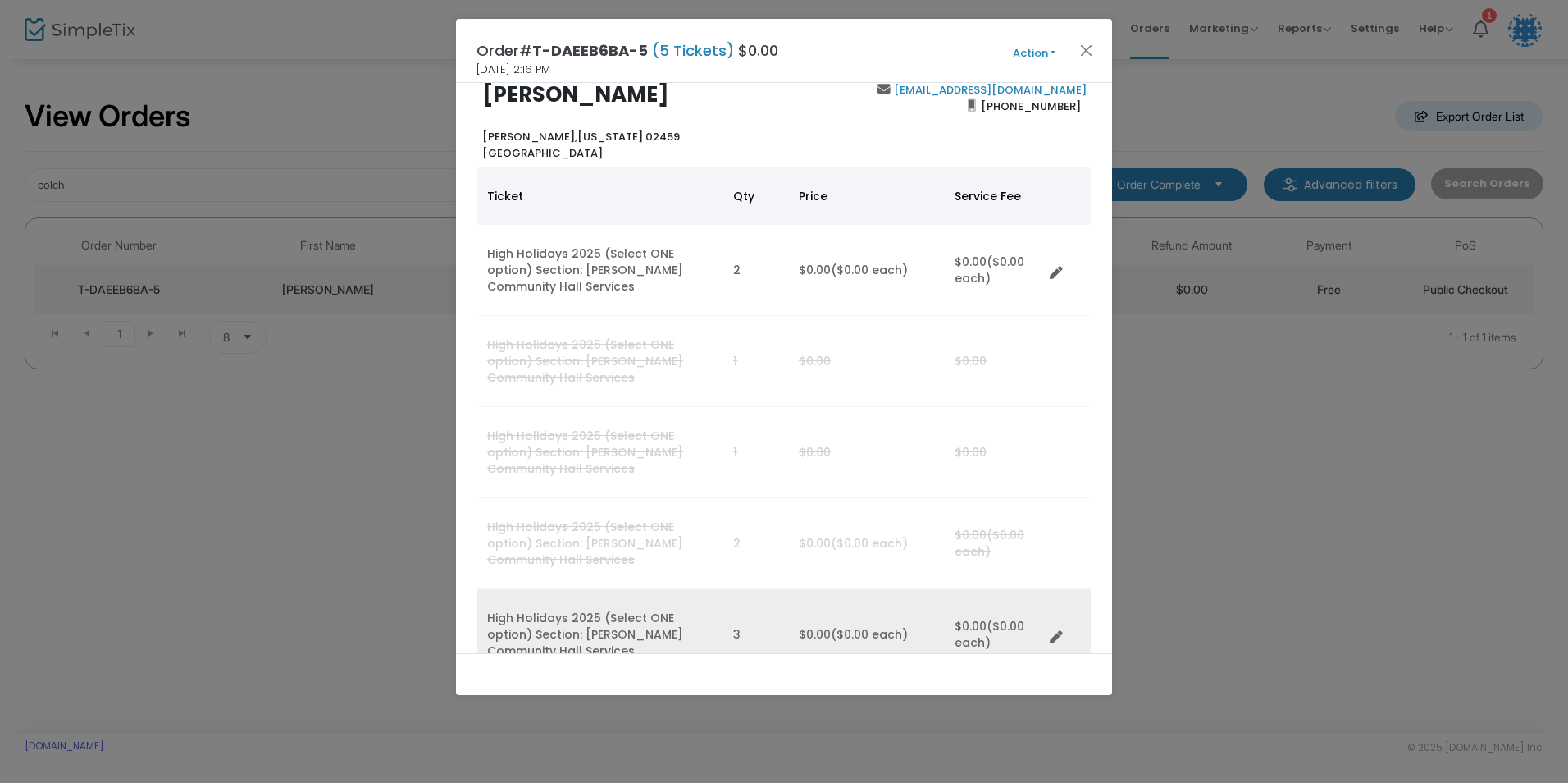
scroll to position [0, 0]
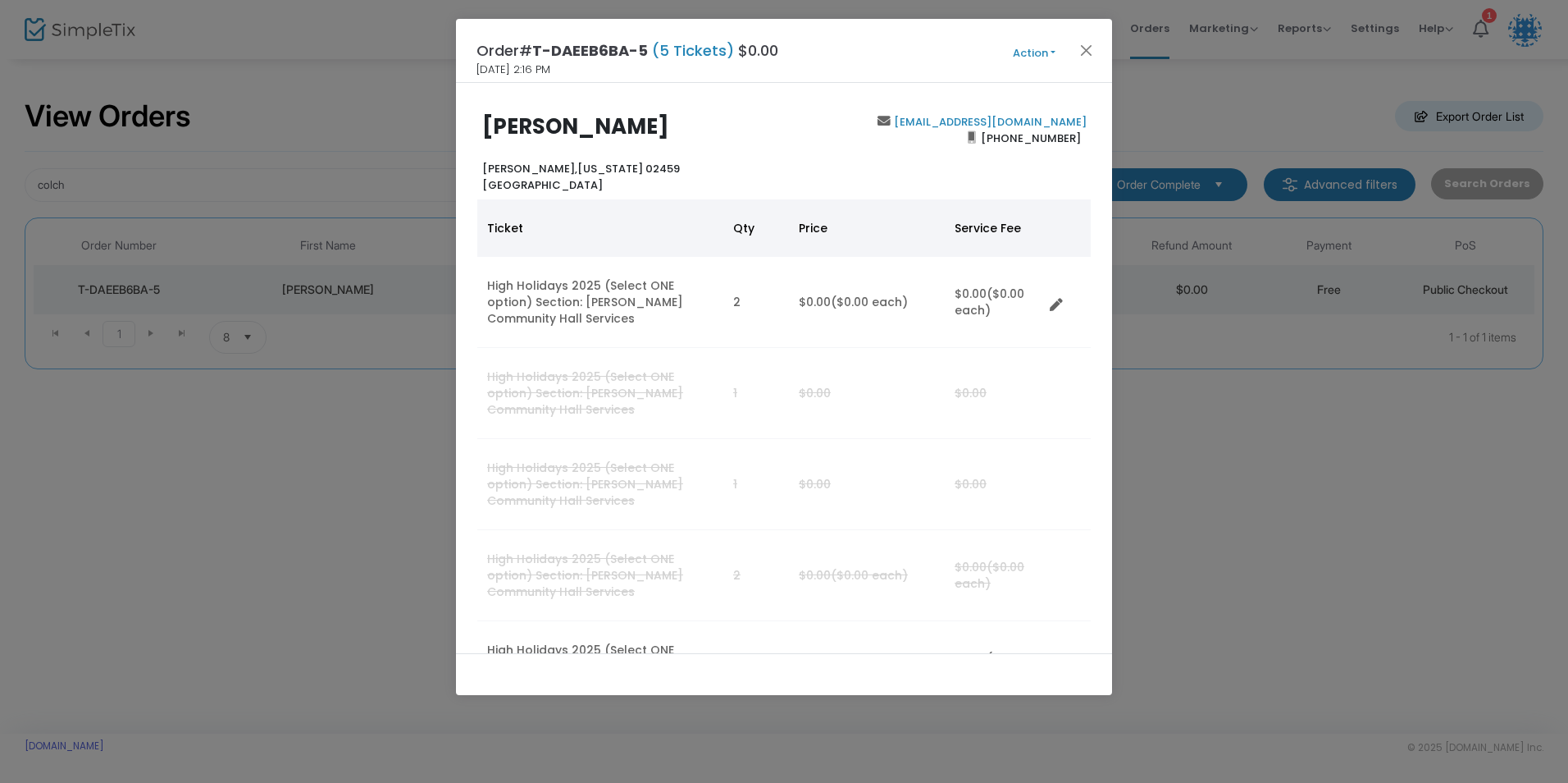
click at [1046, 55] on button "Action" at bounding box center [1034, 53] width 98 height 18
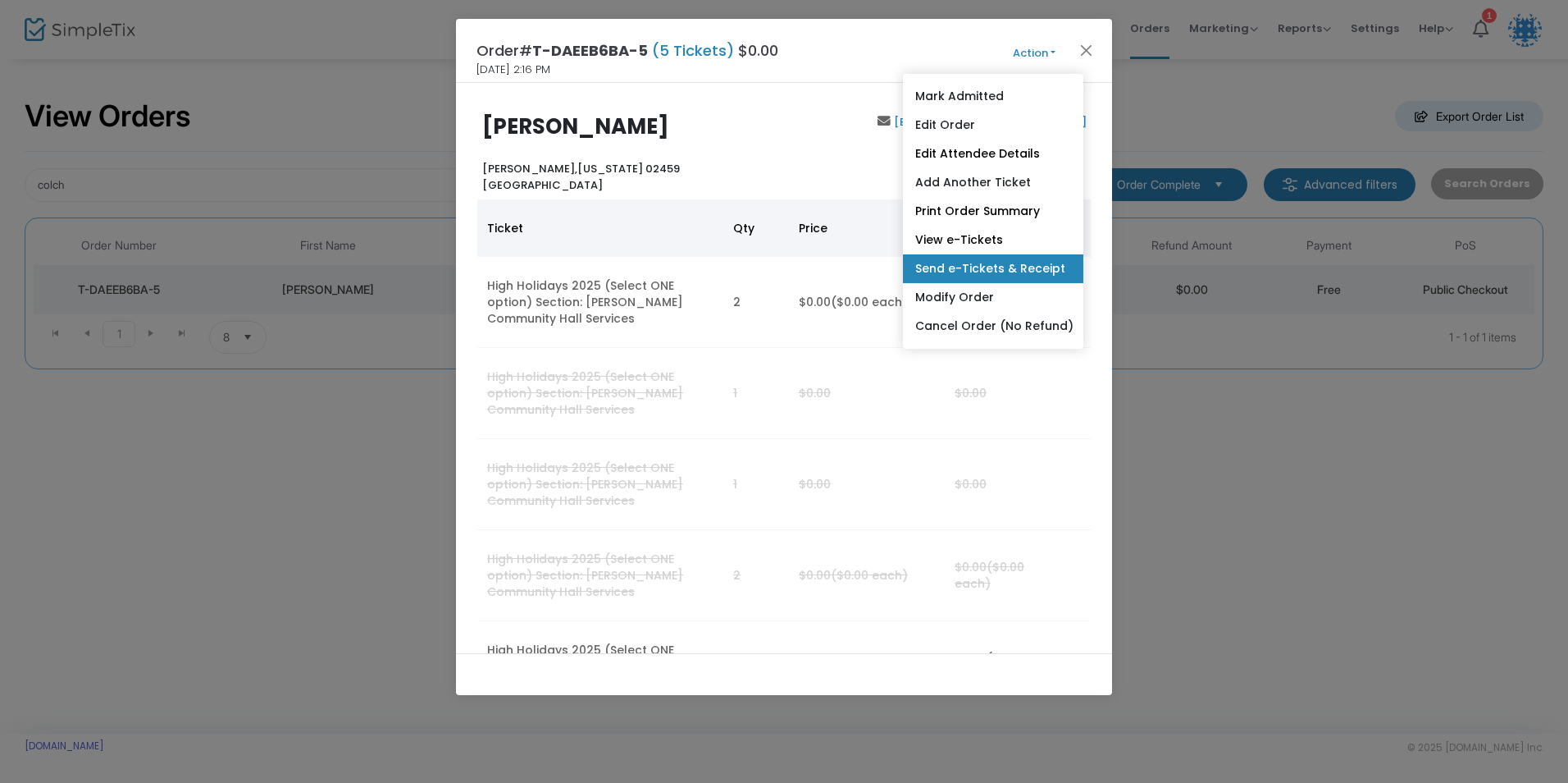
click at [979, 272] on link "Send e-Tickets & Receipt" at bounding box center [993, 269] width 180 height 28
type input "[EMAIL_ADDRESS][DOMAIN_NAME]"
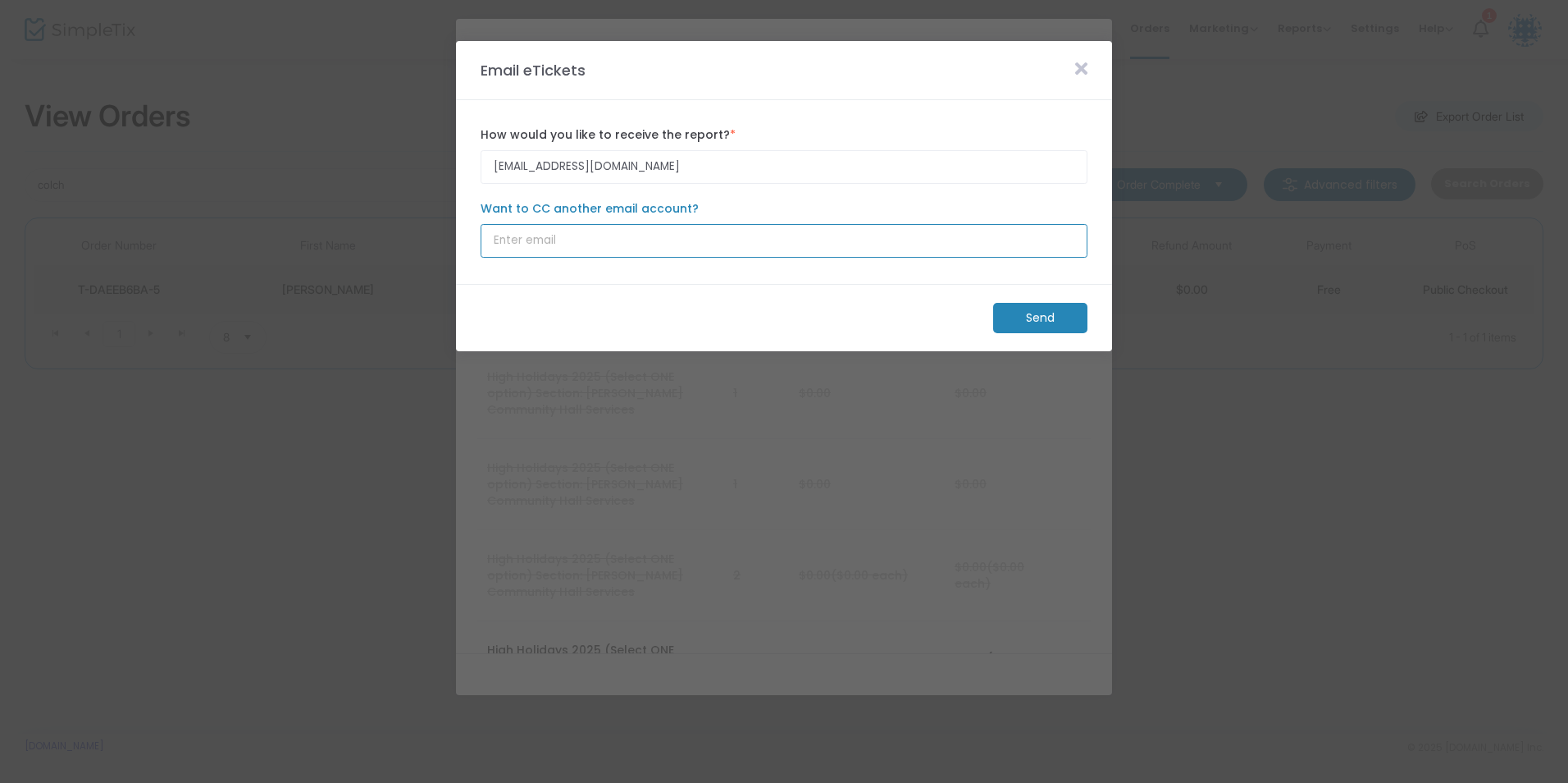
click at [552, 245] on input "Want to CC another email account?" at bounding box center [784, 241] width 607 height 33
click at [538, 242] on input "Want to CC another email account?" at bounding box center [784, 241] width 607 height 33
type input "ecolch@yahoo.com"
click at [554, 269] on m-panel-content "idacolchamiro@comcast.net How would you like to receive the report? * Email is …" at bounding box center [784, 192] width 656 height 184
click at [1056, 318] on m-button "Send" at bounding box center [1040, 318] width 94 height 30
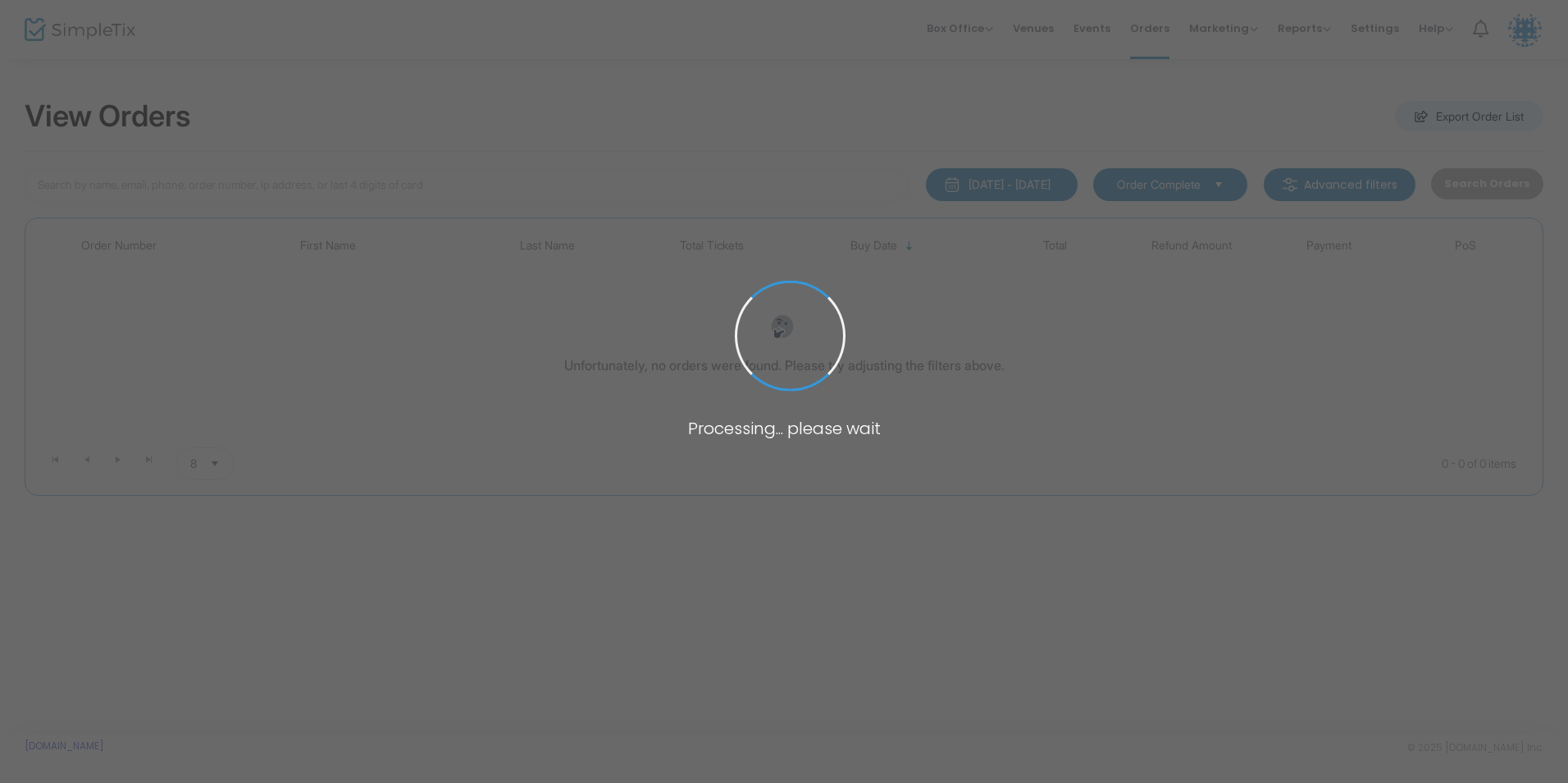
type input "colch"
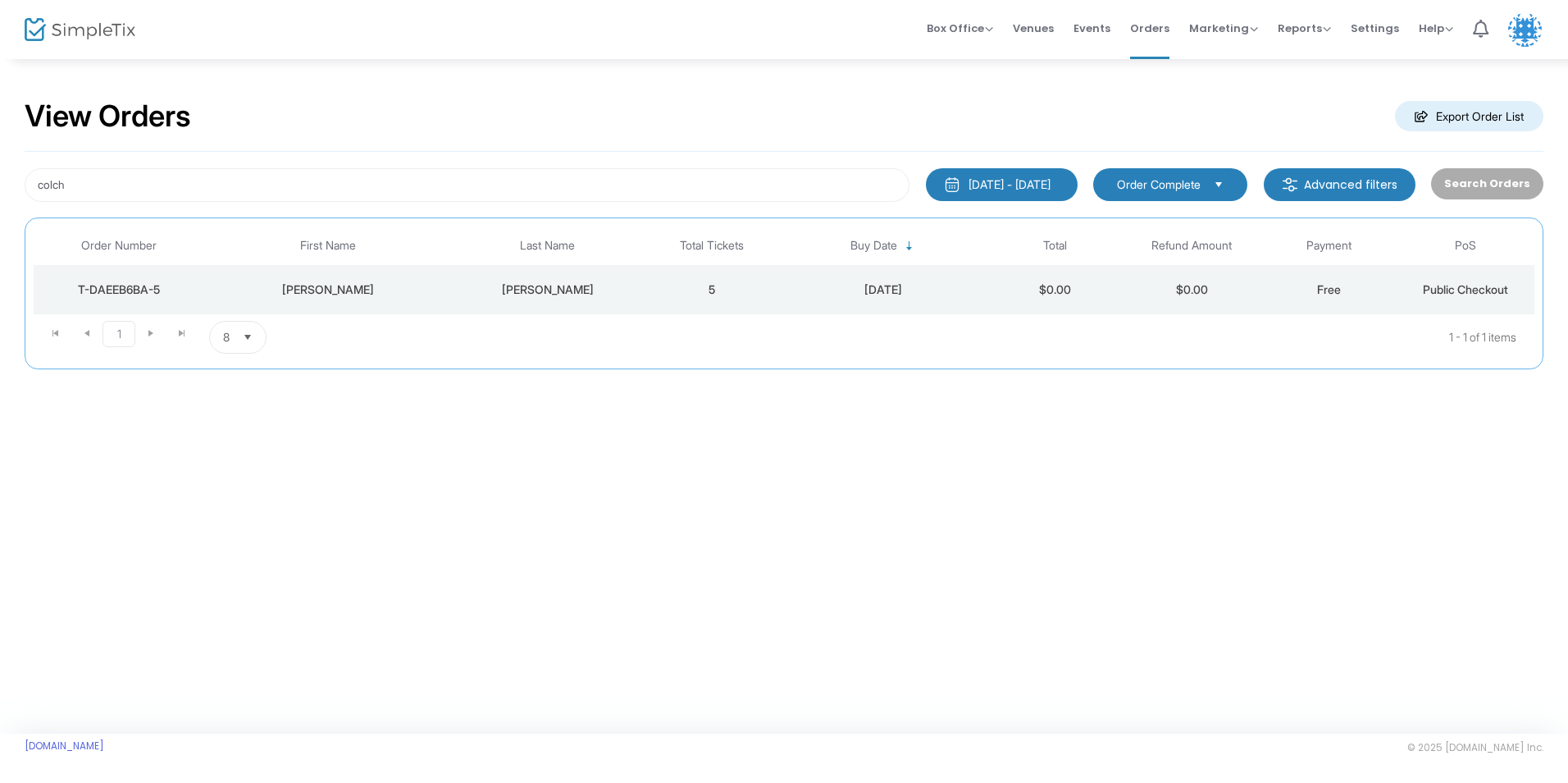
click at [374, 300] on td "[PERSON_NAME]" at bounding box center [328, 289] width 247 height 49
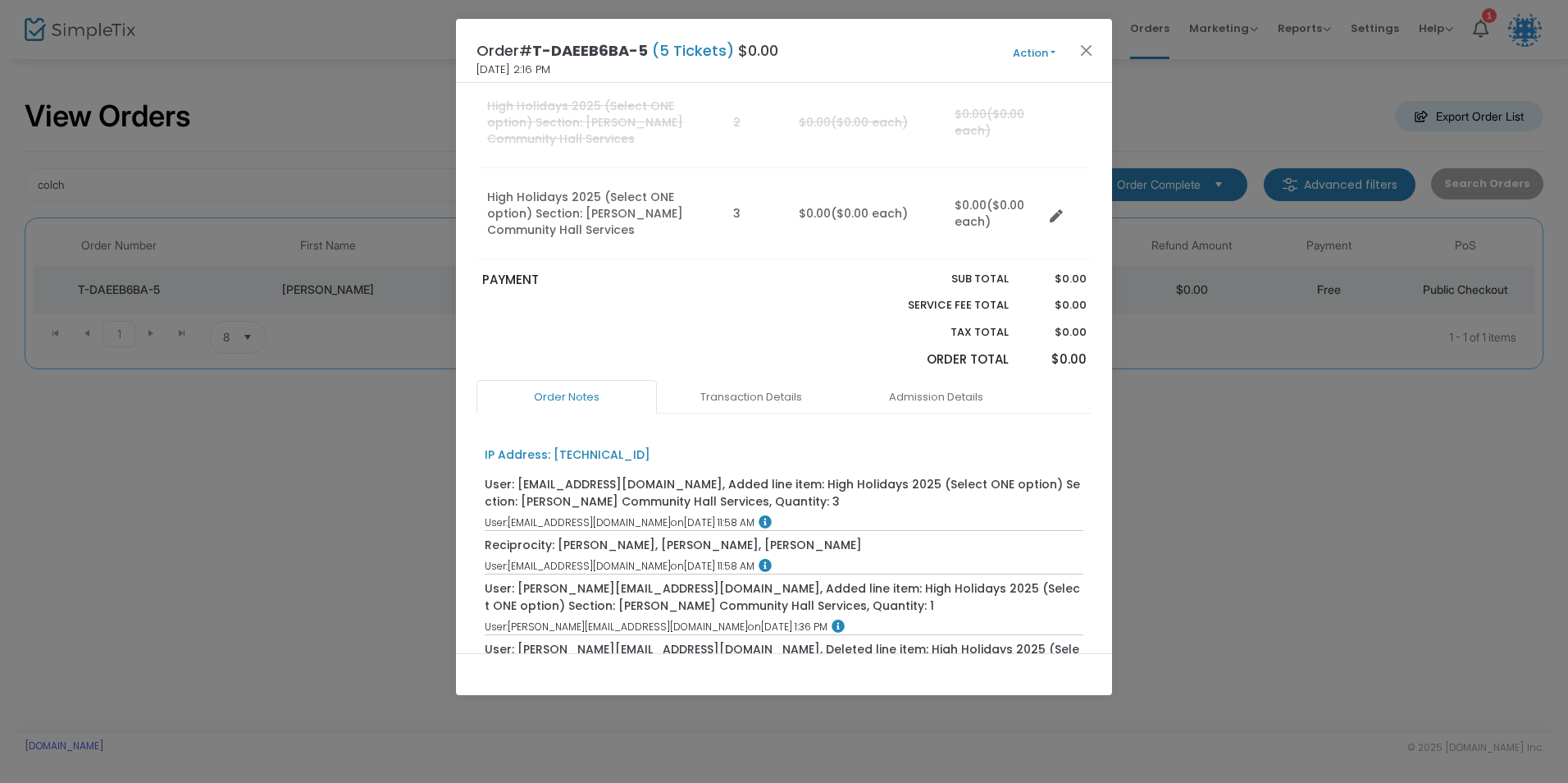
scroll to position [411, 0]
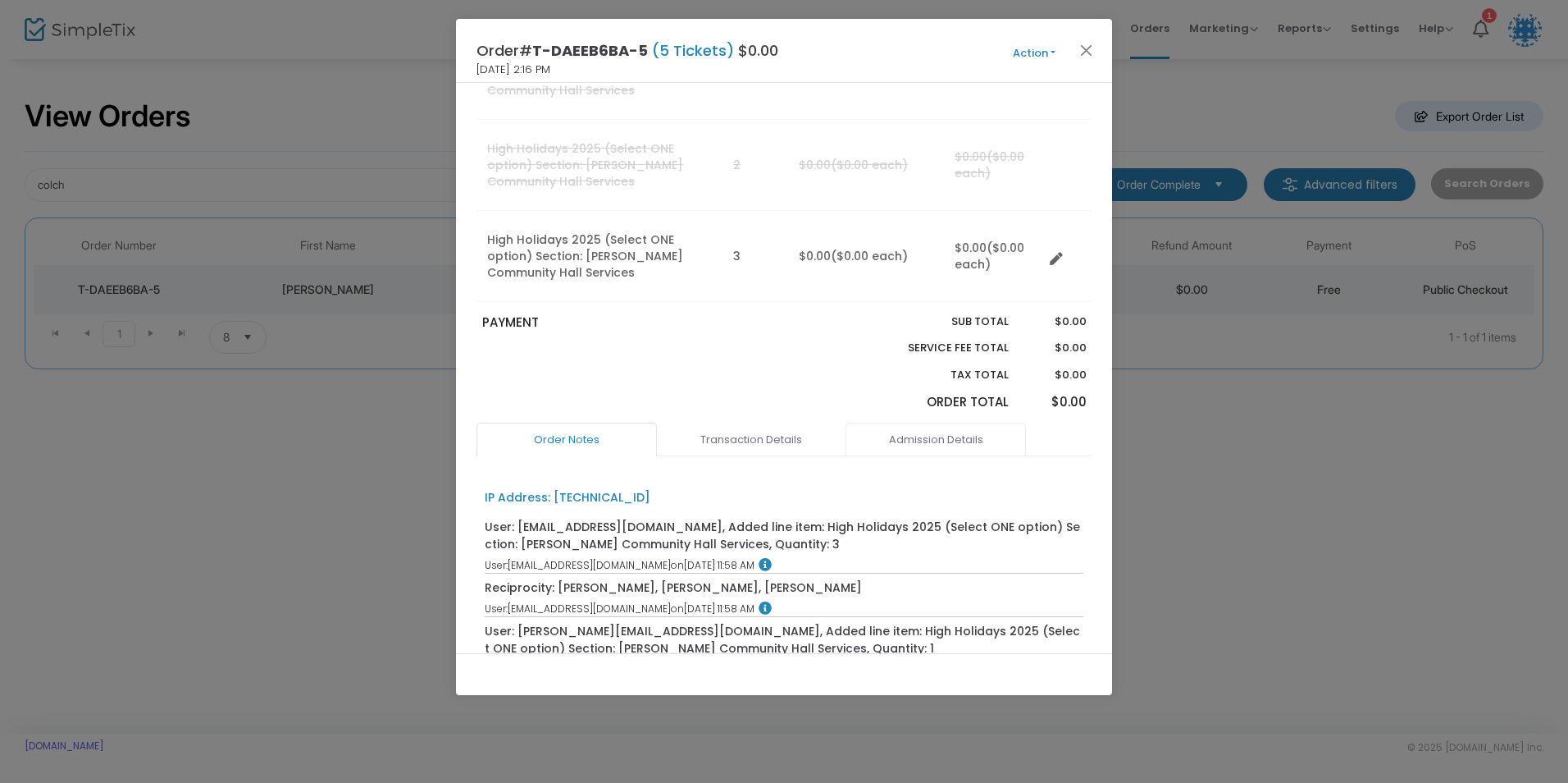
click at [892, 441] on link "Admission Details" at bounding box center [935, 439] width 180 height 34
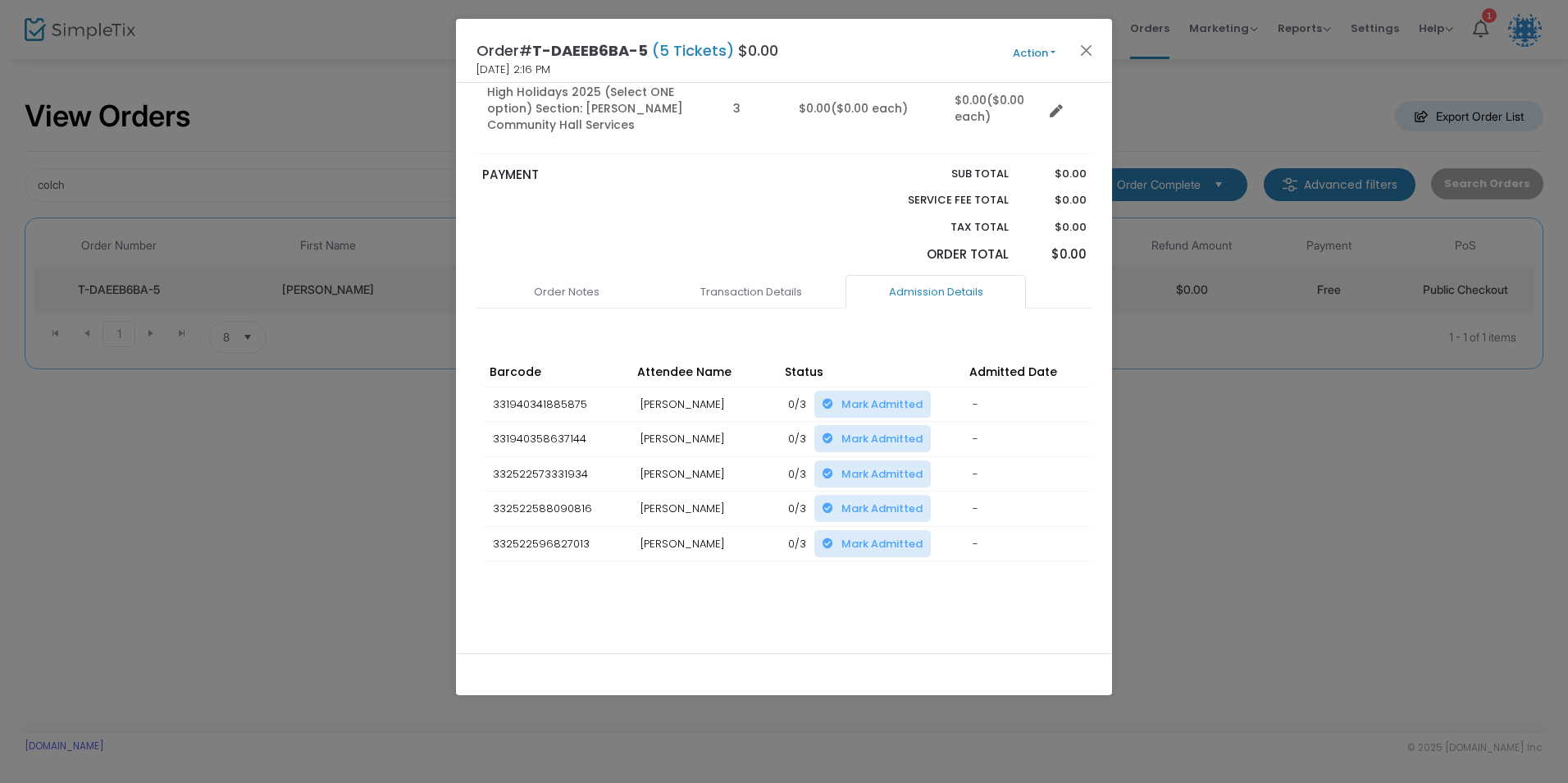
scroll to position [562, 0]
click at [1090, 47] on button "Close" at bounding box center [1087, 50] width 22 height 22
